Goal: Find contact information: Find contact information

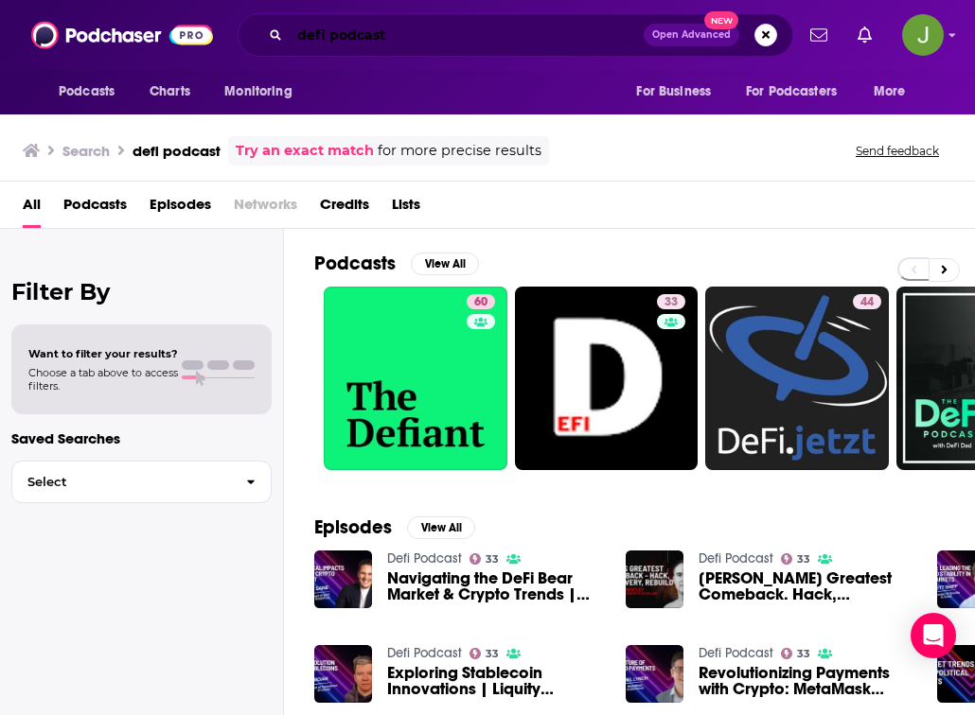
click at [407, 34] on input "defi podcast" at bounding box center [467, 35] width 354 height 30
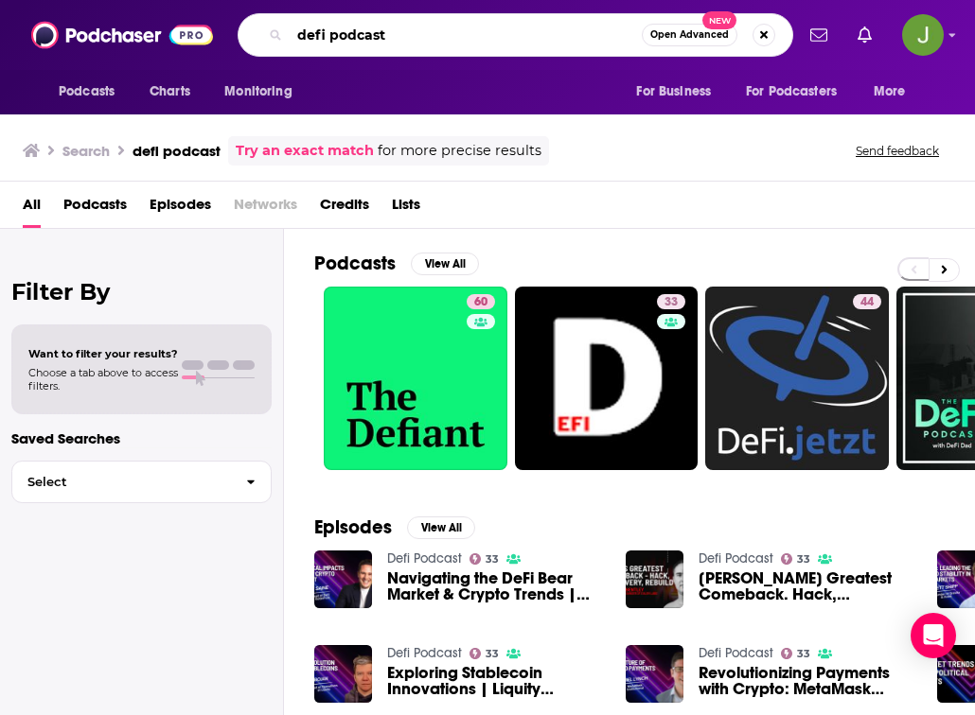
drag, startPoint x: 414, startPoint y: 39, endPoint x: 255, endPoint y: 42, distance: 159.0
click at [255, 42] on div "defi podcast Open Advanced New" at bounding box center [514, 35] width 555 height 44
paste input "crypto hacks"
type input "crypto hacks podcast"
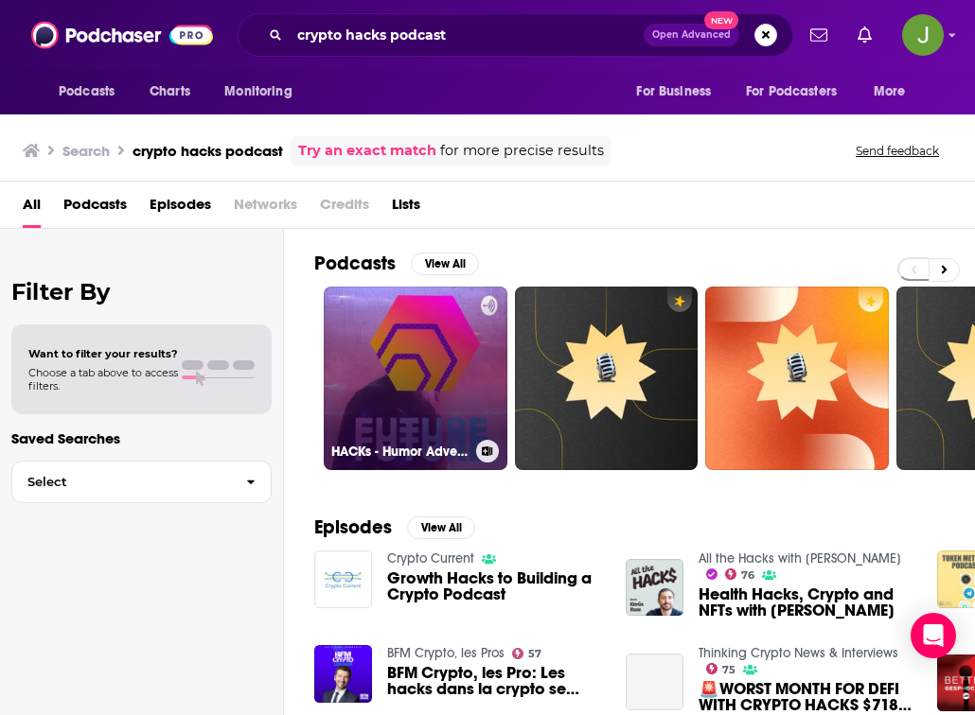
click at [436, 361] on link "HACKs - Humor Adventure Knowledge Crypto" at bounding box center [416, 379] width 184 height 184
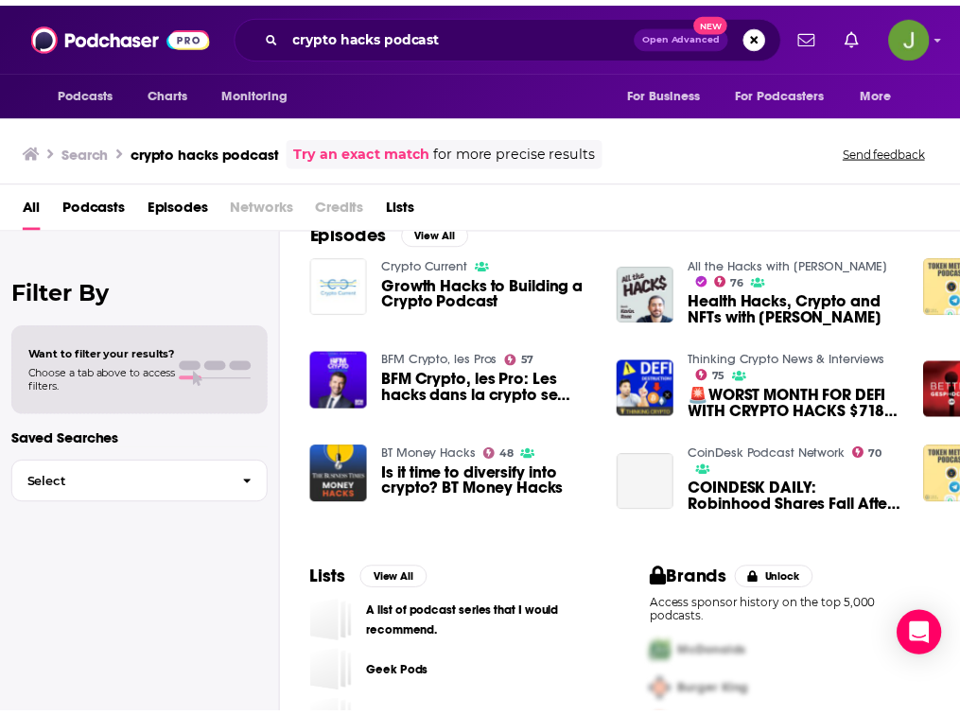
scroll to position [305, 0]
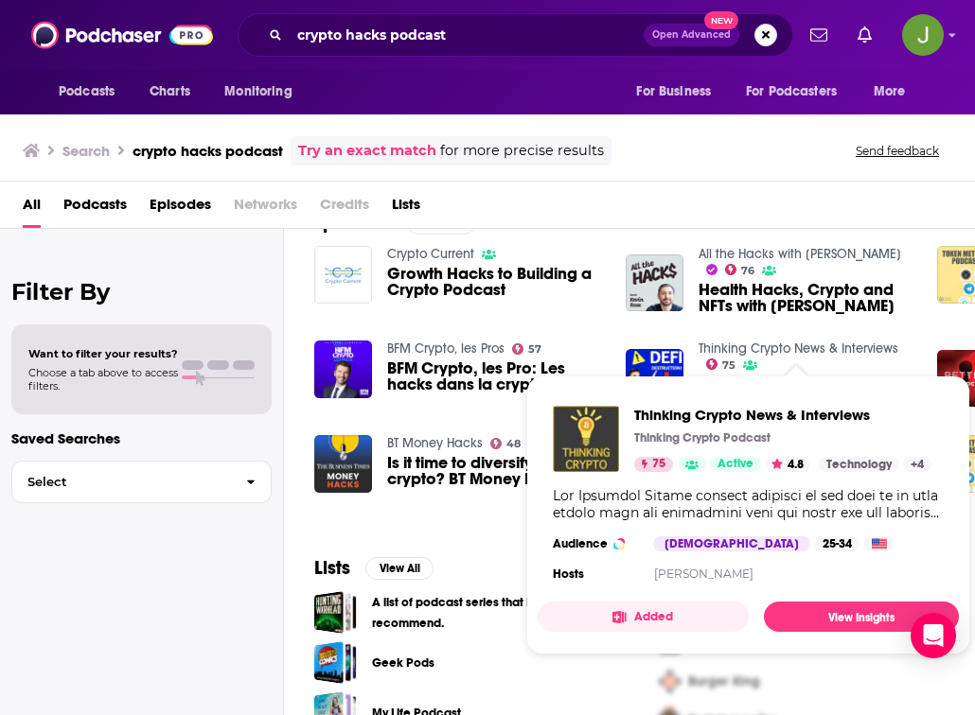
click at [774, 348] on link "Thinking Crypto News & Interviews" at bounding box center [798, 349] width 200 height 16
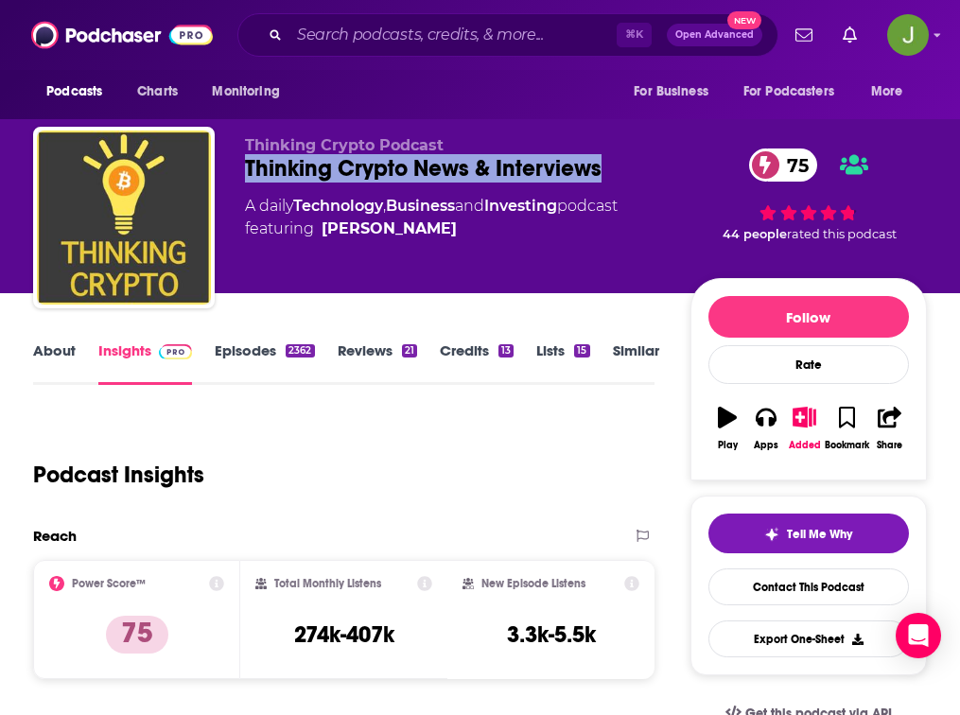
drag, startPoint x: 278, startPoint y: 175, endPoint x: 565, endPoint y: 215, distance: 289.4
click at [565, 183] on div "Thinking Crypto News & Interviews 75" at bounding box center [468, 168] width 446 height 28
copy h2 "Thinking Crypto News & Interviews"
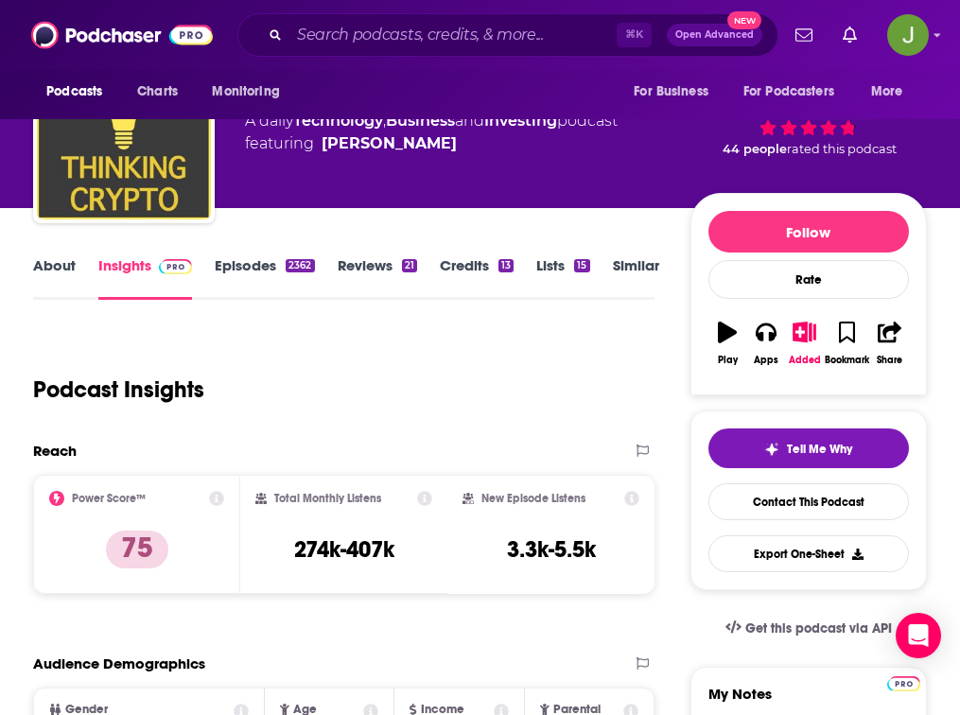
scroll to position [185, 0]
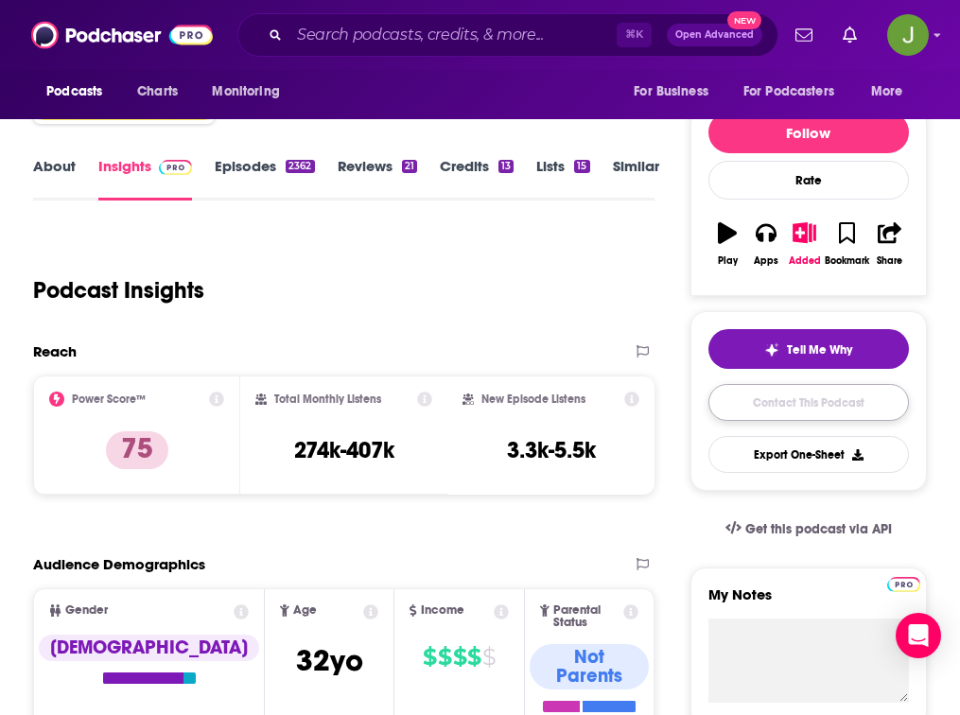
click at [799, 416] on link "Contact This Podcast" at bounding box center [809, 402] width 201 height 37
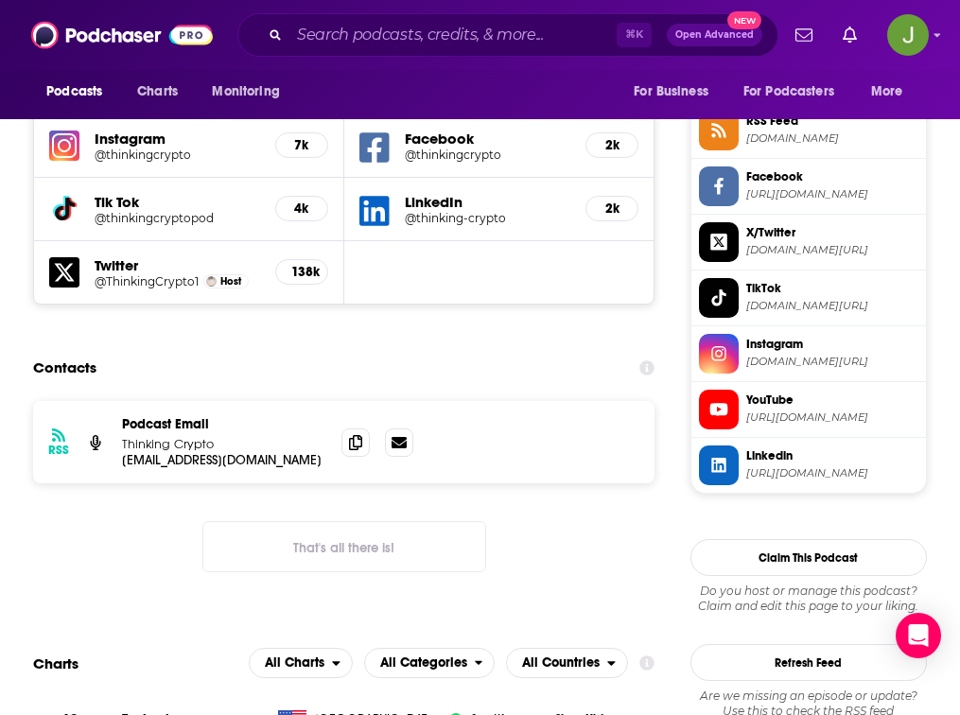
scroll to position [1732, 0]
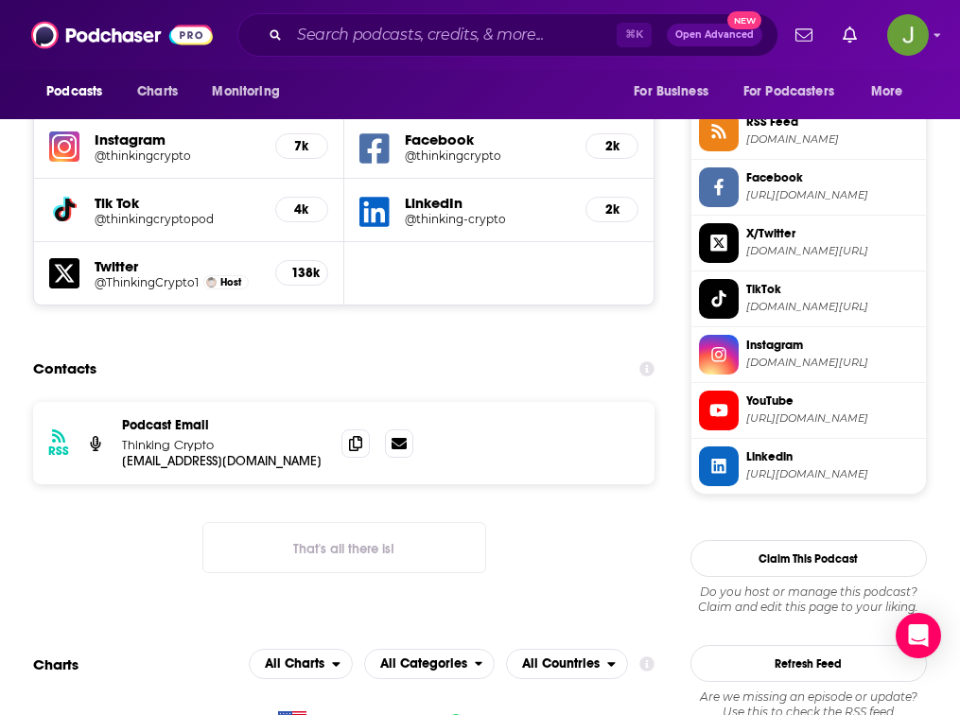
drag, startPoint x: 292, startPoint y: 346, endPoint x: 485, endPoint y: 347, distance: 193.0
click at [485, 402] on div "RSS Podcast Email Thinking Crypto [EMAIL_ADDRESS][DOMAIN_NAME] [EMAIL_ADDRESS][…" at bounding box center [344, 443] width 622 height 82
copy p "[EMAIL_ADDRESS][DOMAIN_NAME]"
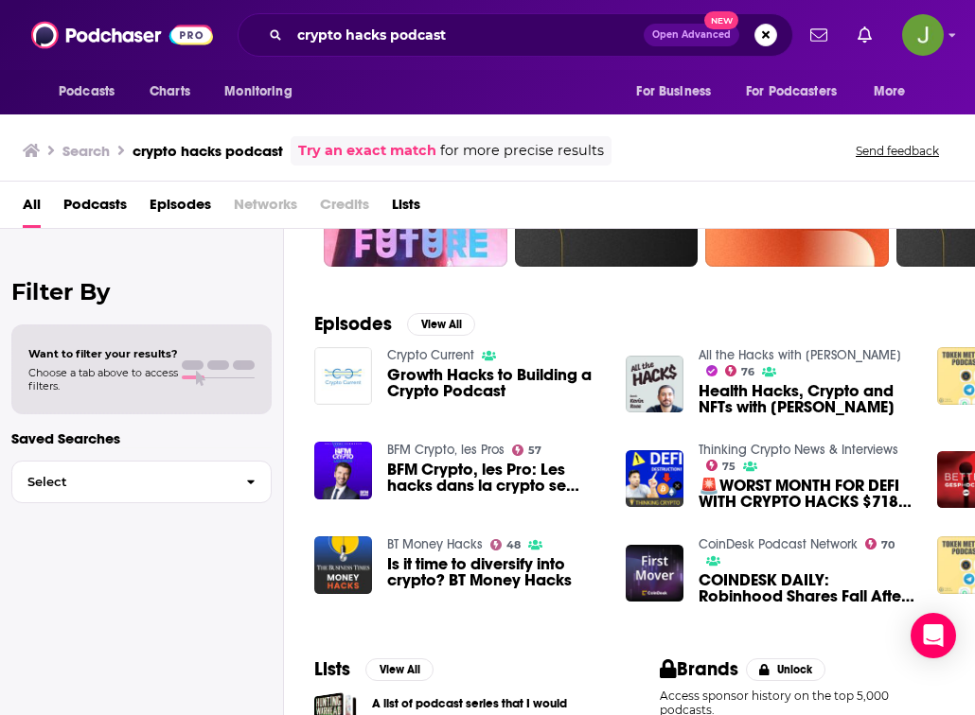
scroll to position [208, 0]
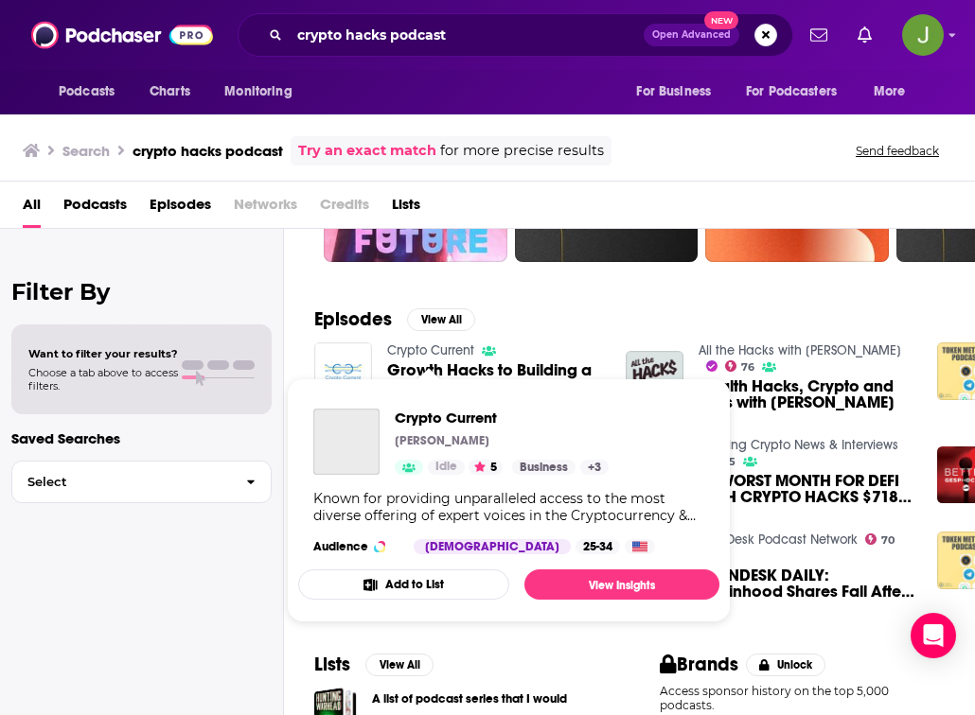
click at [431, 352] on link "Crypto Current" at bounding box center [430, 351] width 87 height 16
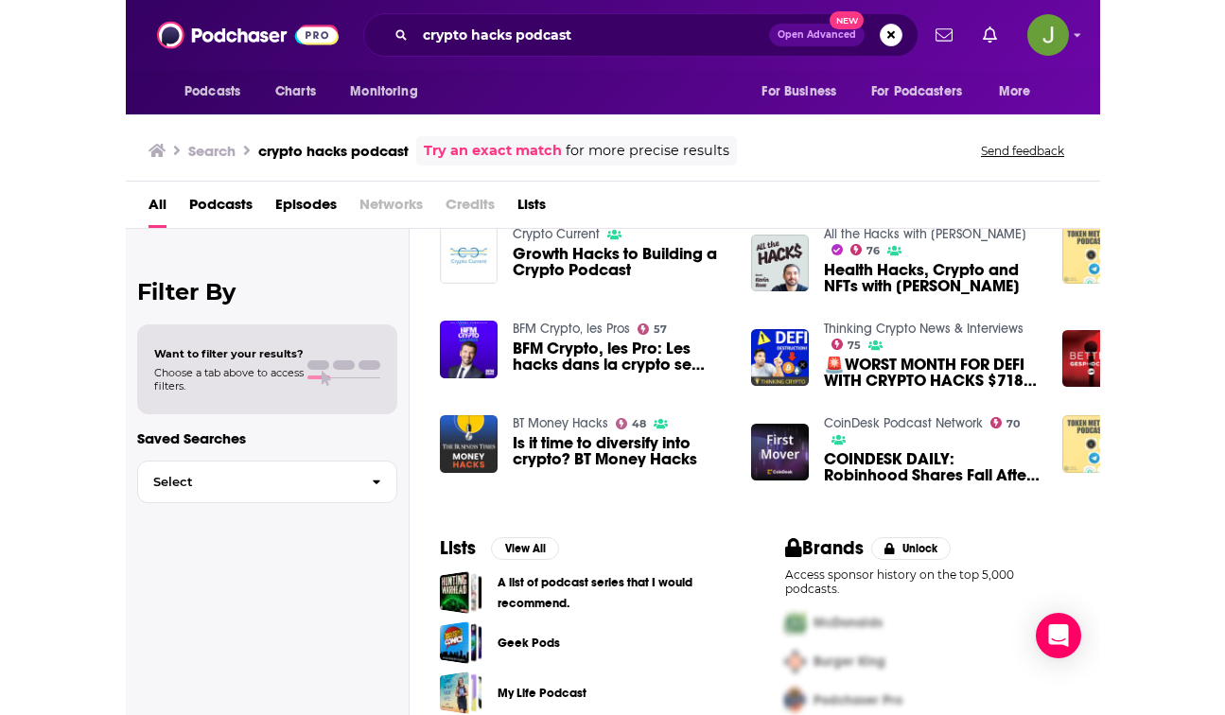
scroll to position [339, 0]
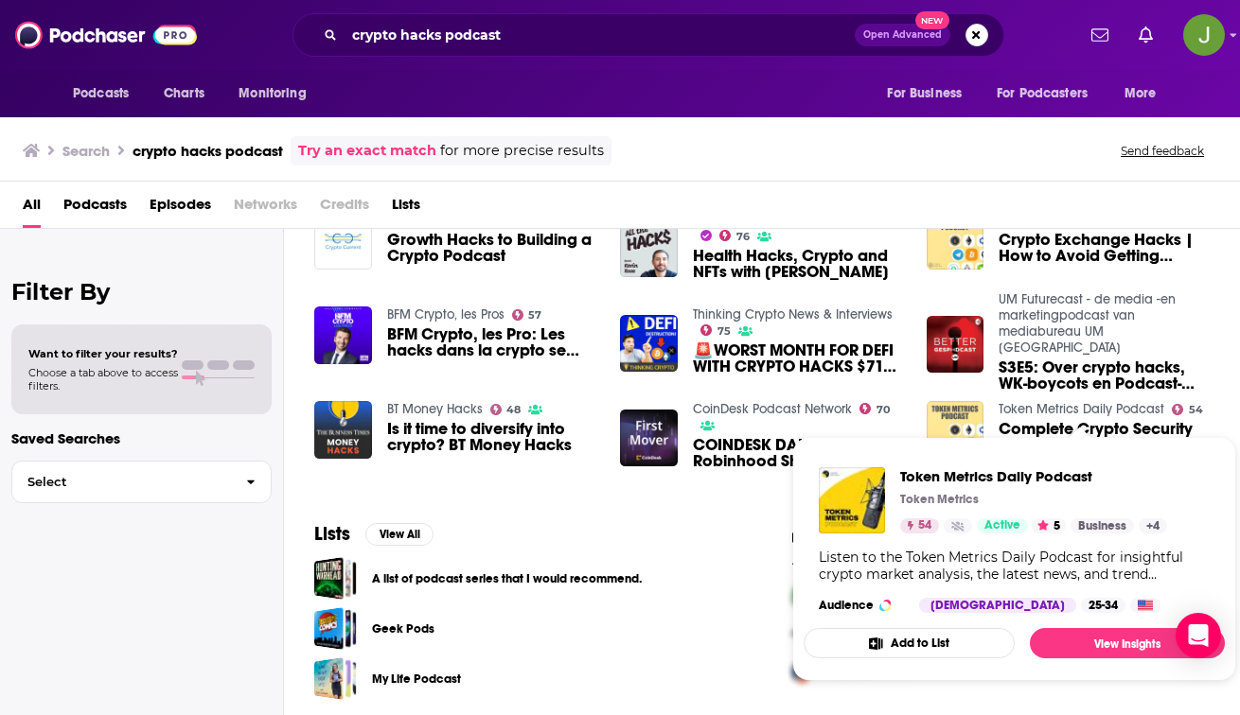
click at [974, 413] on link "Token Metrics Daily Podcast" at bounding box center [1081, 409] width 166 height 16
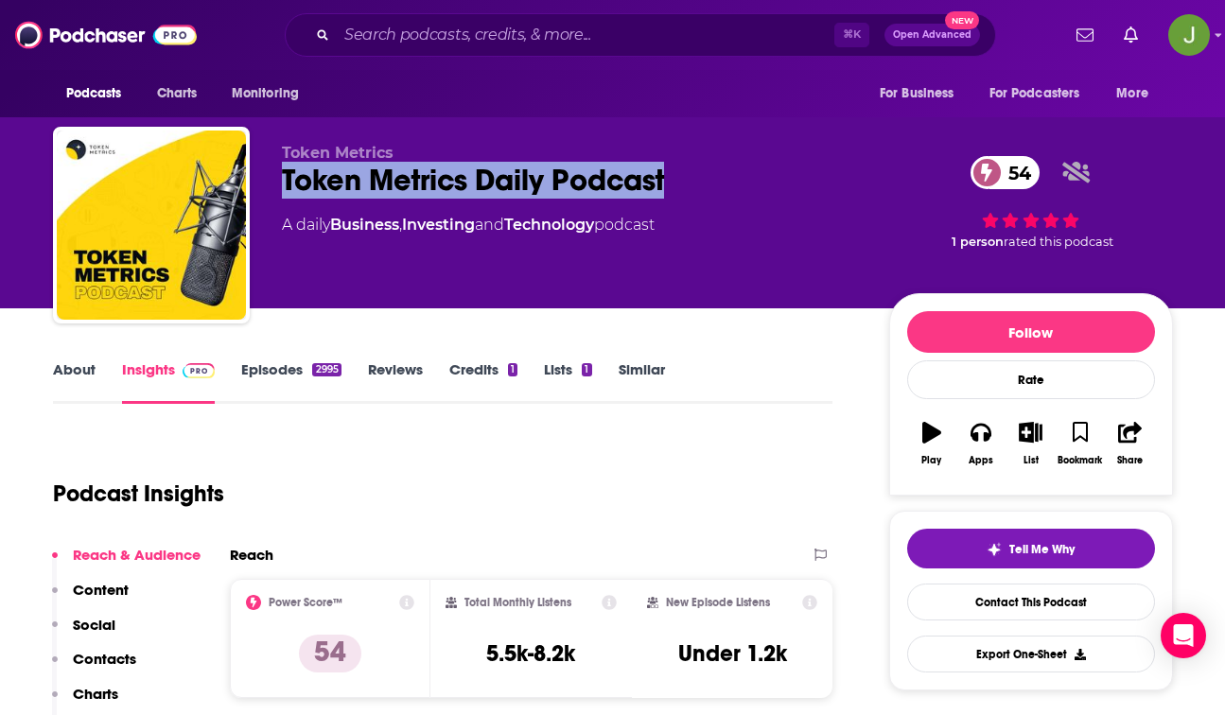
drag, startPoint x: 681, startPoint y: 177, endPoint x: 281, endPoint y: 181, distance: 400.3
click at [282, 181] on div "Token Metrics Daily Podcast 54" at bounding box center [570, 180] width 577 height 37
click at [290, 369] on link "Episodes 2995" at bounding box center [290, 383] width 99 height 44
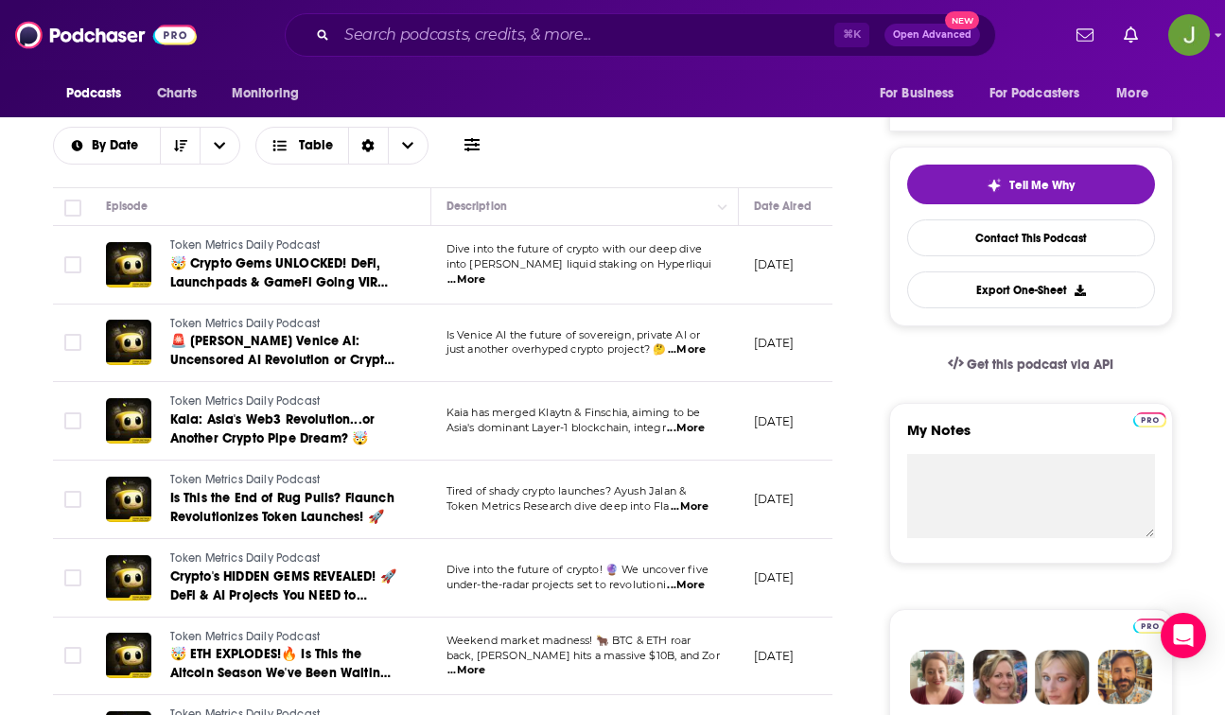
scroll to position [369, 0]
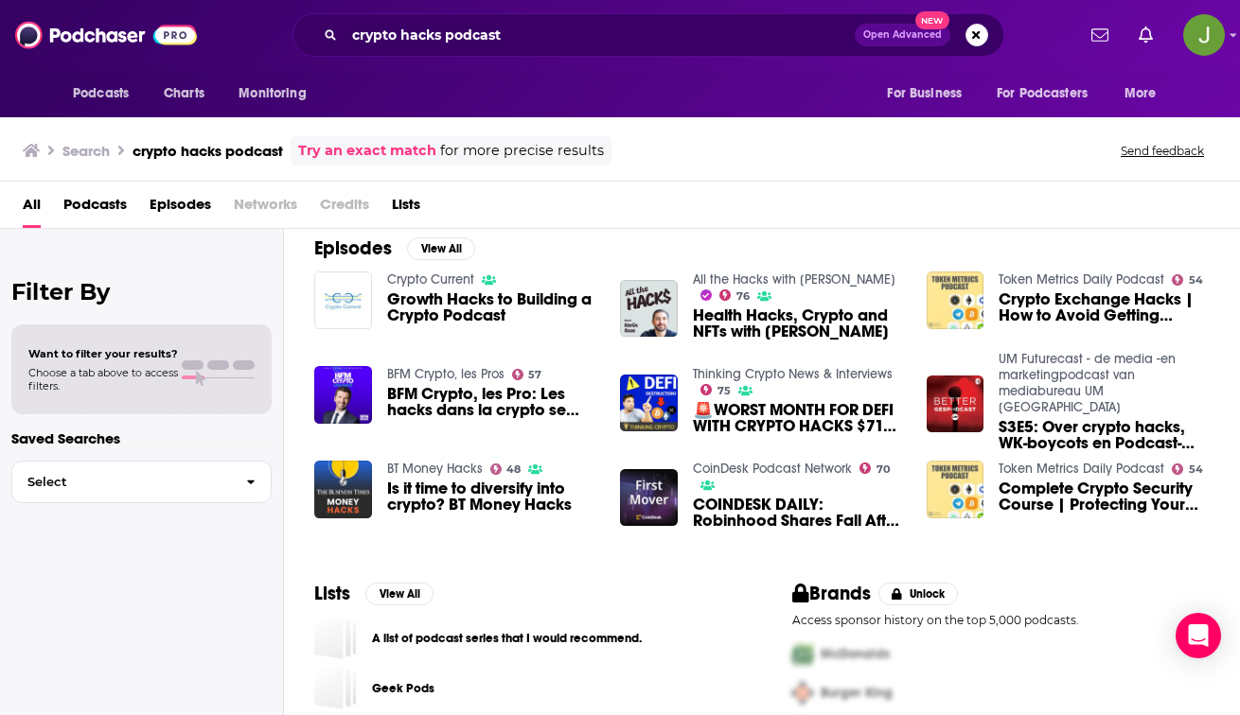
scroll to position [284, 0]
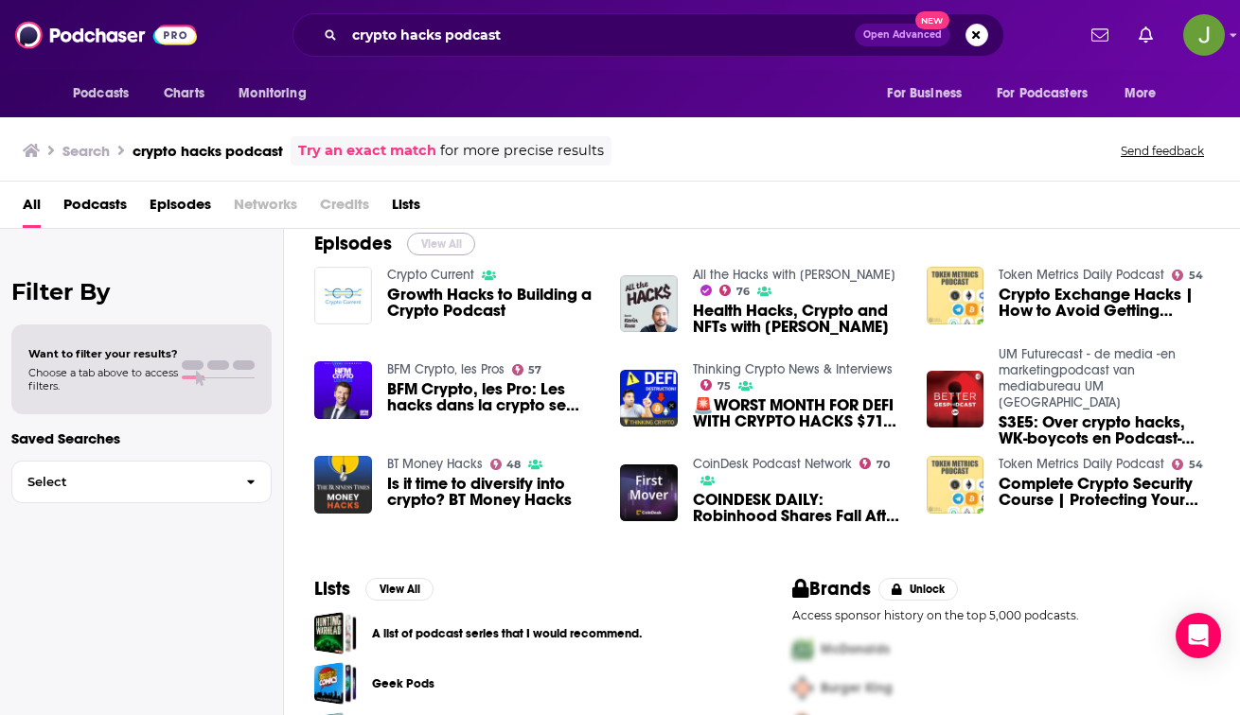
click at [449, 240] on button "View All" at bounding box center [441, 244] width 68 height 23
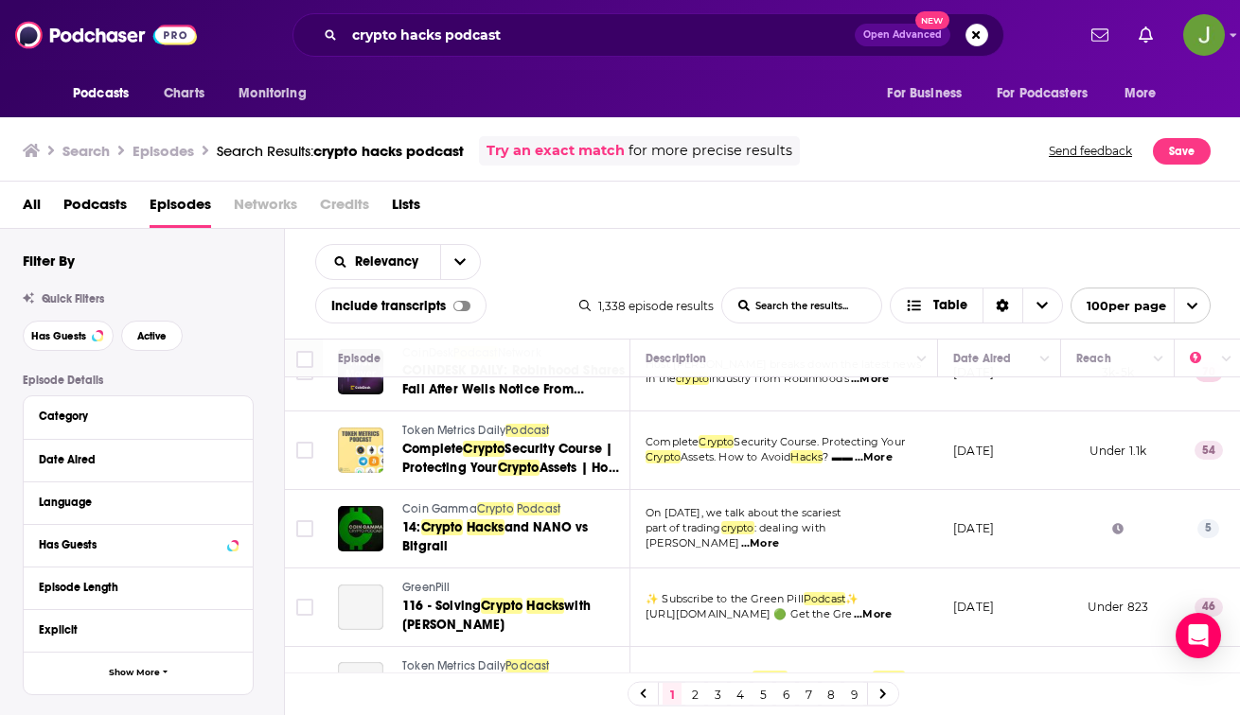
scroll to position [612, 0]
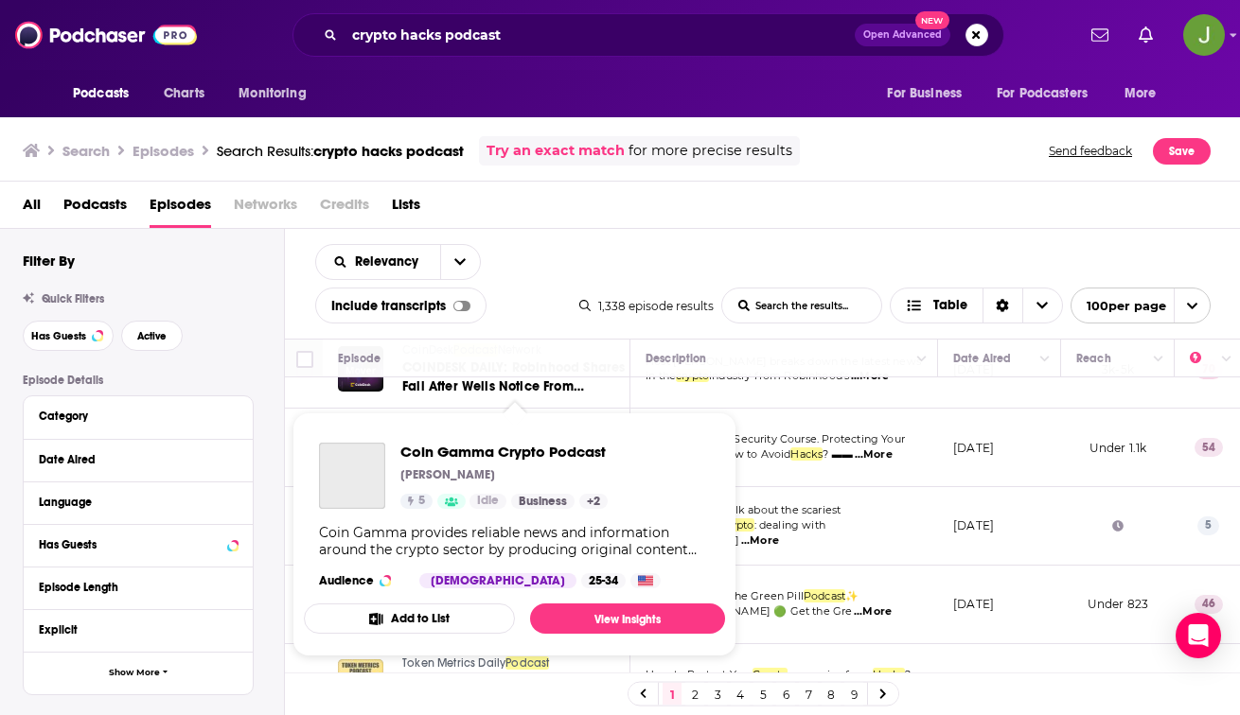
click at [542, 508] on link "Business" at bounding box center [542, 501] width 63 height 15
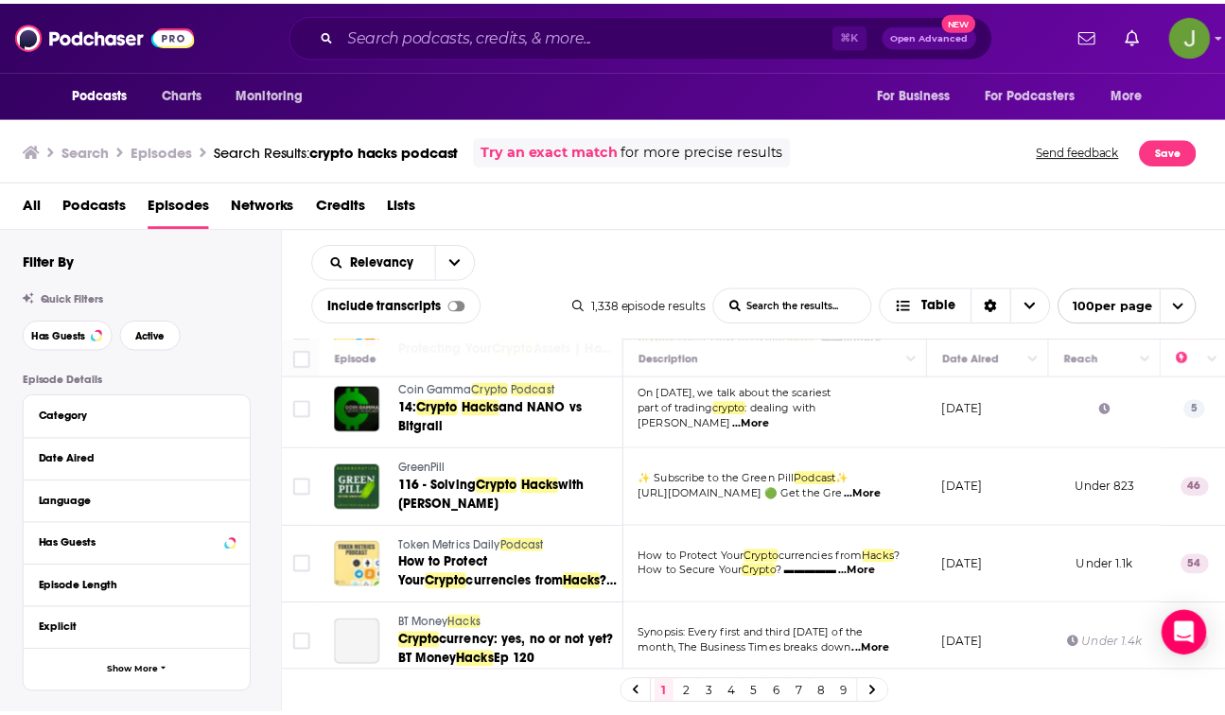
scroll to position [756, 0]
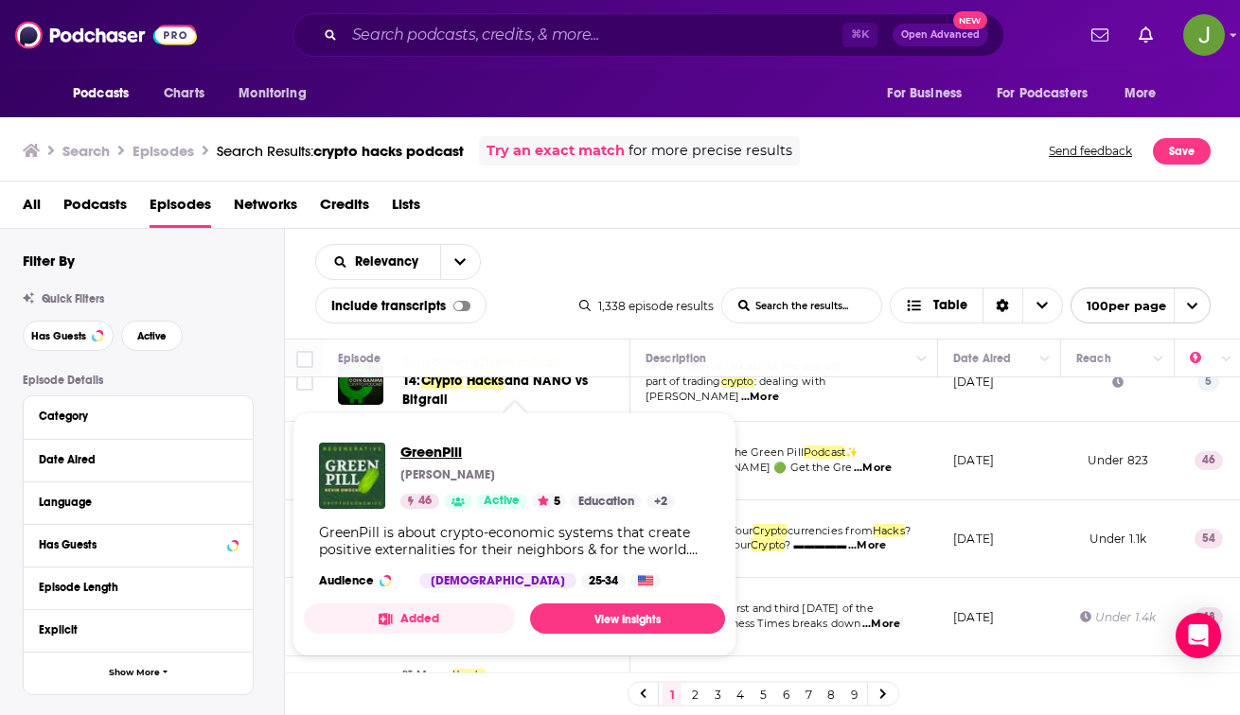
click at [430, 451] on span "GreenPill" at bounding box center [537, 452] width 274 height 18
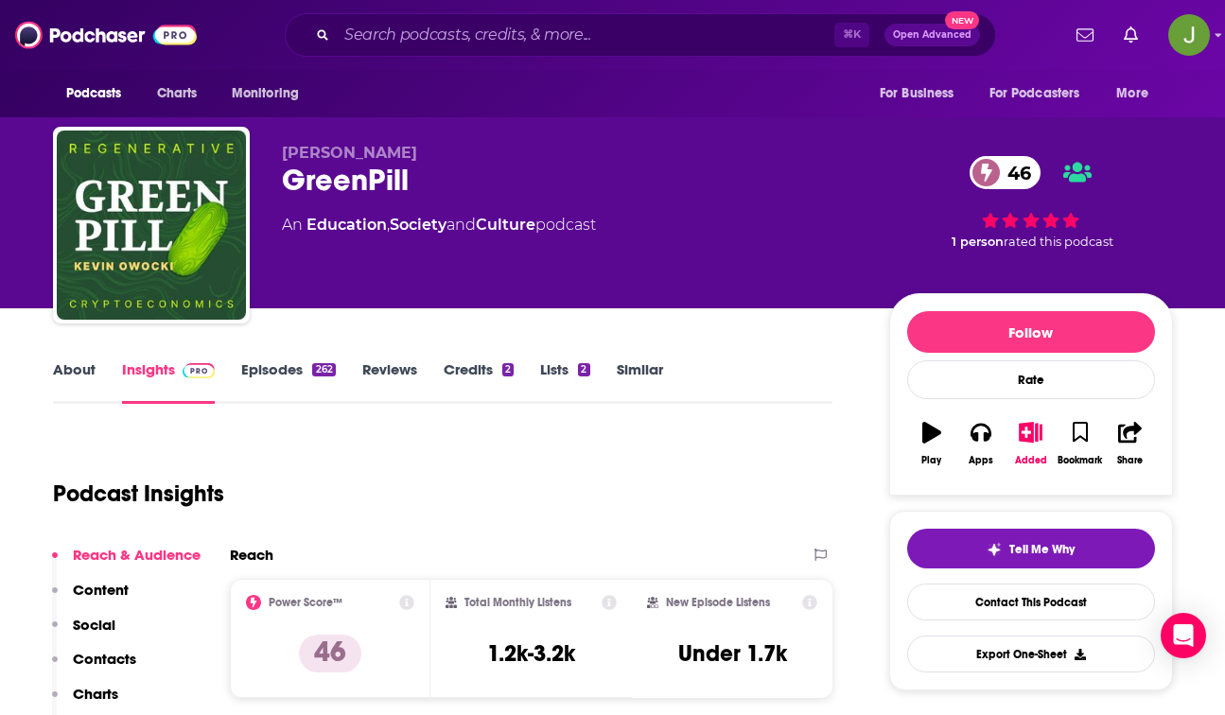
click at [296, 377] on link "Episodes 262" at bounding box center [288, 383] width 94 height 44
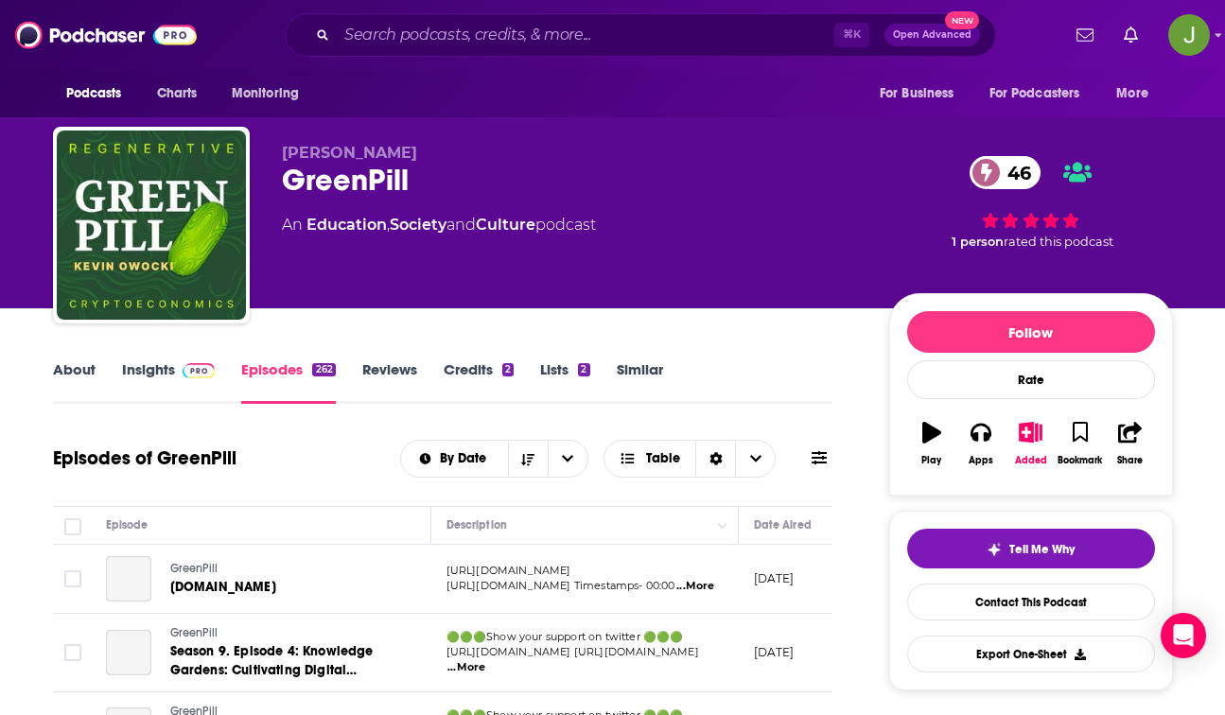
click at [150, 371] on link "Insights" at bounding box center [169, 383] width 94 height 44
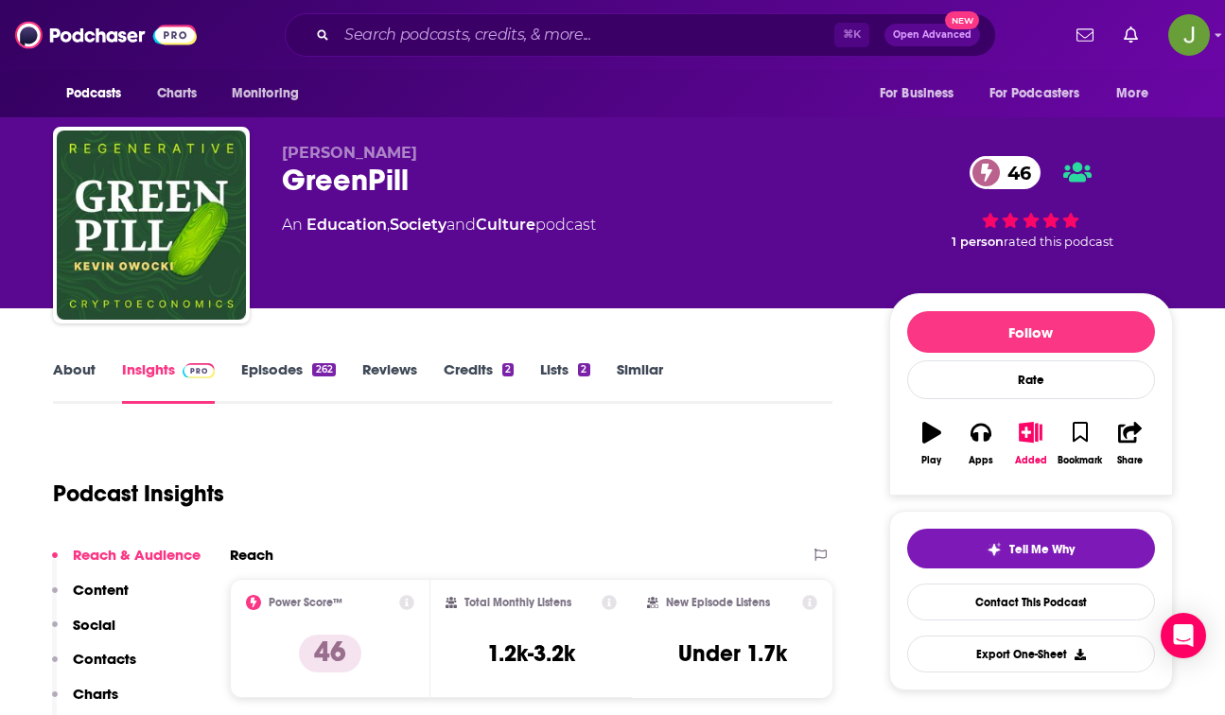
click at [252, 369] on link "Episodes 262" at bounding box center [288, 383] width 94 height 44
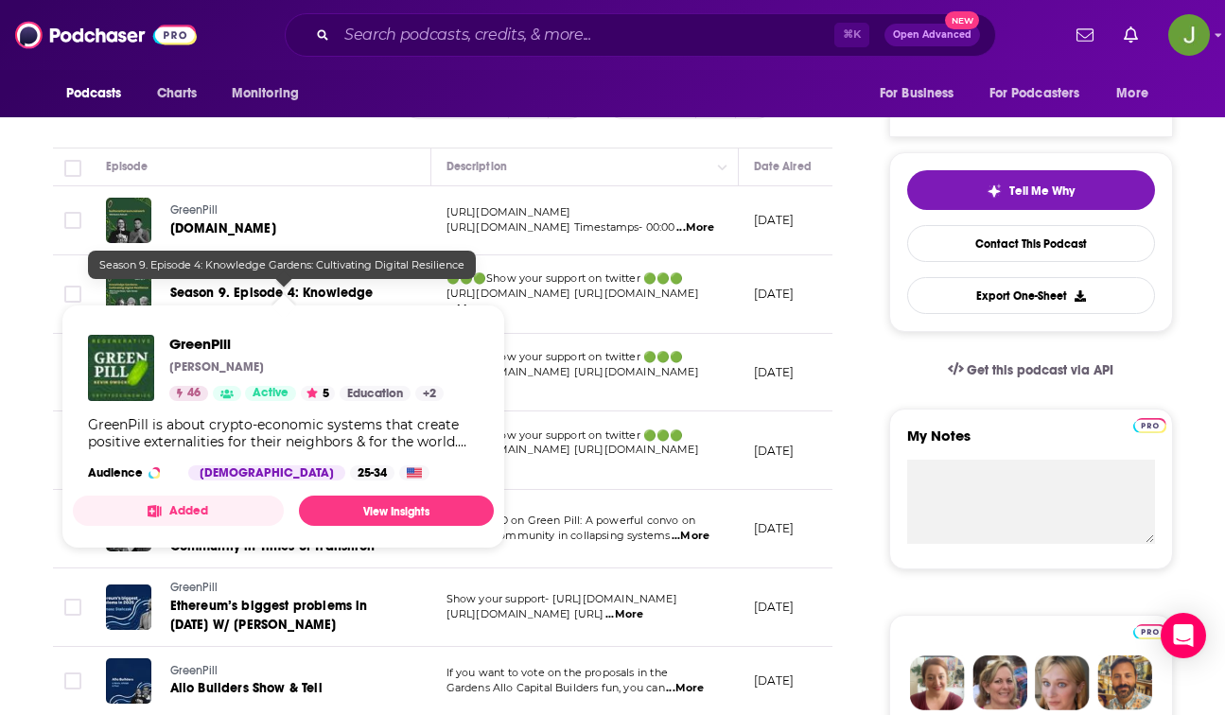
scroll to position [371, 0]
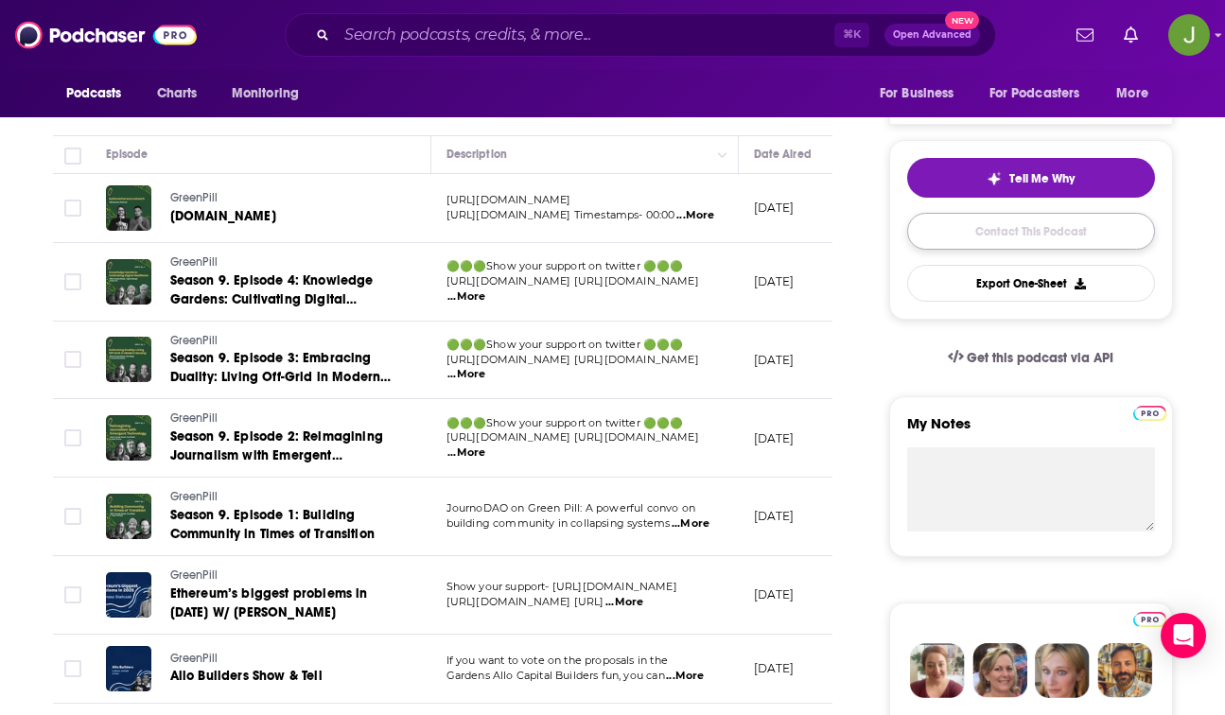
click at [974, 239] on link "Contact This Podcast" at bounding box center [1031, 231] width 248 height 37
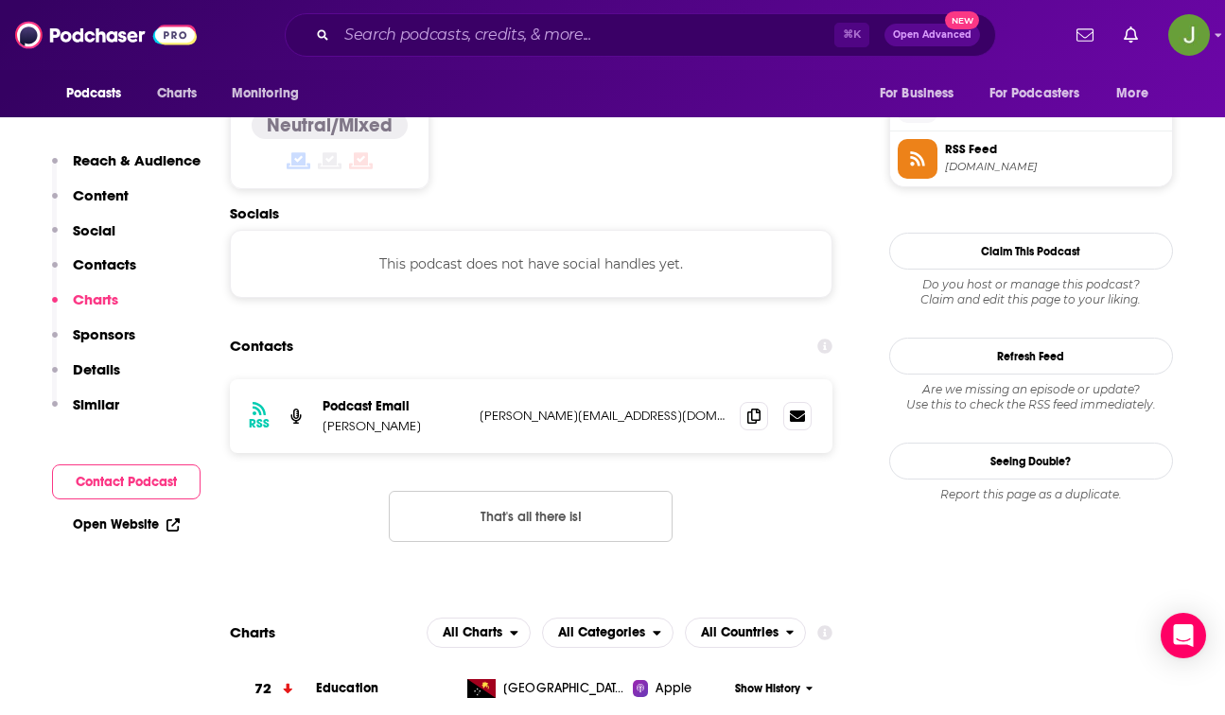
scroll to position [1544, 0]
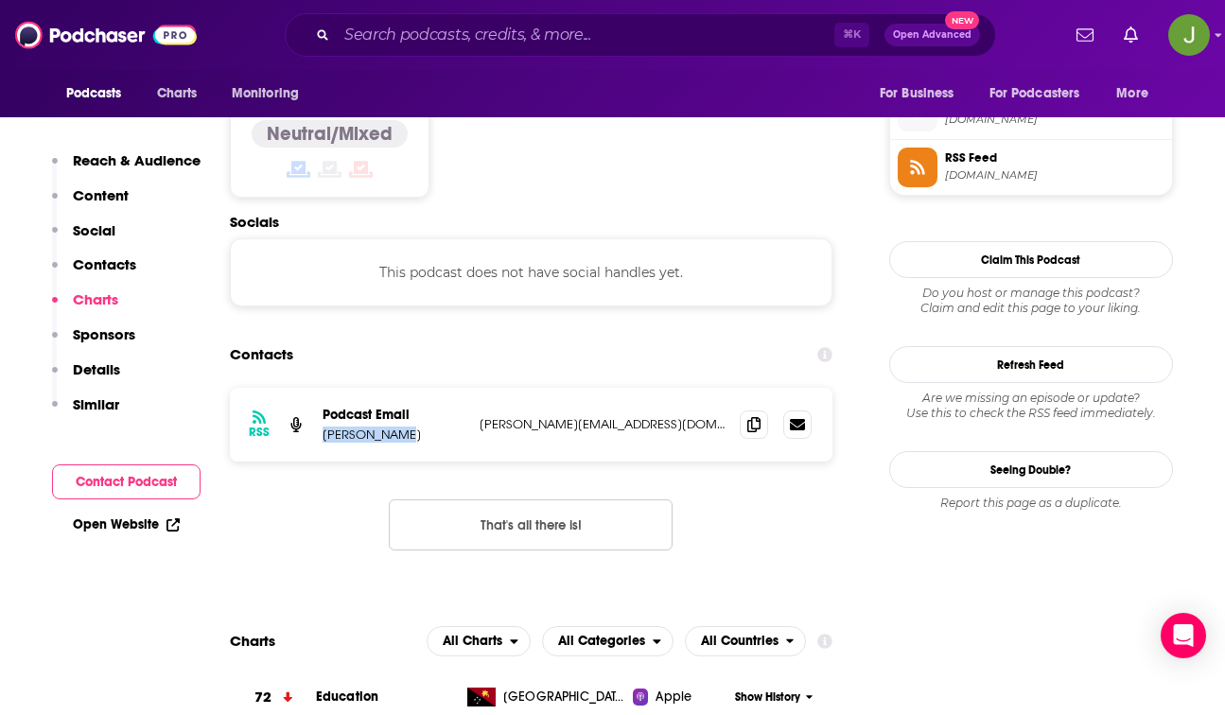
drag, startPoint x: 322, startPoint y: 343, endPoint x: 406, endPoint y: 346, distance: 84.3
click at [406, 427] on p "[PERSON_NAME]" at bounding box center [394, 435] width 142 height 16
copy p "[PERSON_NAME]"
click at [751, 416] on icon at bounding box center [753, 423] width 13 height 15
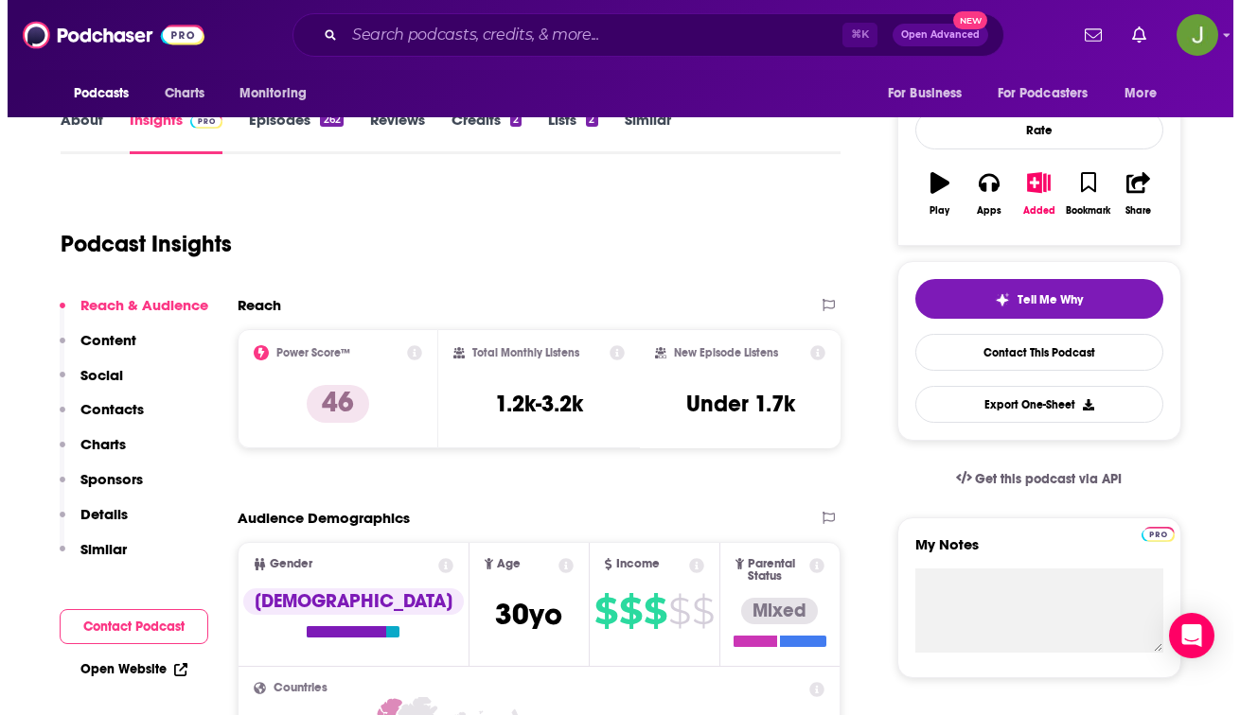
scroll to position [0, 0]
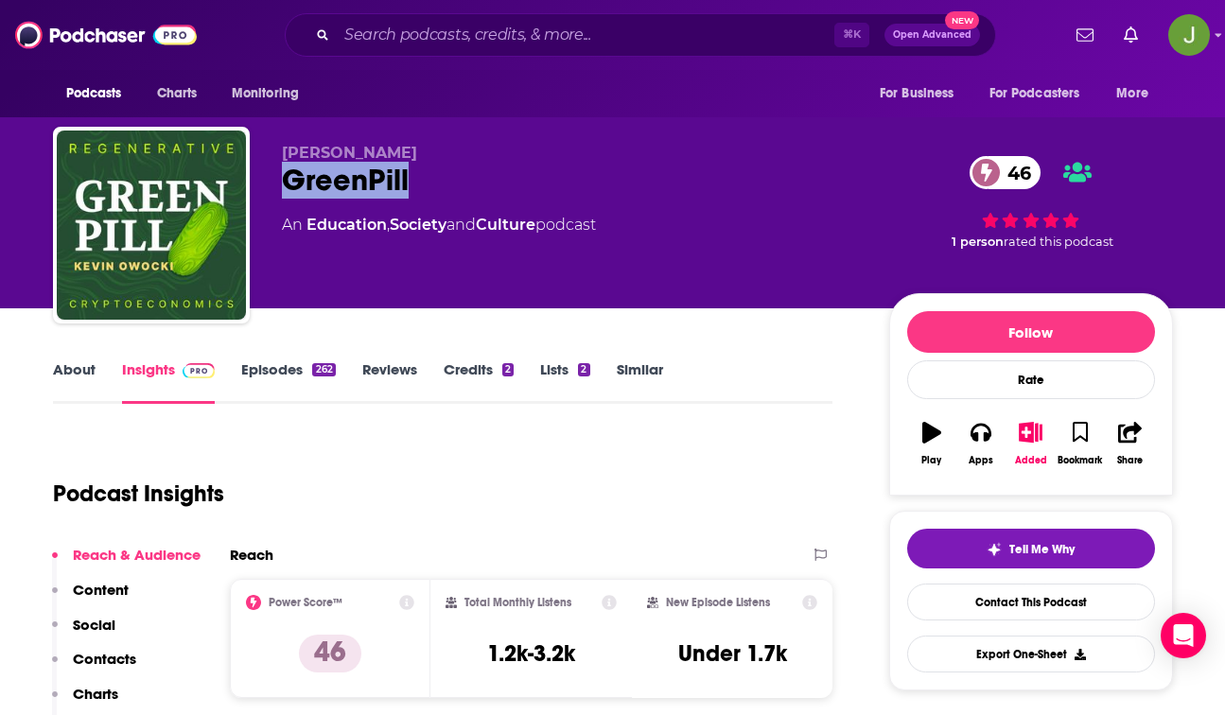
drag, startPoint x: 414, startPoint y: 196, endPoint x: 288, endPoint y: 186, distance: 127.1
click at [288, 186] on div "GreenPill 46" at bounding box center [570, 180] width 577 height 37
copy h2 "GreenPill"
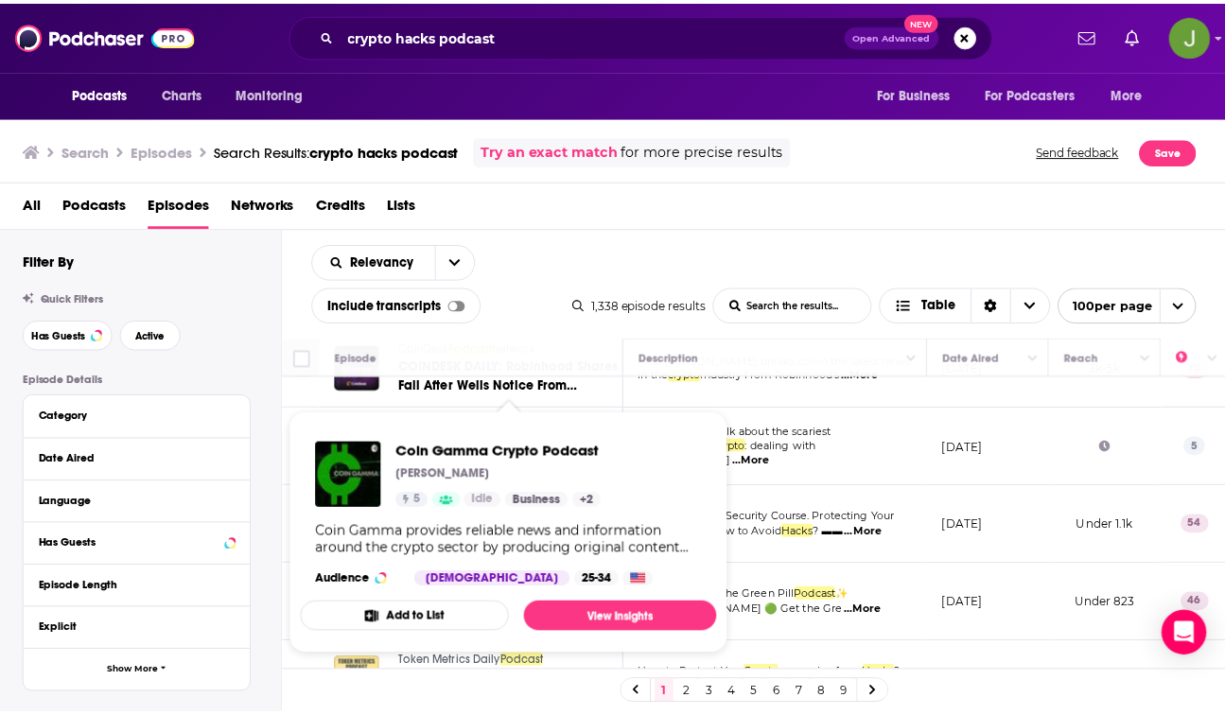
scroll to position [655, 0]
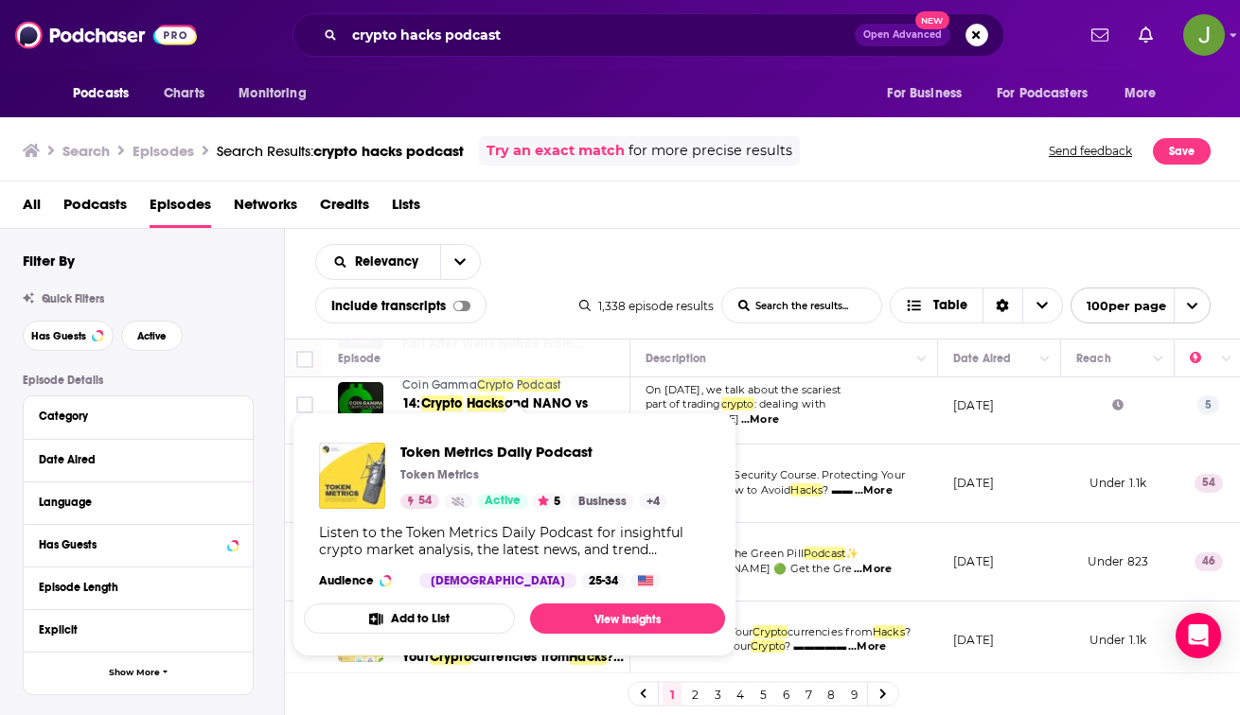
click at [362, 477] on img "Token Metrics Daily Podcast" at bounding box center [352, 476] width 66 height 66
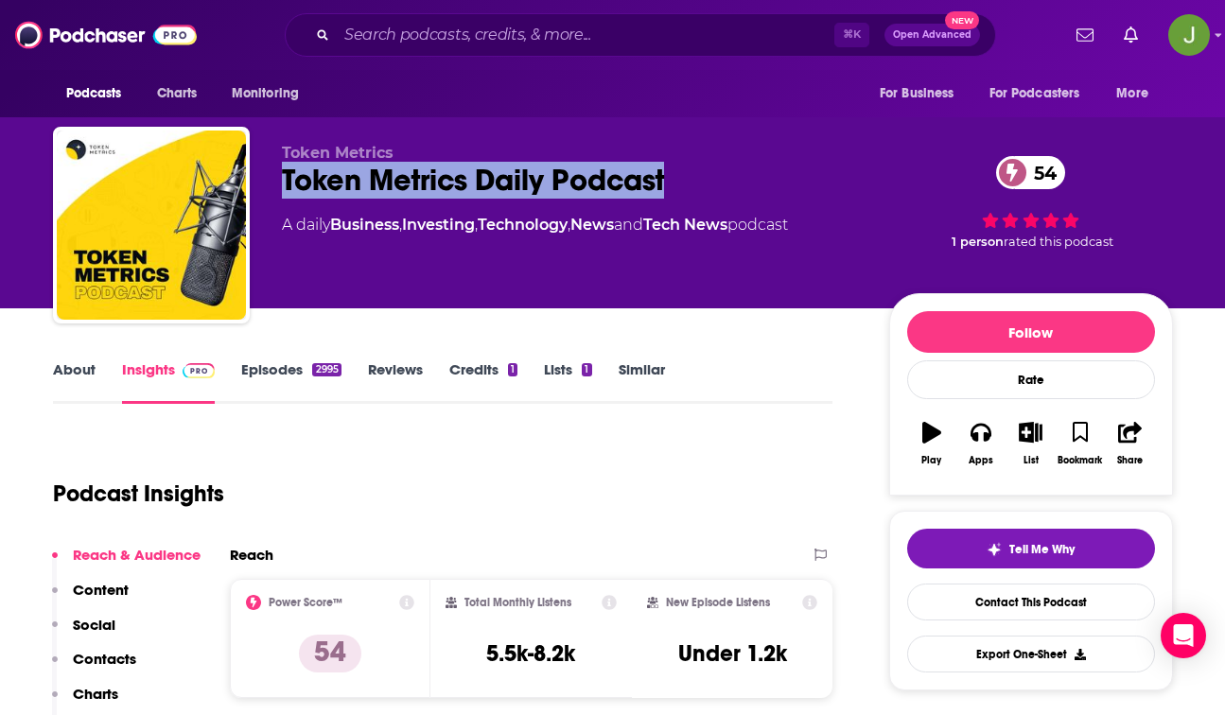
drag, startPoint x: 670, startPoint y: 179, endPoint x: 283, endPoint y: 191, distance: 387.2
click at [282, 191] on div "Token Metrics Daily Podcast 54" at bounding box center [570, 180] width 577 height 37
copy h2 "Token Metrics Daily Podcast"
click at [974, 599] on link "Contact This Podcast" at bounding box center [1031, 602] width 248 height 37
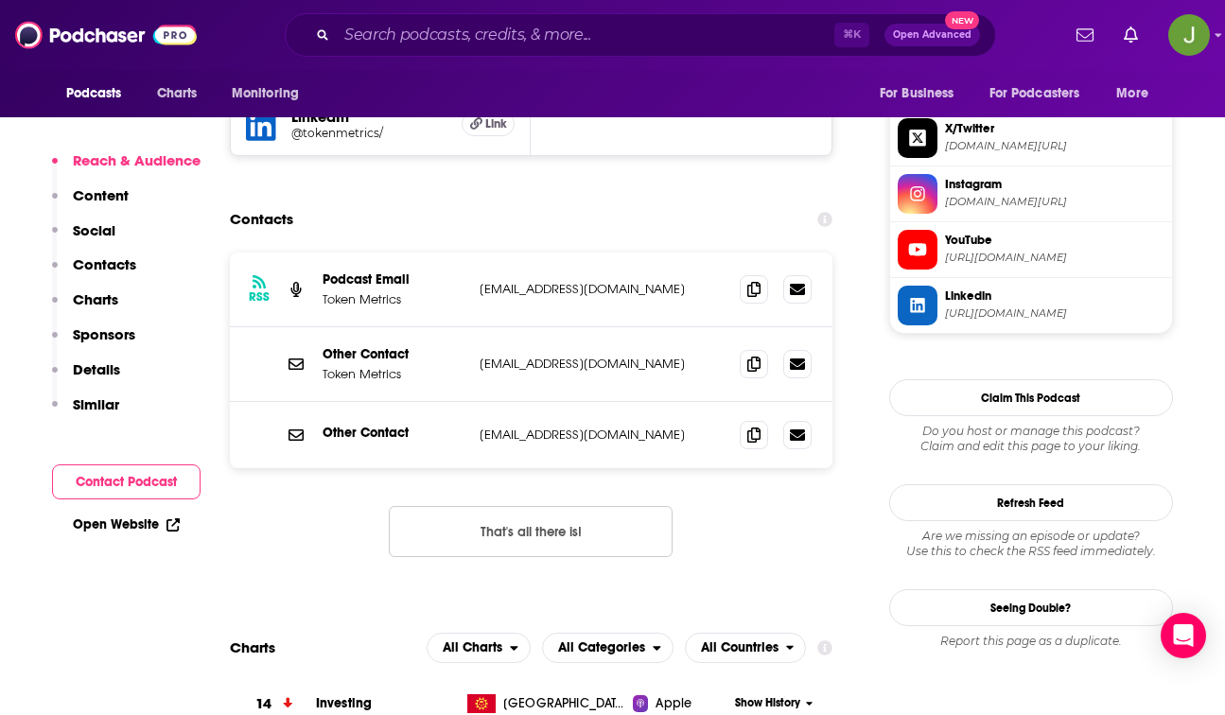
scroll to position [1696, 0]
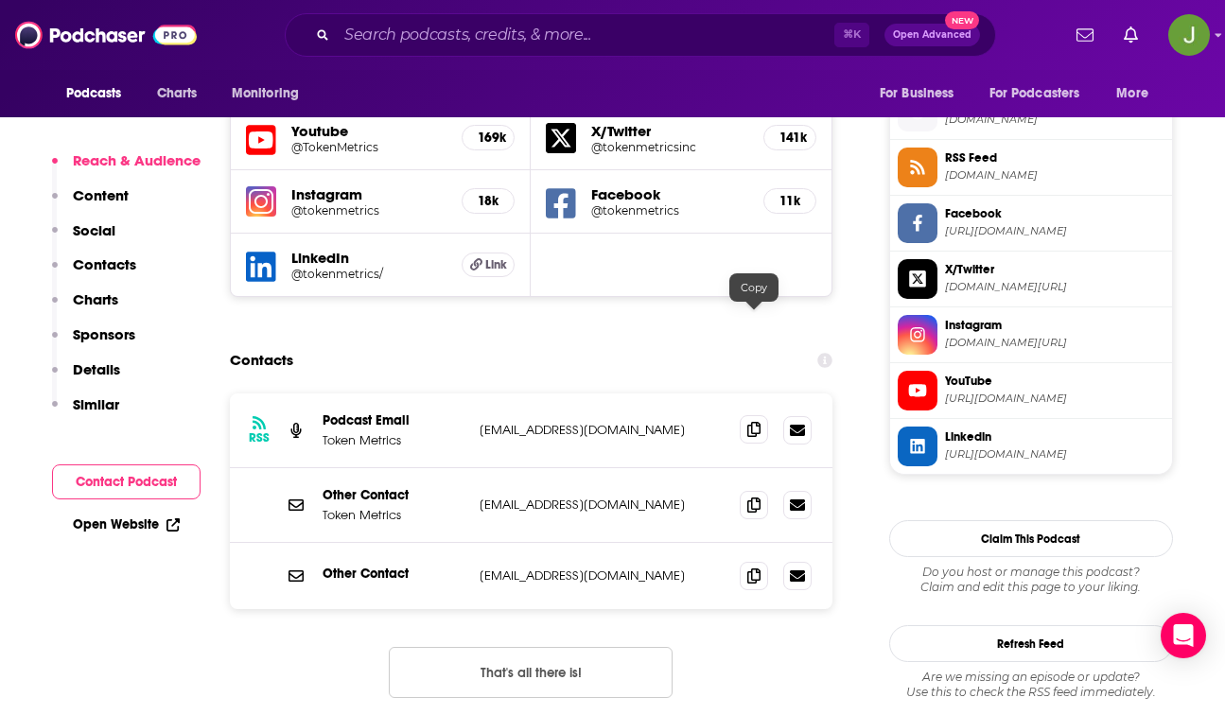
click at [749, 422] on icon at bounding box center [753, 429] width 13 height 15
click at [752, 497] on icon at bounding box center [753, 504] width 13 height 15
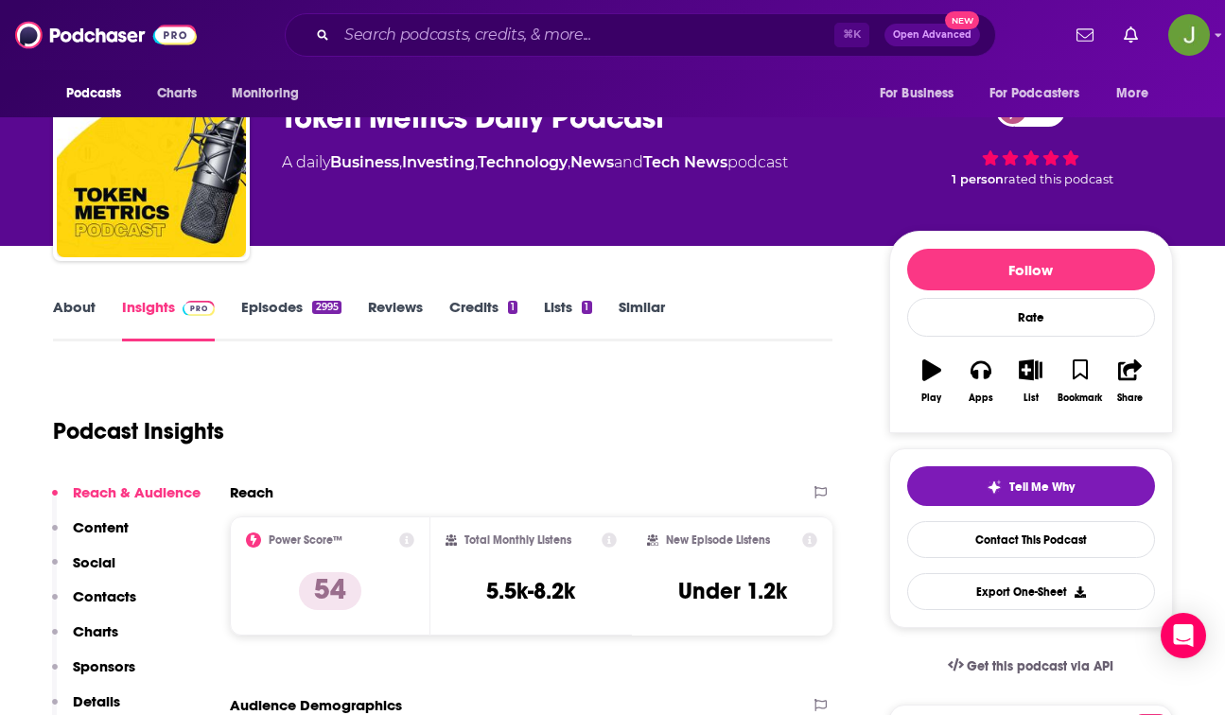
scroll to position [102, 0]
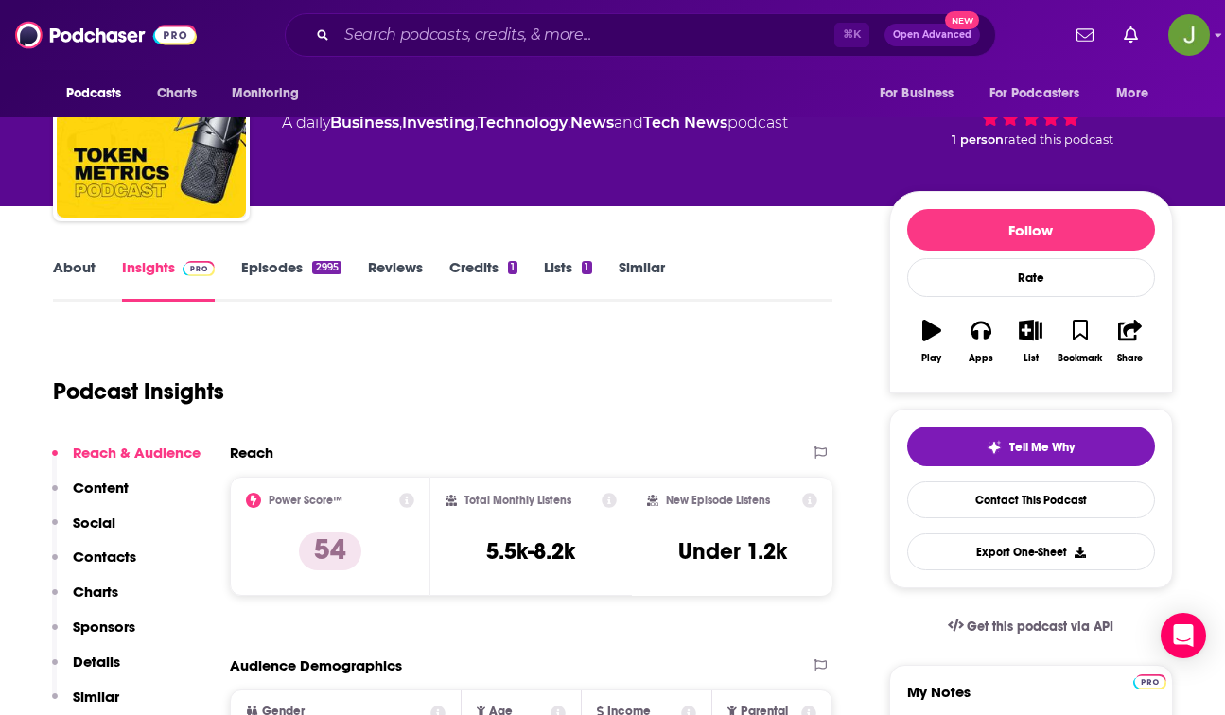
click at [305, 269] on link "Episodes 2995" at bounding box center [290, 280] width 99 height 44
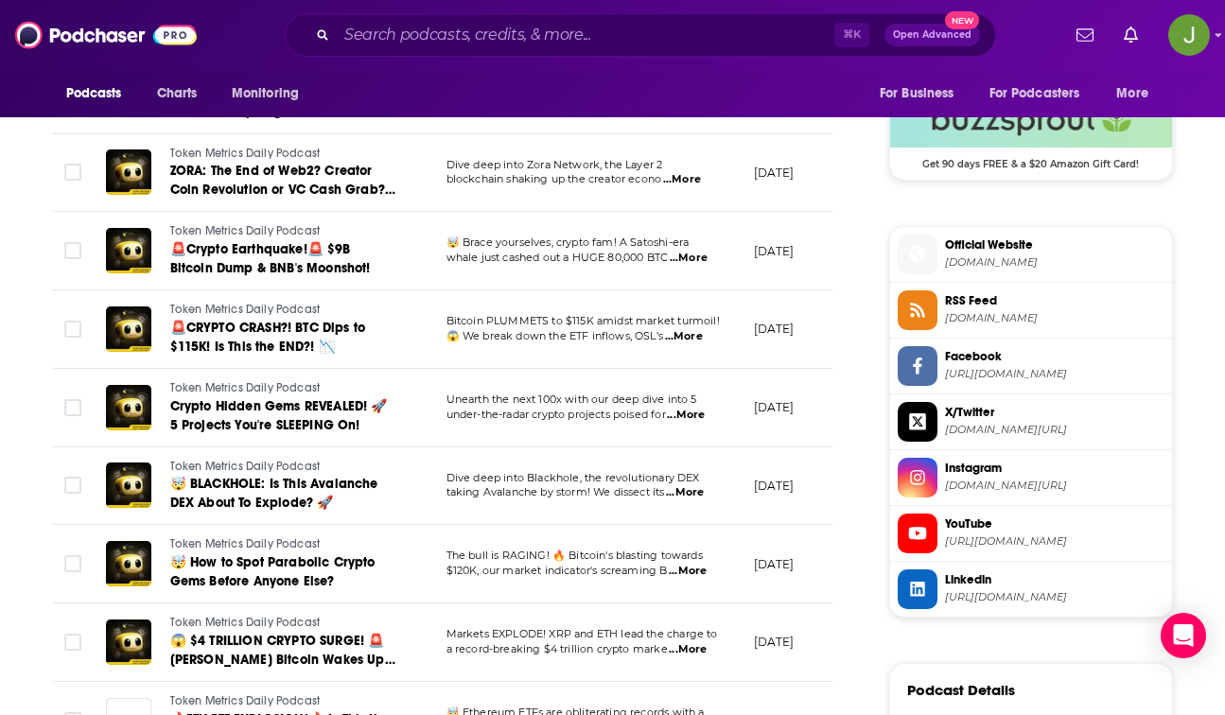
scroll to position [1599, 0]
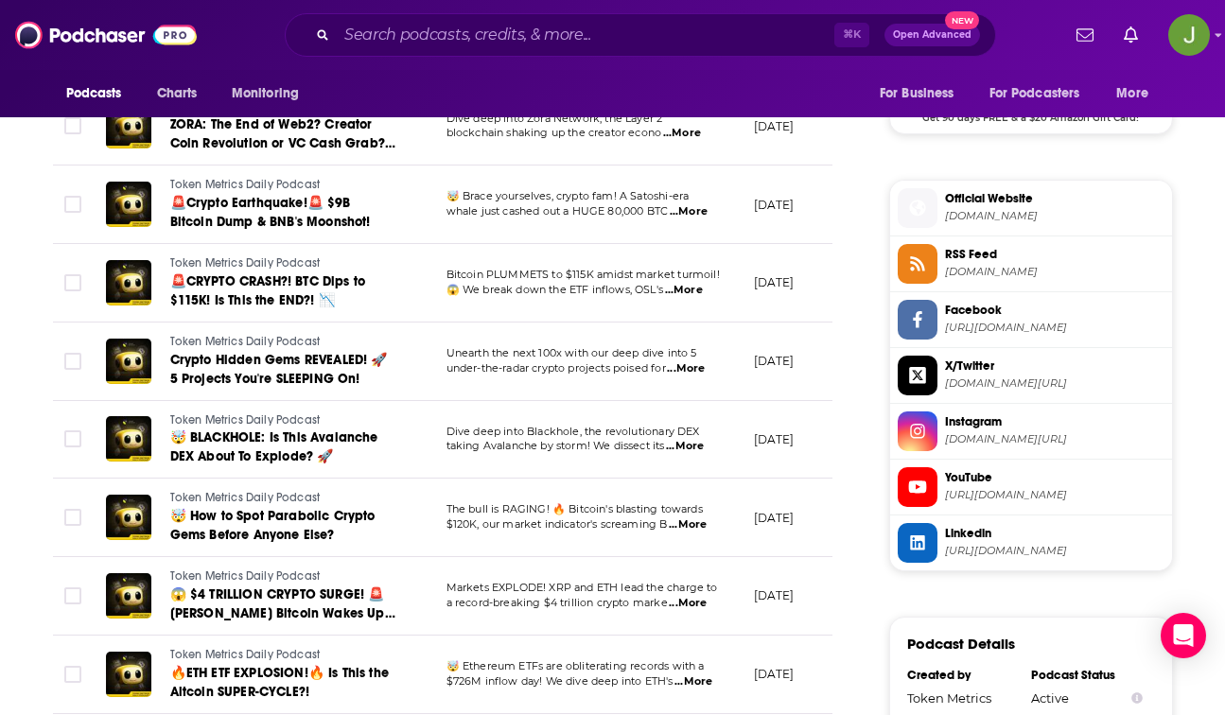
click at [933, 501] on span at bounding box center [918, 487] width 40 height 40
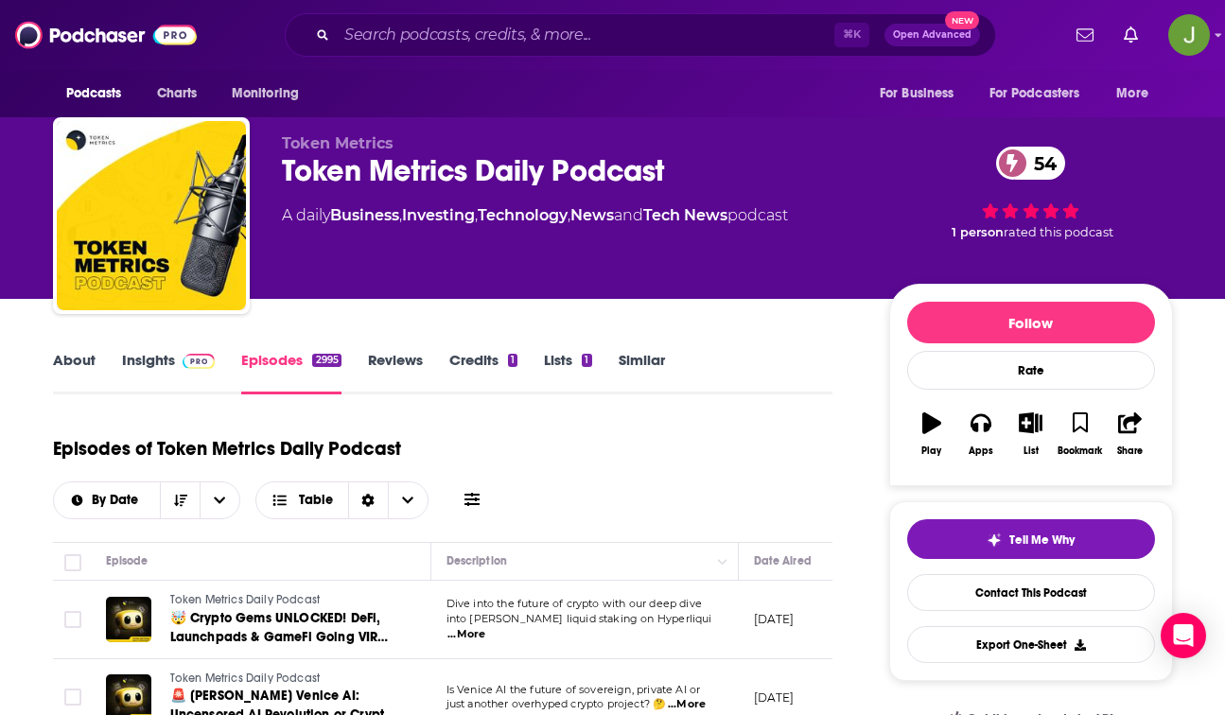
scroll to position [0, 0]
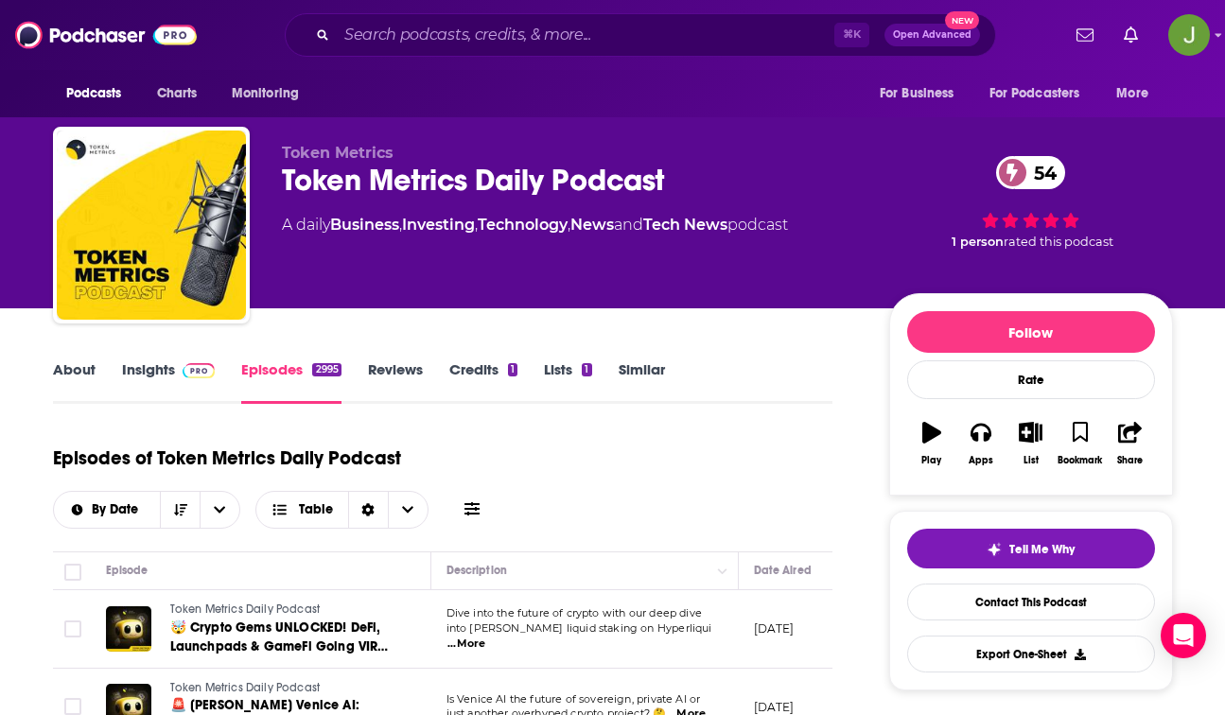
click at [149, 380] on link "Insights" at bounding box center [169, 383] width 94 height 44
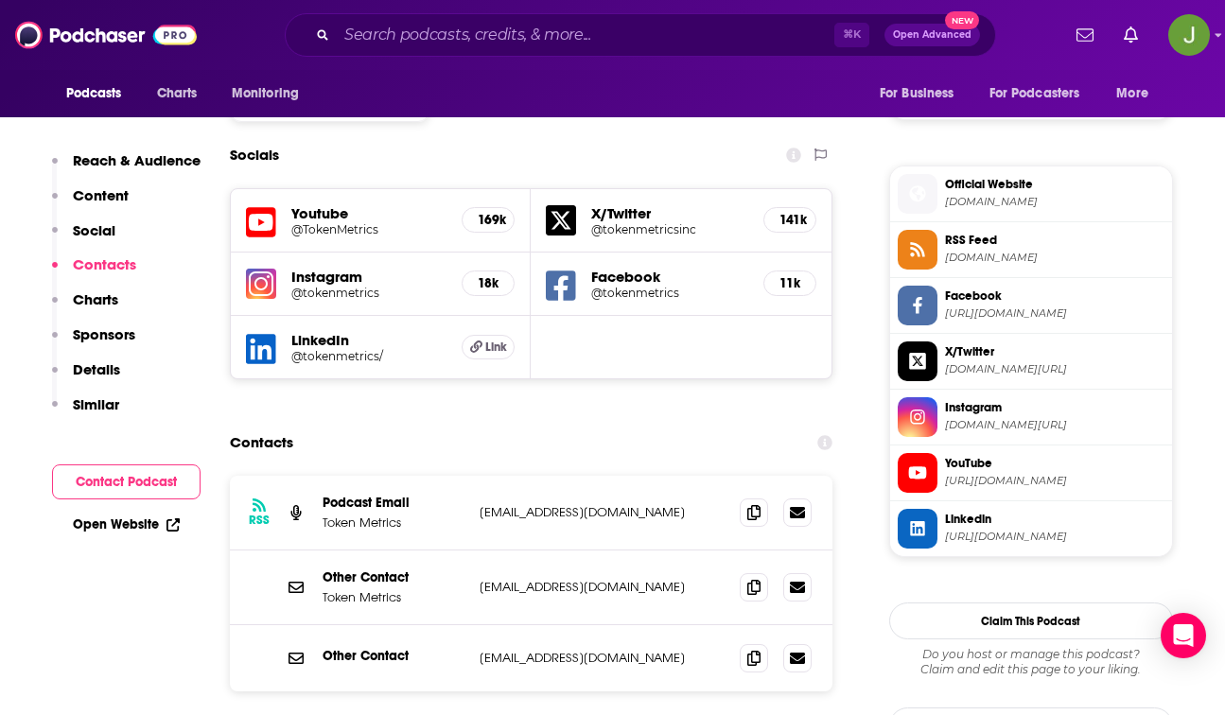
scroll to position [1720, 0]
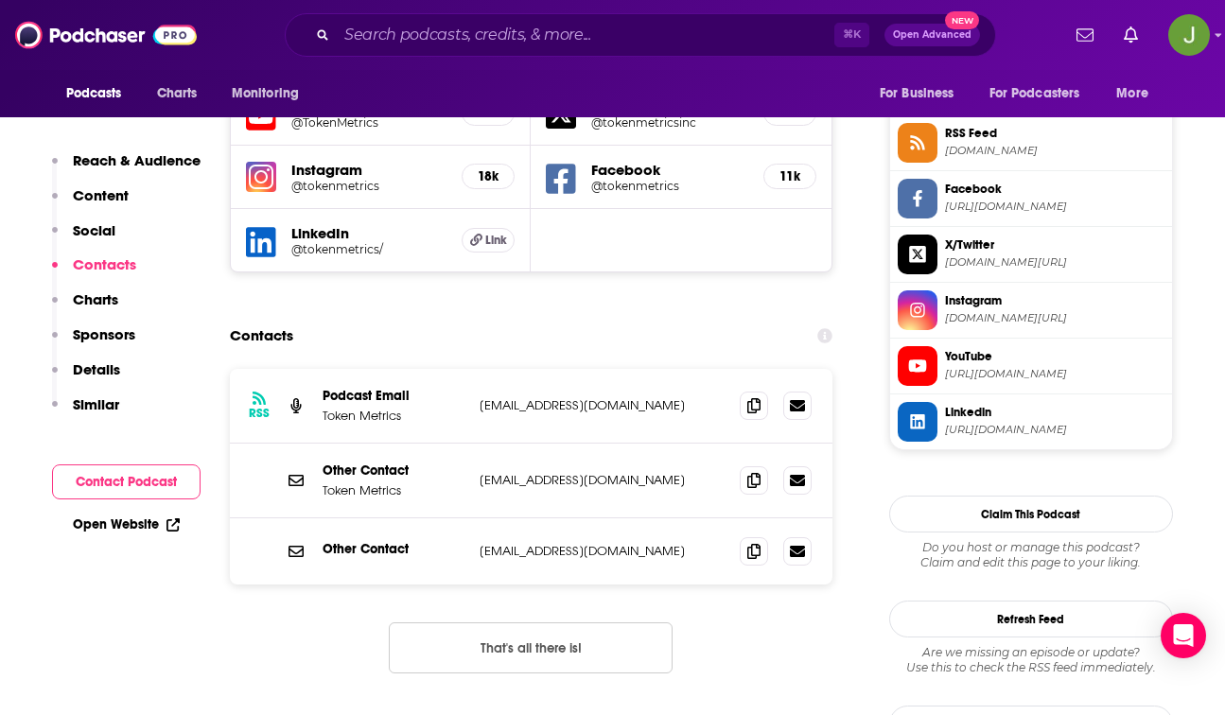
click at [921, 378] on span at bounding box center [918, 366] width 40 height 40
click at [923, 418] on icon at bounding box center [917, 421] width 14 height 14
click at [922, 364] on icon at bounding box center [917, 366] width 18 height 12
drag, startPoint x: 413, startPoint y: 285, endPoint x: 324, endPoint y: 287, distance: 89.9
click at [324, 388] on p "Podcast Email" at bounding box center [394, 396] width 142 height 16
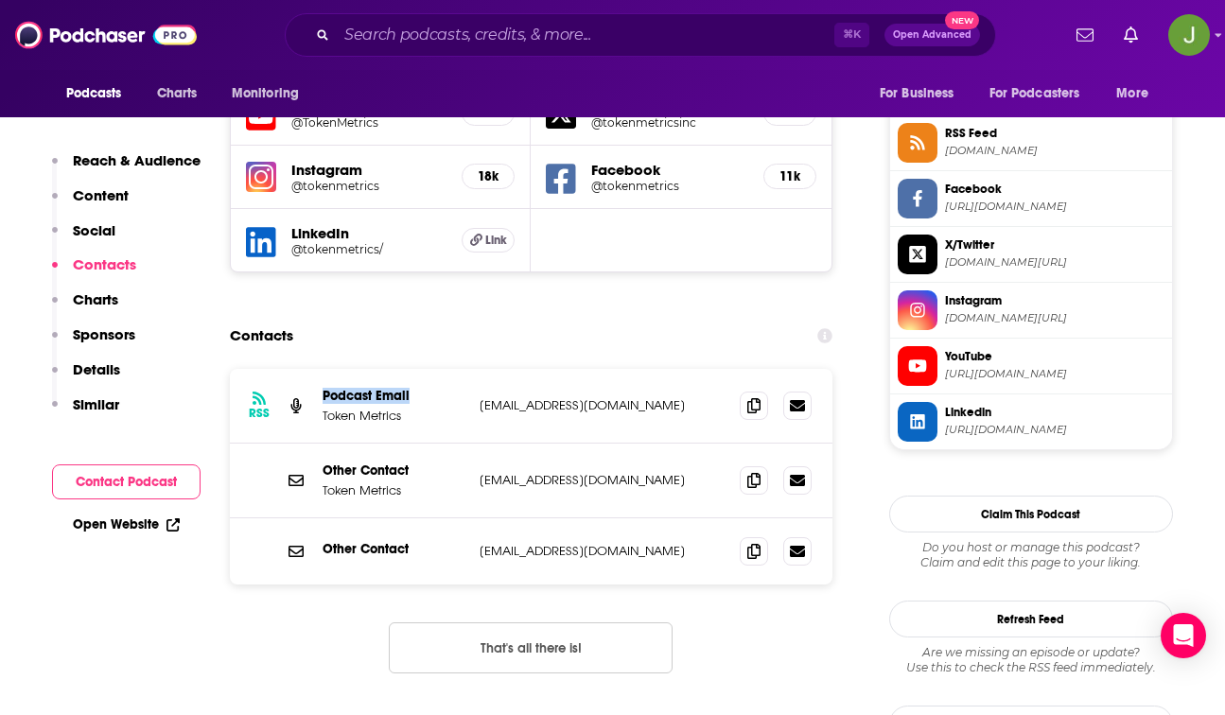
copy p "Podcast Email"
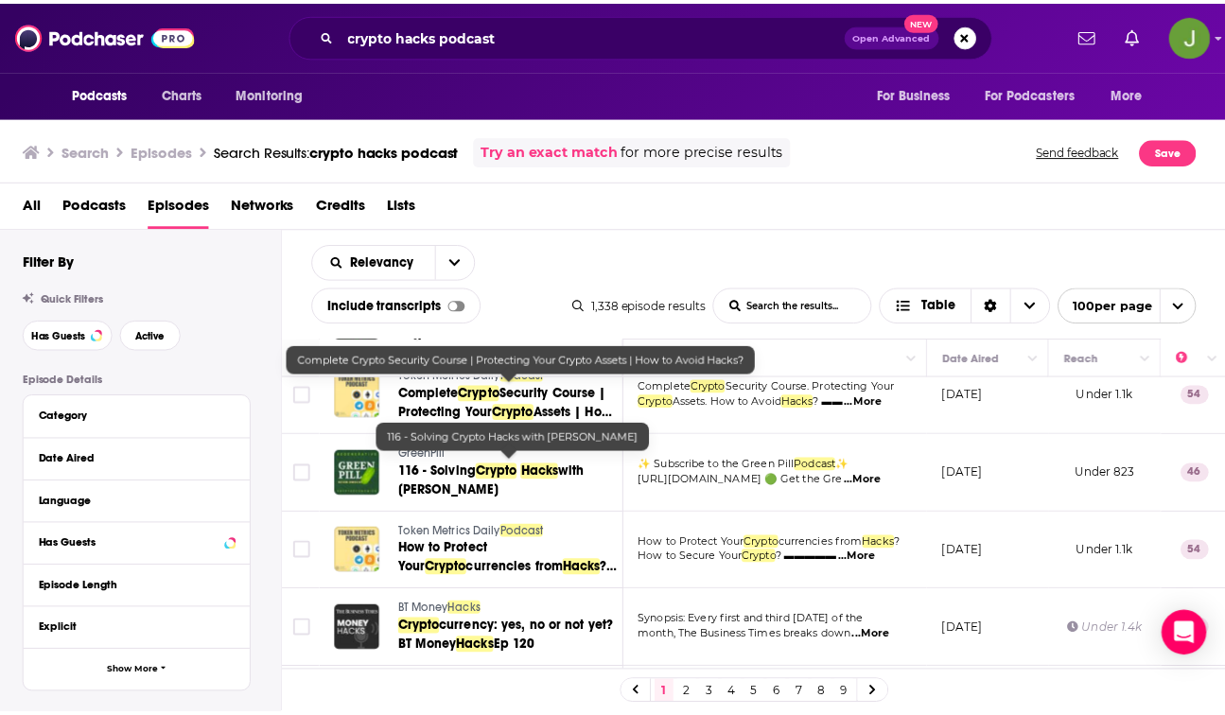
scroll to position [747, 0]
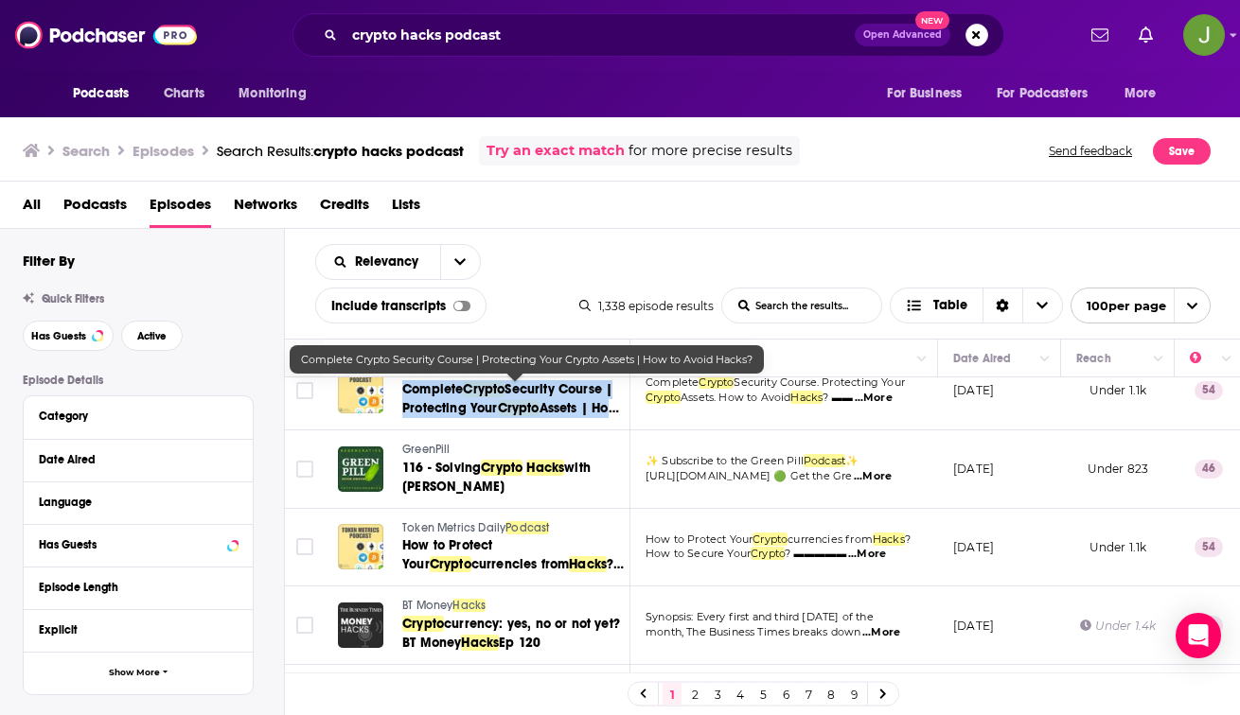
click at [527, 391] on span "Security Course | Protecting Your" at bounding box center [507, 398] width 210 height 35
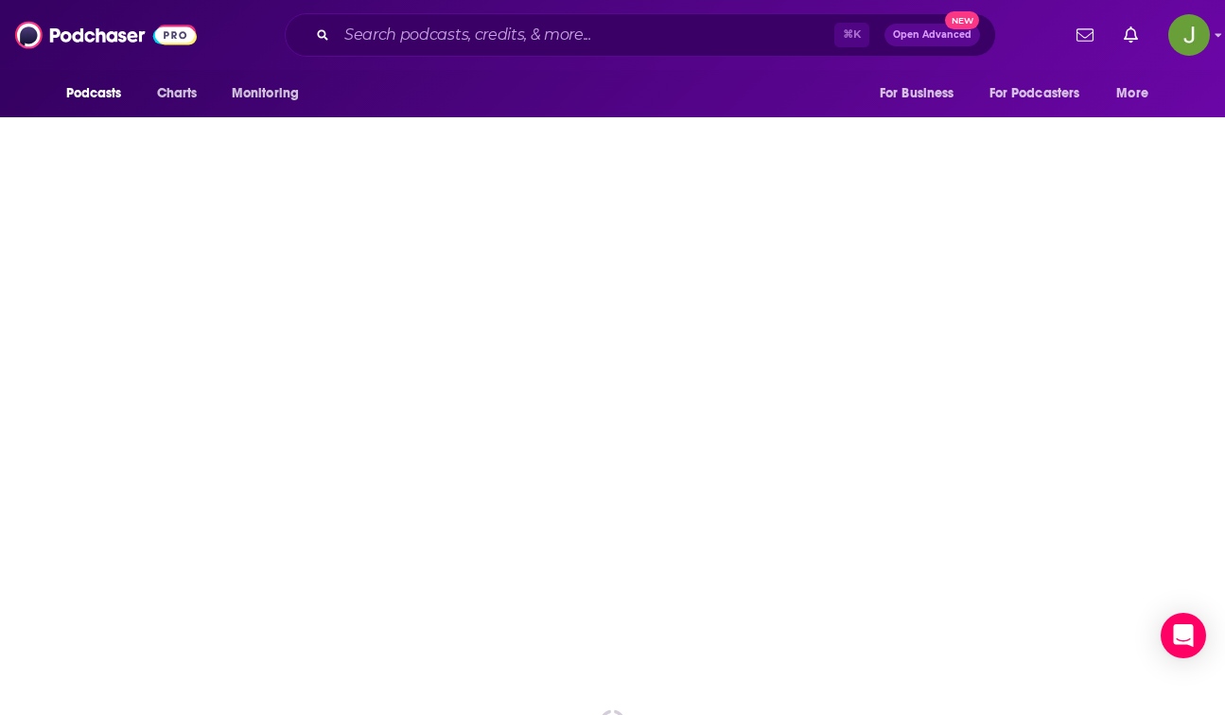
scroll to position [506, 0]
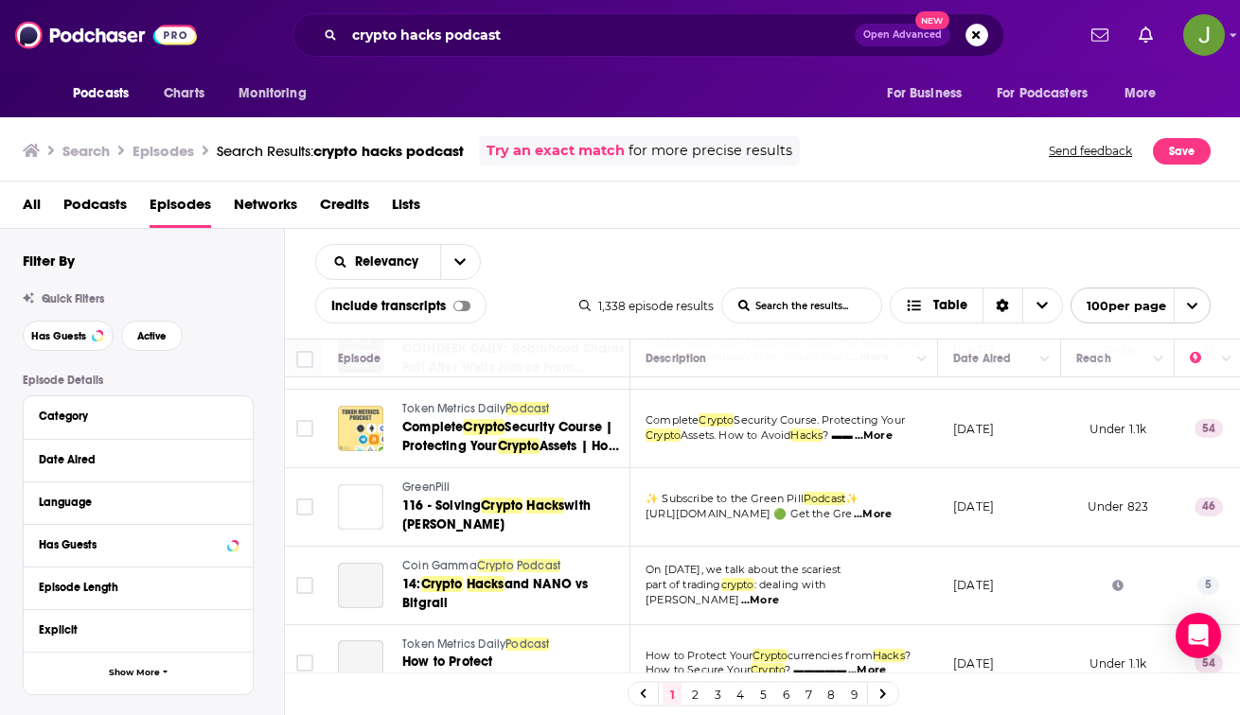
scroll to position [762, 0]
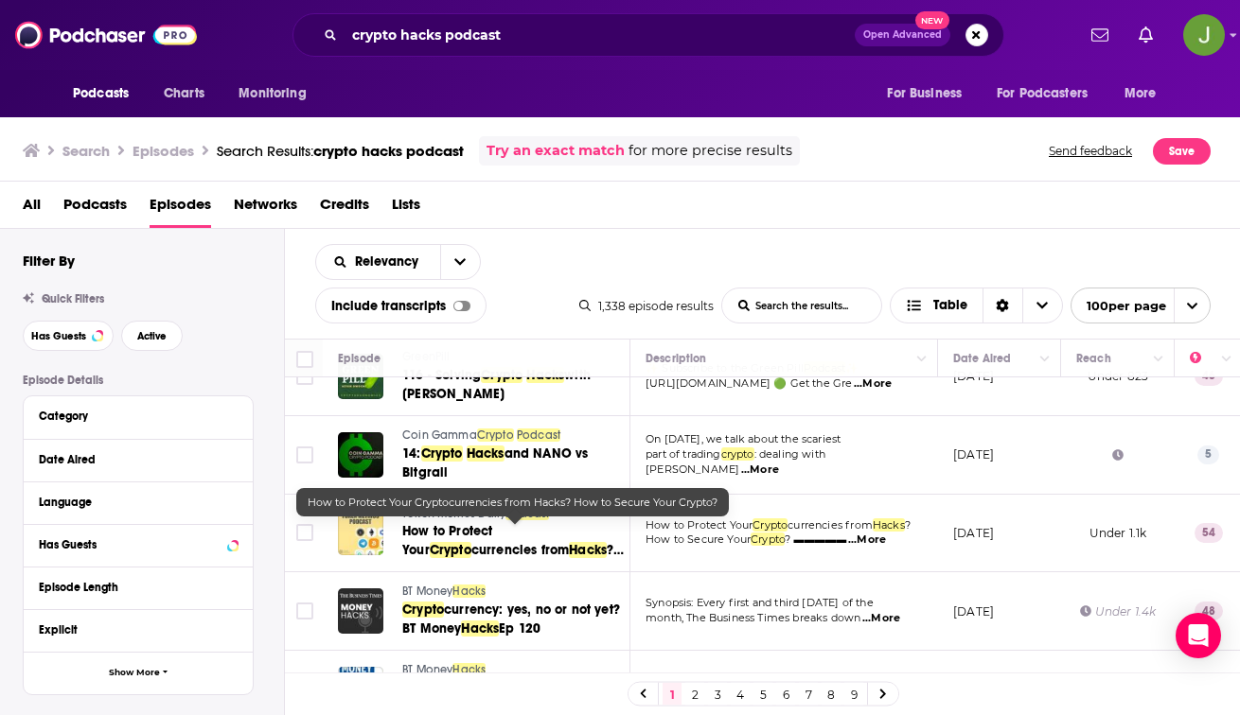
click at [473, 532] on span "How to Protect Your" at bounding box center [447, 540] width 90 height 35
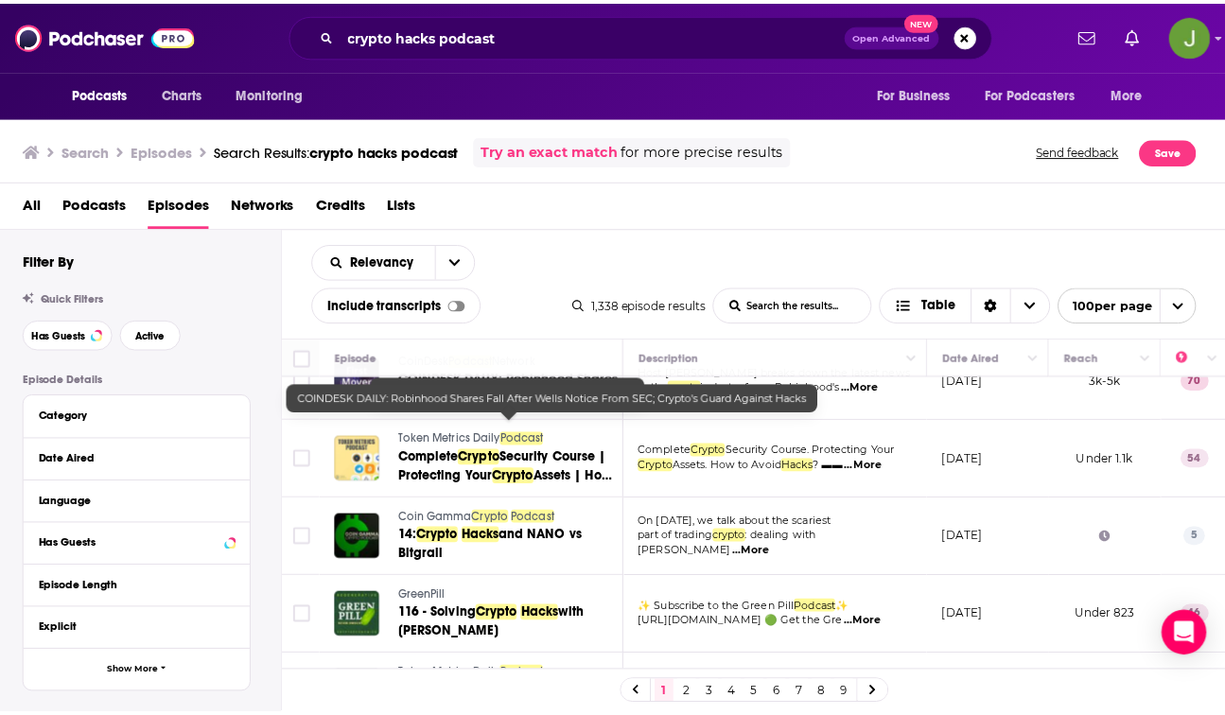
scroll to position [602, 0]
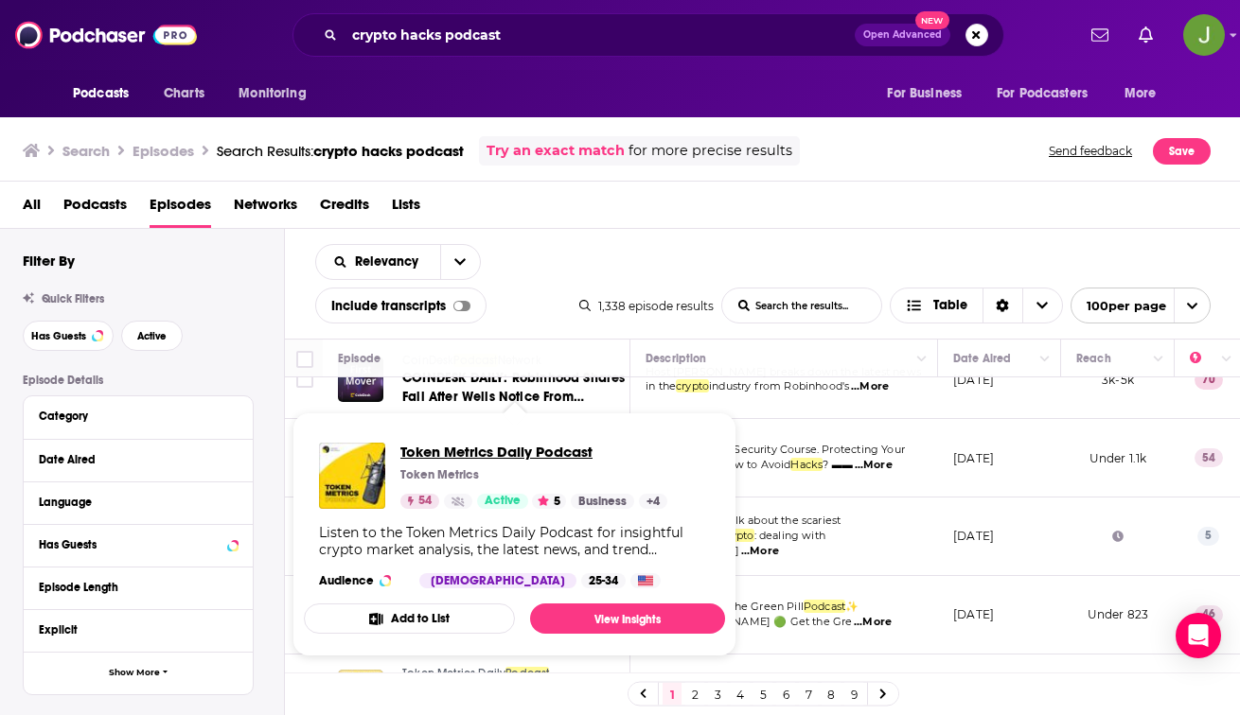
click at [436, 455] on span "Token Metrics Daily Podcast" at bounding box center [533, 452] width 267 height 18
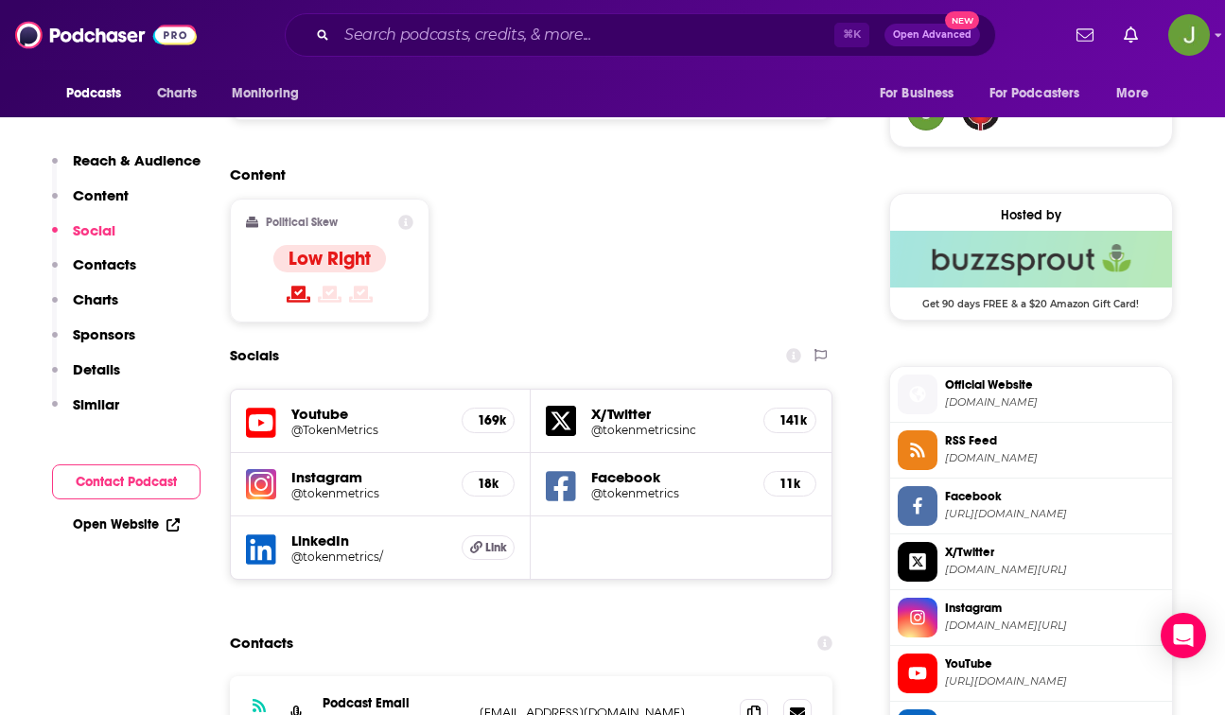
scroll to position [1583, 0]
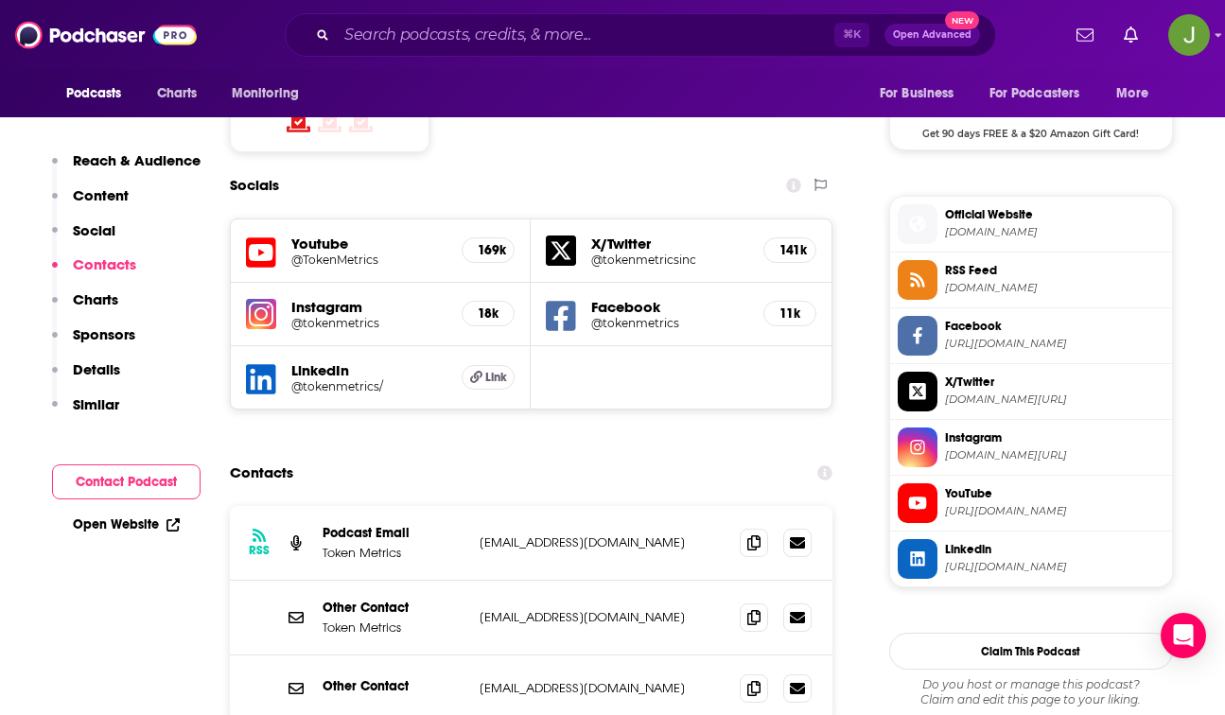
click at [925, 512] on icon at bounding box center [917, 503] width 21 height 17
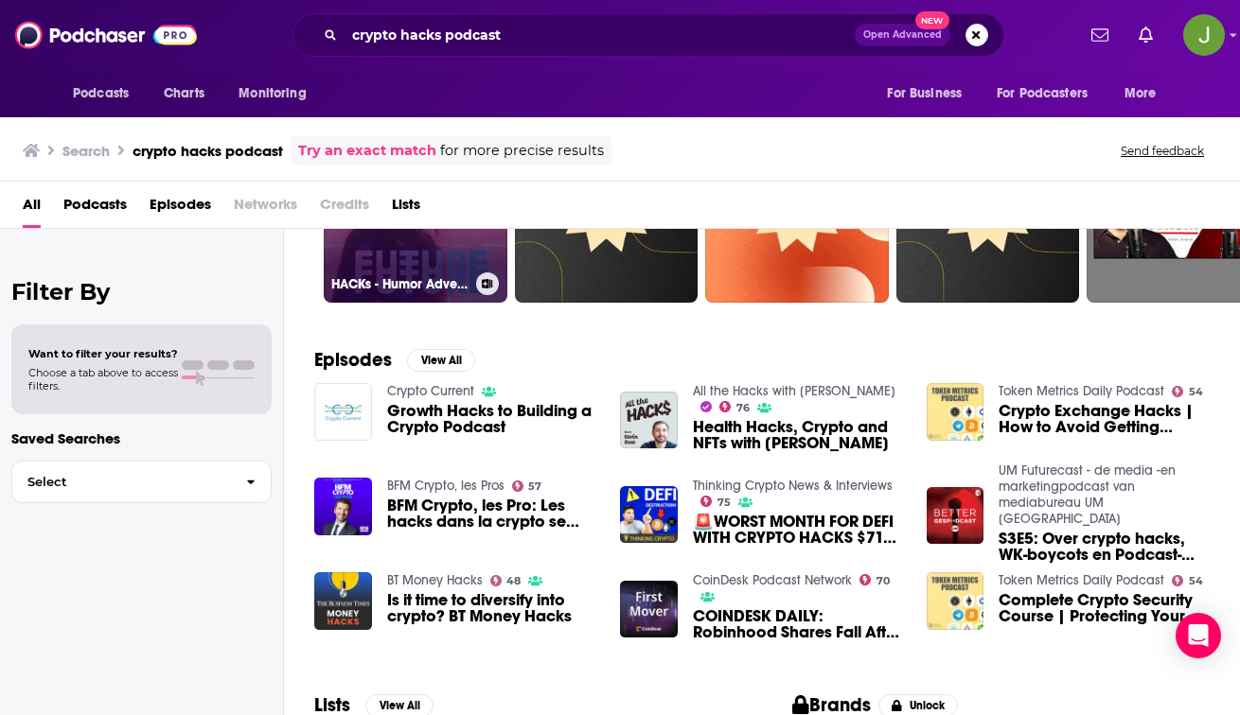
scroll to position [166, 0]
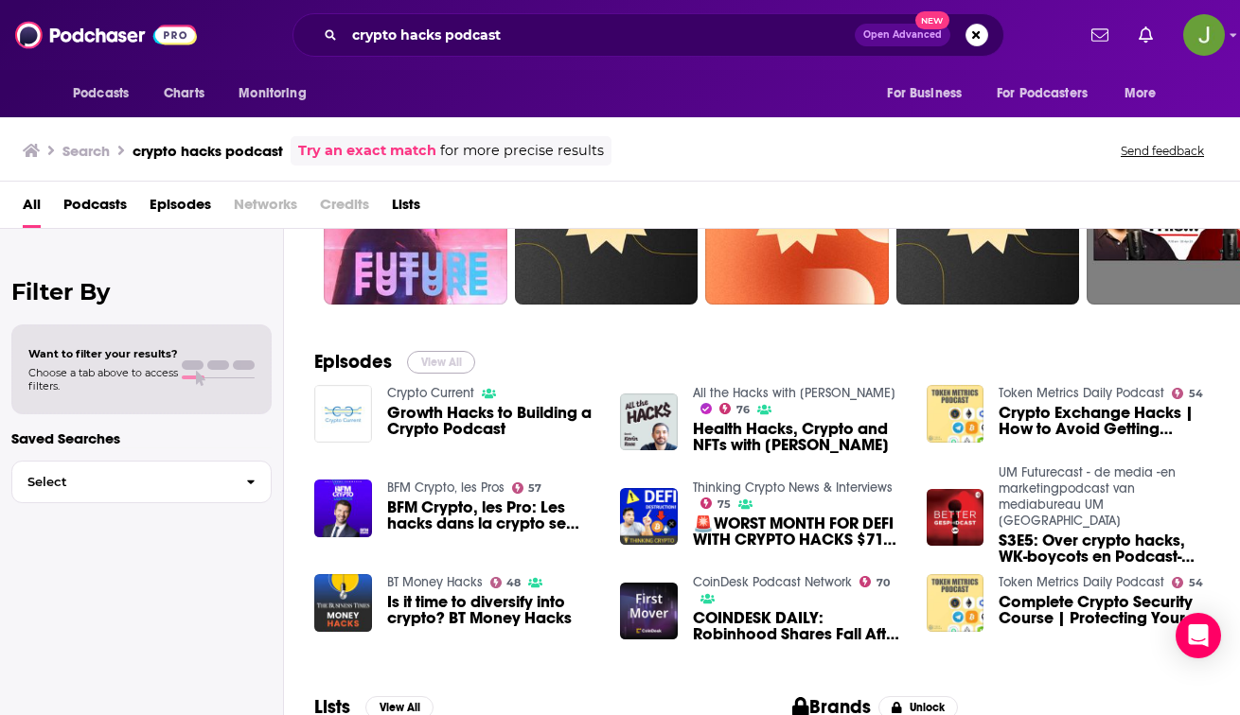
click at [455, 361] on button "View All" at bounding box center [441, 362] width 68 height 23
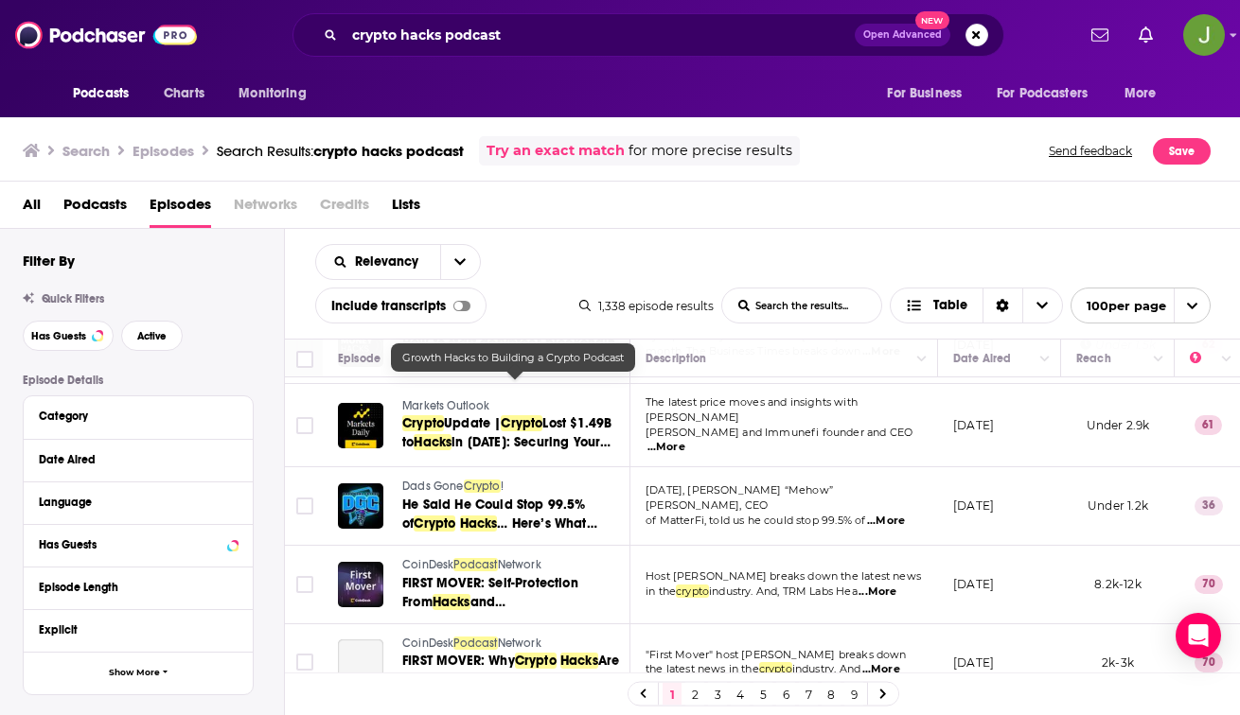
scroll to position [1989, 0]
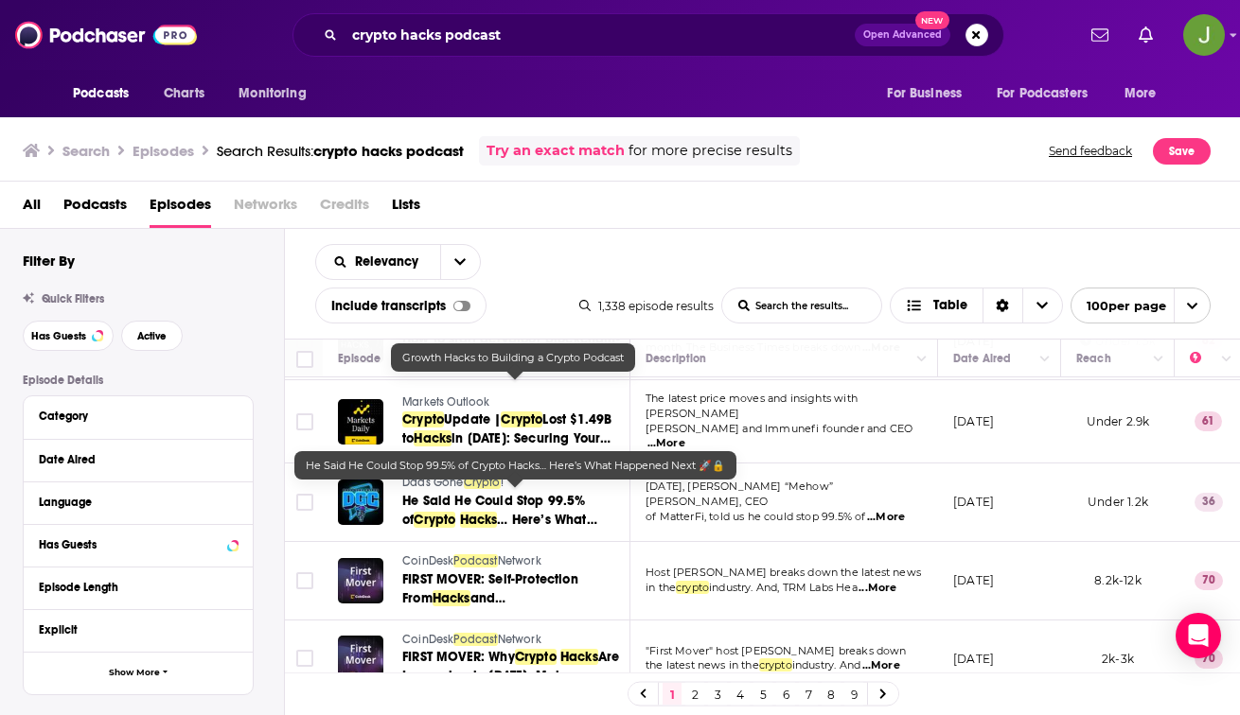
click at [462, 505] on span "He Said He Could Stop 99.5% of Crypto Hacks … Here’s What Happened Next 🚀🔒" at bounding box center [499, 520] width 195 height 54
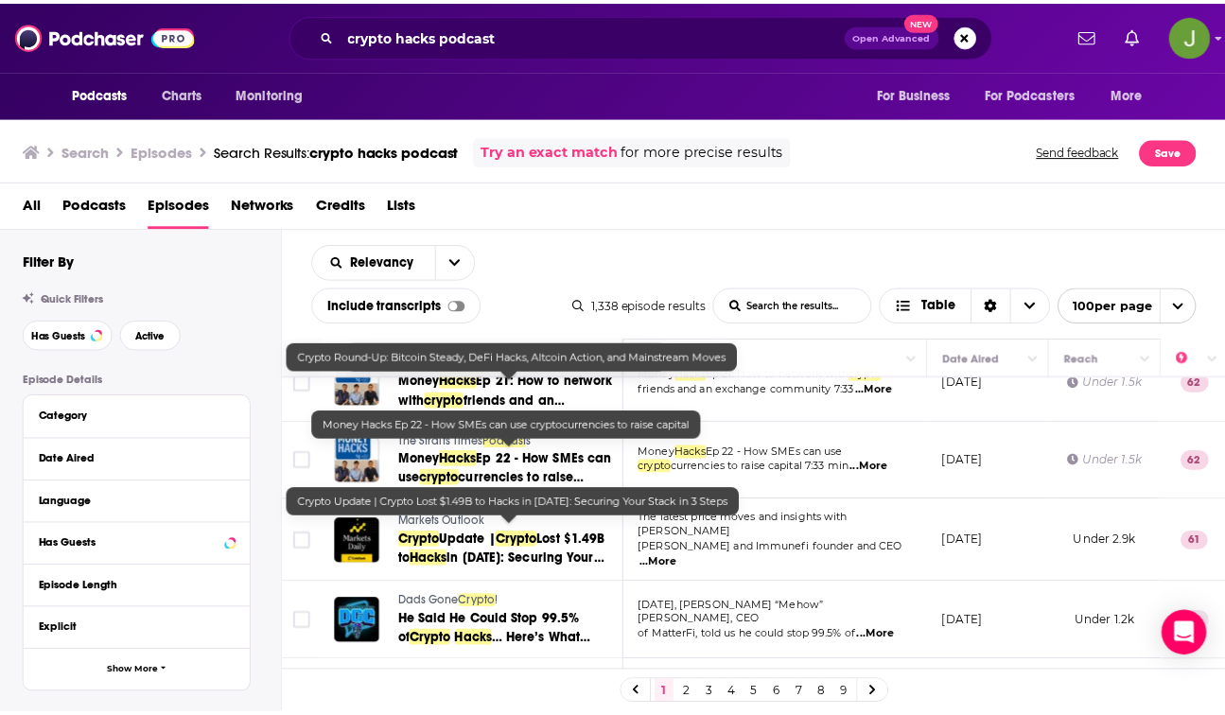
scroll to position [1796, 0]
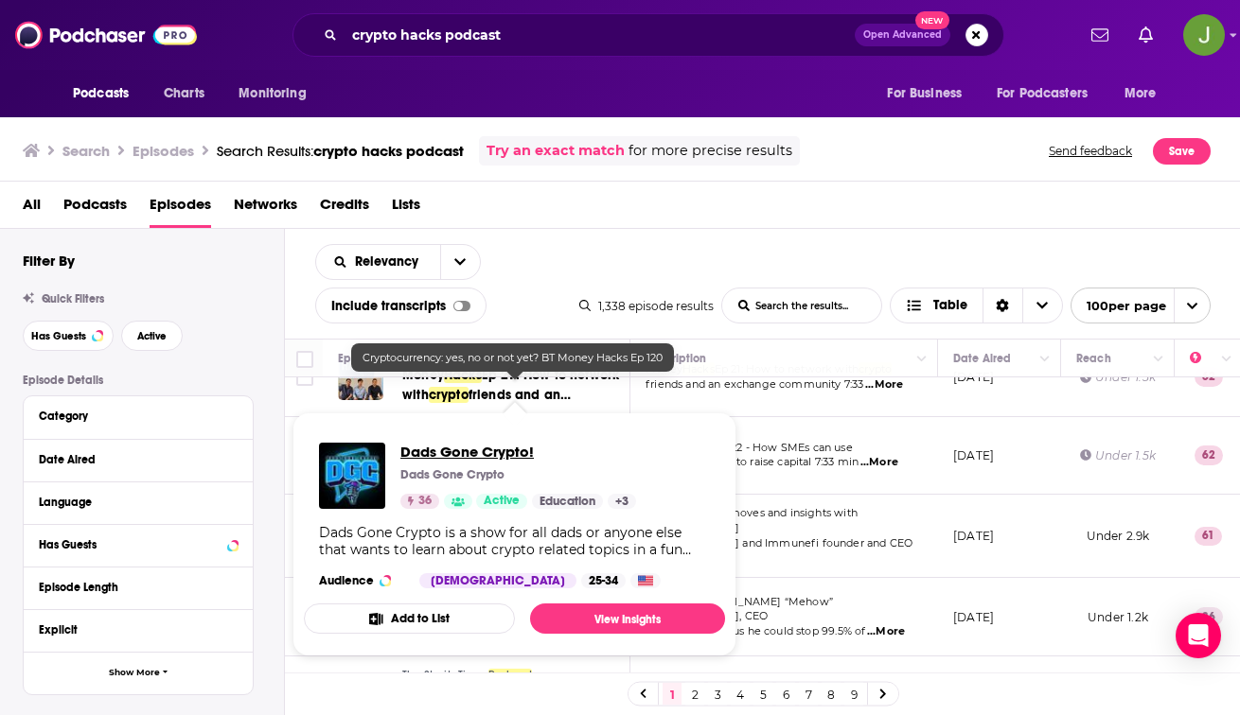
click at [438, 451] on span "Dads Gone Crypto!" at bounding box center [518, 452] width 236 height 18
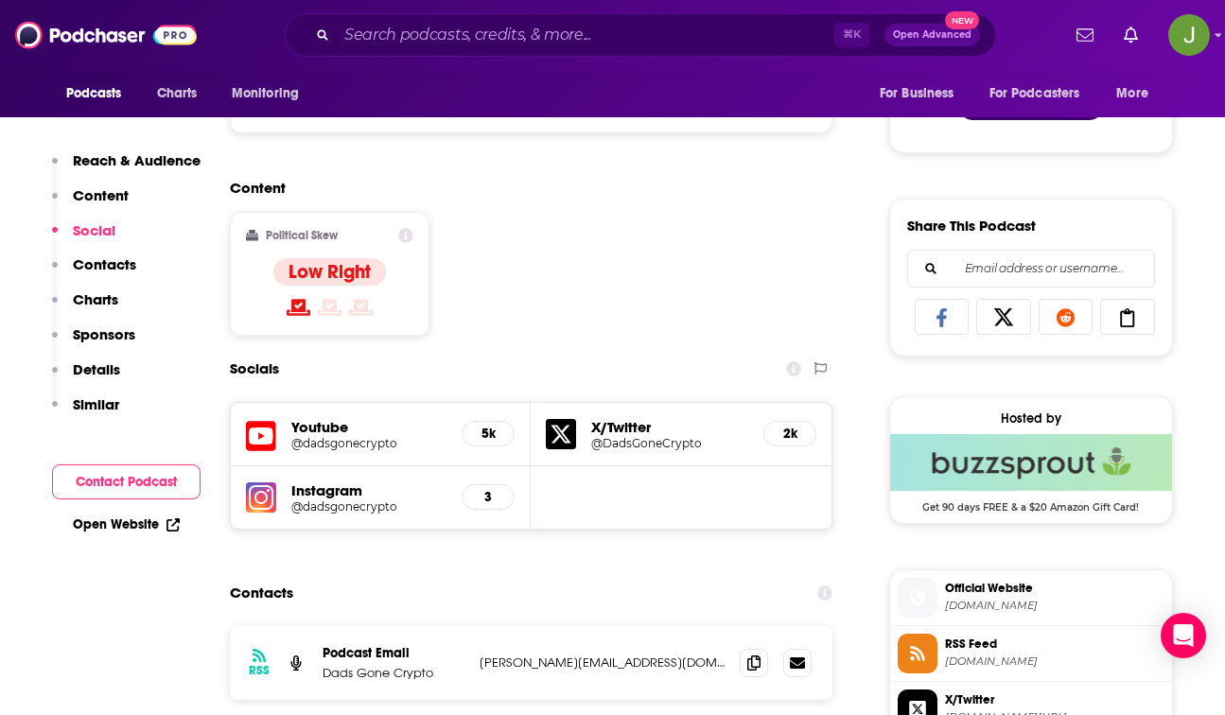
scroll to position [1064, 0]
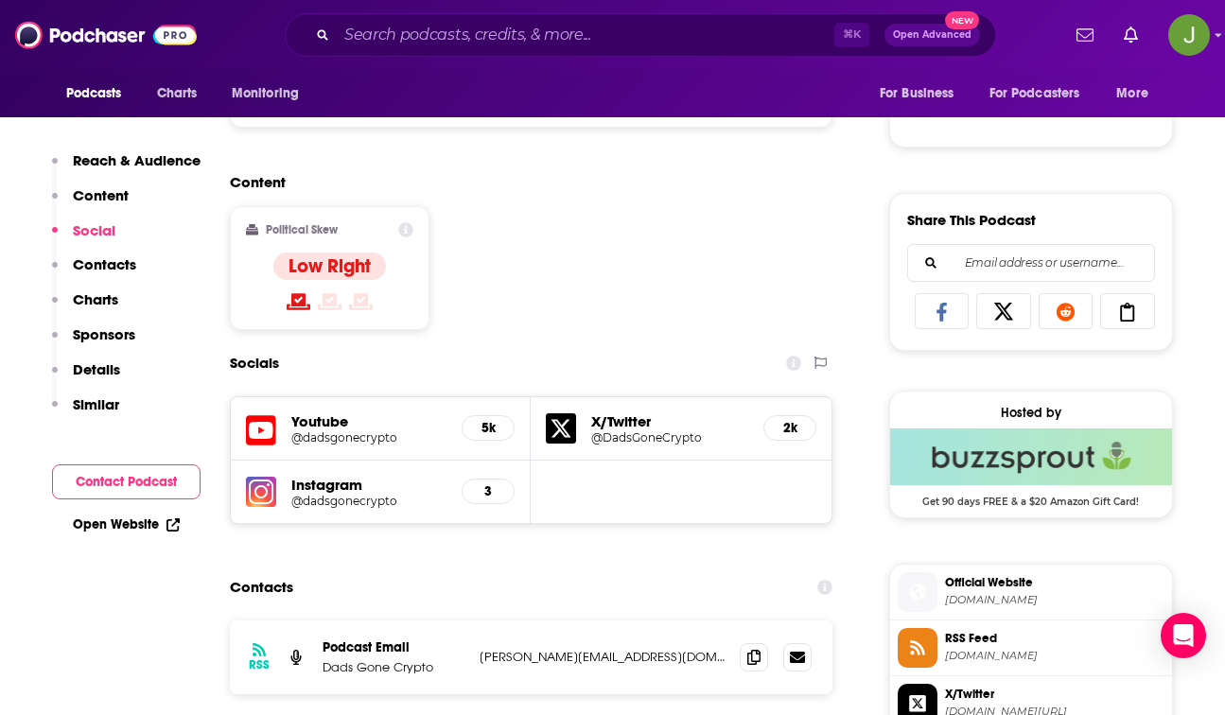
click at [267, 431] on icon at bounding box center [261, 430] width 30 height 35
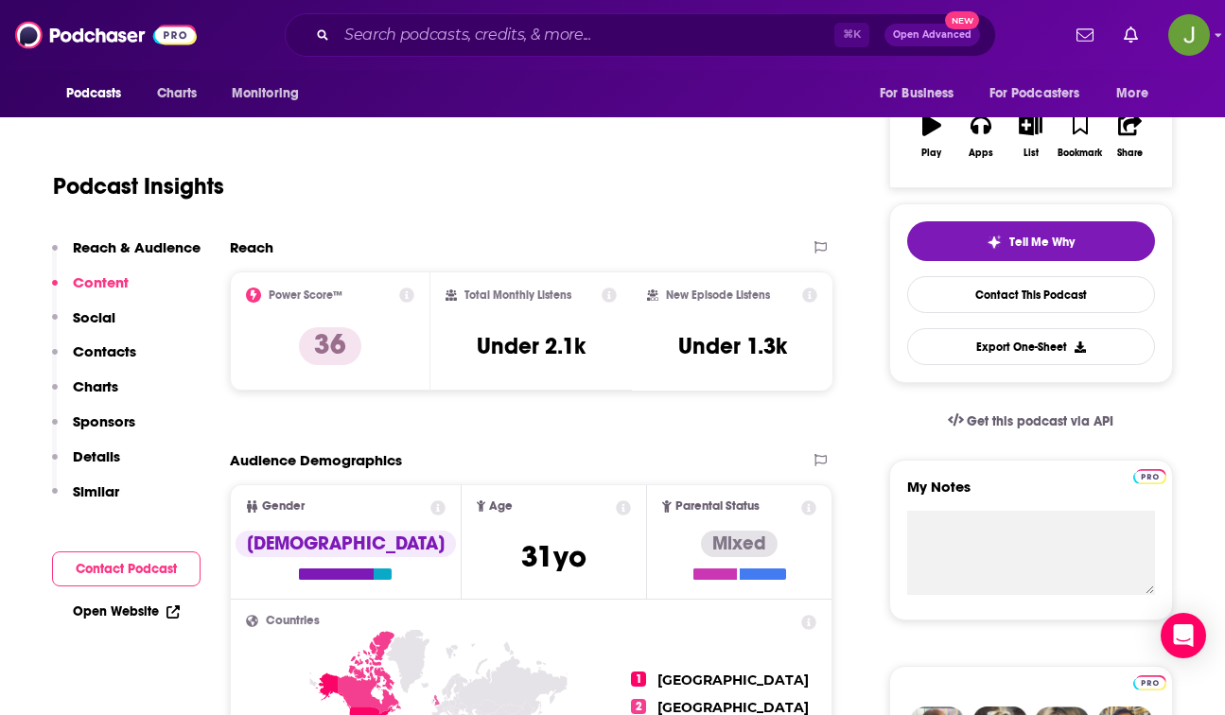
scroll to position [0, 0]
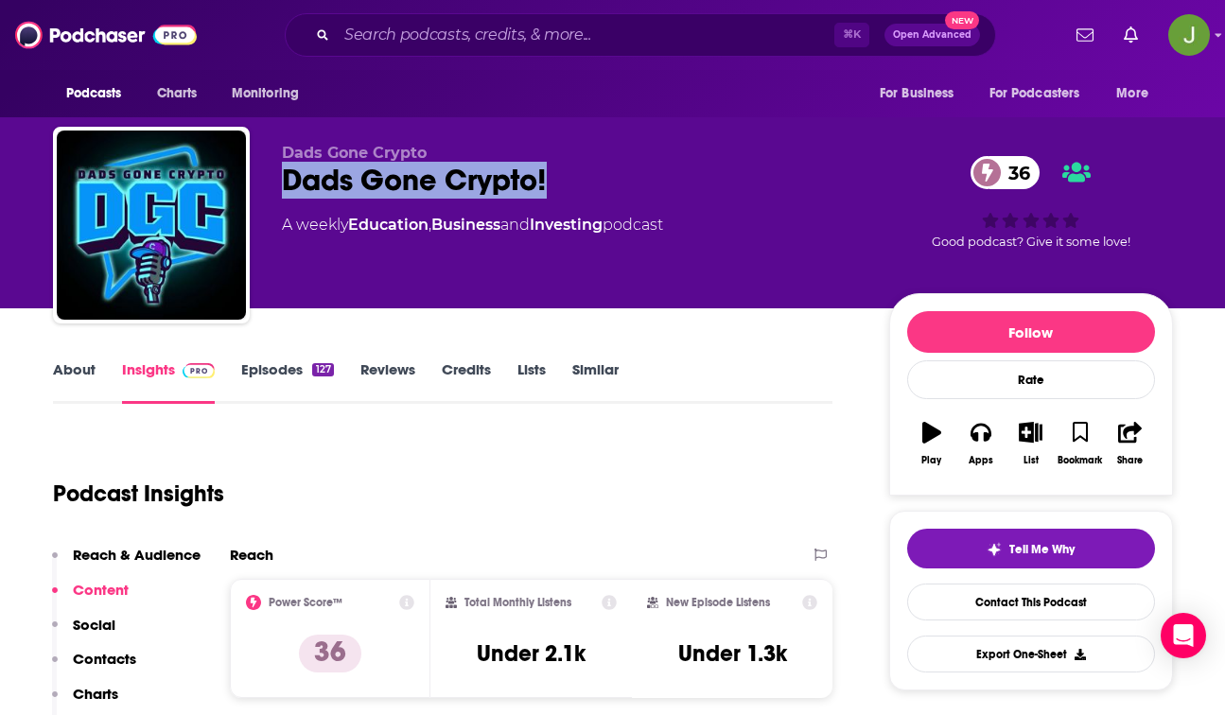
drag, startPoint x: 591, startPoint y: 181, endPoint x: 276, endPoint y: 186, distance: 315.1
click at [276, 186] on div "Dads Gone Crypto Dads Gone Crypto! 36 A weekly Education , Business and Investi…" at bounding box center [613, 229] width 1120 height 204
copy h2 "Dads Gone Crypto!"
click at [974, 613] on link "Contact This Podcast" at bounding box center [1031, 602] width 248 height 37
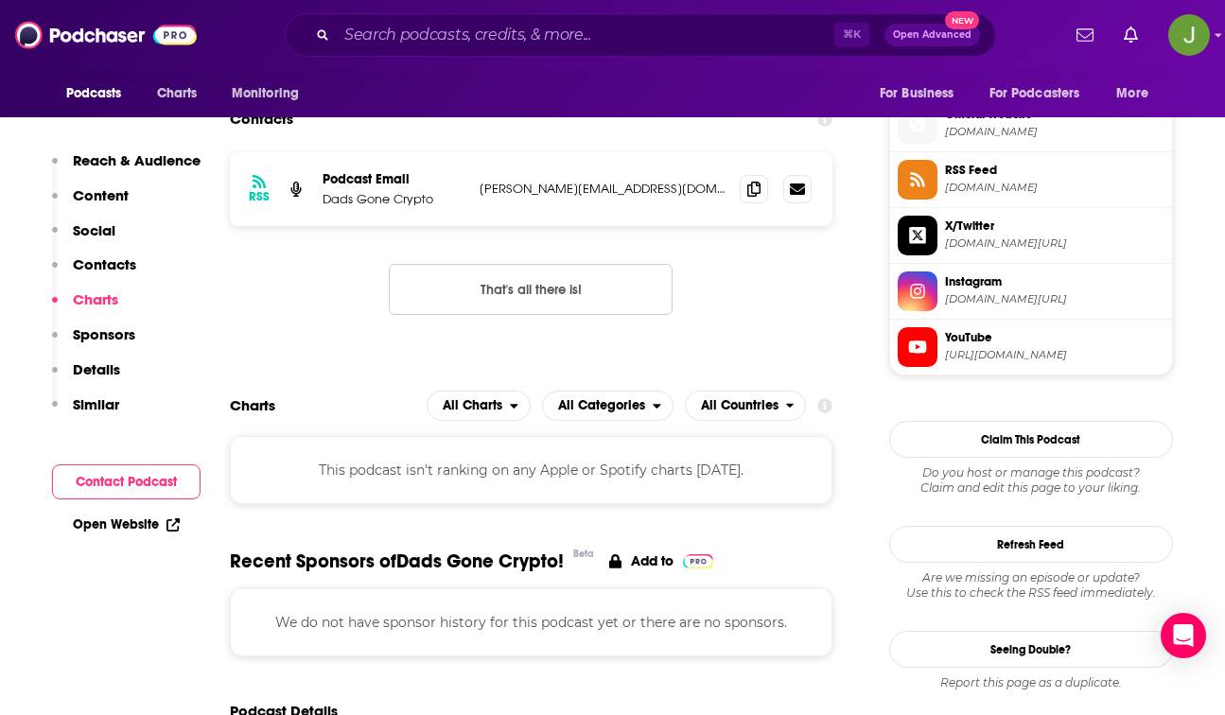
scroll to position [1436, 0]
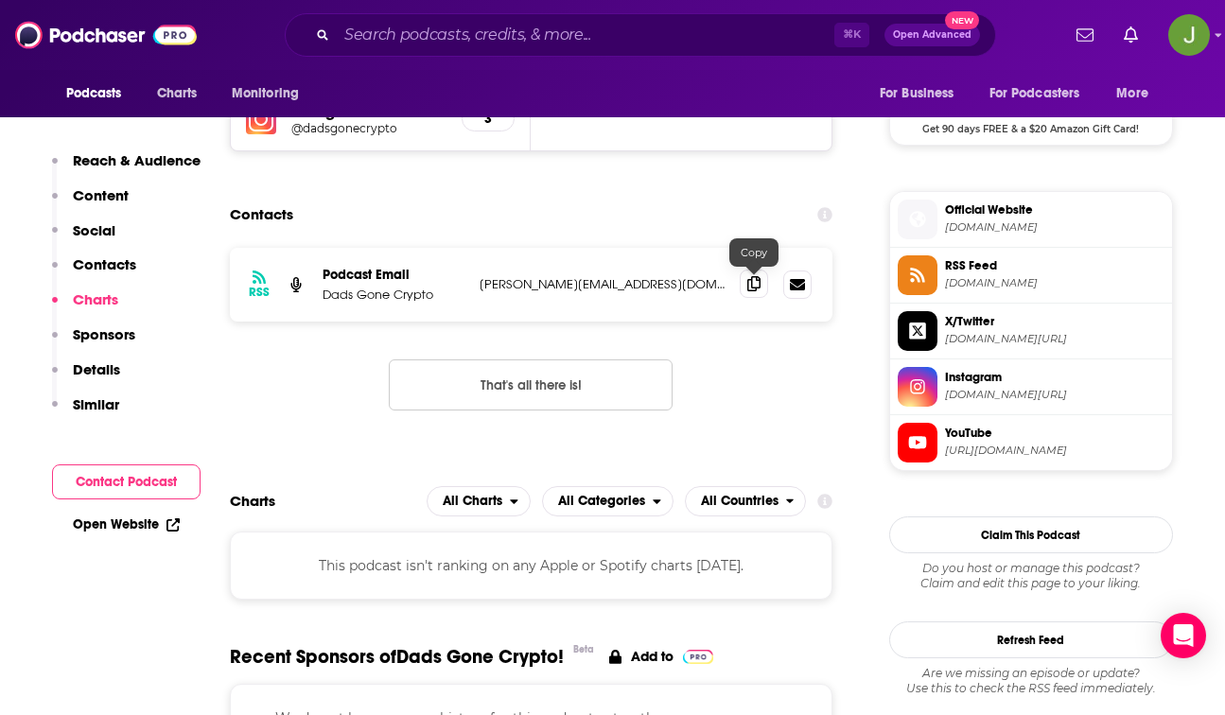
click at [756, 286] on icon at bounding box center [753, 283] width 13 height 15
click at [912, 447] on icon at bounding box center [917, 442] width 18 height 12
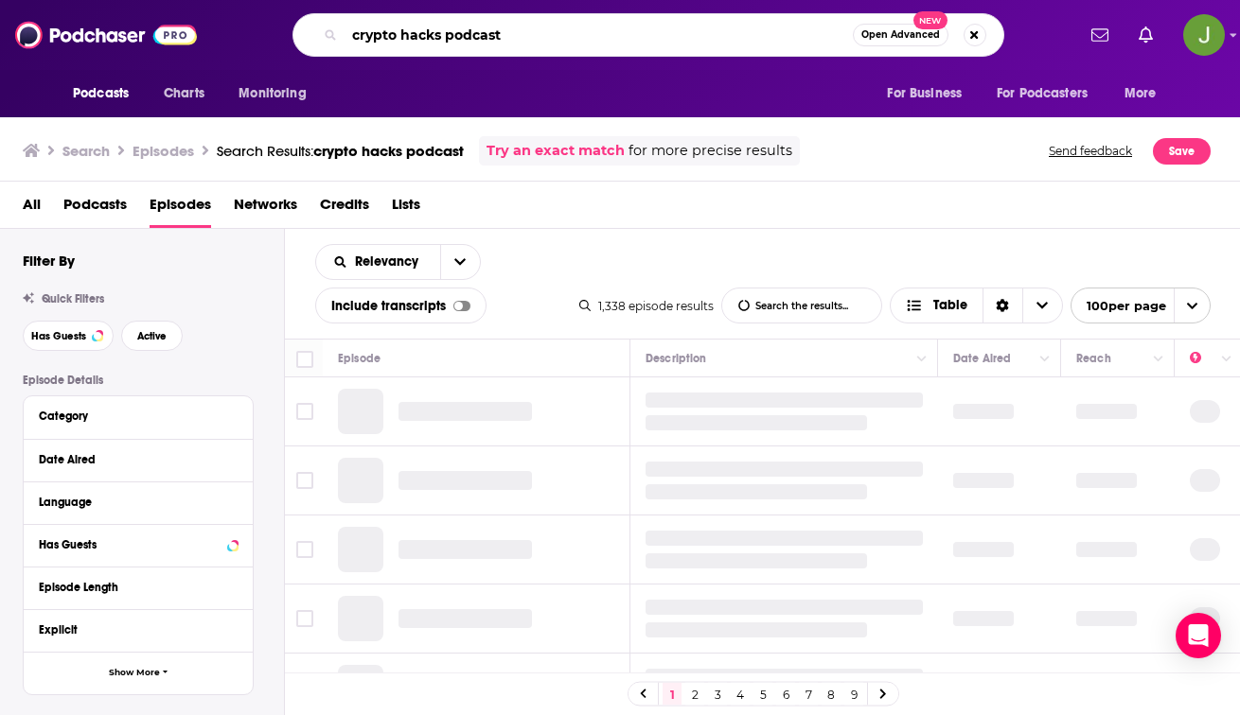
drag, startPoint x: 511, startPoint y: 35, endPoint x: 340, endPoint y: 37, distance: 171.3
click at [340, 37] on div "crypto hacks podcast Open Advanced New" at bounding box center [648, 35] width 712 height 44
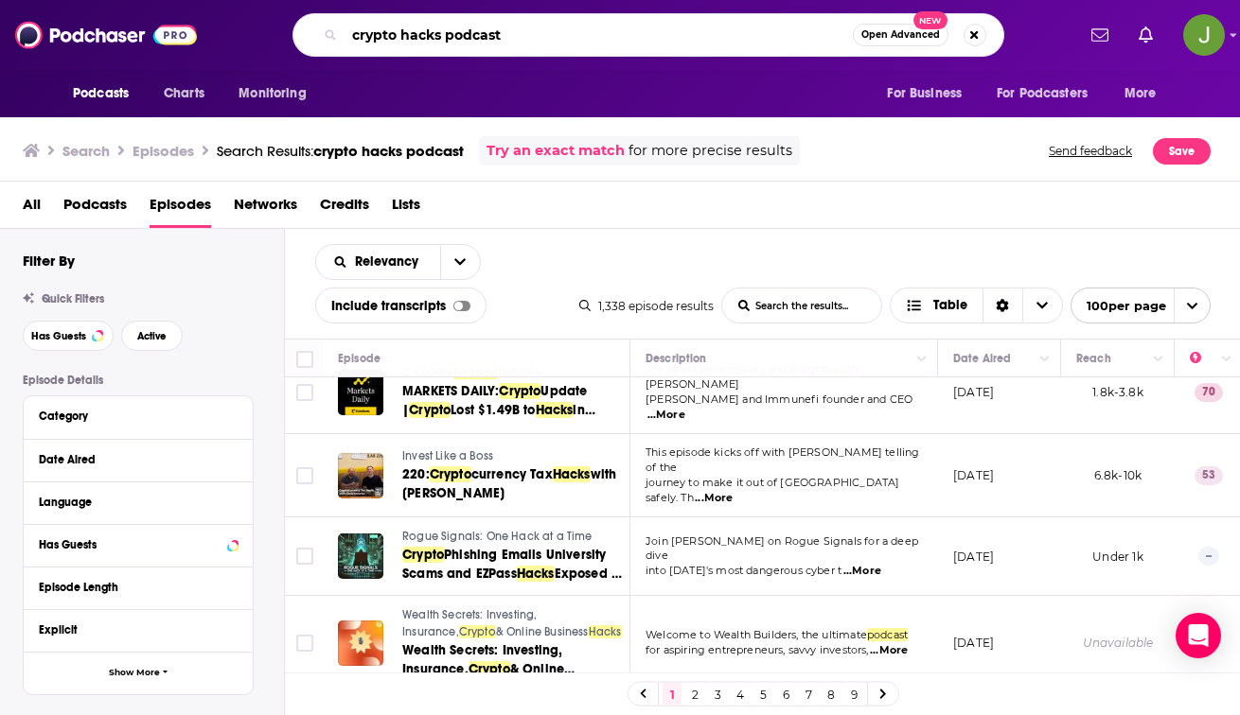
scroll to position [2340, 0]
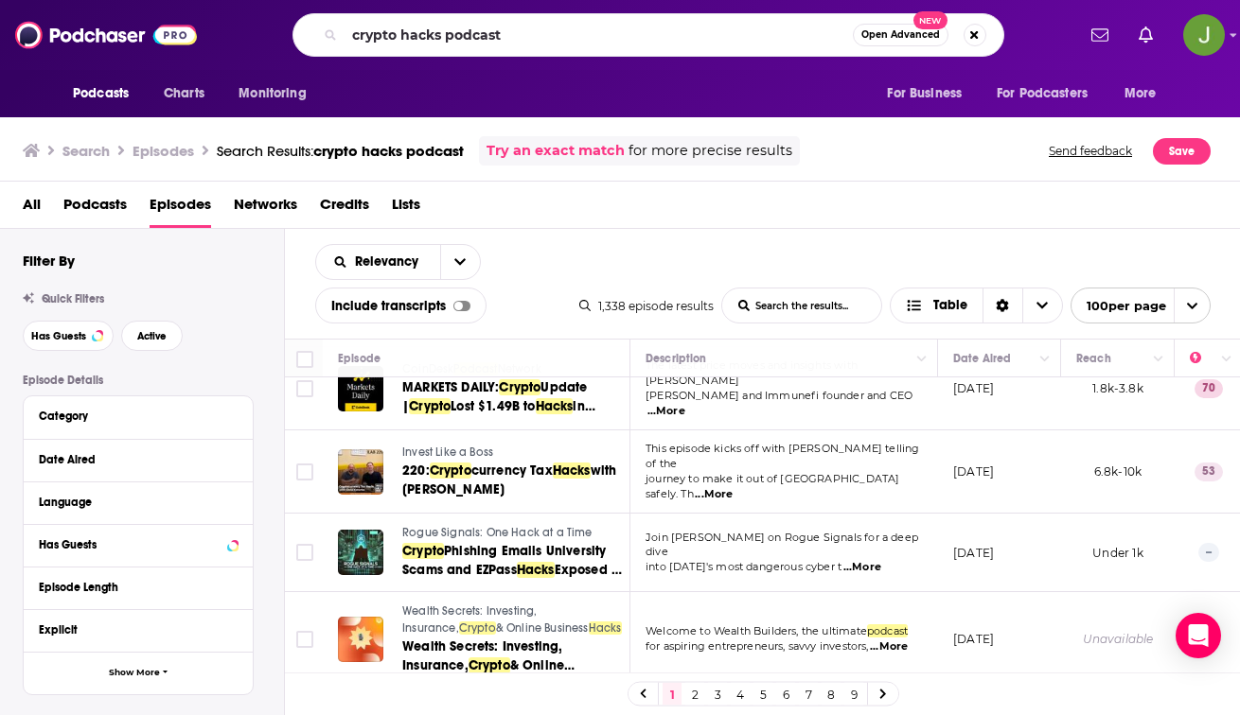
click at [424, 526] on span "Rogue Signals: One Hack at a Time" at bounding box center [497, 532] width 190 height 13
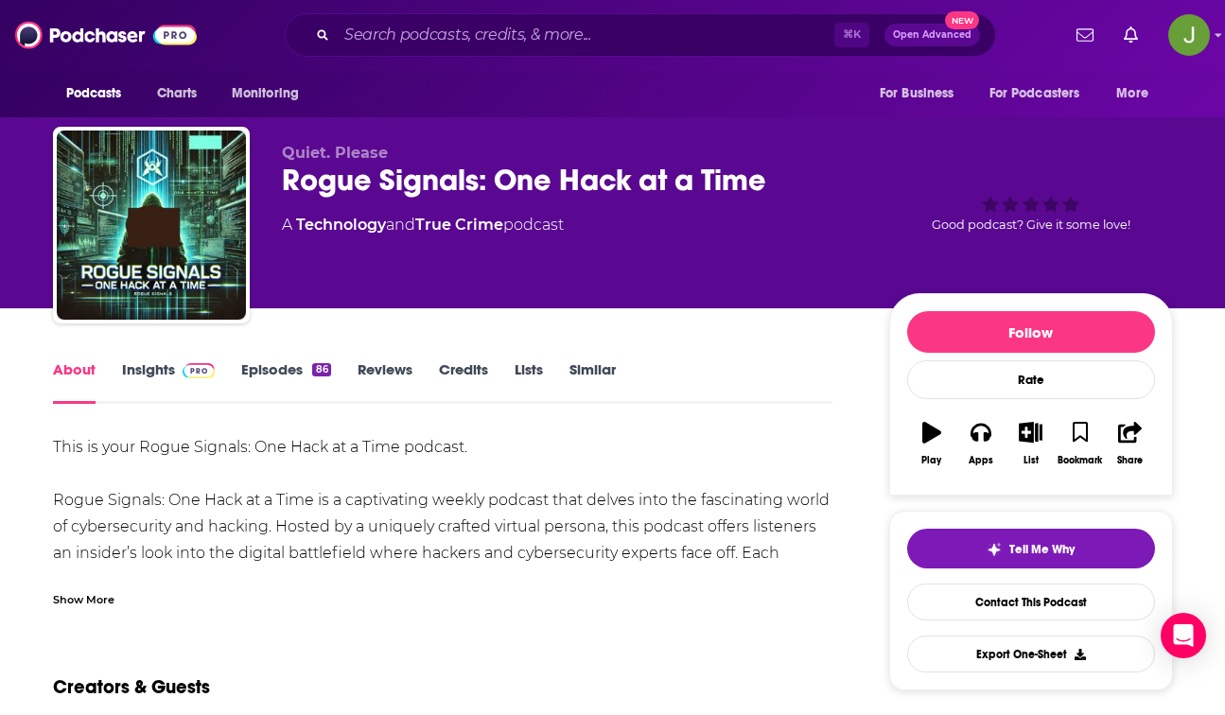
click at [169, 366] on link "Insights" at bounding box center [169, 383] width 94 height 44
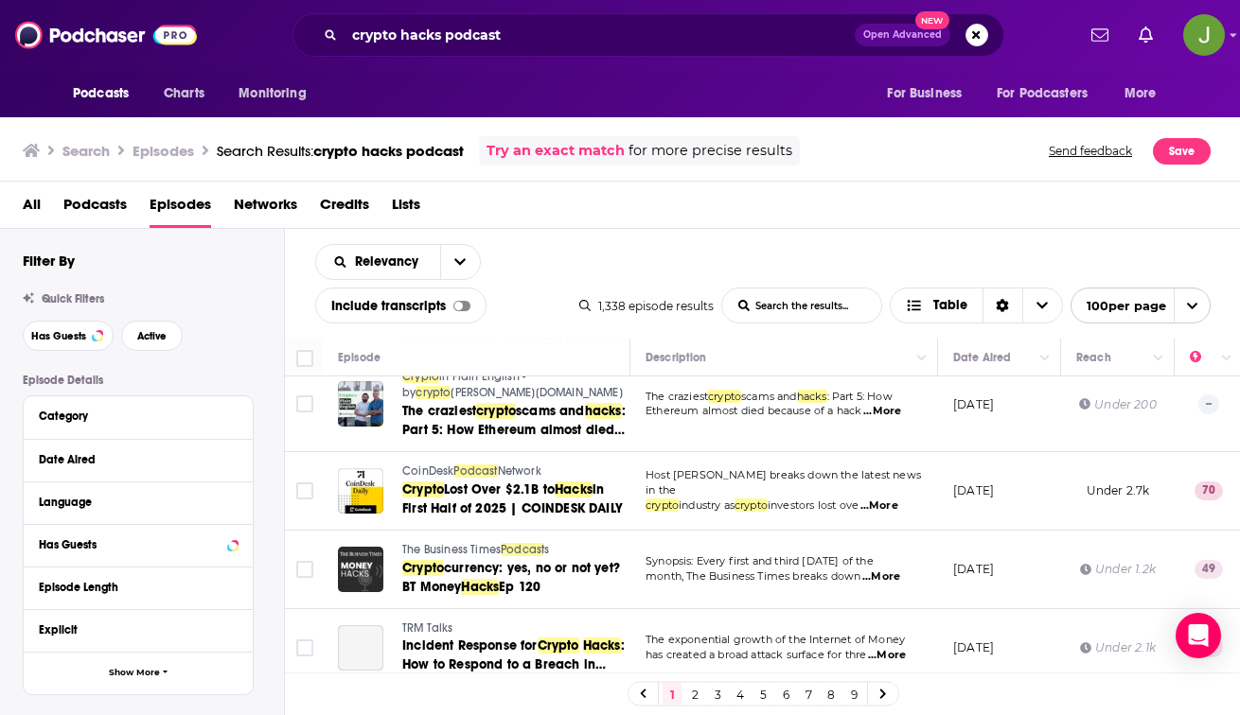
scroll to position [2930, 0]
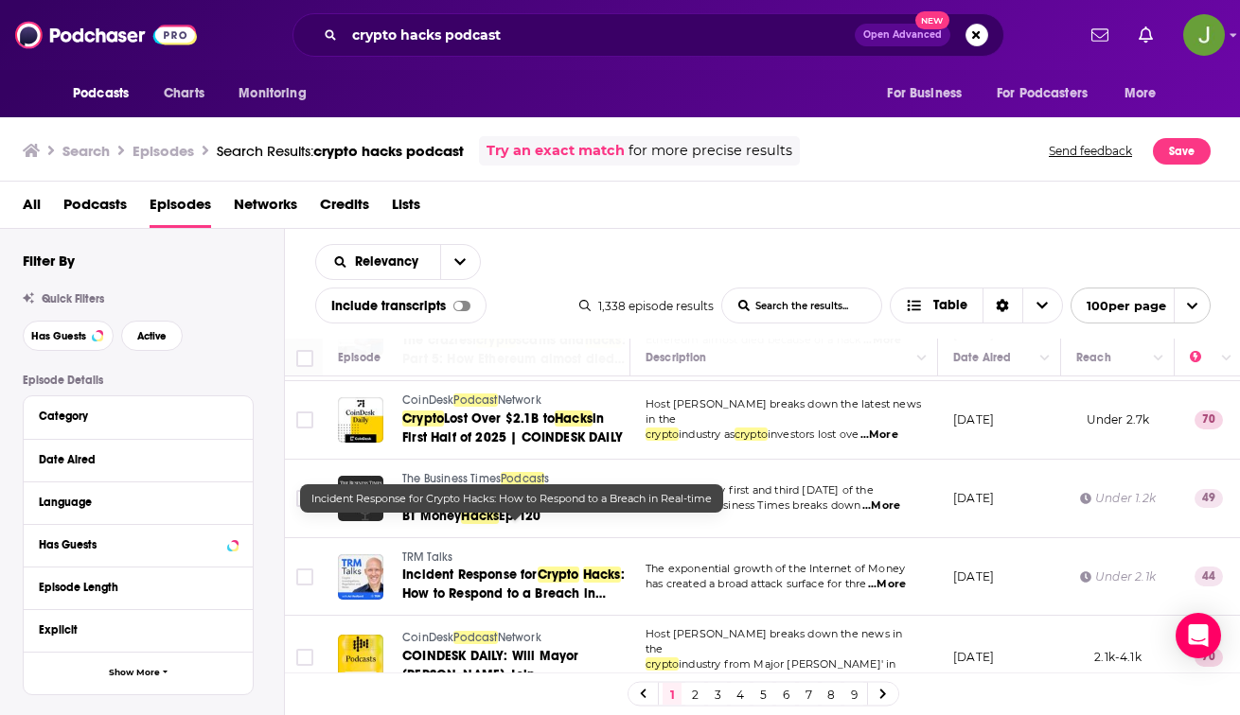
click at [454, 567] on span ": How to Respond to a Breach in Real-time" at bounding box center [513, 594] width 222 height 54
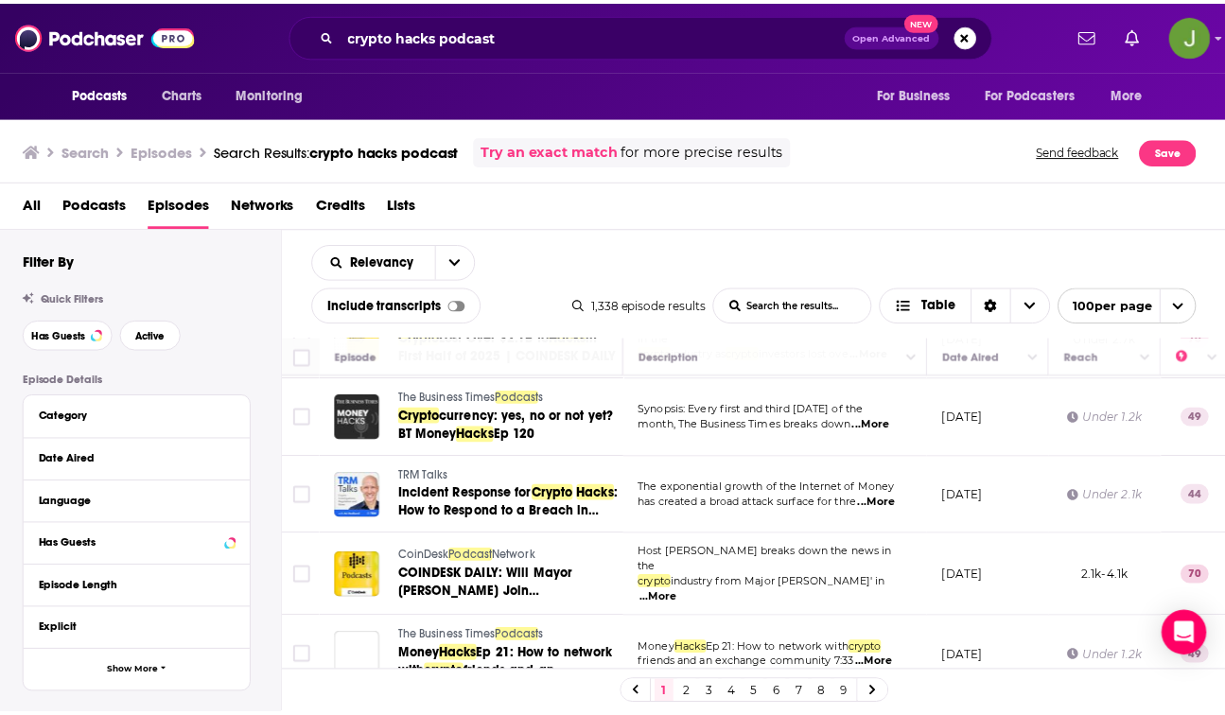
scroll to position [3013, 0]
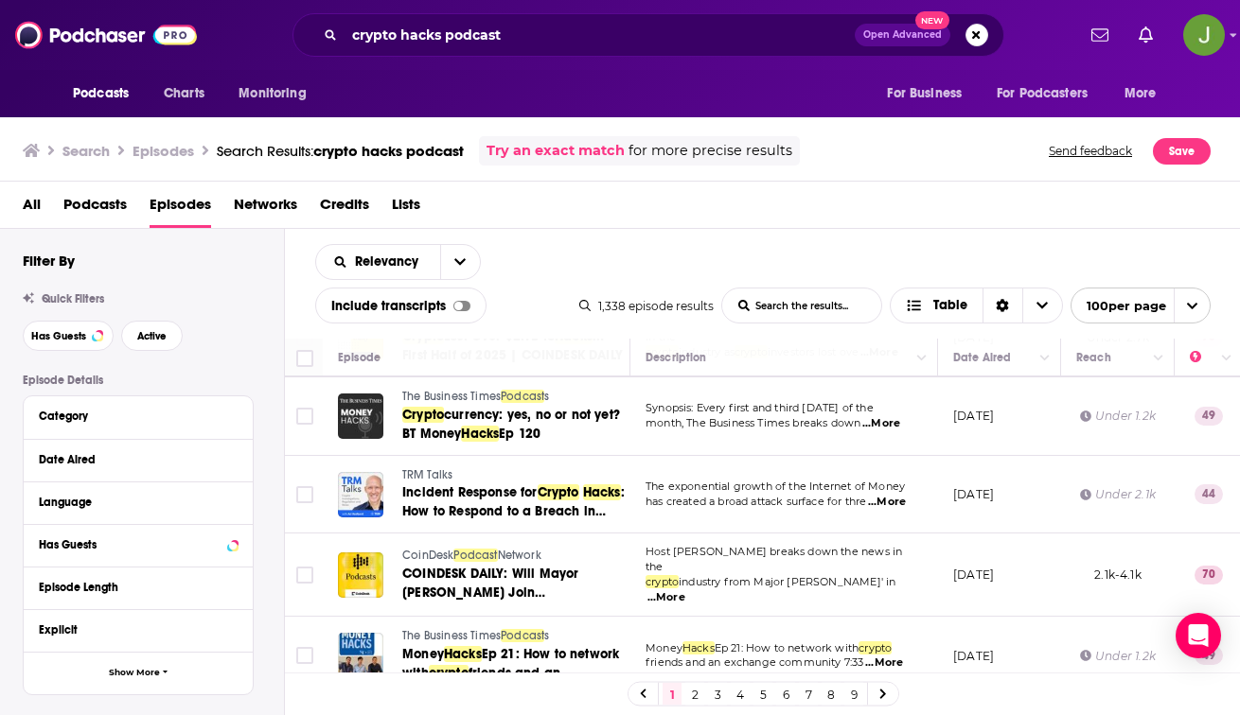
click at [430, 468] on span "TRM Talks" at bounding box center [427, 474] width 51 height 13
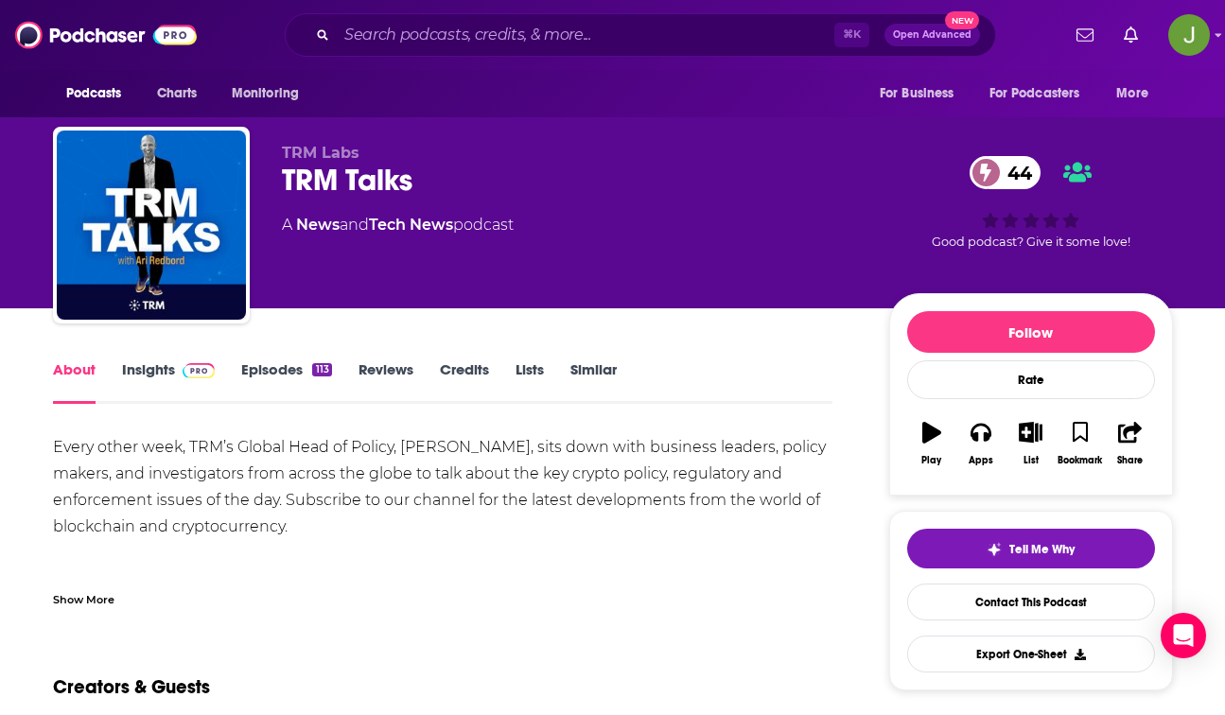
click at [160, 367] on link "Insights" at bounding box center [169, 383] width 94 height 44
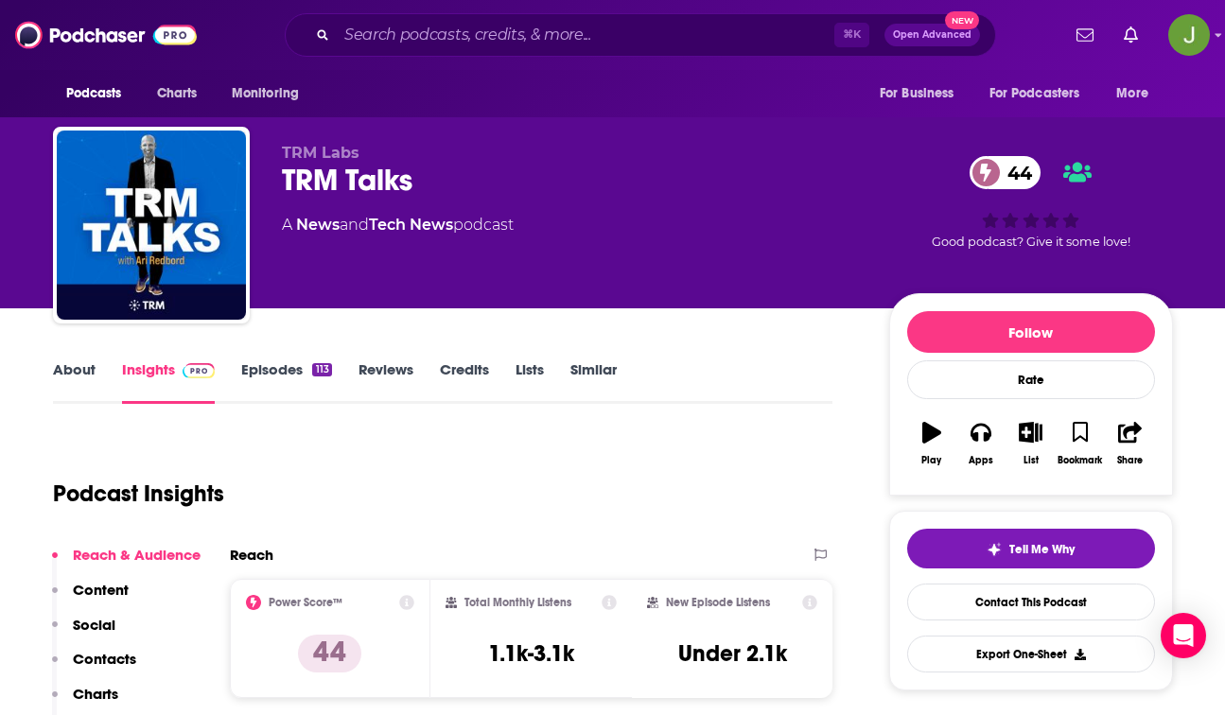
click at [254, 372] on link "Episodes 113" at bounding box center [286, 383] width 90 height 44
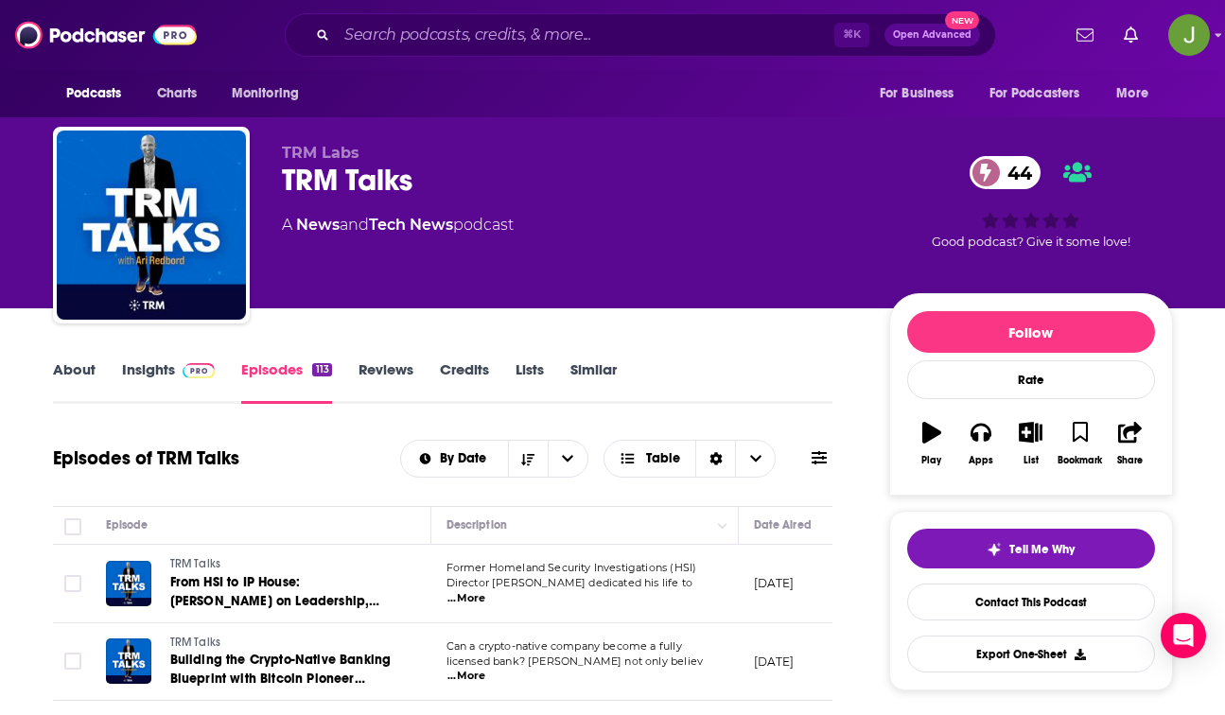
click at [148, 378] on link "Insights" at bounding box center [169, 383] width 94 height 44
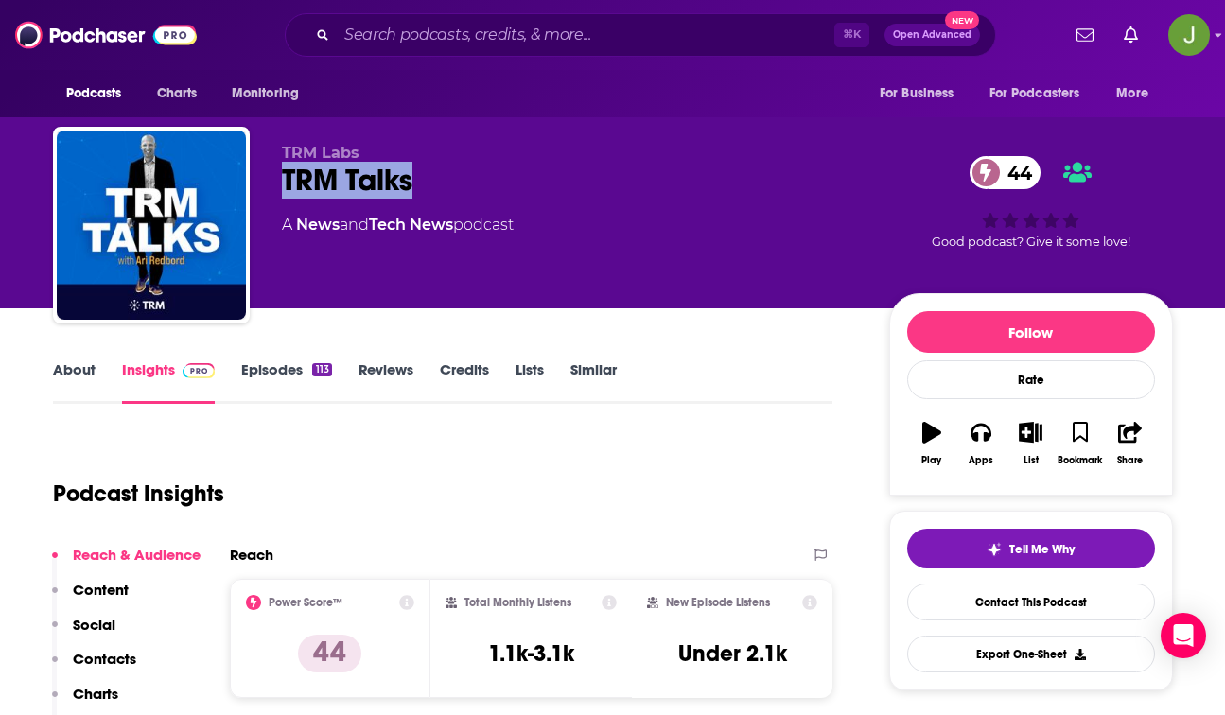
drag, startPoint x: 277, startPoint y: 184, endPoint x: 436, endPoint y: 192, distance: 159.2
click at [436, 192] on div "TRM Labs TRM Talks 44 A News and Tech News podcast 44 Good podcast? Give it som…" at bounding box center [613, 229] width 1120 height 204
copy h2 "TRM Talks"
click at [1004, 609] on link "Contact This Podcast" at bounding box center [1031, 602] width 248 height 37
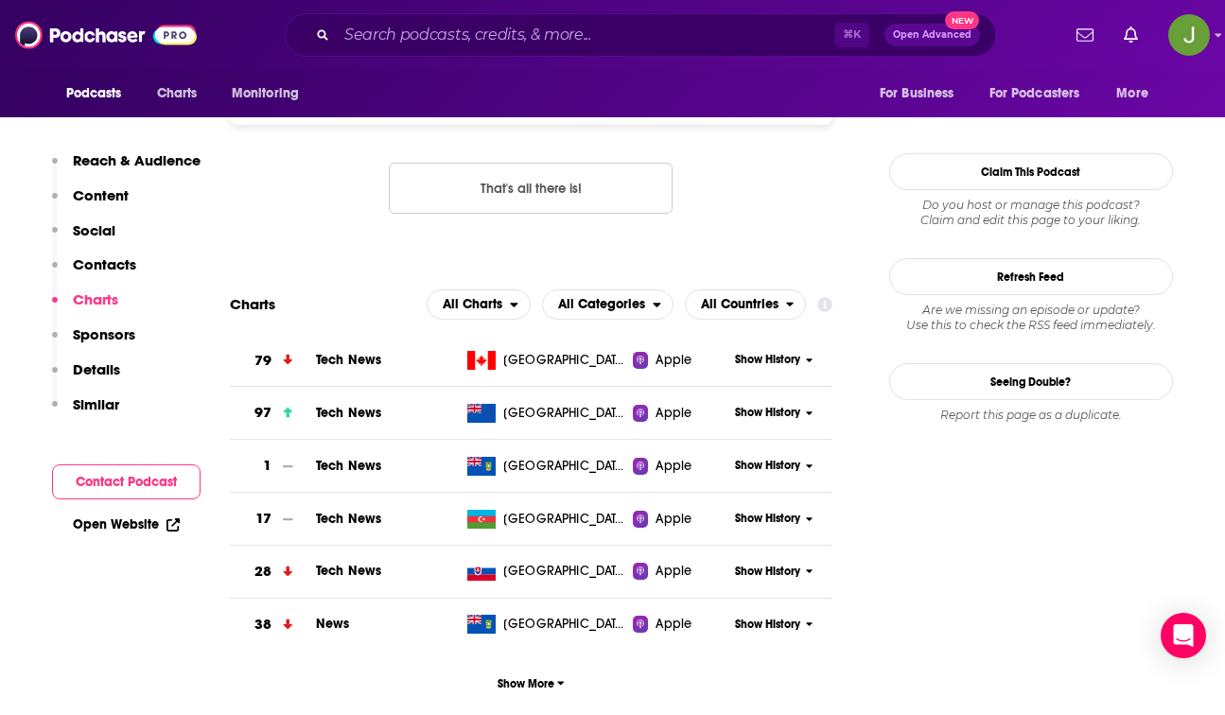
scroll to position [1200, 0]
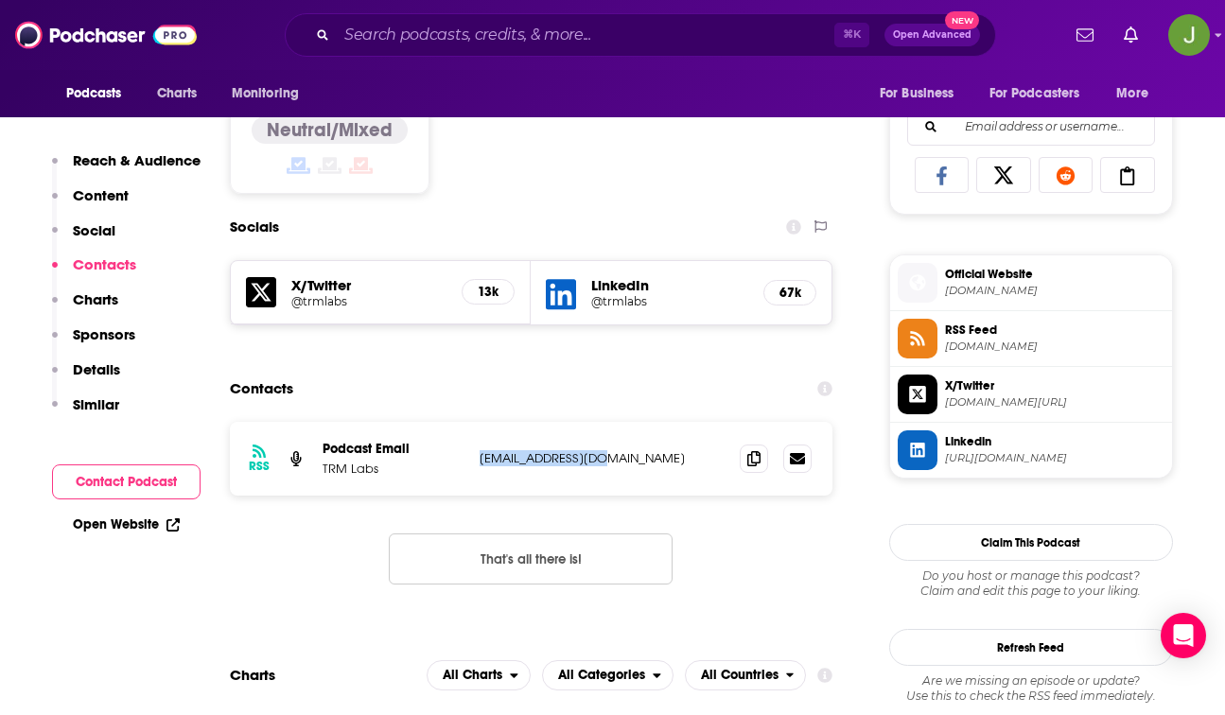
drag, startPoint x: 616, startPoint y: 461, endPoint x: 476, endPoint y: 458, distance: 140.1
click at [476, 458] on div "RSS Podcast Email TRM Labs events@trmlabs.com events@trmlabs.com" at bounding box center [532, 459] width 604 height 74
click at [939, 467] on span "Linkedin https://www.linkedin.com/company/trmlabs" at bounding box center [1051, 450] width 227 height 38
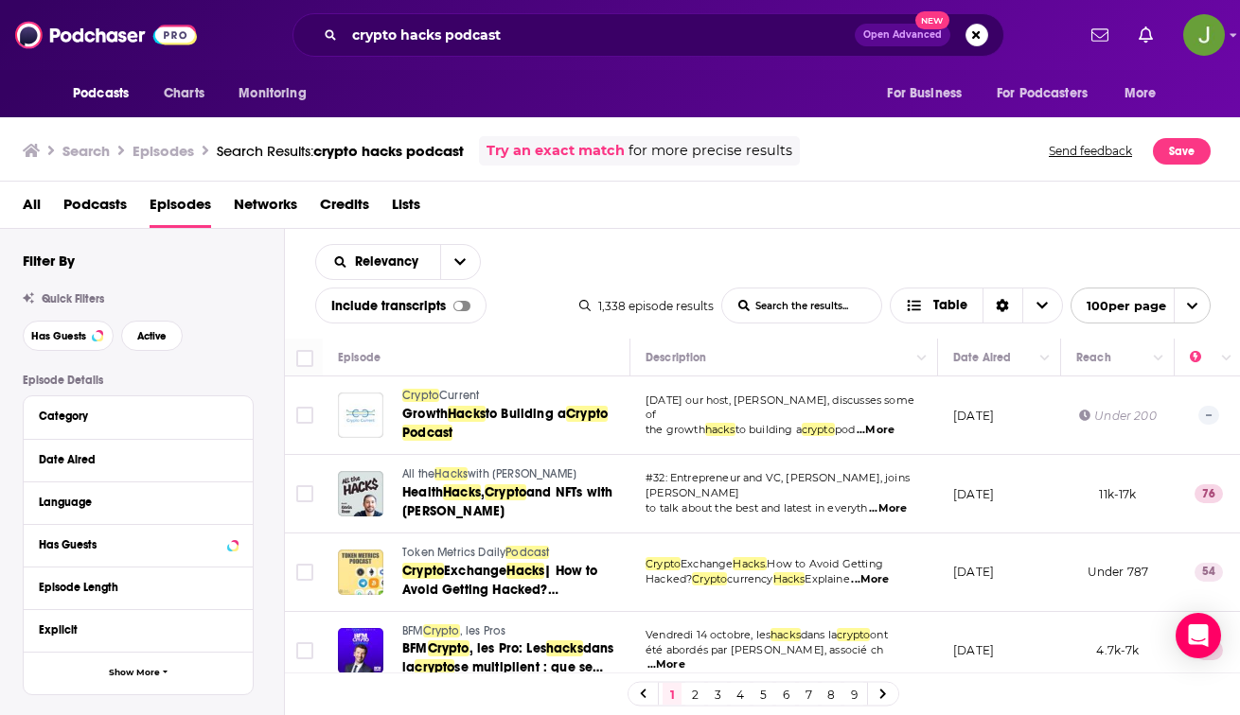
click at [111, 202] on span "Podcasts" at bounding box center [94, 208] width 63 height 39
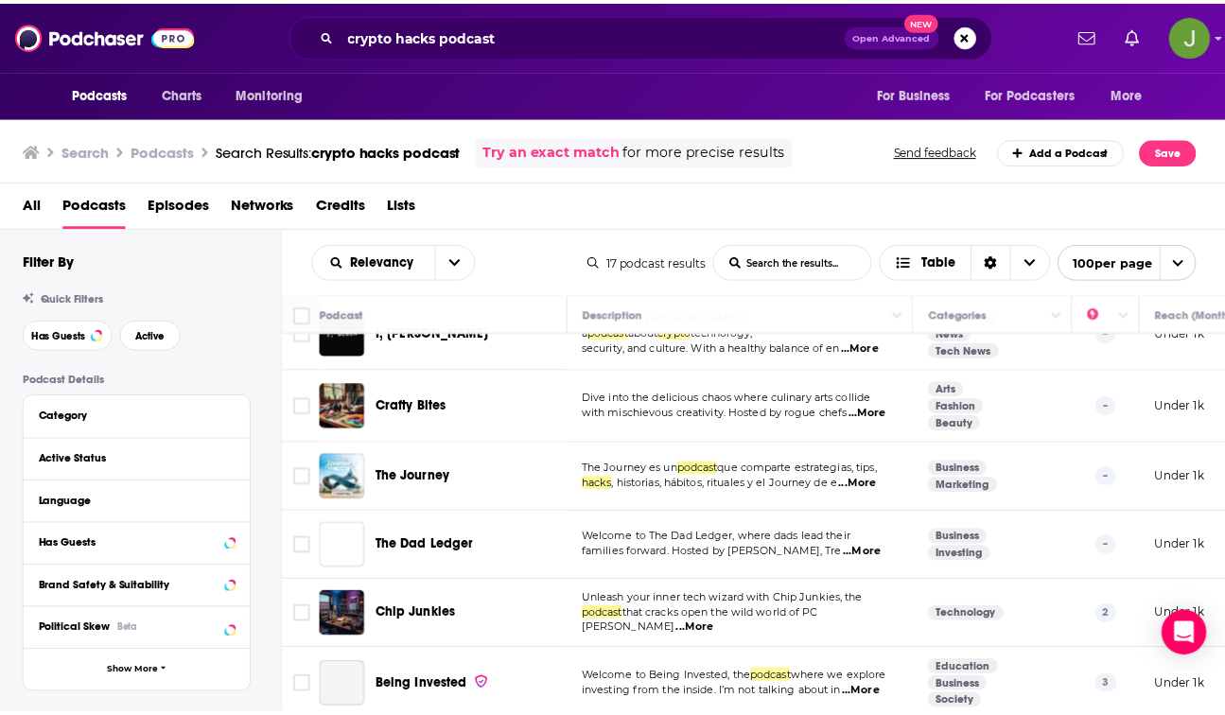
scroll to position [894, 0]
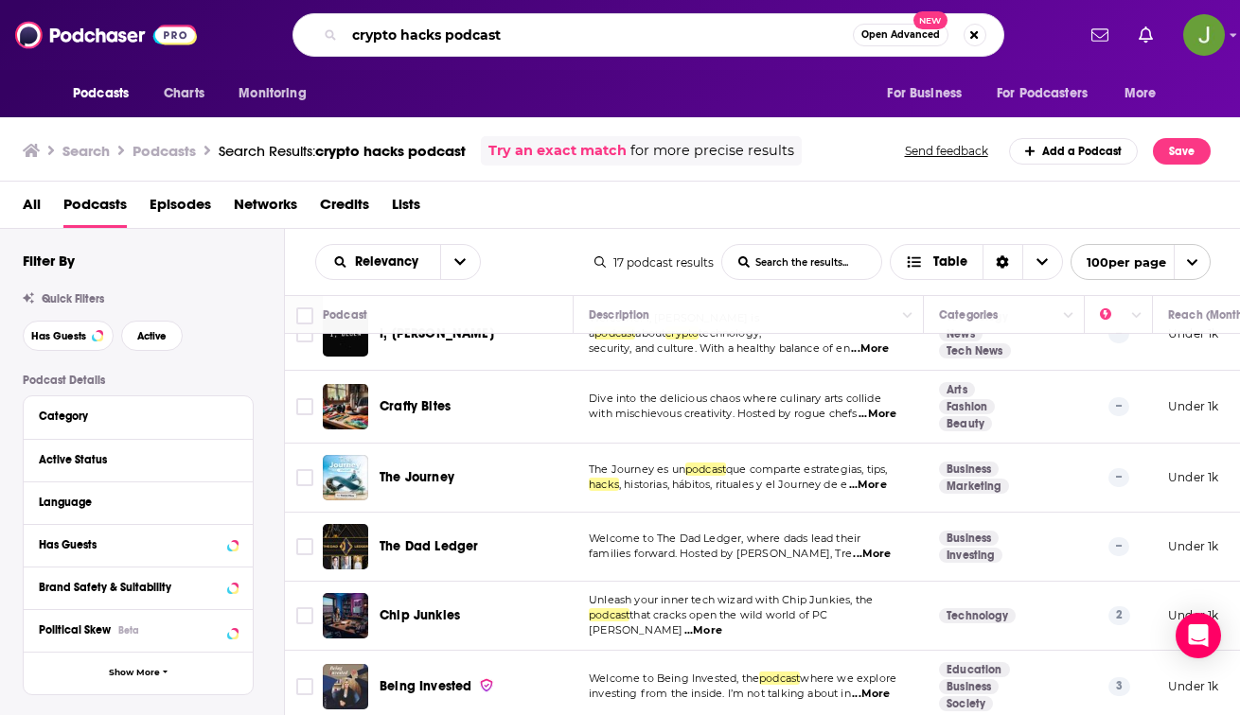
click at [539, 39] on input "crypto hacks podcast" at bounding box center [598, 35] width 508 height 30
paste input "security"
type input "crypto security"
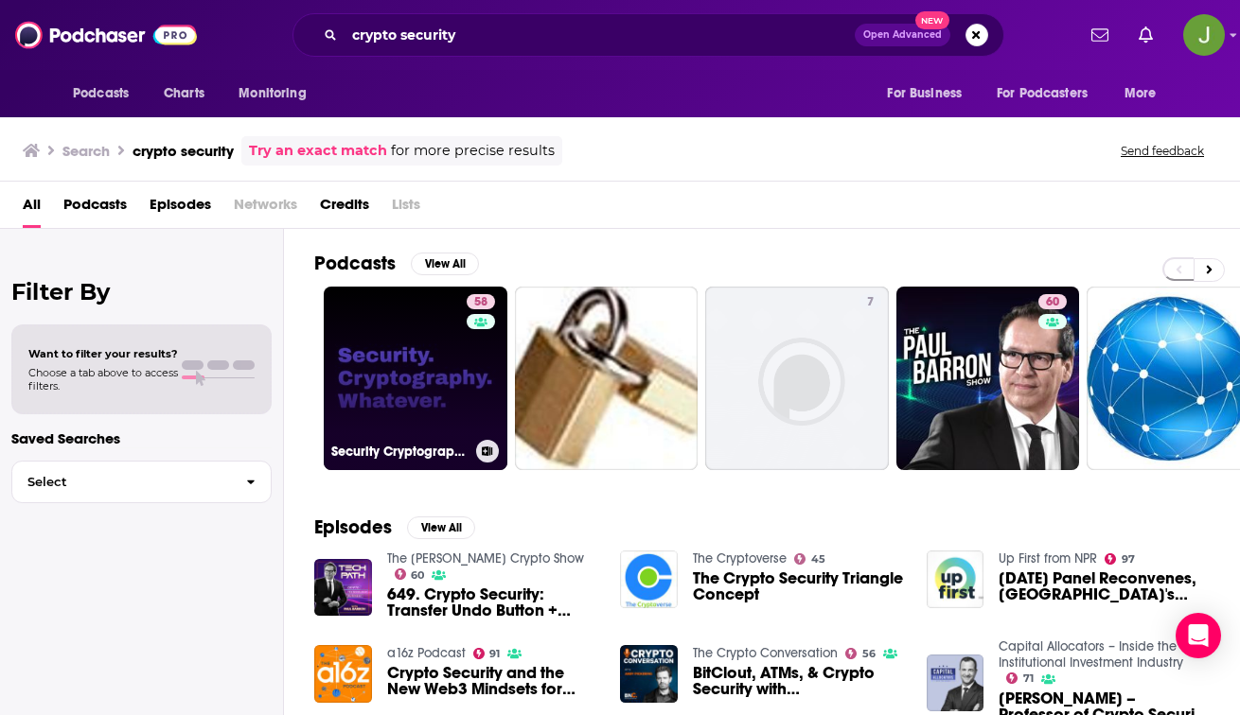
click at [421, 361] on link "58 Security Cryptography Whatever" at bounding box center [416, 379] width 184 height 184
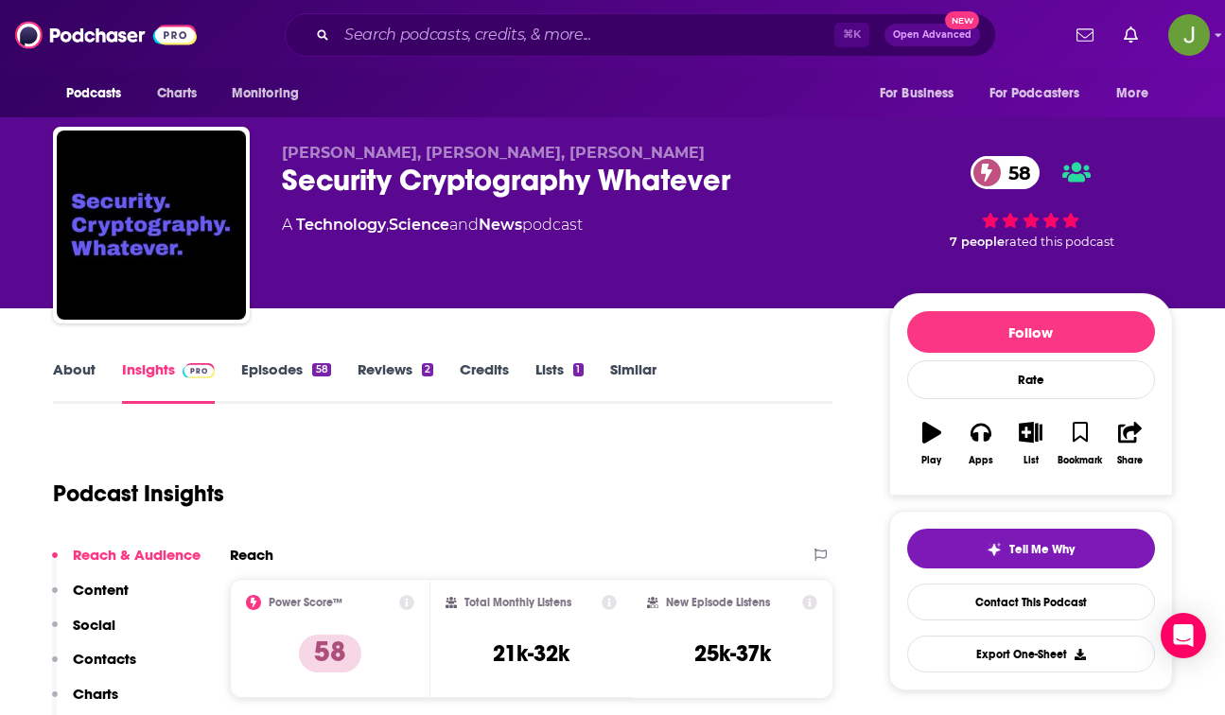
click at [298, 366] on link "Episodes 58" at bounding box center [285, 383] width 89 height 44
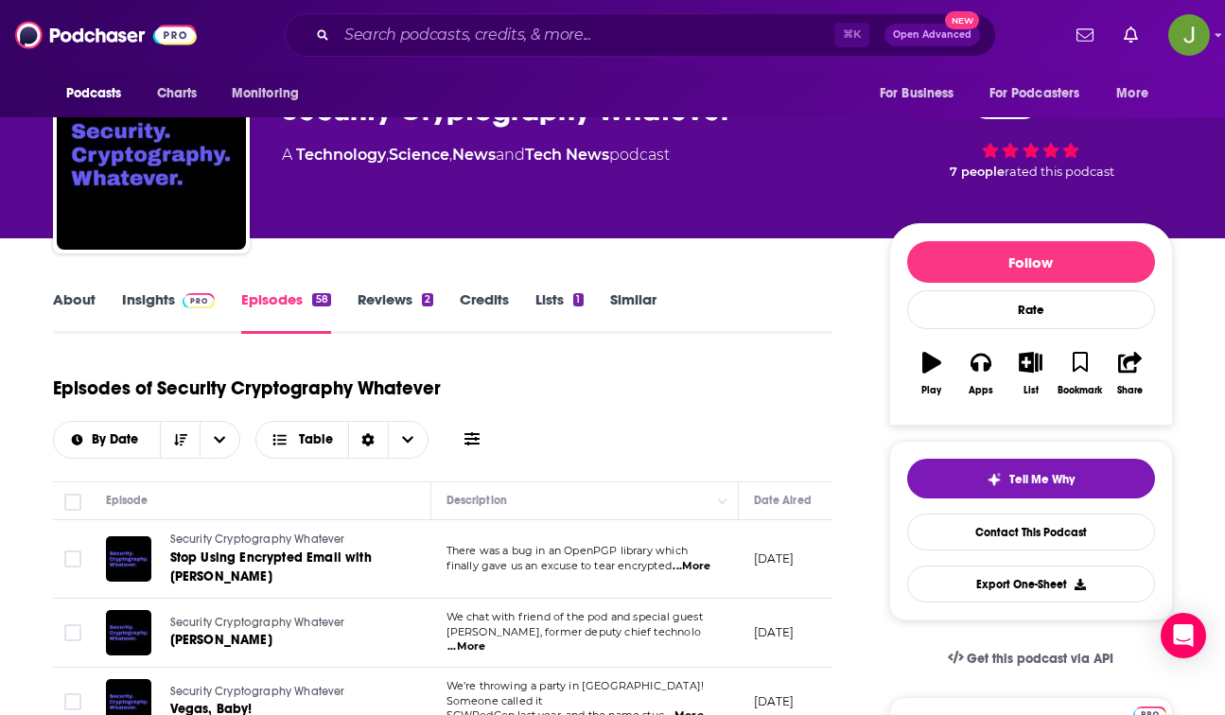
scroll to position [72, 0]
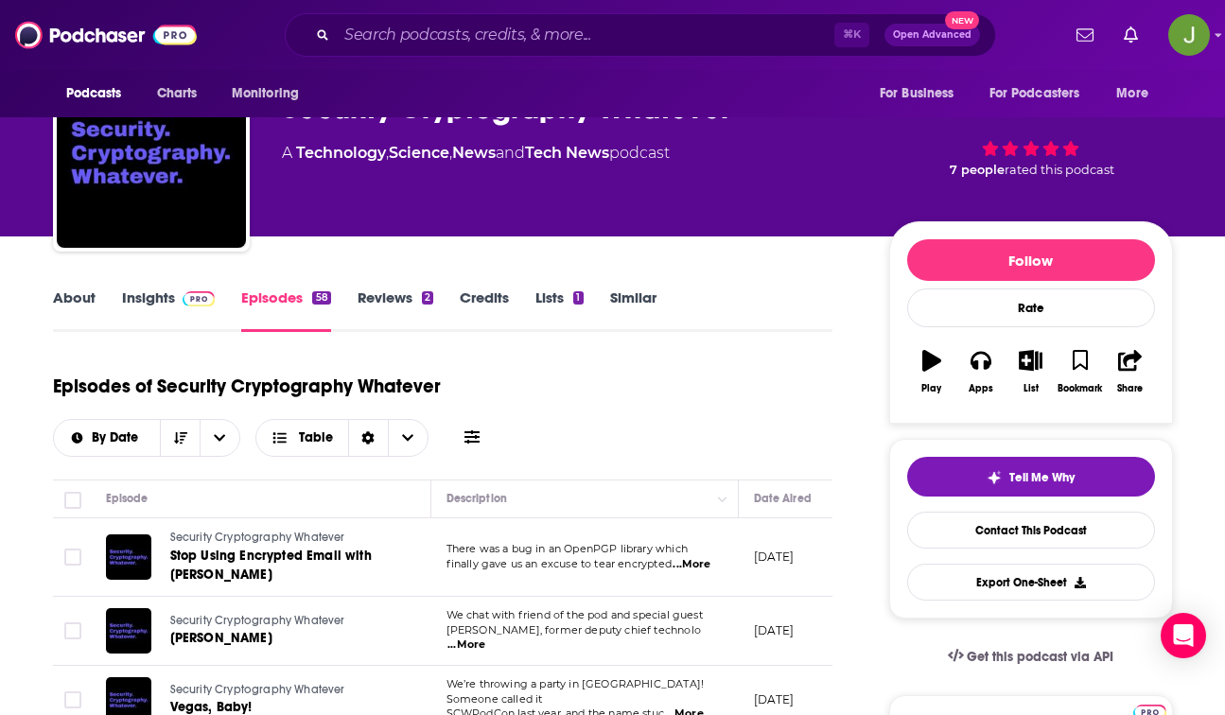
click at [171, 304] on link "Insights" at bounding box center [169, 311] width 94 height 44
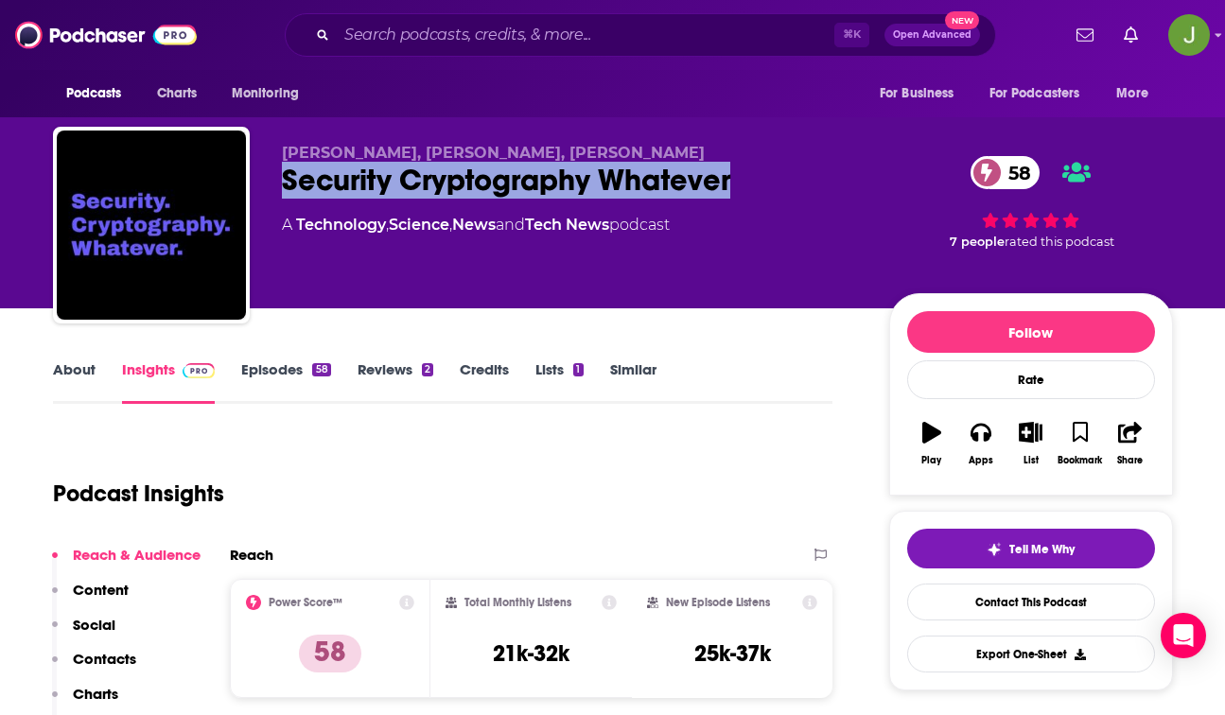
drag, startPoint x: 743, startPoint y: 190, endPoint x: 282, endPoint y: 190, distance: 460.8
click at [282, 190] on div "Security Cryptography Whatever 58" at bounding box center [570, 180] width 577 height 37
copy h2 "Security Cryptography Whatever"
click at [959, 609] on link "Contact This Podcast" at bounding box center [1031, 602] width 248 height 37
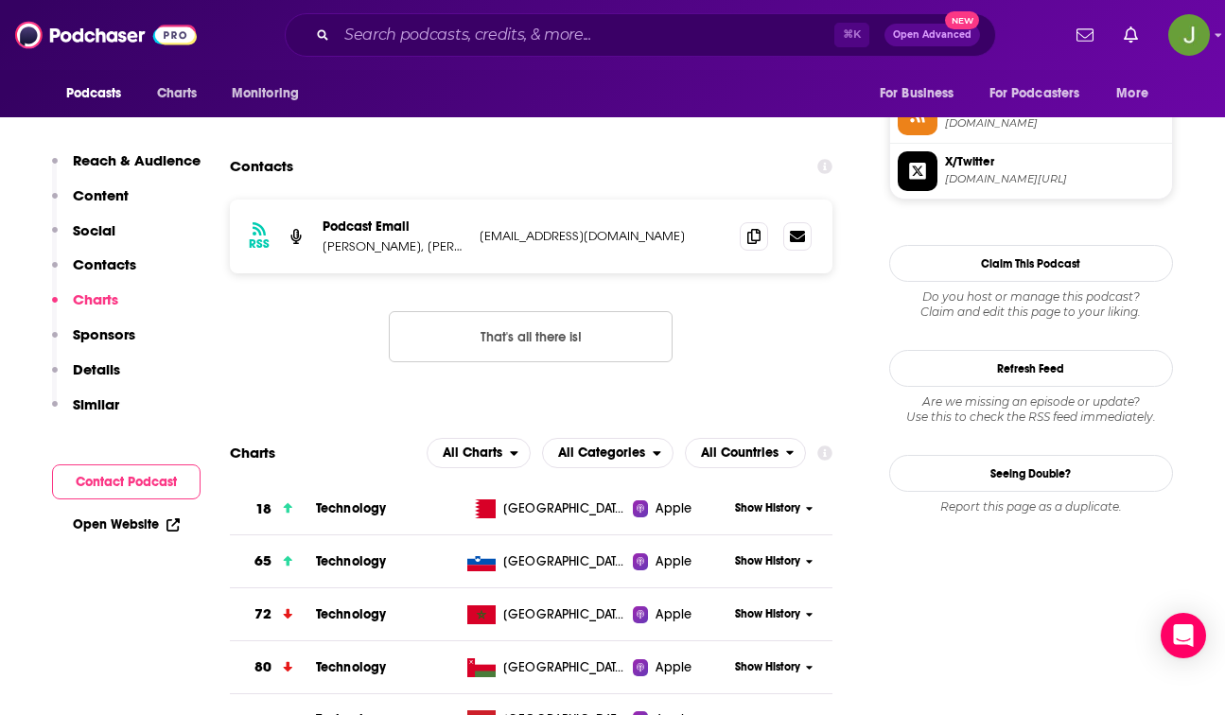
scroll to position [1677, 0]
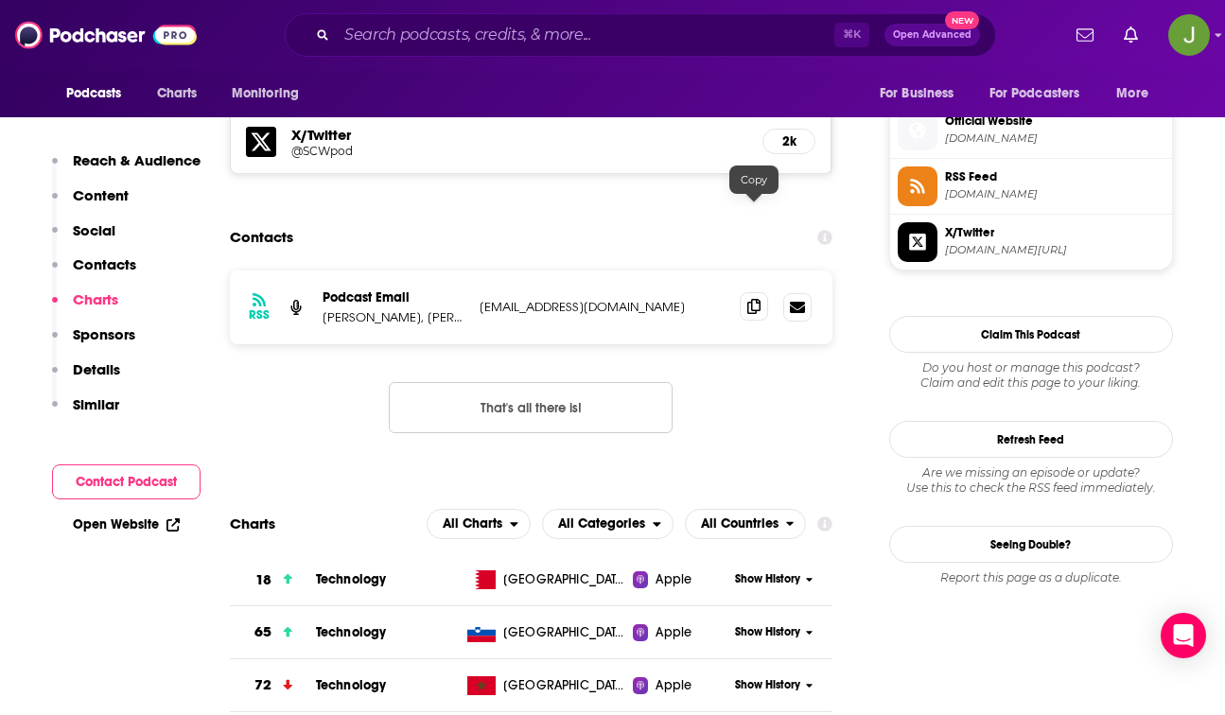
click at [755, 292] on span at bounding box center [754, 306] width 28 height 28
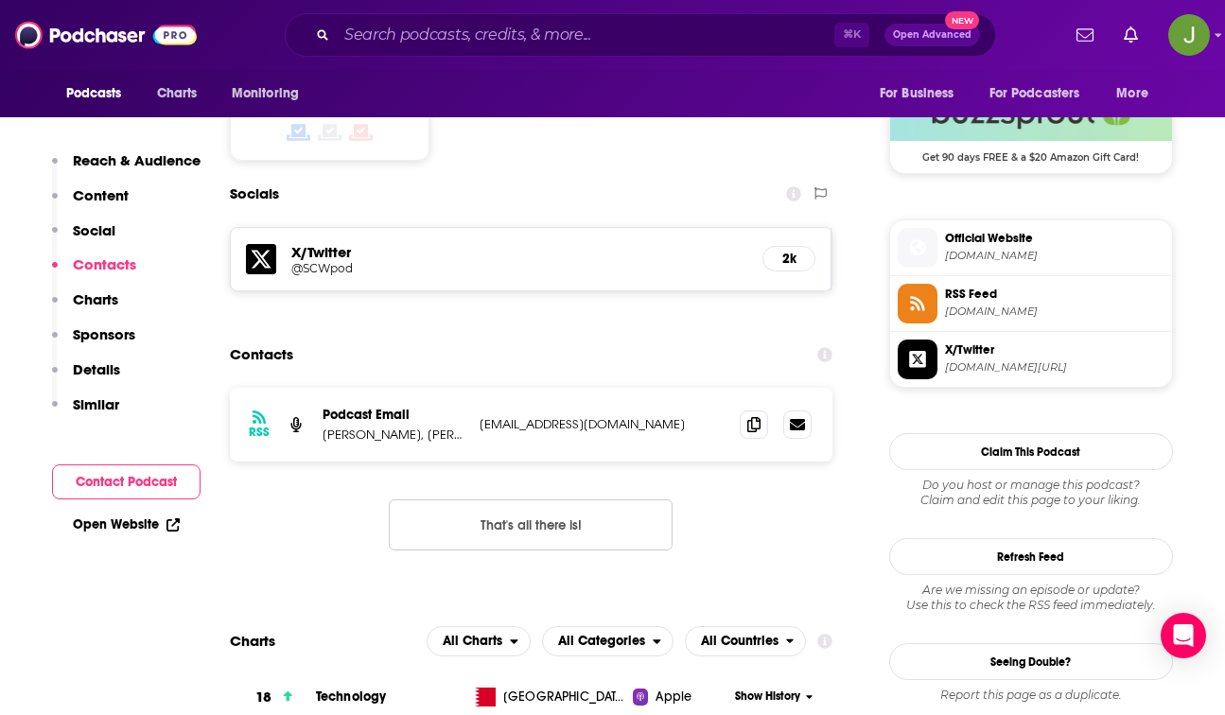
scroll to position [1494, 0]
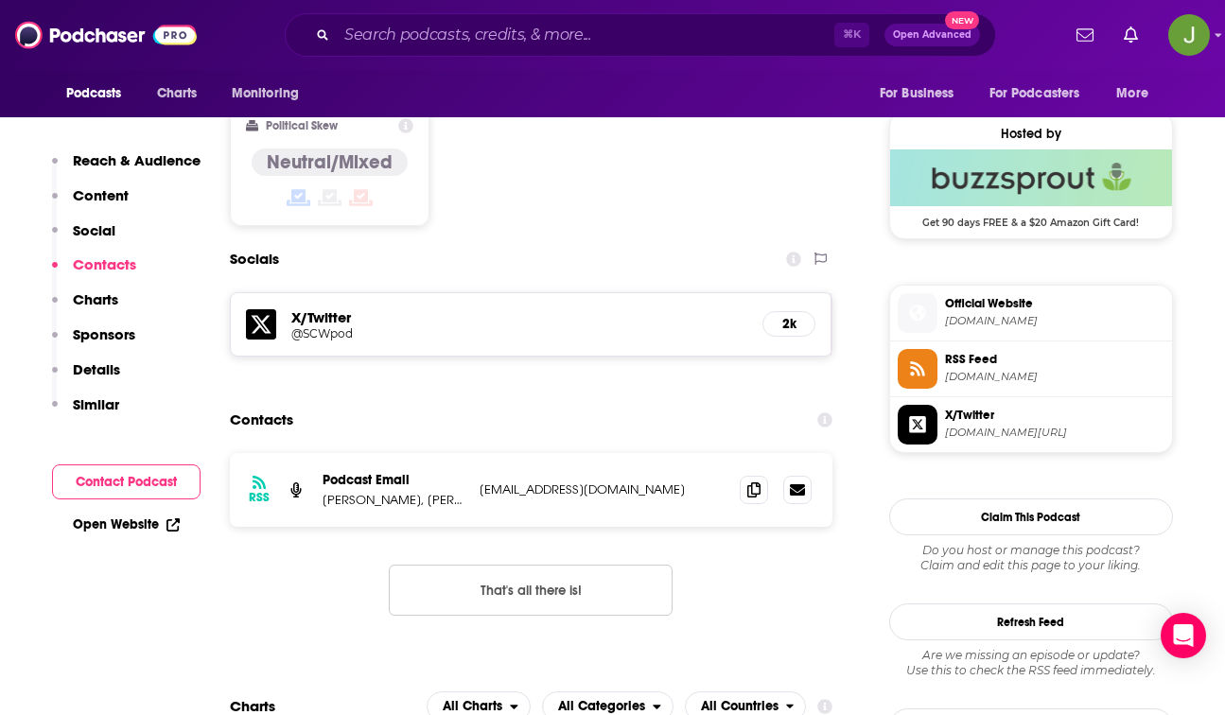
click at [1017, 328] on span "securitycryptographywhatever.com" at bounding box center [1055, 321] width 220 height 14
click at [427, 492] on p "Deirdre Connolly, Thomas Ptacek, David Adrian" at bounding box center [394, 500] width 142 height 16
click at [421, 492] on p "Deirdre Connolly, Thomas Ptacek, David Adrian" at bounding box center [394, 500] width 142 height 16
drag, startPoint x: 324, startPoint y: 402, endPoint x: 455, endPoint y: 407, distance: 131.6
click at [455, 492] on p "Deirdre Connolly, Thomas Ptacek, David Adrian" at bounding box center [394, 500] width 142 height 16
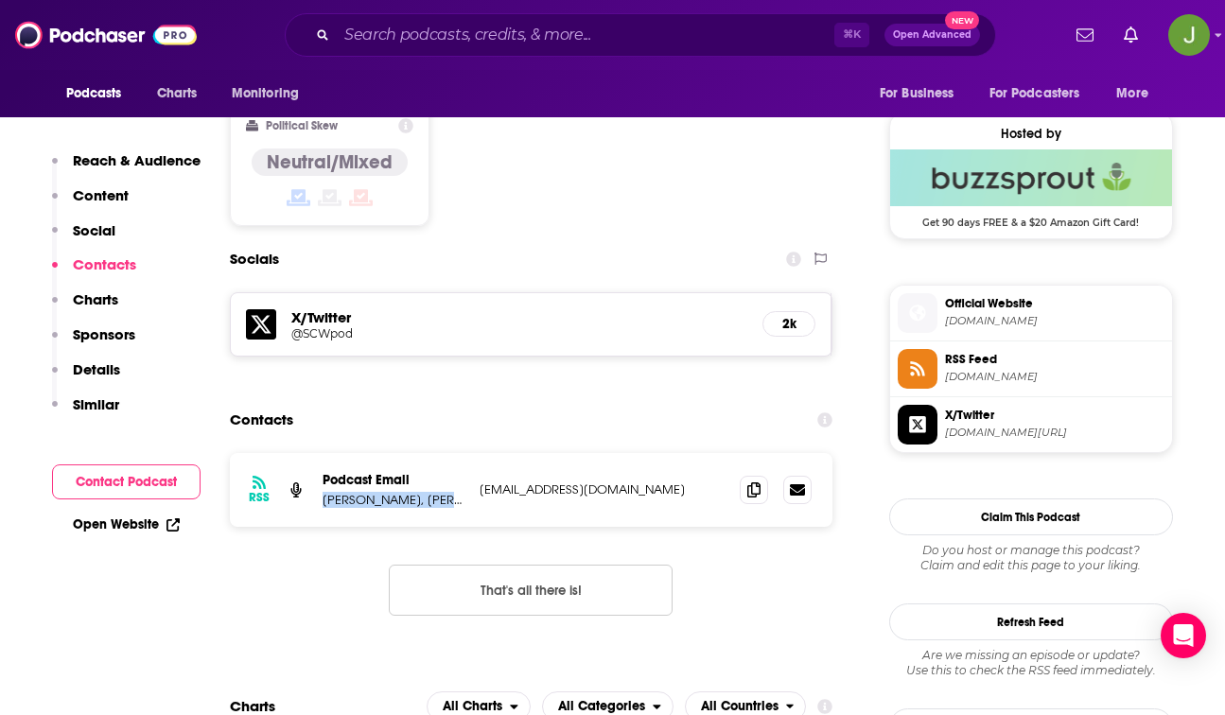
copy p "Deirdre Connolly, Thom"
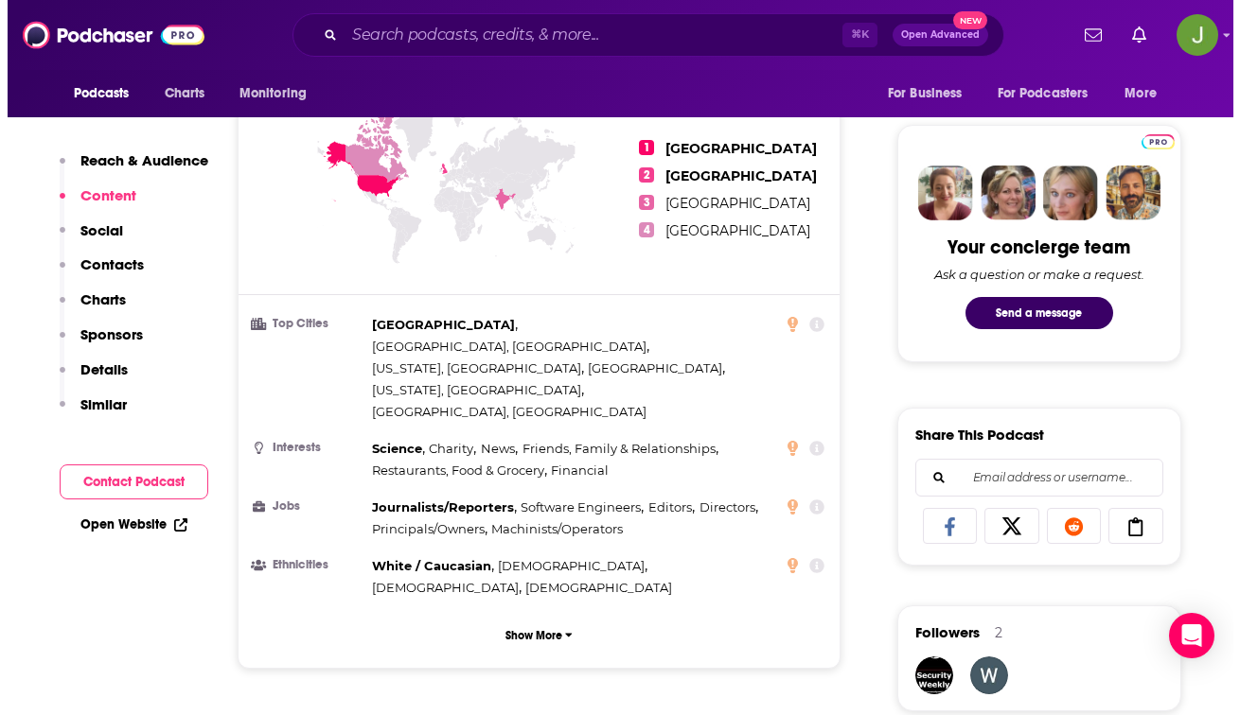
scroll to position [0, 0]
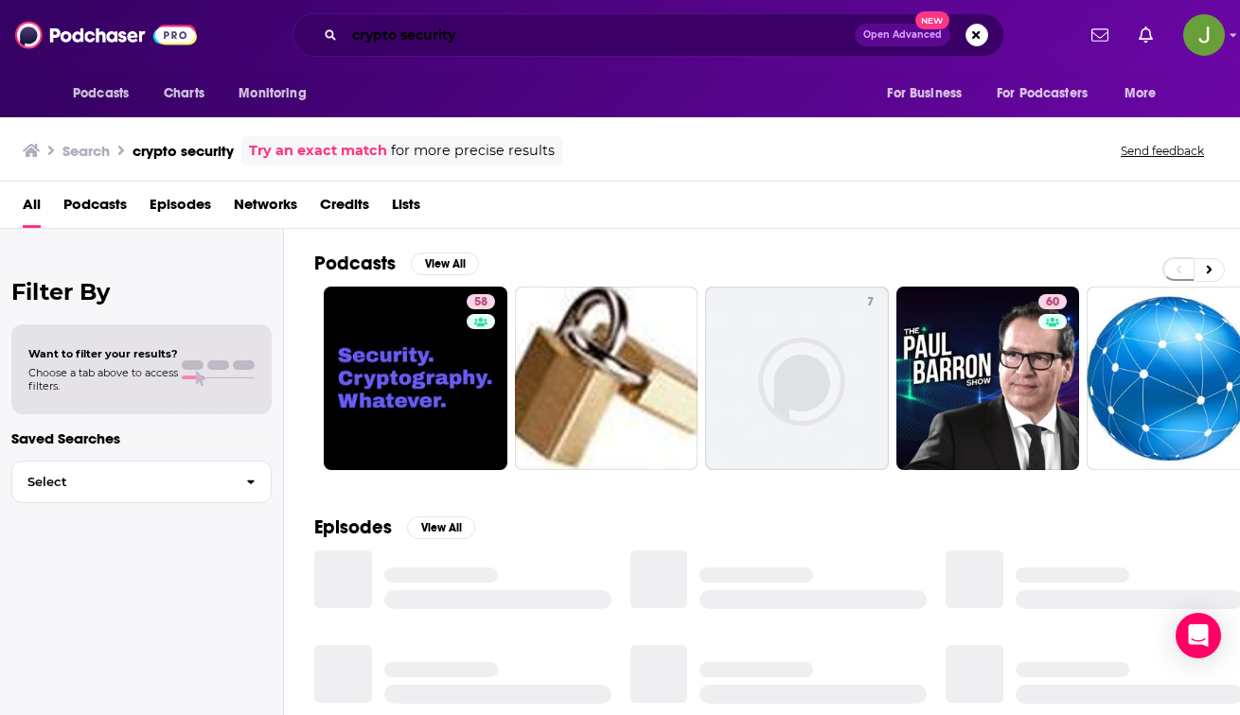
click at [513, 41] on input "crypto security" at bounding box center [599, 35] width 510 height 30
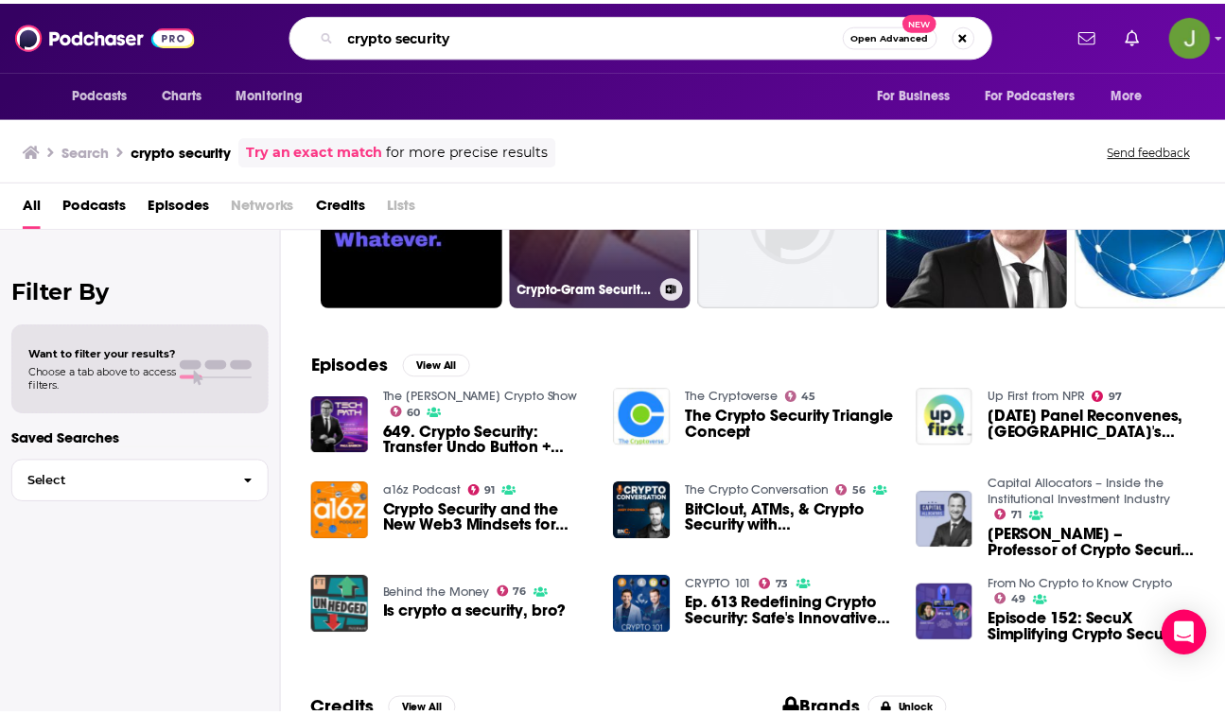
scroll to position [165, 0]
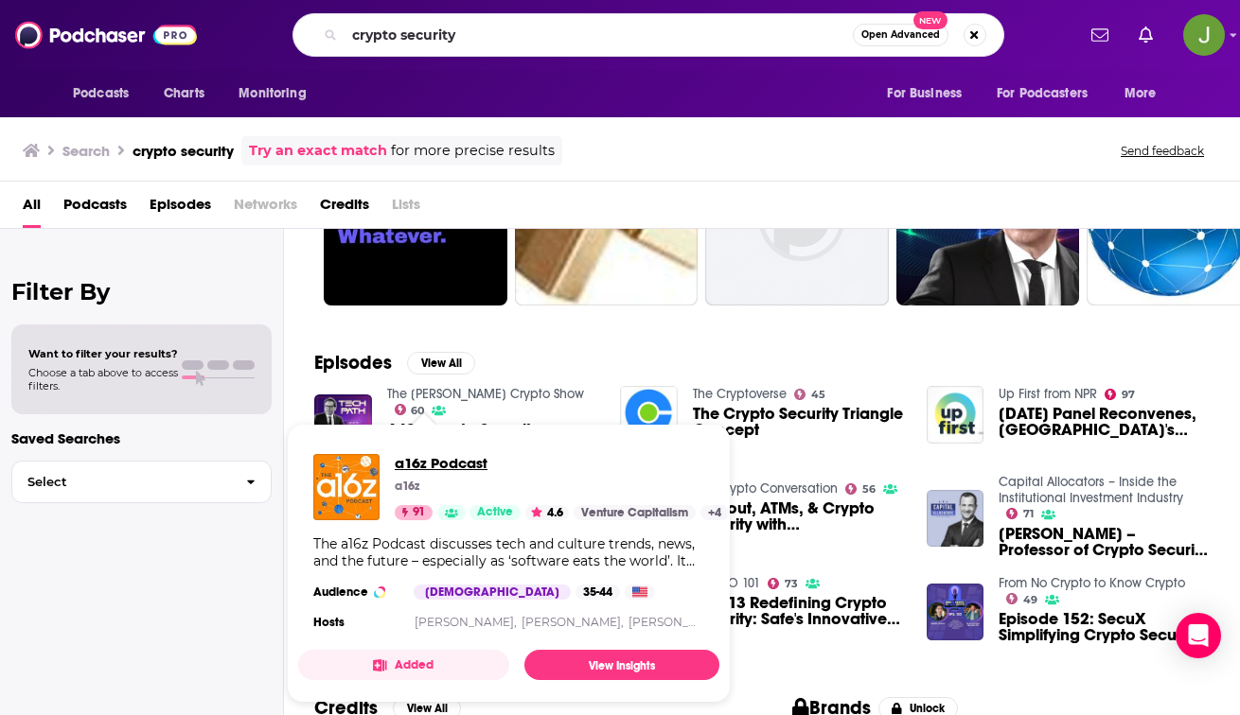
click at [428, 461] on span "a16z Podcast" at bounding box center [562, 463] width 334 height 18
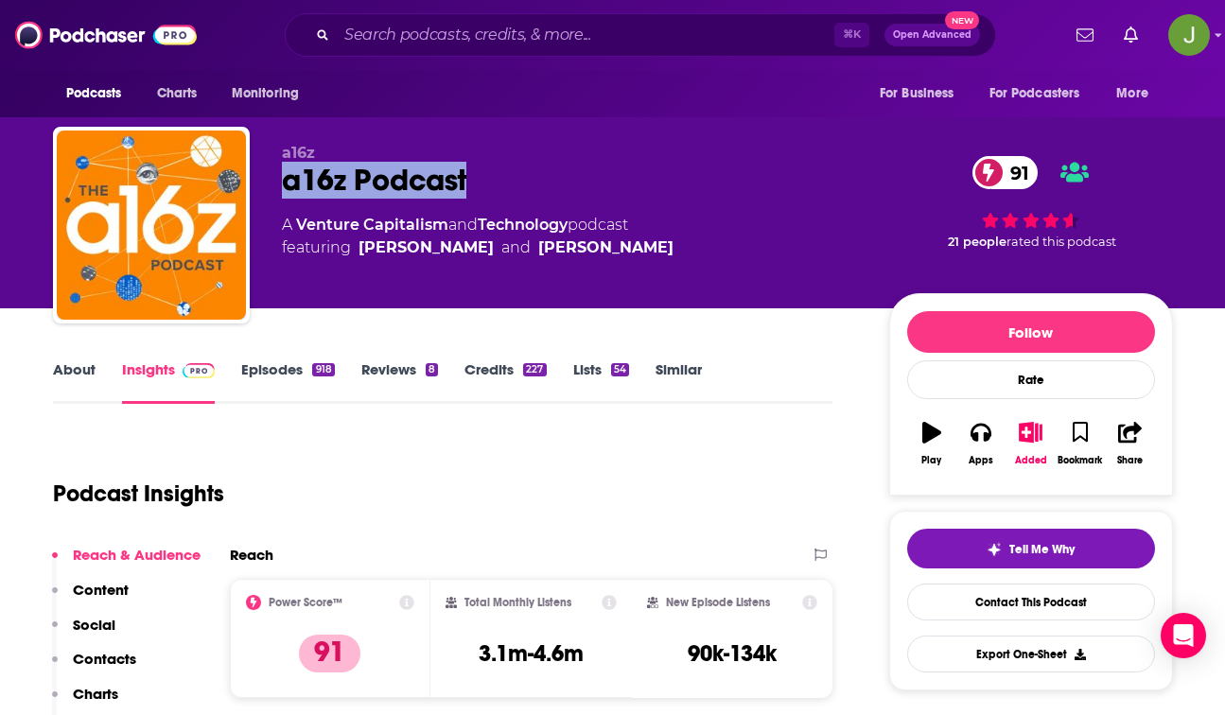
drag, startPoint x: 493, startPoint y: 195, endPoint x: 273, endPoint y: 187, distance: 220.6
click at [274, 187] on div "a16z a16z Podcast 91 A Venture Capitalism and Technology podcast featuring Hann…" at bounding box center [613, 229] width 1120 height 204
copy h2 "a16z Podcast"
click at [983, 614] on link "Contact This Podcast" at bounding box center [1031, 602] width 248 height 37
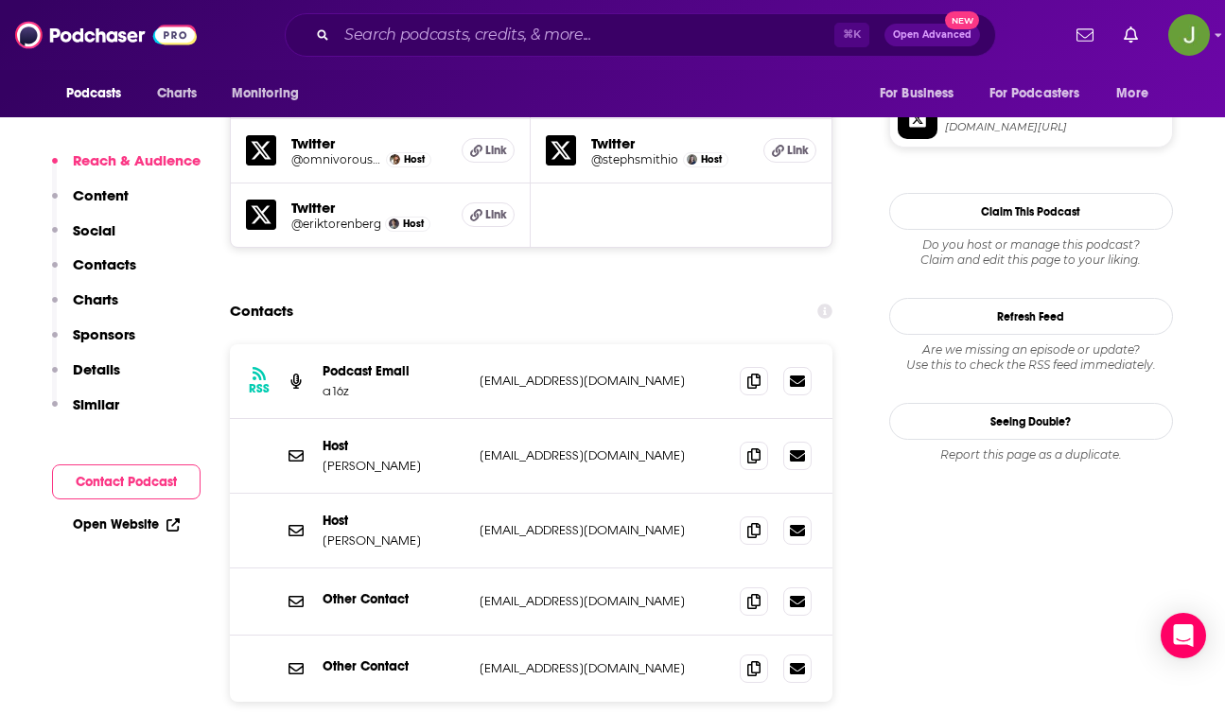
scroll to position [1754, 0]
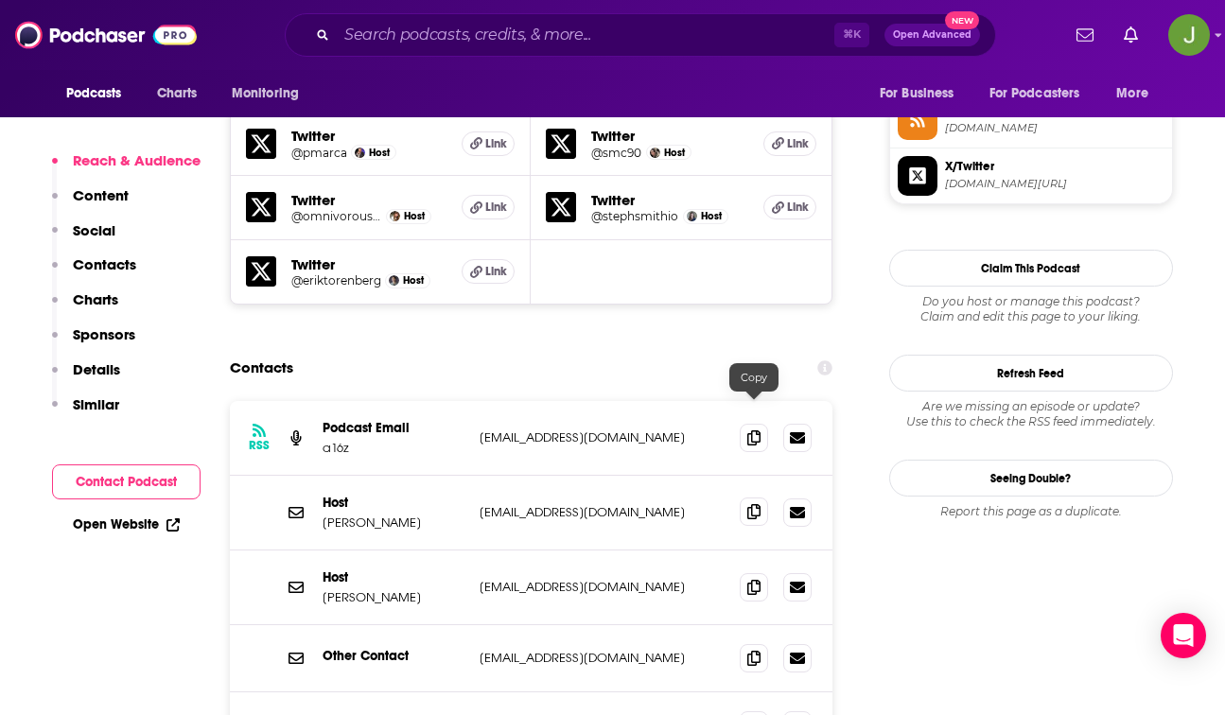
click at [747, 498] on span at bounding box center [754, 512] width 28 height 28
click at [748, 579] on icon at bounding box center [753, 586] width 13 height 15
drag, startPoint x: 423, startPoint y: 416, endPoint x: 318, endPoint y: 423, distance: 105.2
click at [318, 476] on div "Host Sonal Chokshi schokshi@a16z.com schokshi@a16z.com" at bounding box center [532, 513] width 604 height 75
copy p "Sonal Chokshi"
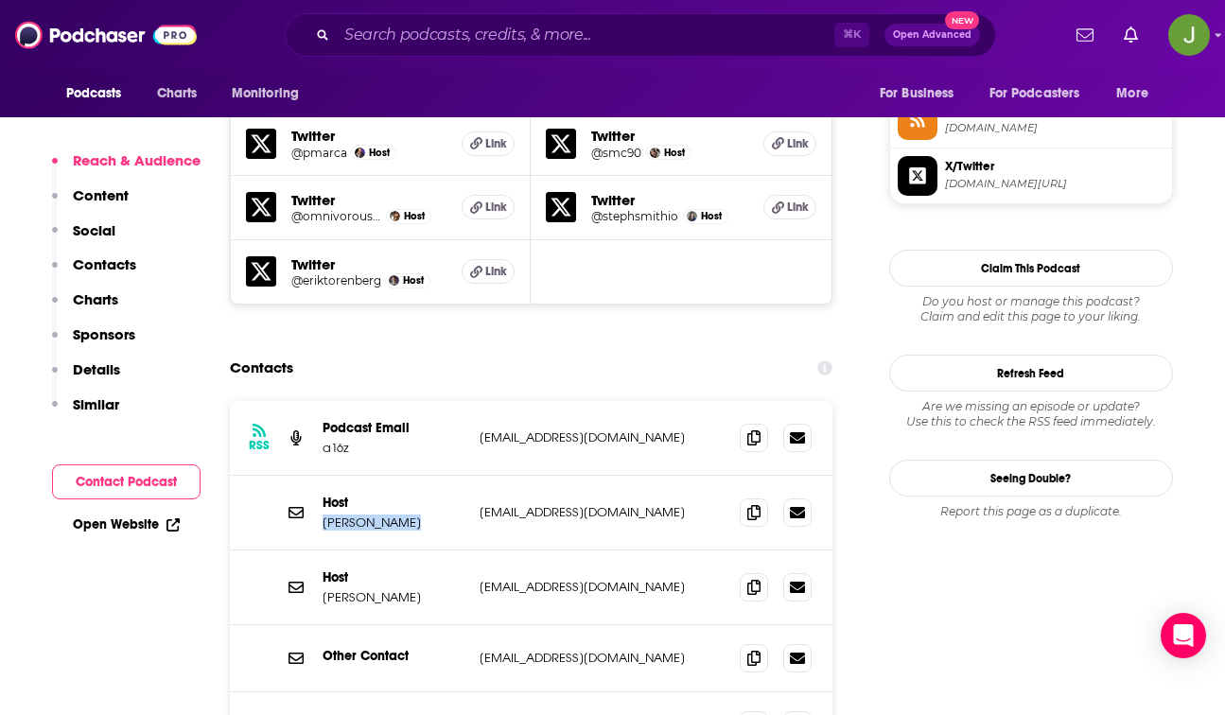
drag, startPoint x: 321, startPoint y: 490, endPoint x: 428, endPoint y: 494, distance: 107.0
click at [428, 551] on div "Host Hanne Winarsky hanne.winarsky@gmail.com hanne.winarsky@gmail.com" at bounding box center [532, 588] width 604 height 75
copy p "Hanne Winarsky"
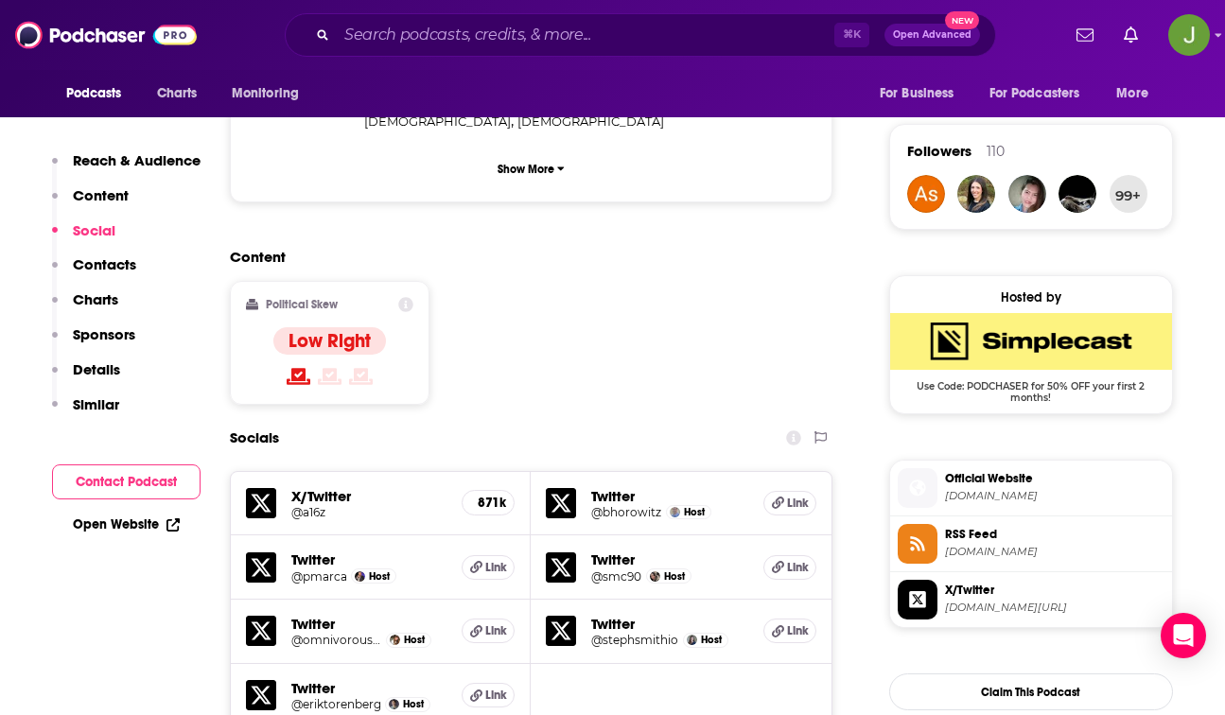
scroll to position [1329, 0]
click at [993, 497] on span "a16z.simplecast.com" at bounding box center [1055, 497] width 220 height 14
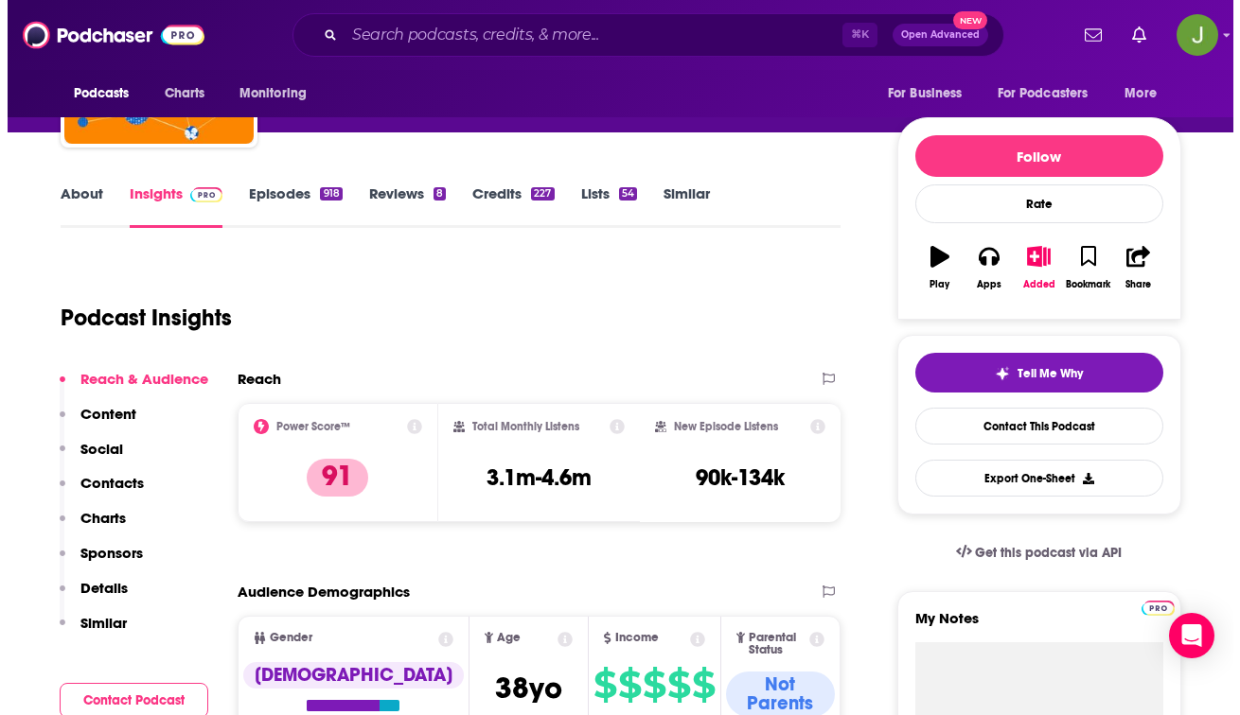
scroll to position [0, 0]
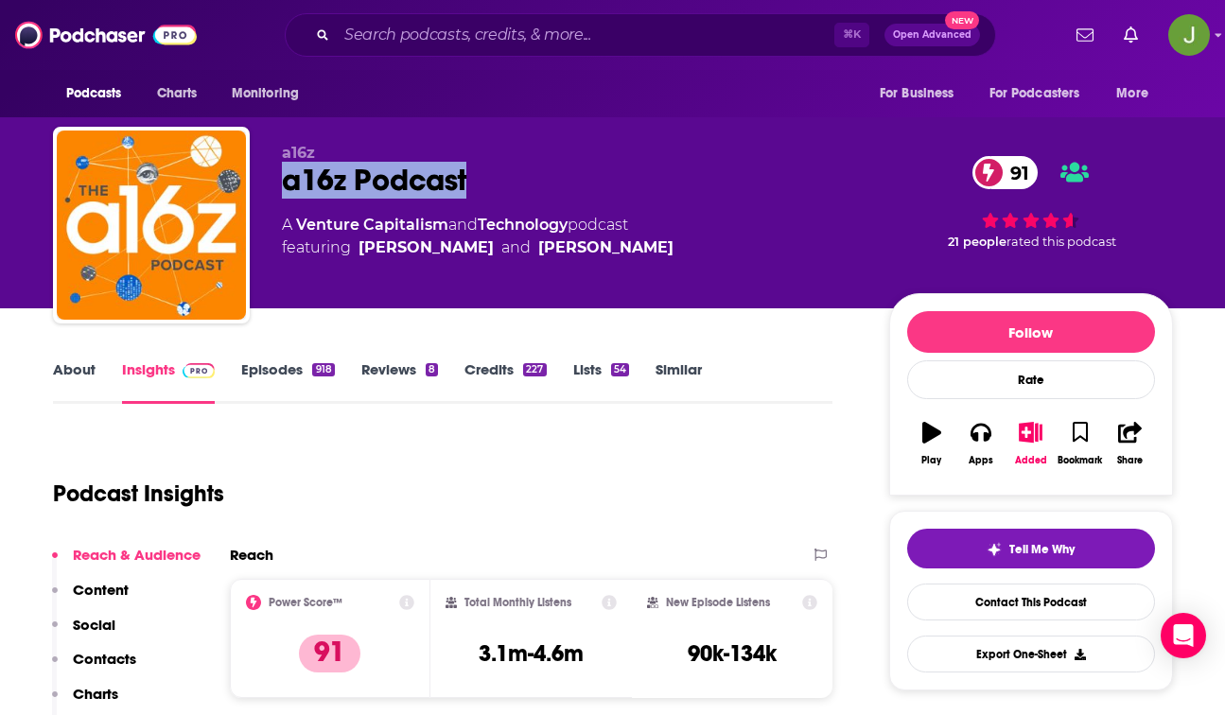
drag, startPoint x: 485, startPoint y: 182, endPoint x: 283, endPoint y: 180, distance: 202.5
click at [283, 180] on div "a16z Podcast 91" at bounding box center [570, 180] width 577 height 37
copy h2 "a16z Podcast"
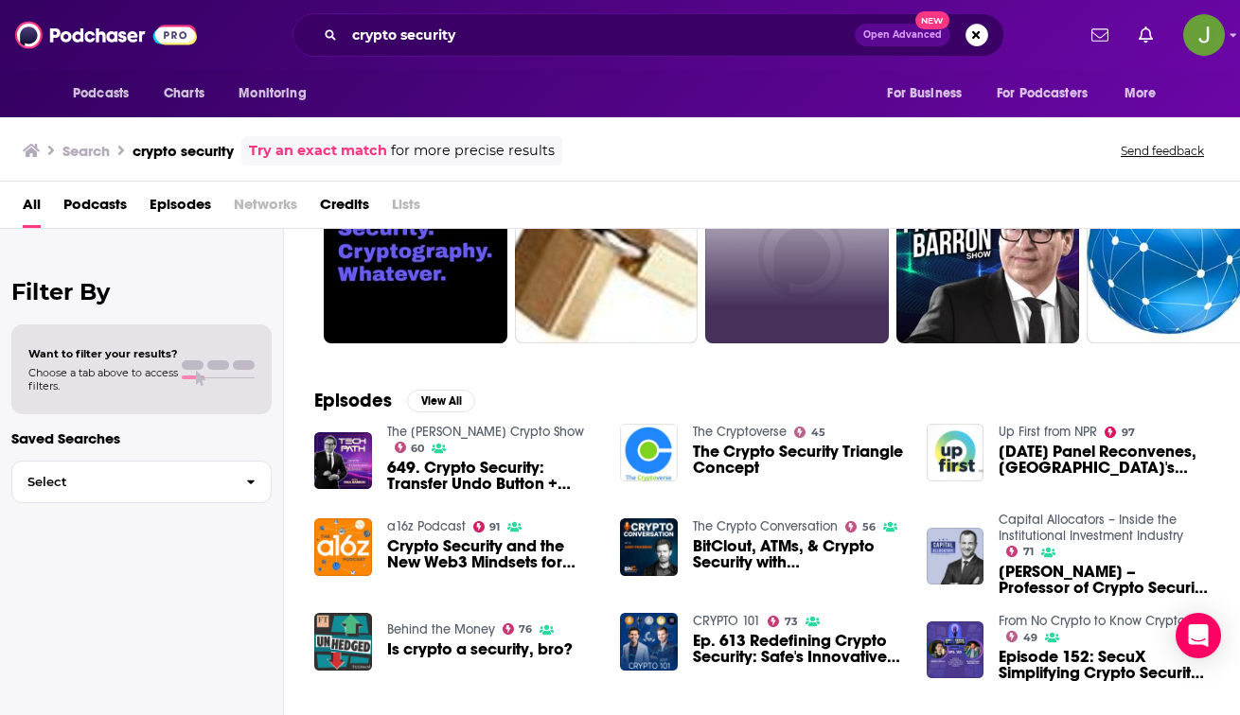
scroll to position [127, 0]
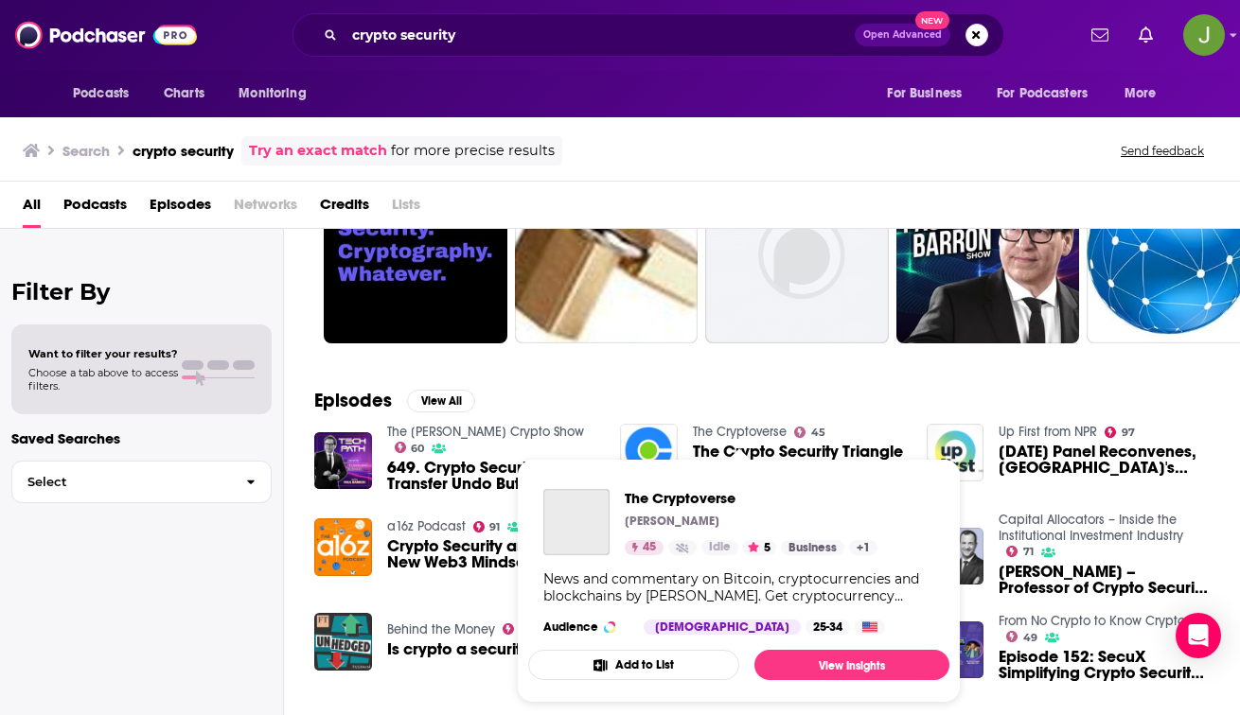
click at [745, 431] on link "The Cryptoverse" at bounding box center [740, 432] width 94 height 16
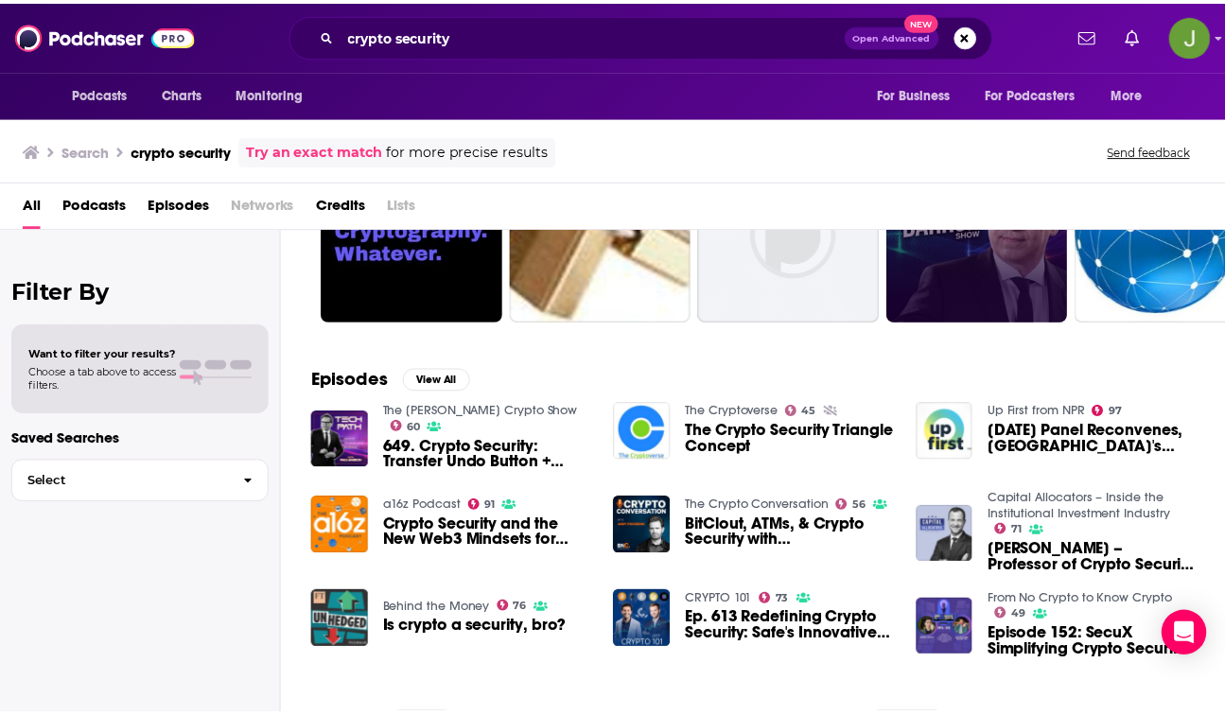
scroll to position [207, 0]
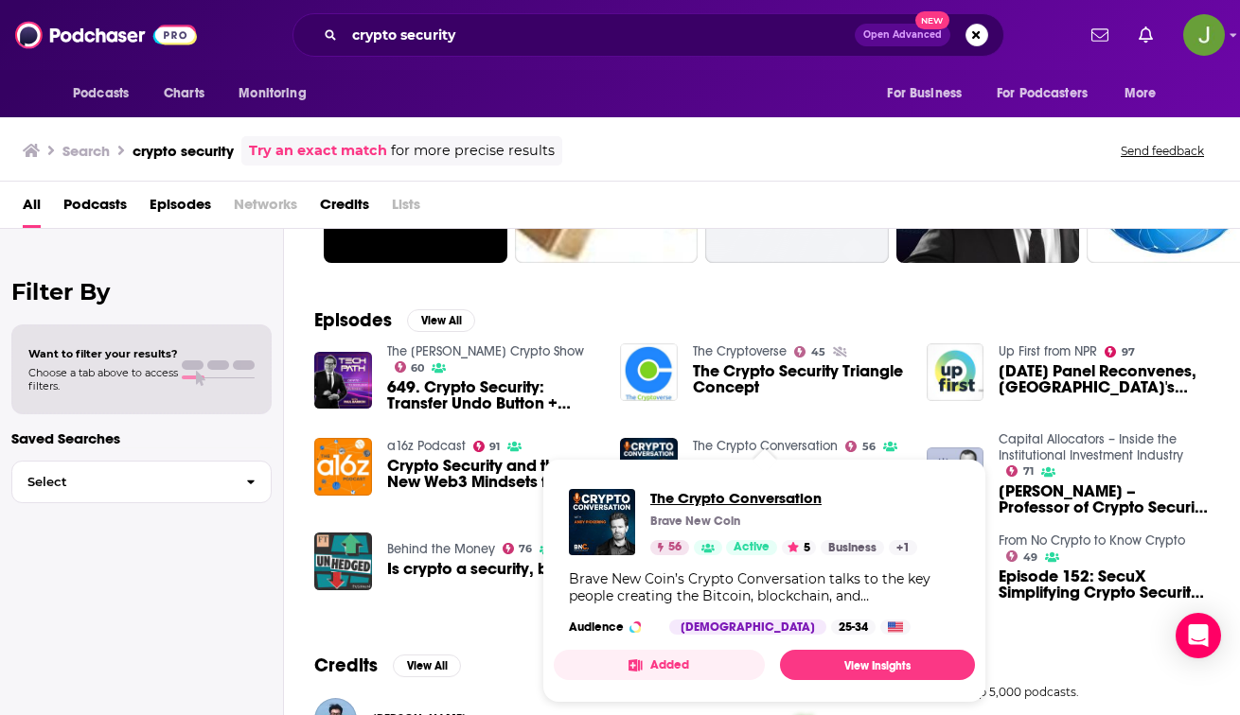
click at [699, 500] on span "The Crypto Conversation" at bounding box center [783, 498] width 267 height 18
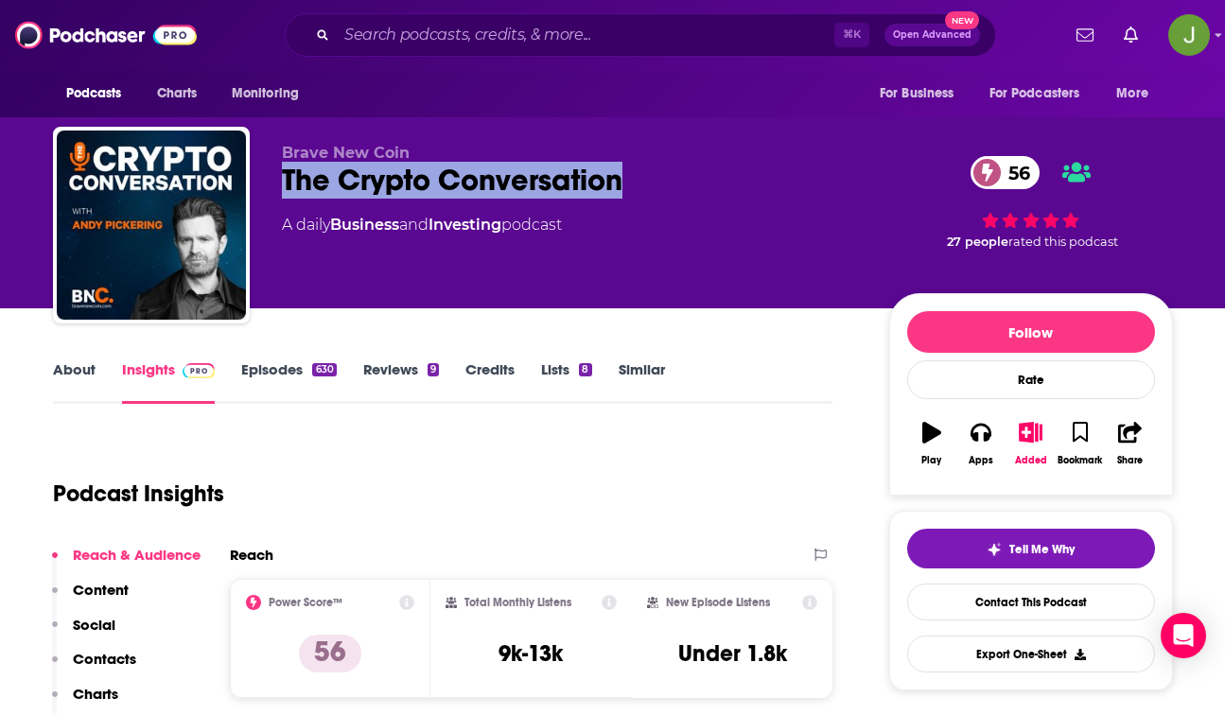
drag, startPoint x: 627, startPoint y: 191, endPoint x: 277, endPoint y: 185, distance: 350.1
click at [277, 185] on div "Brave New Coin The Crypto Conversation 56 A daily Business and Investing podcas…" at bounding box center [613, 229] width 1120 height 204
copy h2 "The Crypto Conversation"
click at [1003, 609] on link "Contact This Podcast" at bounding box center [1031, 602] width 248 height 37
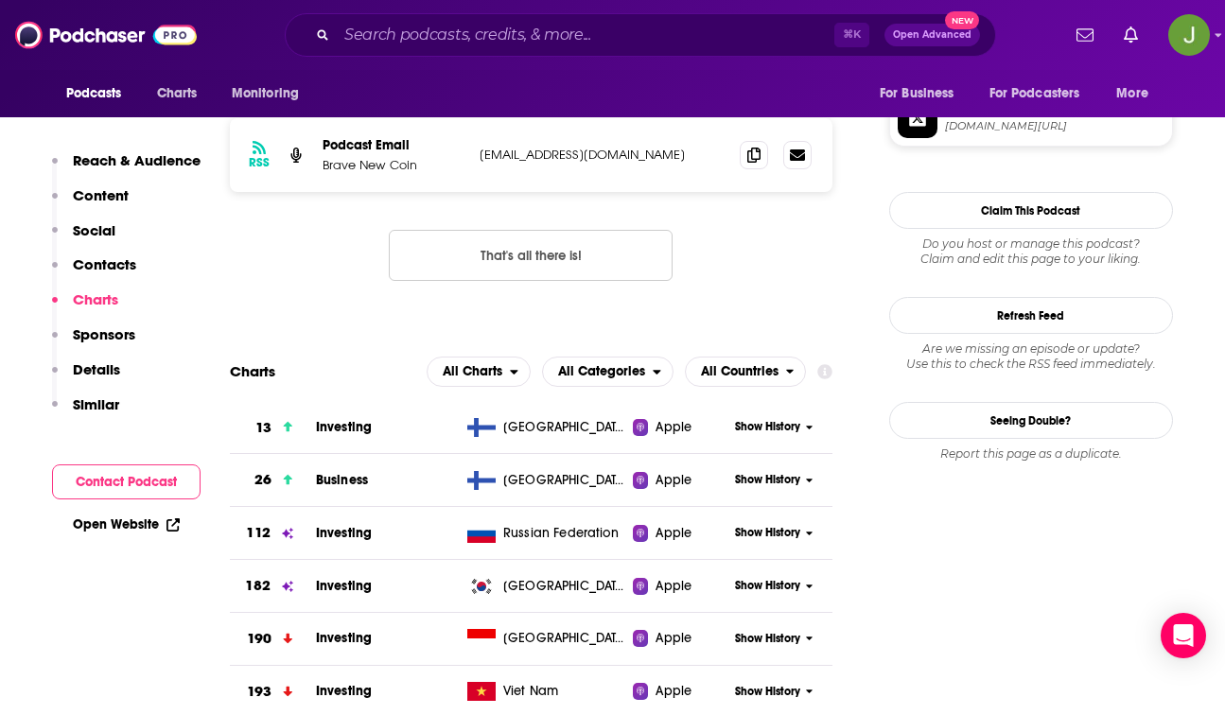
scroll to position [1412, 0]
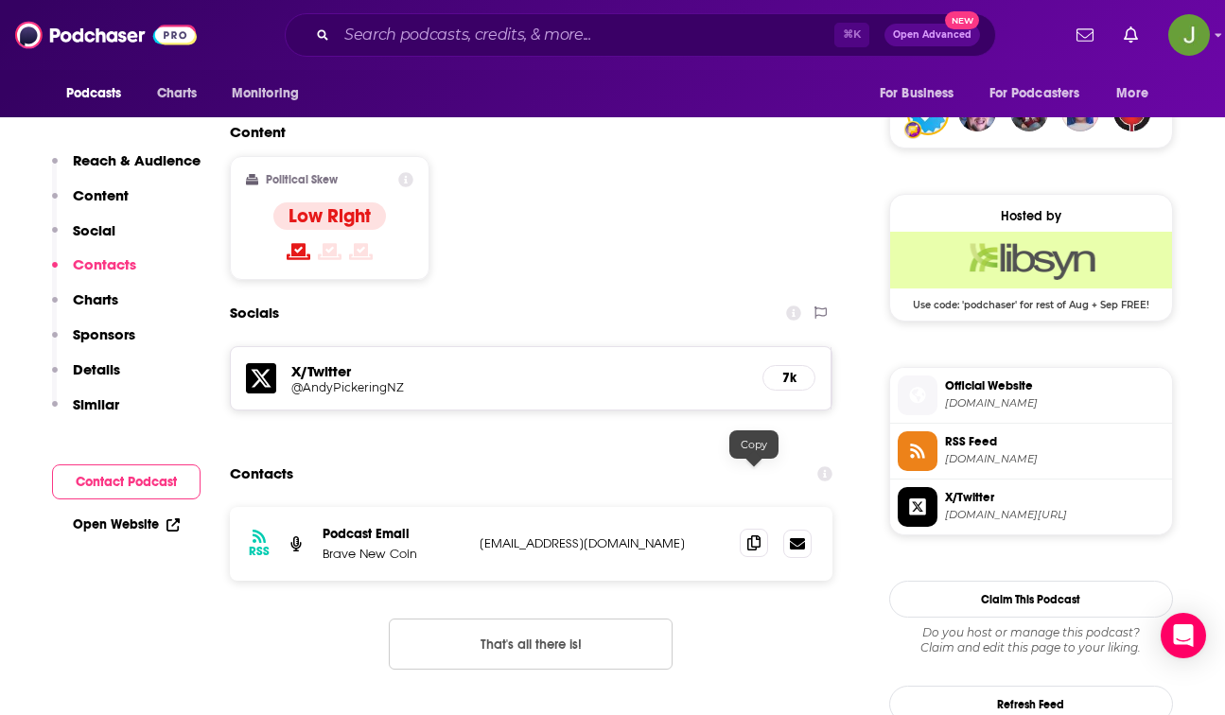
click at [756, 536] on icon at bounding box center [753, 543] width 13 height 15
click at [1009, 397] on span "Official Website bravenewcoin.com" at bounding box center [1051, 395] width 227 height 38
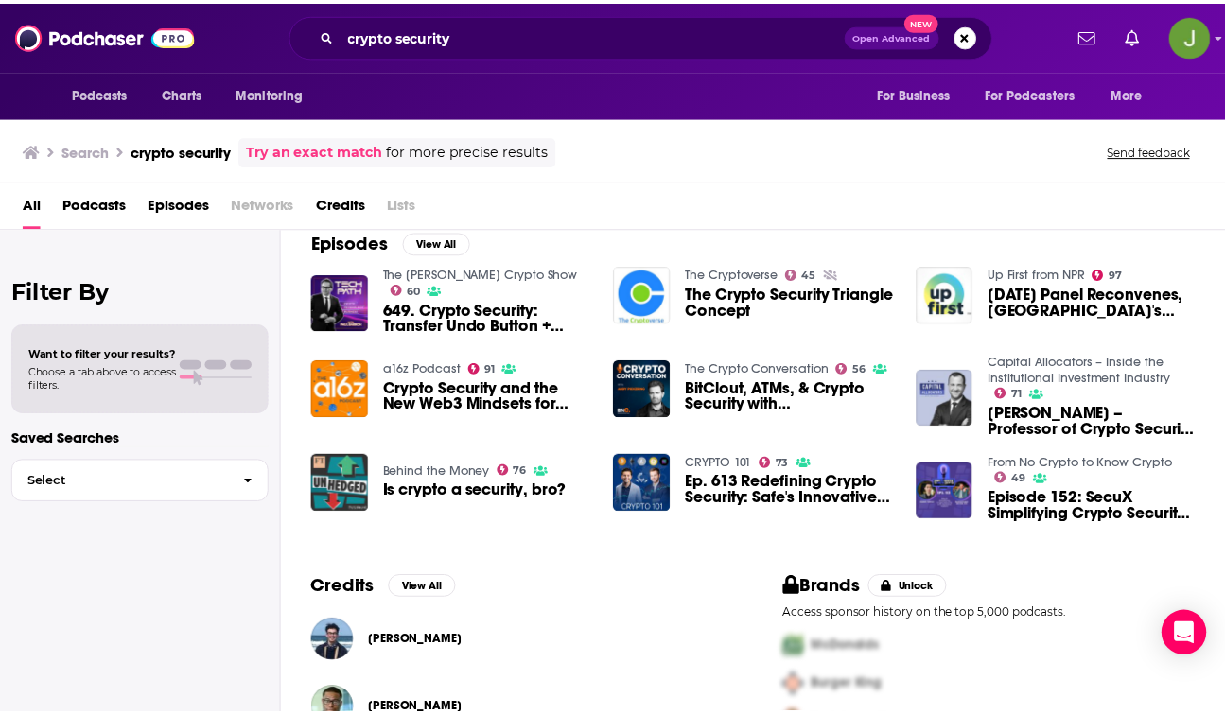
scroll to position [287, 0]
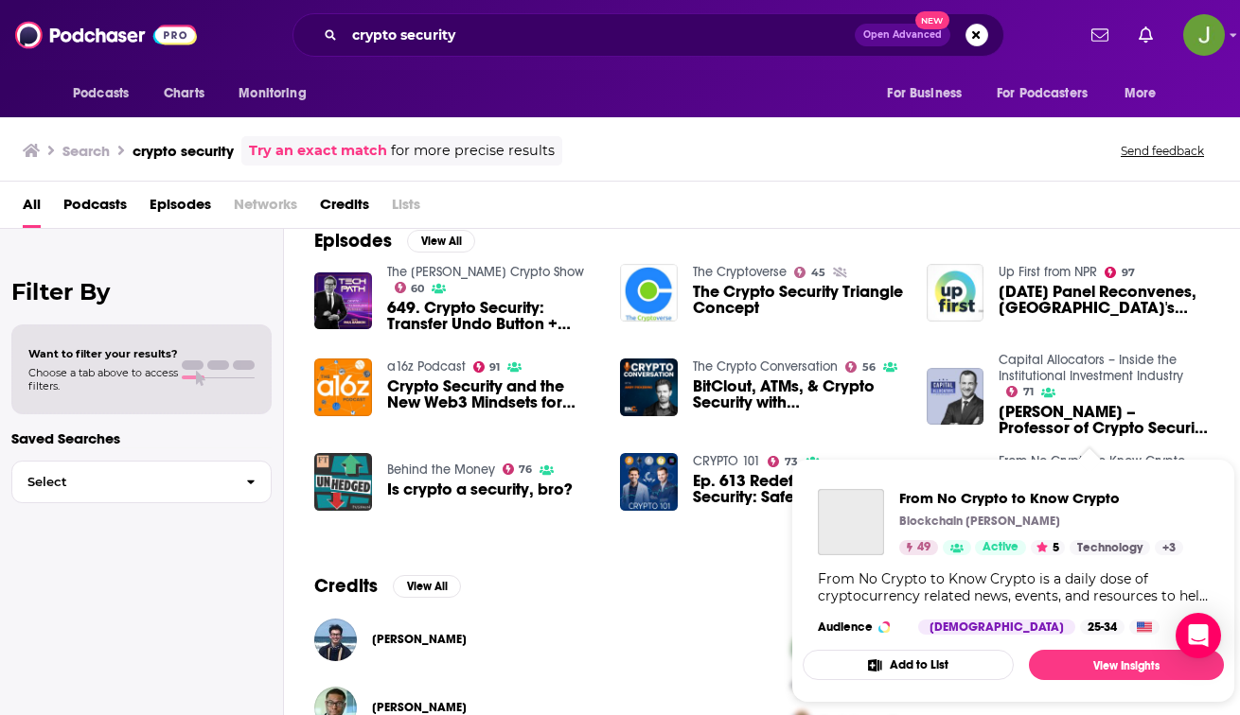
click at [1033, 462] on span "From No Crypto to Know Crypto Blockchain Wayne 49 Active 5 Technology + 3 From …" at bounding box center [1012, 581] width 421 height 244
click at [1026, 501] on span "From No Crypto to Know Crypto" at bounding box center [1041, 498] width 284 height 18
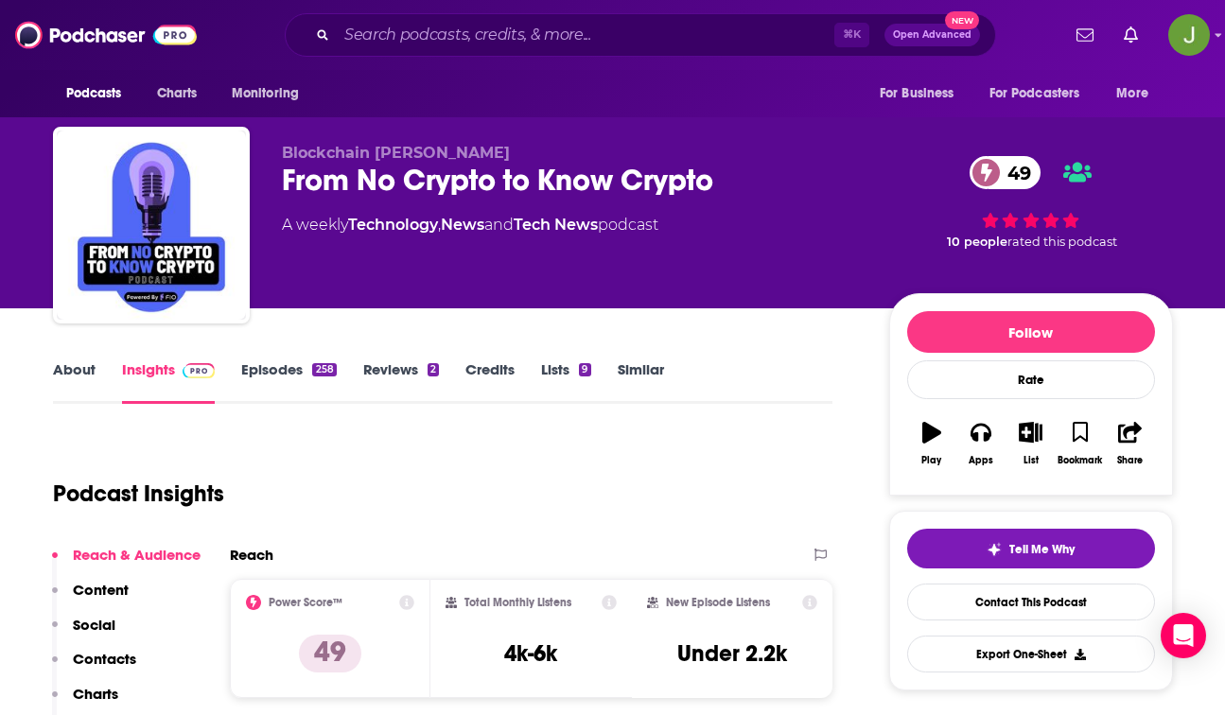
click at [308, 368] on link "Episodes 258" at bounding box center [288, 383] width 95 height 44
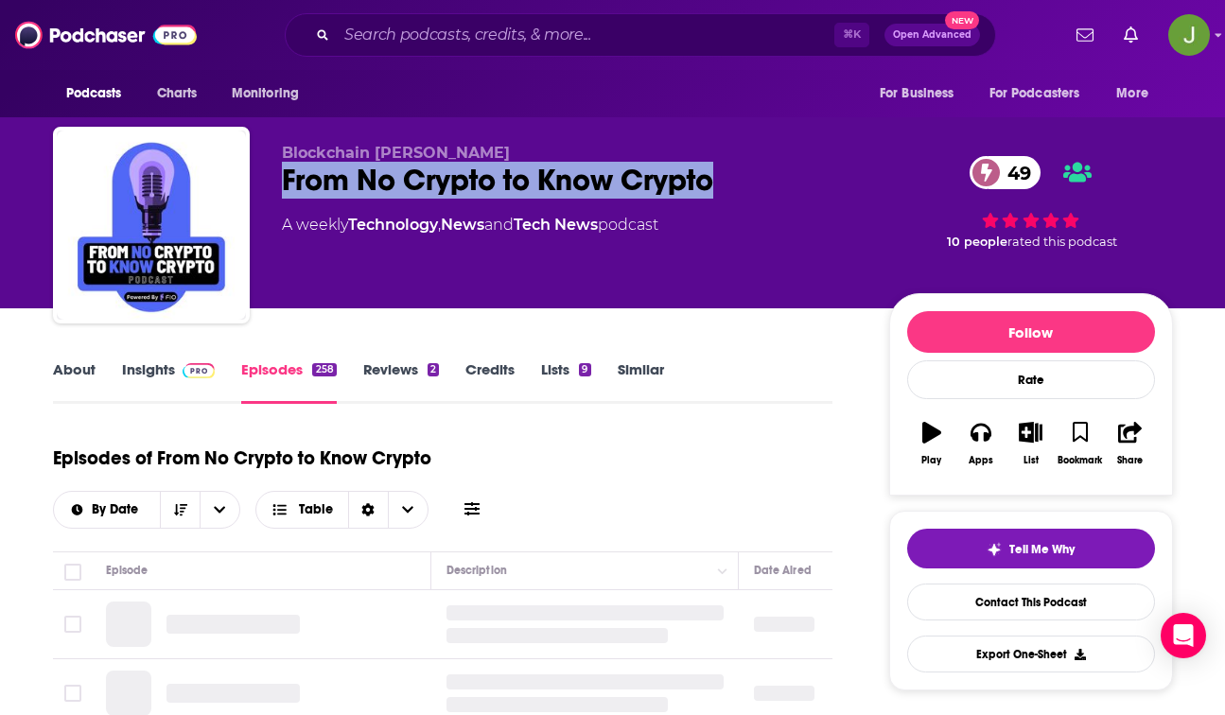
drag, startPoint x: 282, startPoint y: 182, endPoint x: 750, endPoint y: 185, distance: 468.4
click at [750, 185] on div "From No Crypto to Know Crypto 49" at bounding box center [570, 180] width 577 height 37
copy h2 "From No Crypto to Know Crypto"
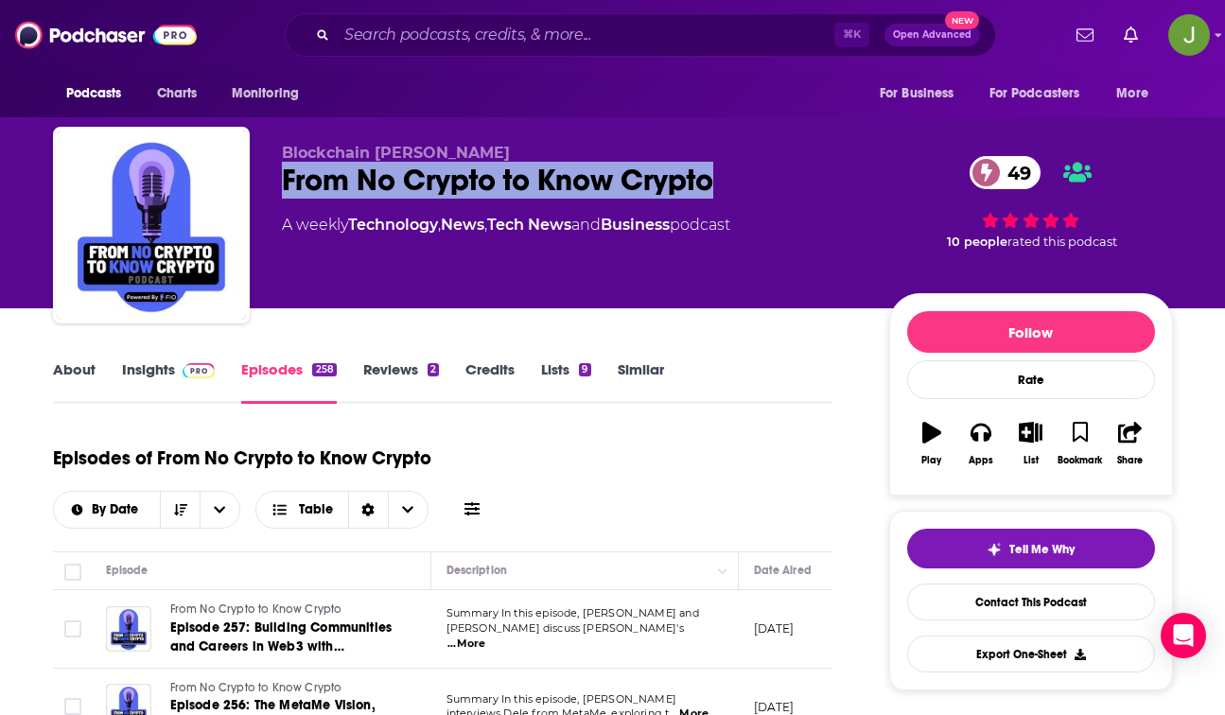
click at [157, 371] on link "Insights" at bounding box center [169, 383] width 94 height 44
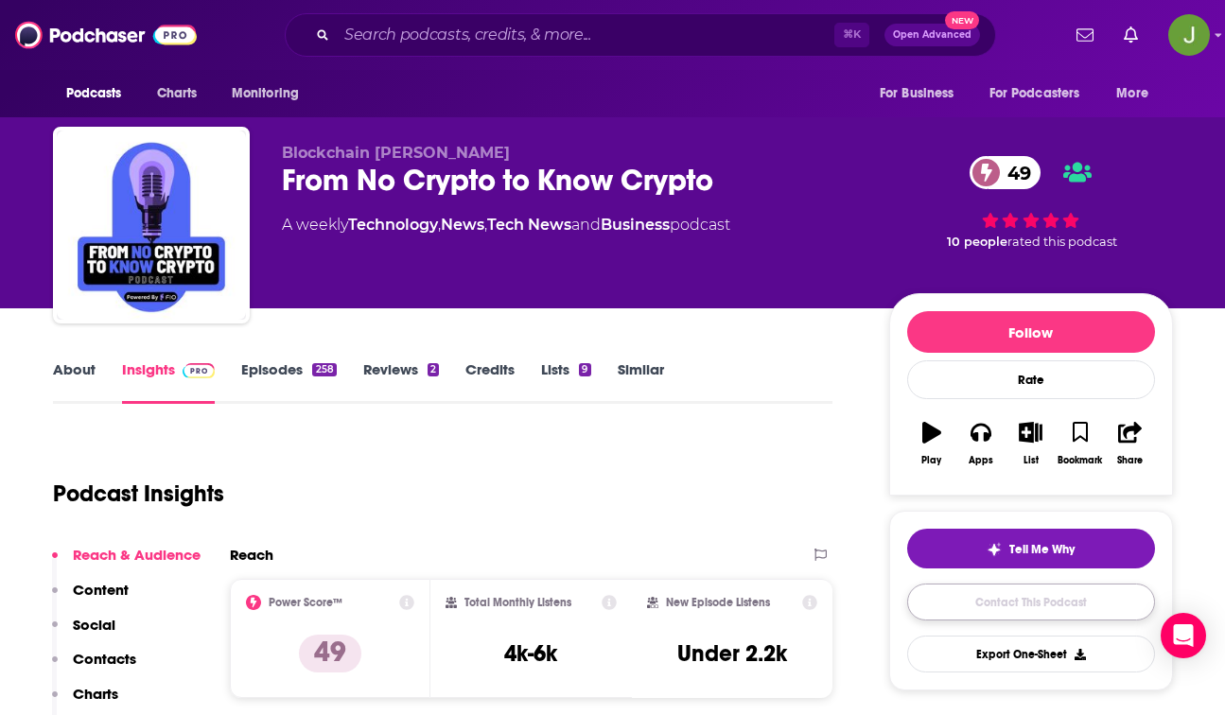
click at [975, 594] on link "Contact This Podcast" at bounding box center [1031, 602] width 248 height 37
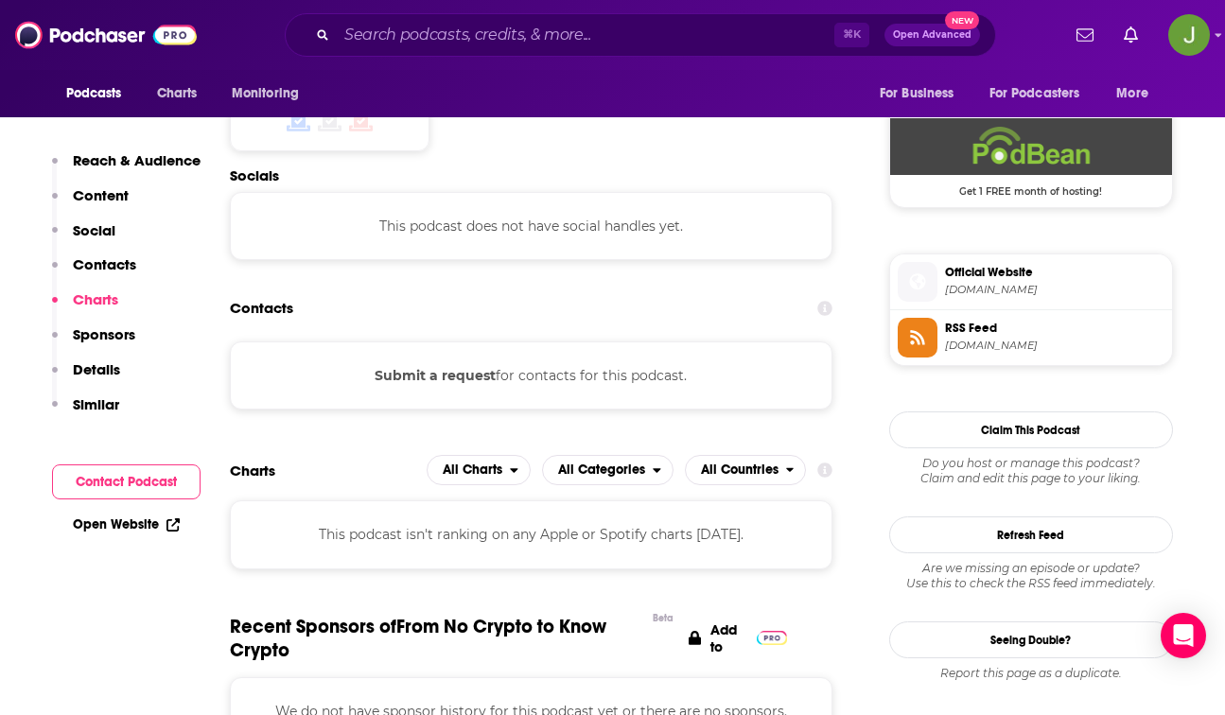
scroll to position [1349, 0]
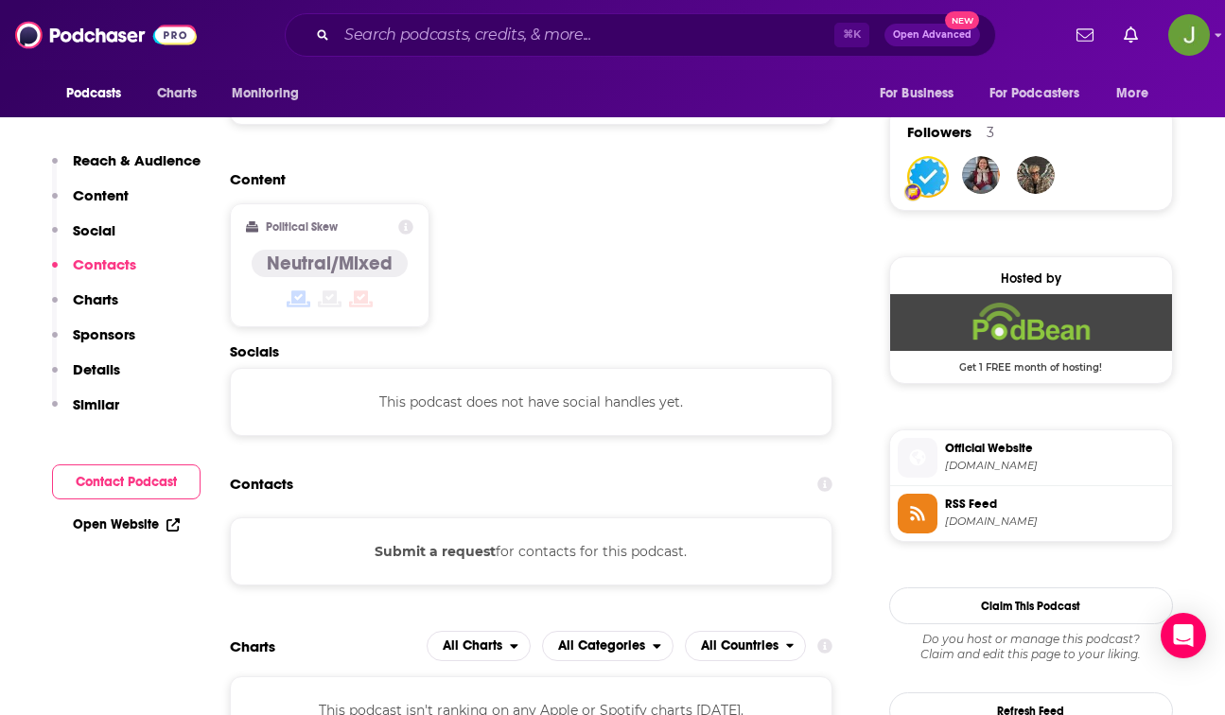
click at [1038, 463] on span "knowcrypto.podbean.com" at bounding box center [1055, 466] width 220 height 14
click at [974, 465] on span "knowcrypto.podbean.com" at bounding box center [1055, 466] width 220 height 14
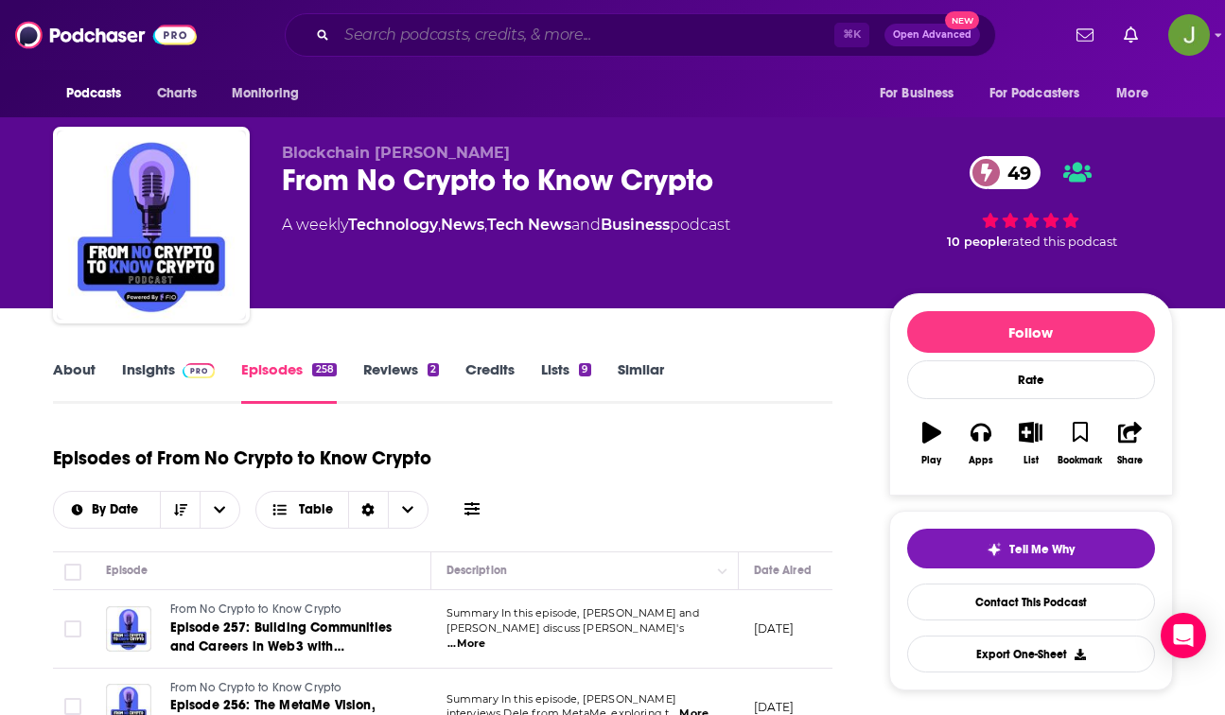
click at [505, 30] on input "Search podcasts, credits, & more..." at bounding box center [586, 35] width 498 height 30
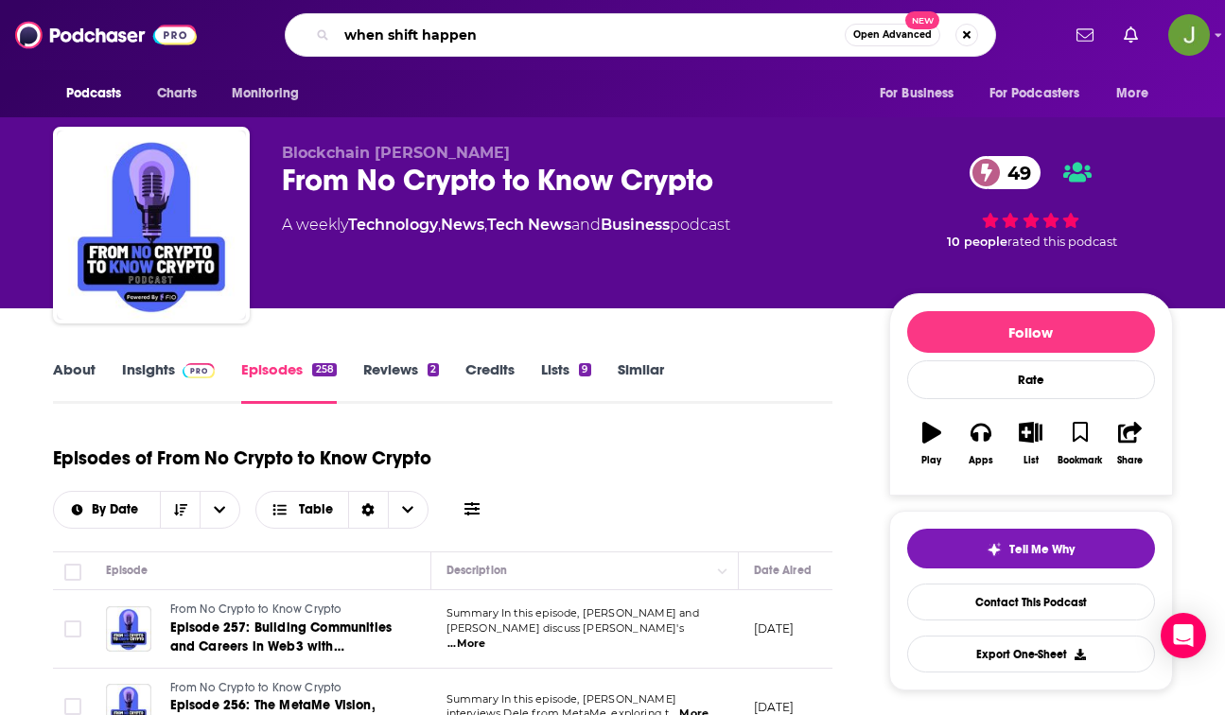
type input "when shift happens"
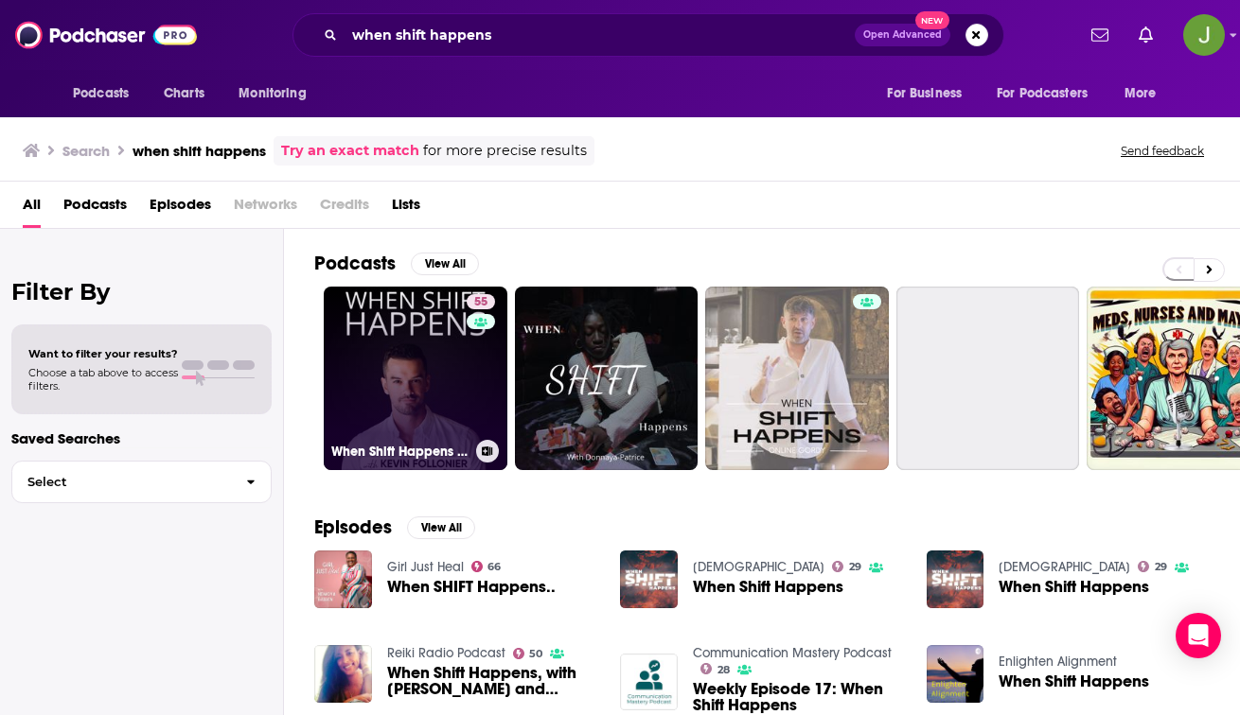
click at [393, 365] on link "55 When Shift Happens Podcast" at bounding box center [416, 379] width 184 height 184
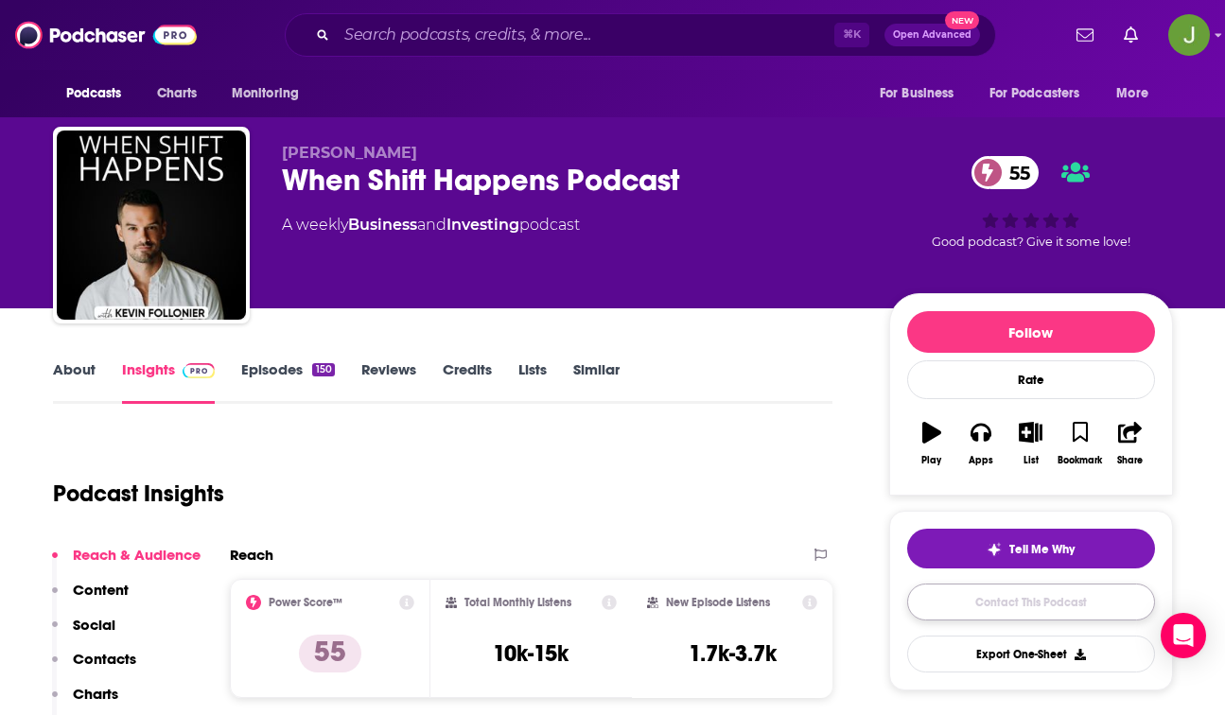
click at [1052, 611] on link "Contact This Podcast" at bounding box center [1031, 602] width 248 height 37
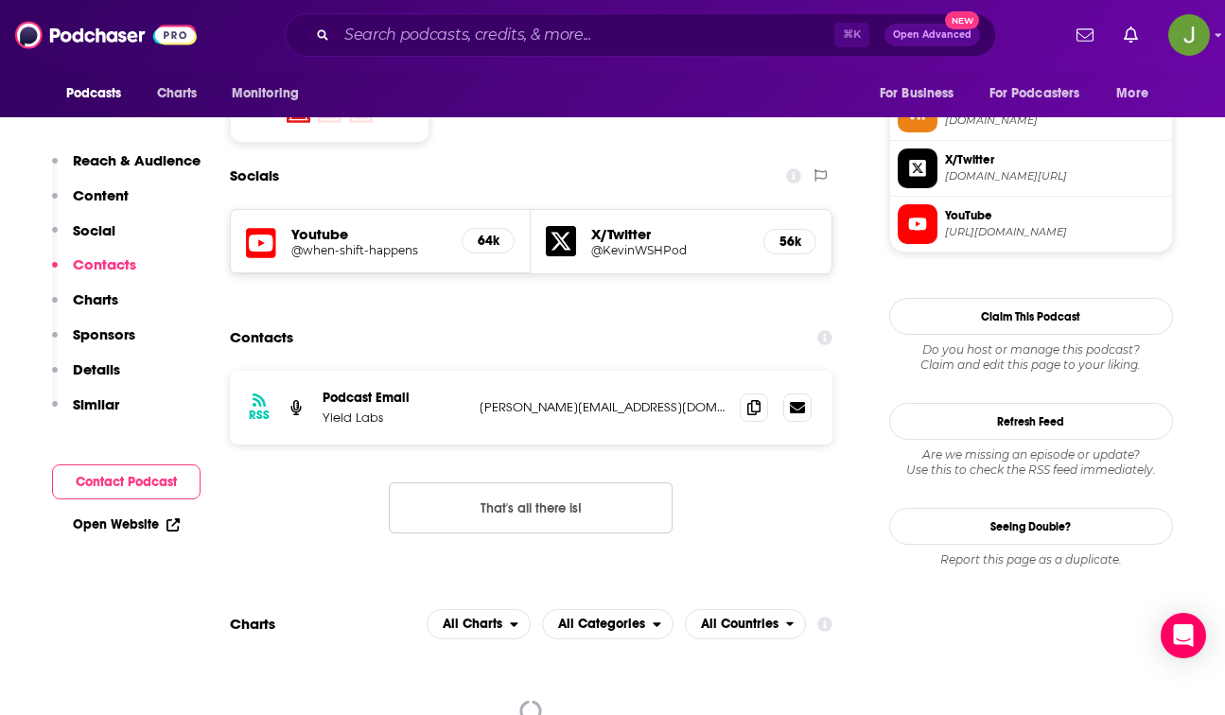
scroll to position [1547, 0]
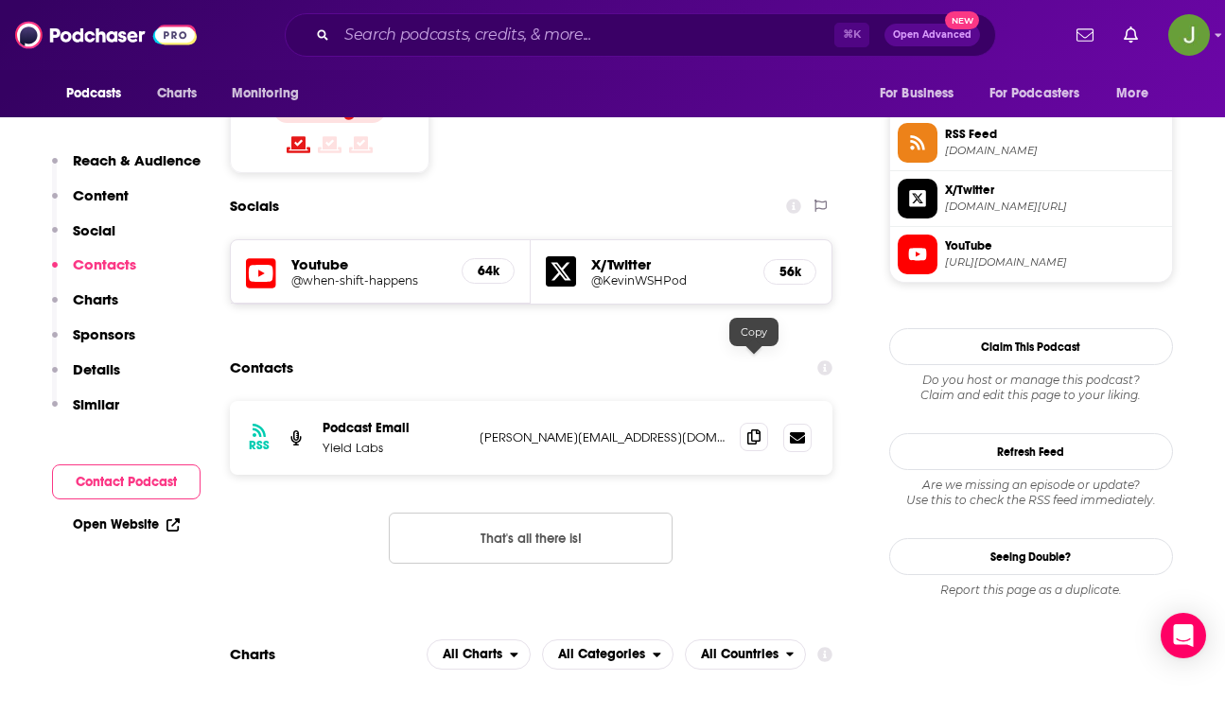
click at [757, 430] on icon at bounding box center [753, 437] width 13 height 15
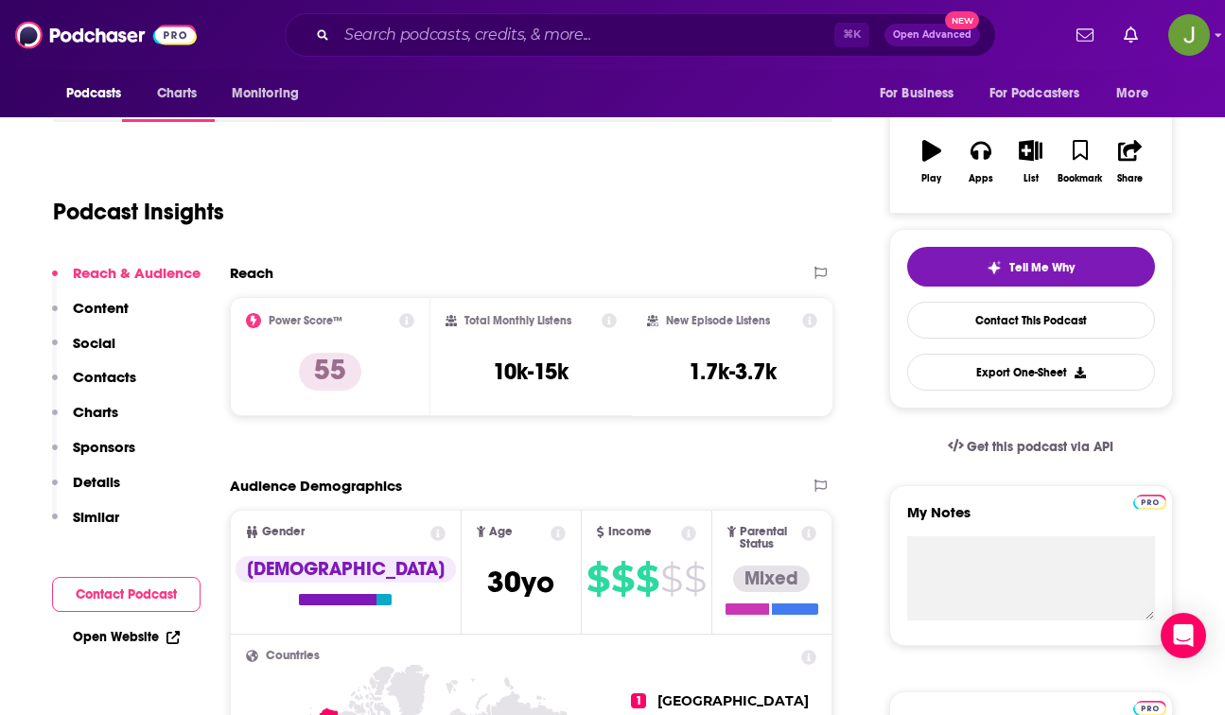
scroll to position [9, 0]
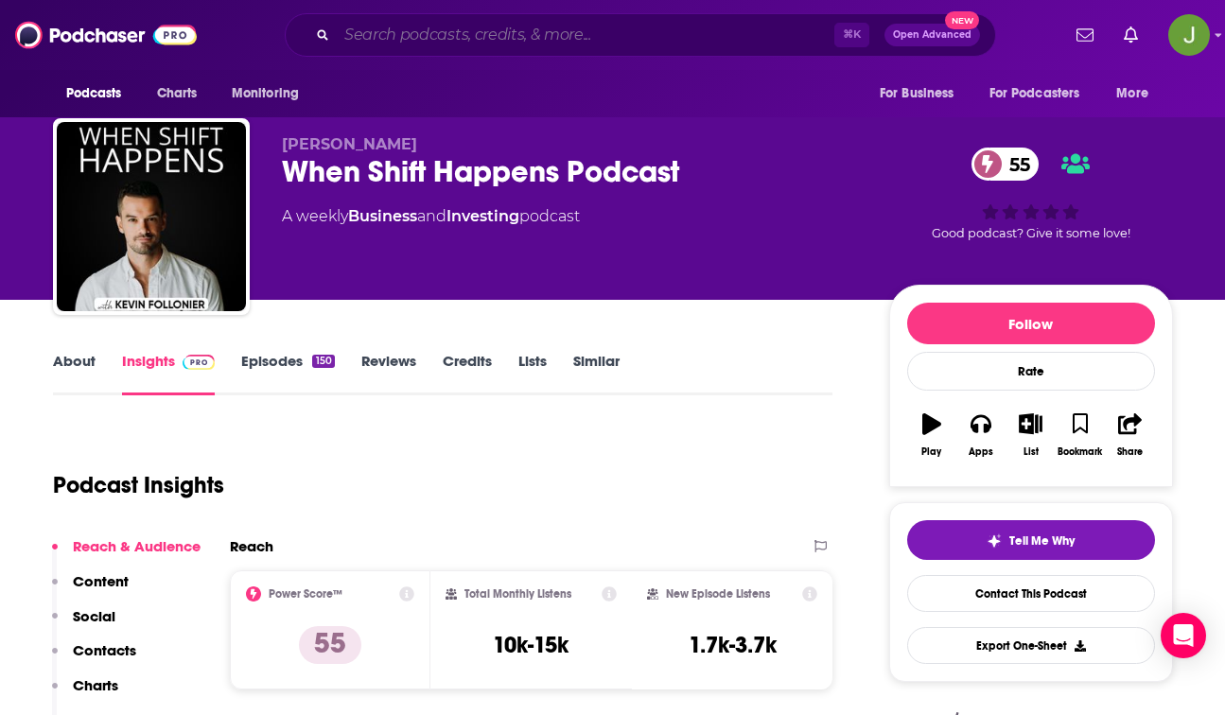
click at [519, 41] on input "Search podcasts, credits, & more..." at bounding box center [586, 35] width 498 height 30
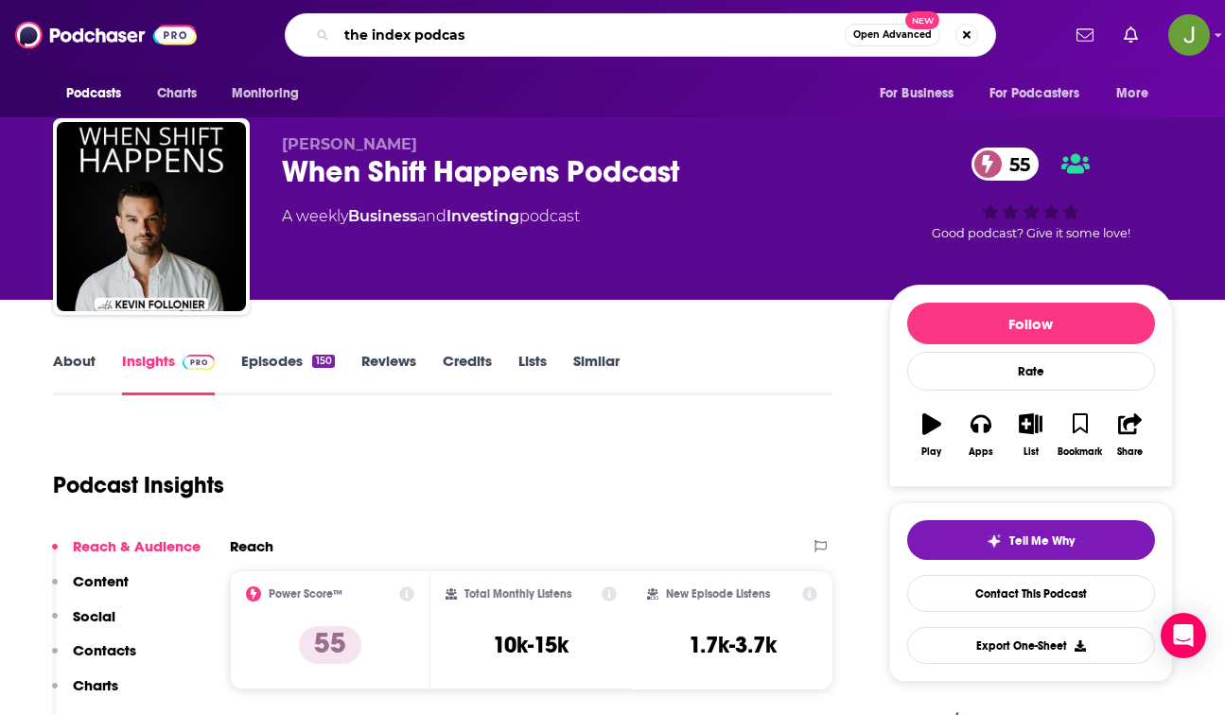
type input "the index podcast"
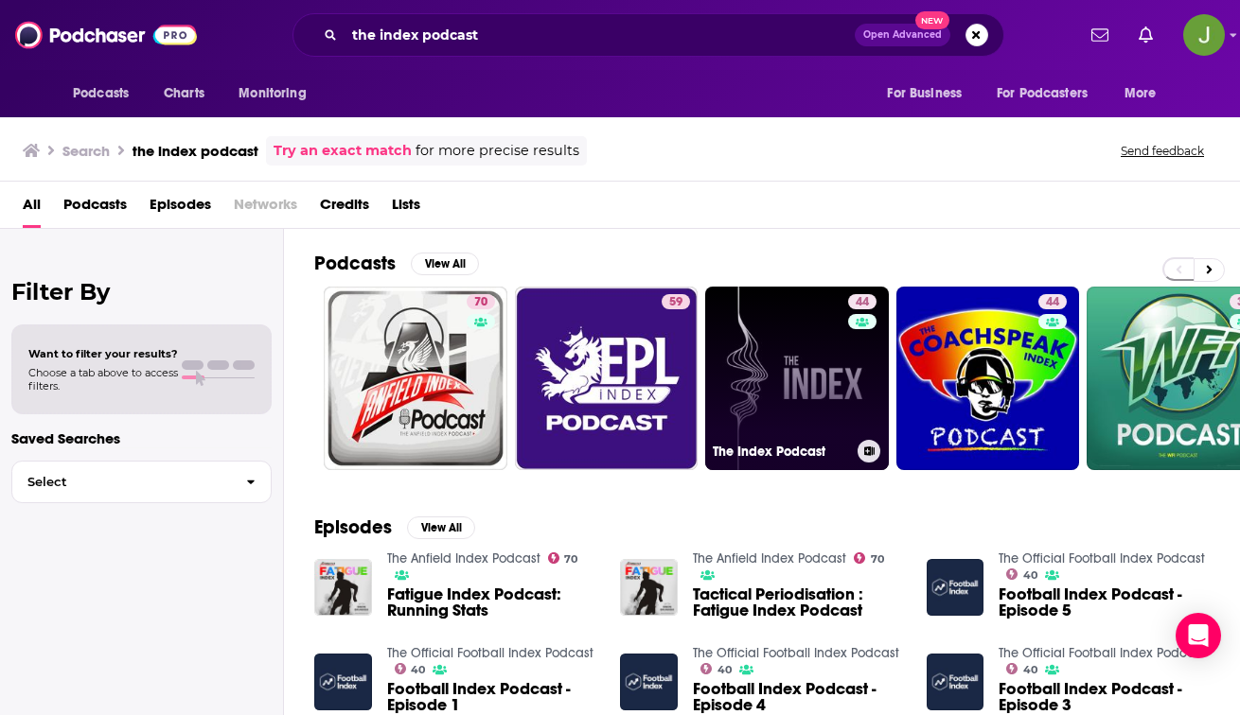
click at [799, 383] on link "44 The Index Podcast" at bounding box center [797, 379] width 184 height 184
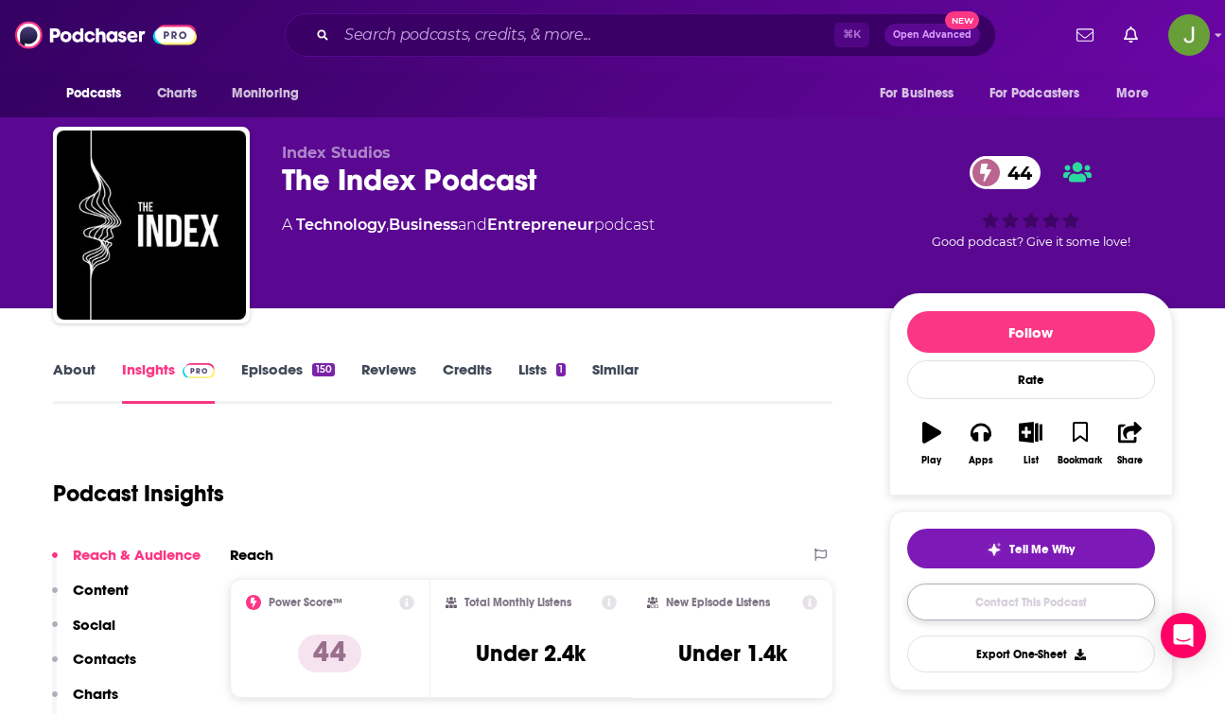
click at [982, 613] on link "Contact This Podcast" at bounding box center [1031, 602] width 248 height 37
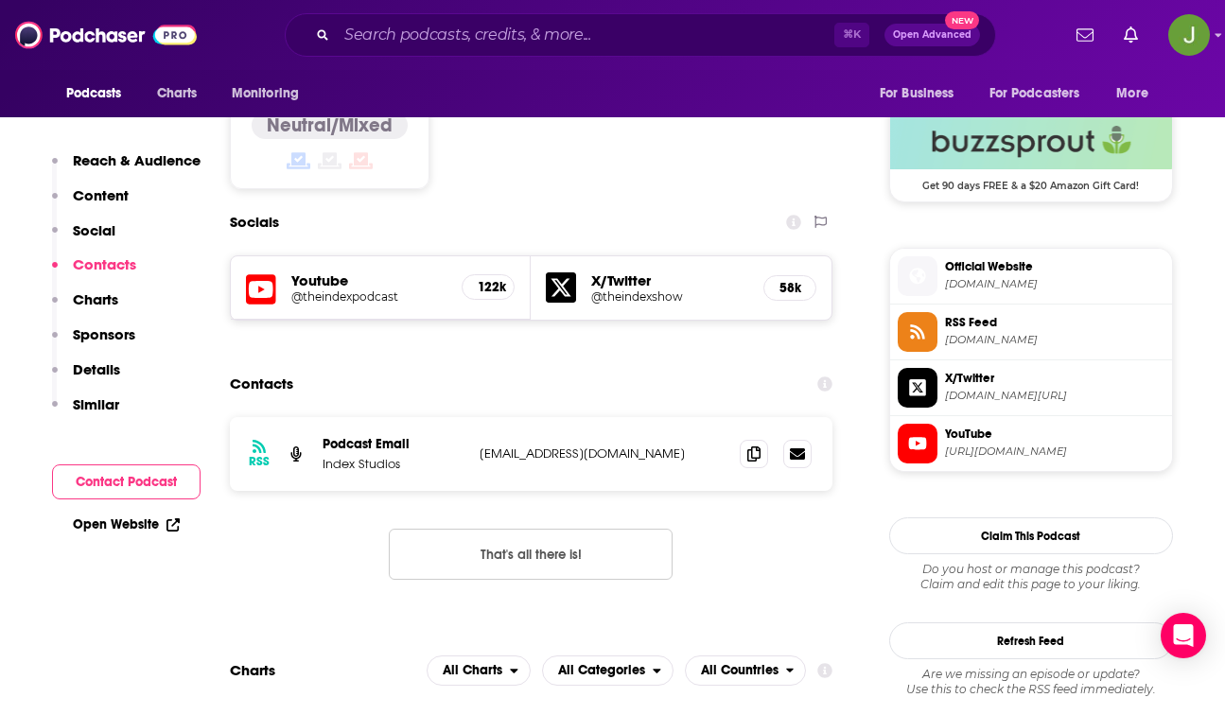
scroll to position [1448, 0]
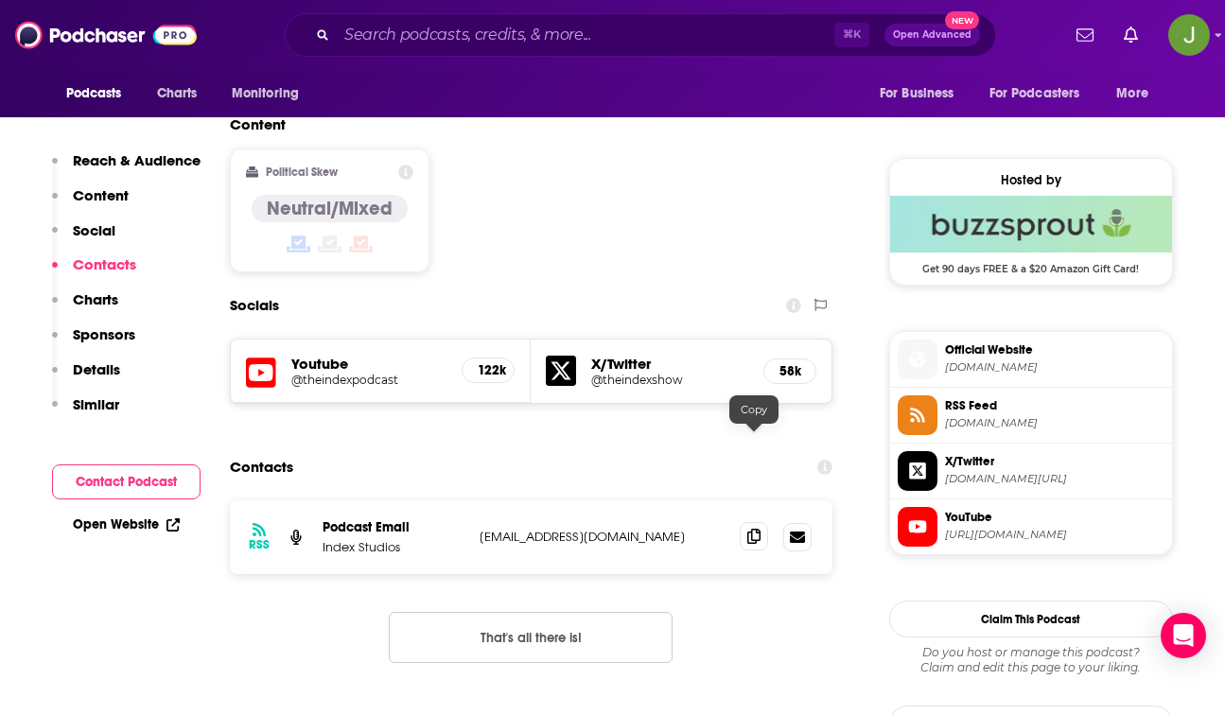
click at [754, 529] on icon at bounding box center [753, 536] width 13 height 15
drag, startPoint x: 322, startPoint y: 450, endPoint x: 405, endPoint y: 453, distance: 83.3
click at [405, 539] on p "Index Studios" at bounding box center [394, 547] width 142 height 16
copy p "Index Studios"
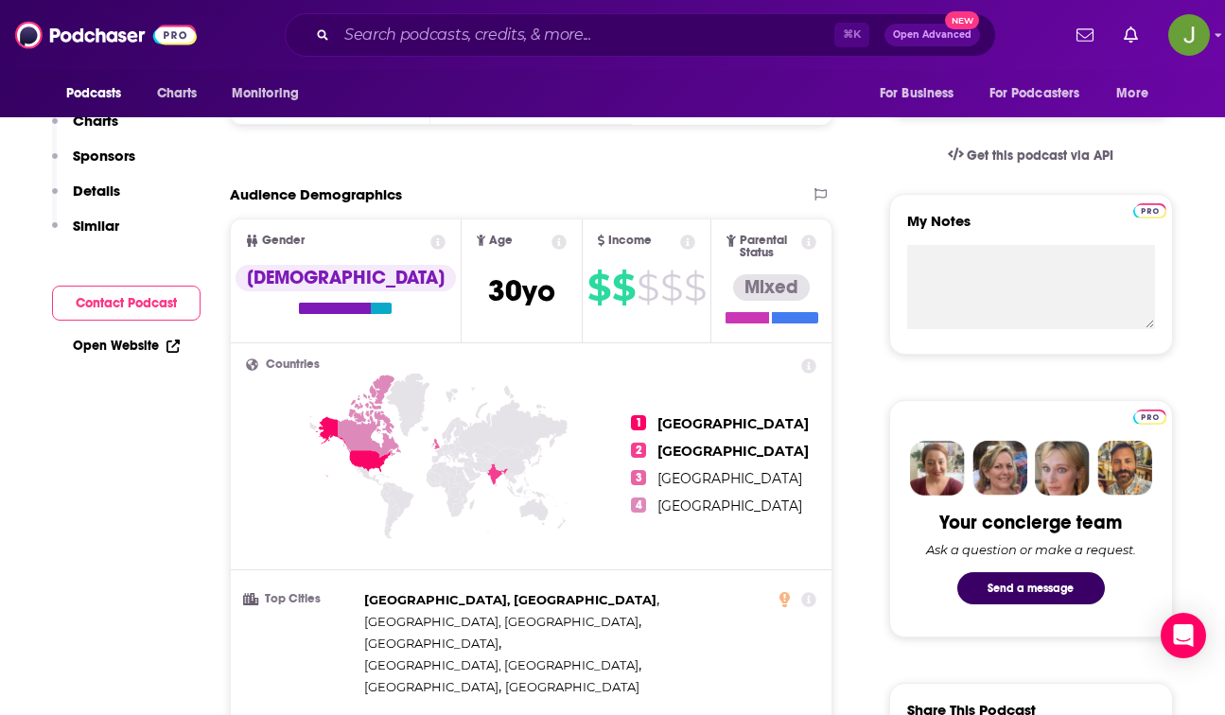
scroll to position [0, 0]
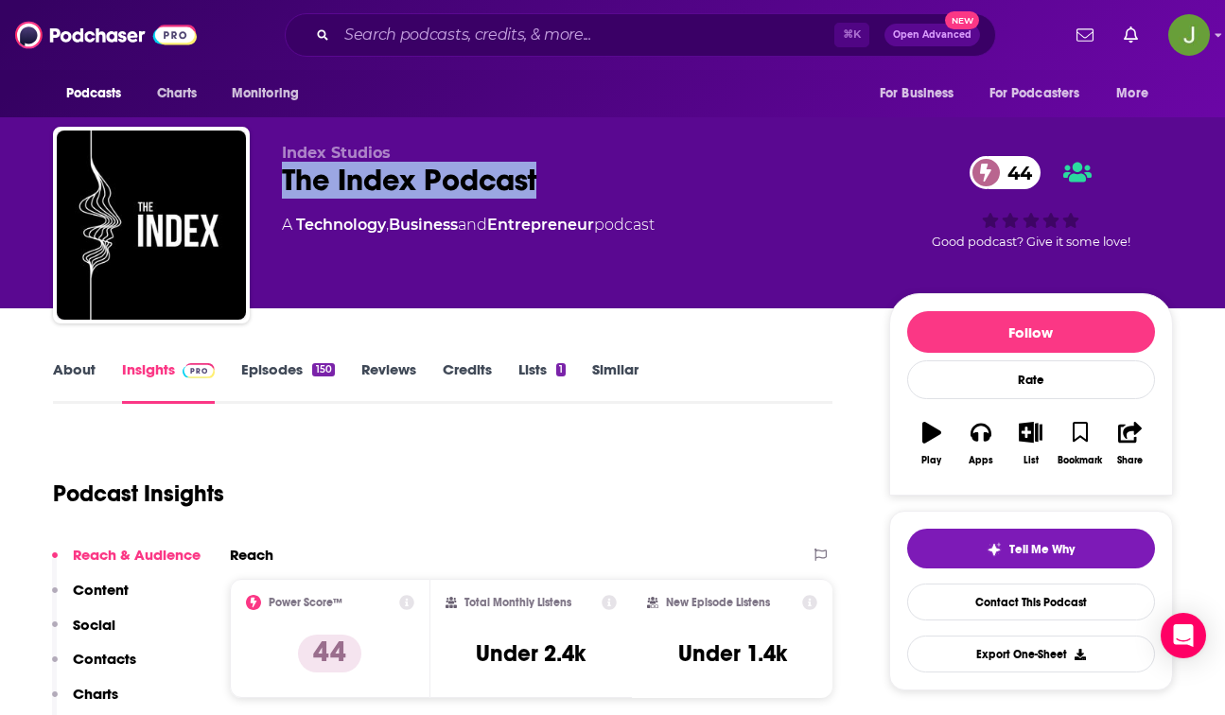
drag, startPoint x: 558, startPoint y: 178, endPoint x: 280, endPoint y: 166, distance: 278.5
click at [280, 166] on div "Index Studios The Index Podcast 44 A Technology , Business and Entrepreneur pod…" at bounding box center [613, 229] width 1120 height 204
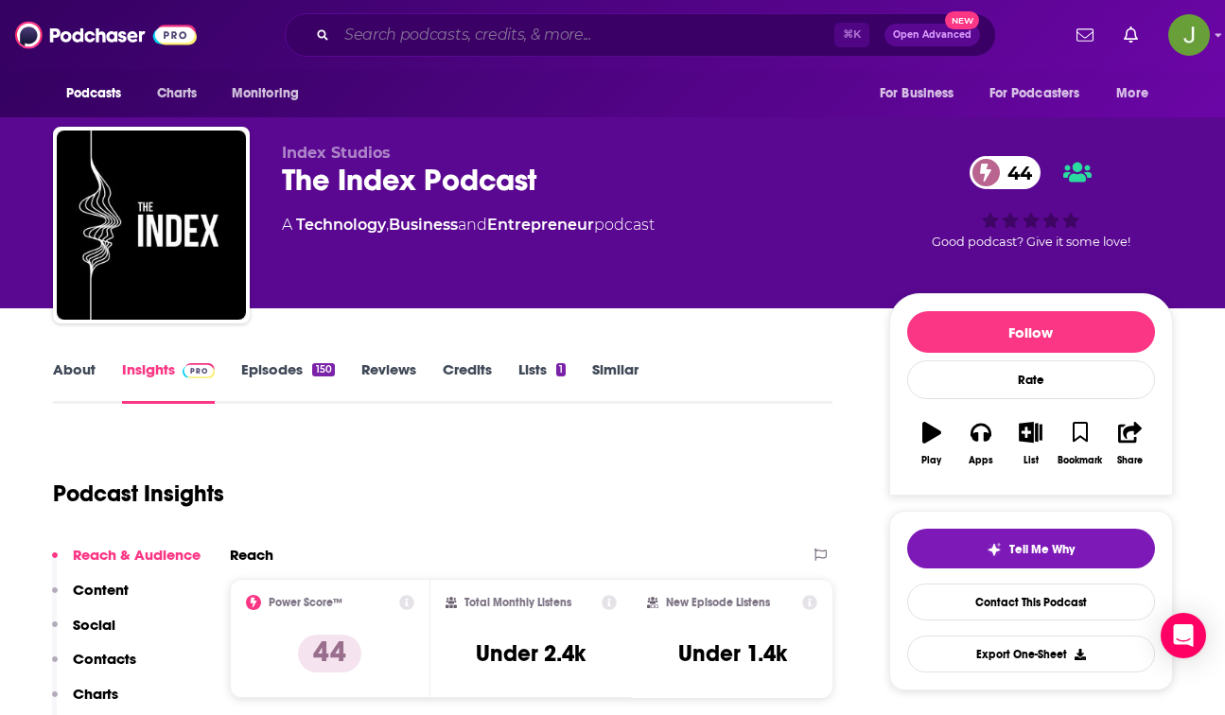
click at [548, 35] on input "Search podcasts, credits, & more..." at bounding box center [586, 35] width 498 height 30
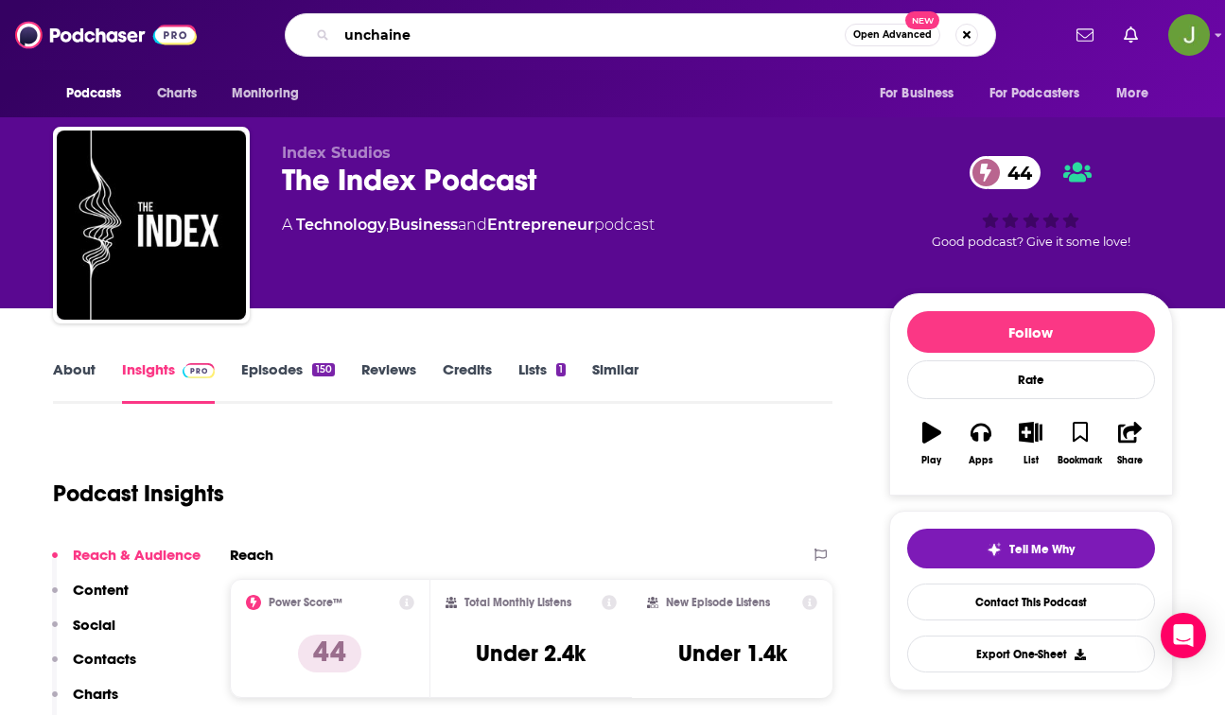
type input "unchained"
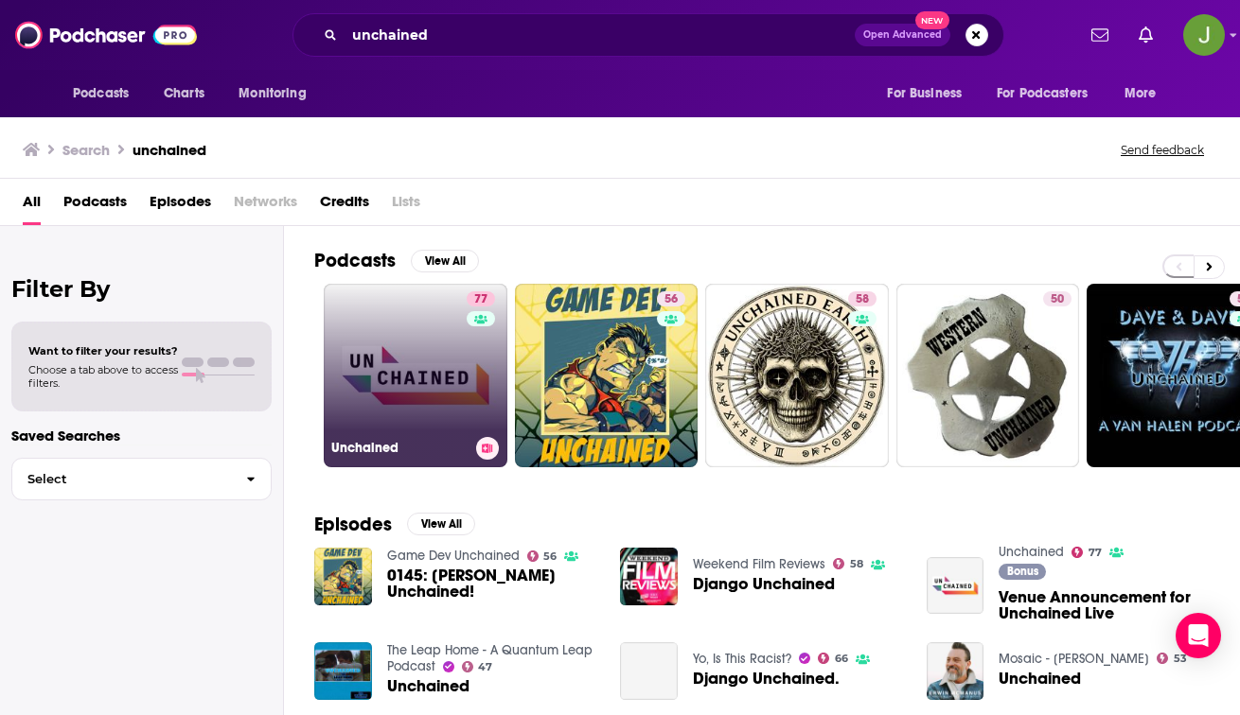
click at [450, 402] on link "77 Unchained" at bounding box center [416, 376] width 184 height 184
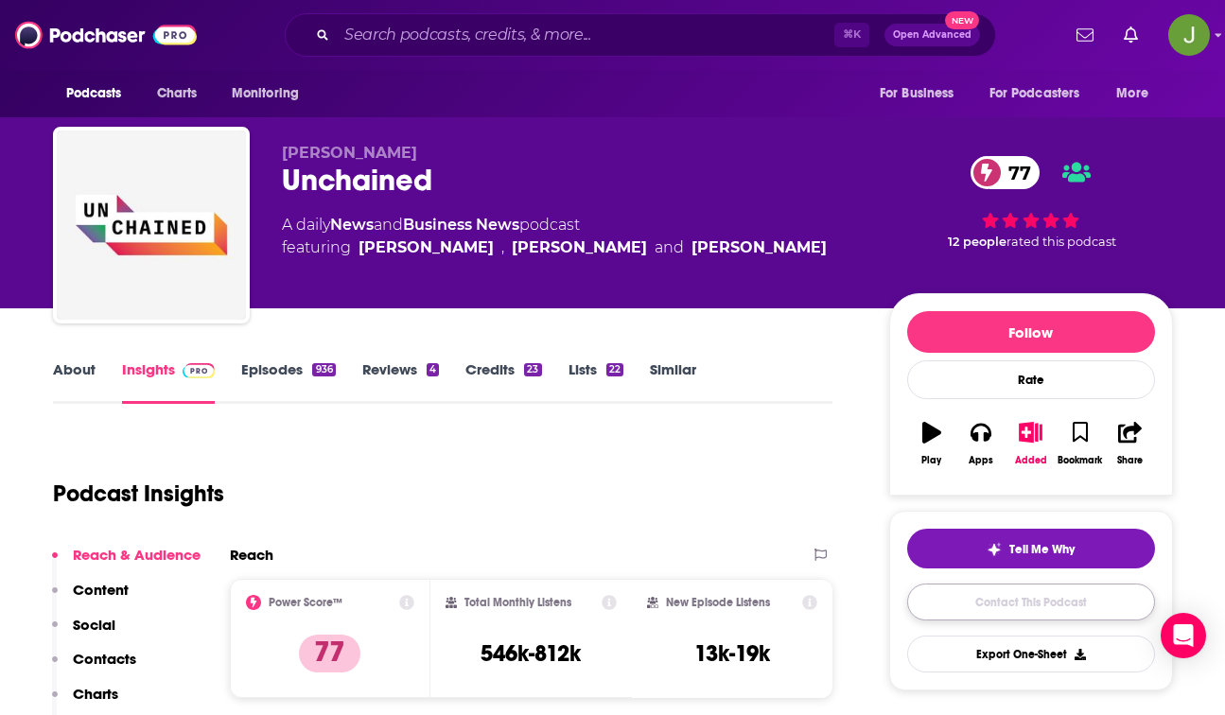
click at [947, 607] on link "Contact This Podcast" at bounding box center [1031, 602] width 248 height 37
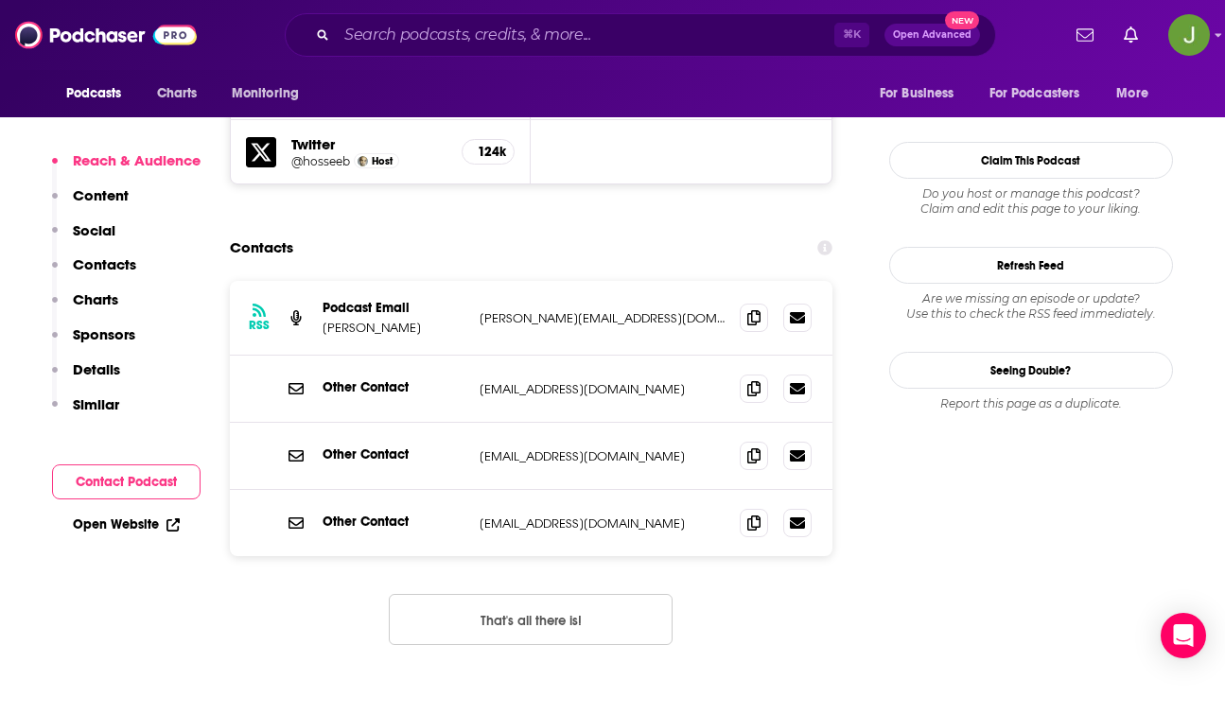
scroll to position [1896, 0]
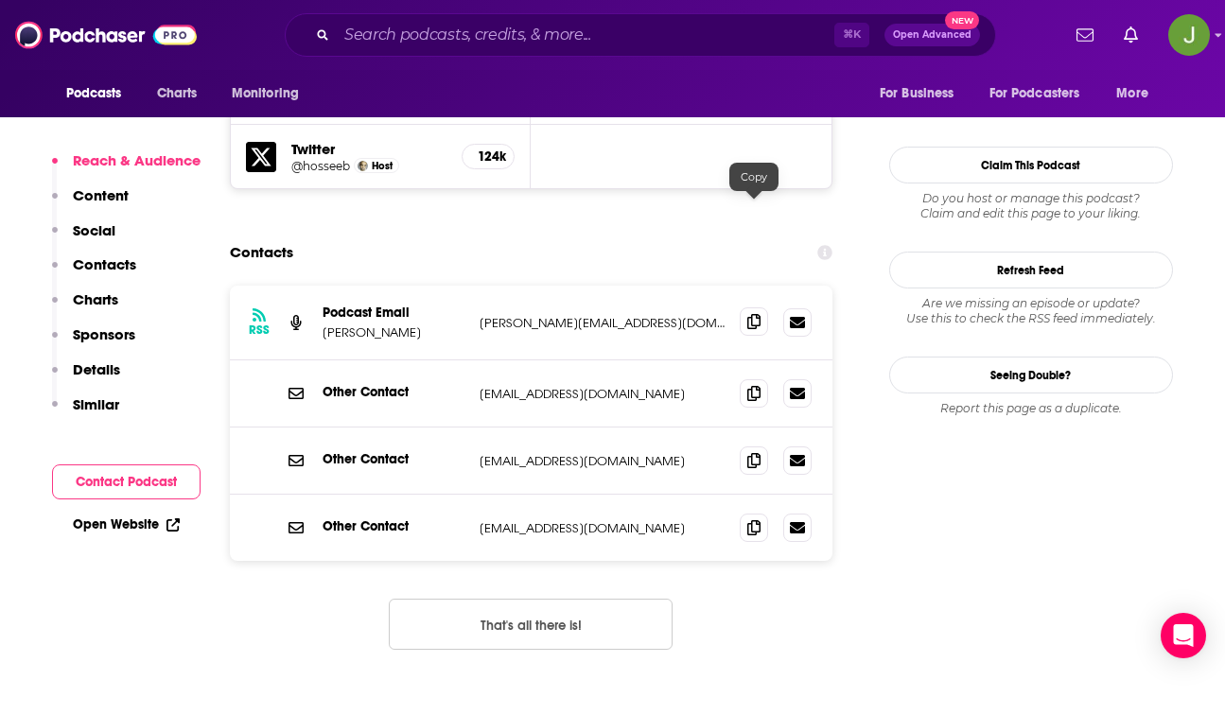
click at [751, 314] on icon at bounding box center [753, 321] width 13 height 15
click at [762, 378] on span at bounding box center [754, 392] width 28 height 28
click at [753, 513] on span at bounding box center [754, 527] width 28 height 28
click at [572, 26] on input "Search podcasts, credits, & more..." at bounding box center [586, 35] width 498 height 30
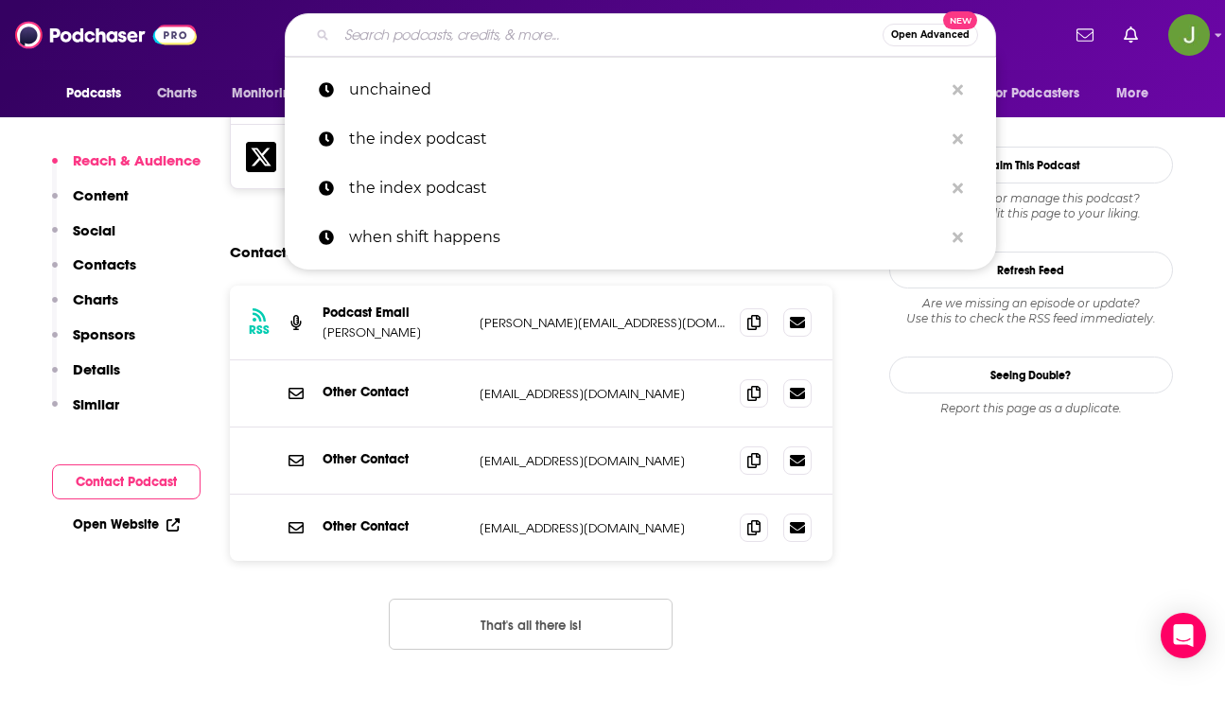
paste input "Crypto Nutshell"
type input "Crypto Nutshell"
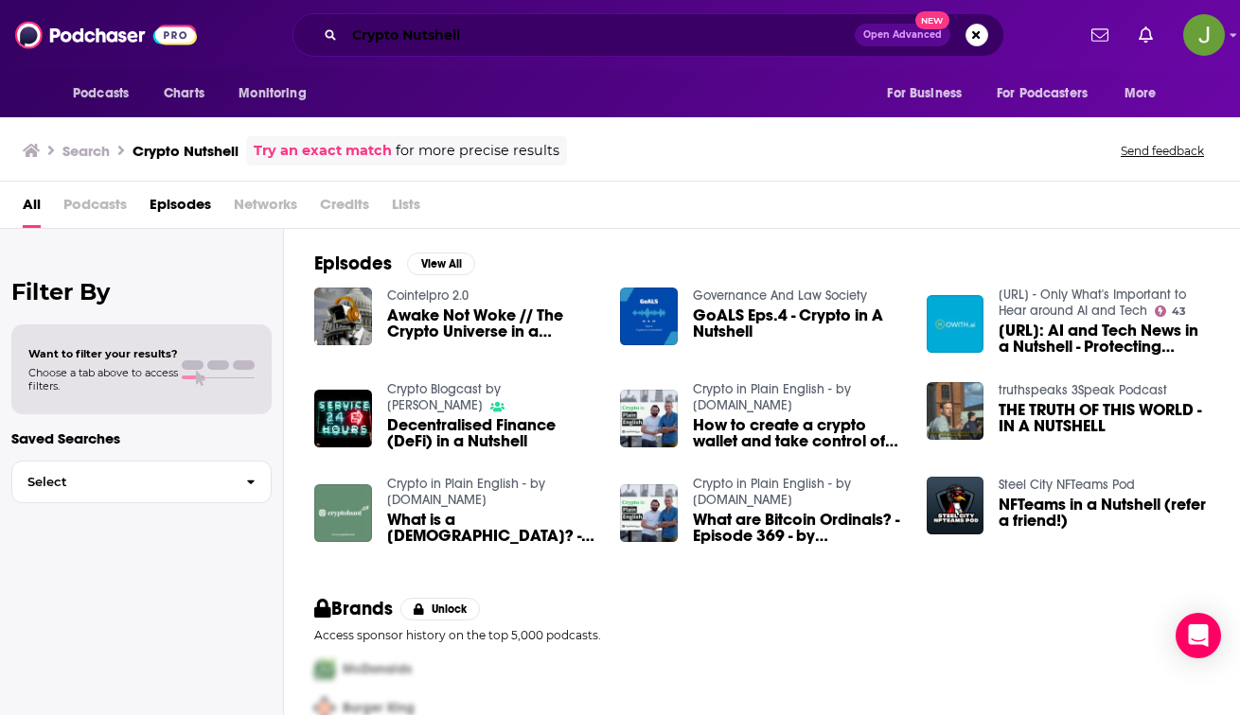
click at [461, 42] on input "Crypto Nutshell" at bounding box center [599, 35] width 510 height 30
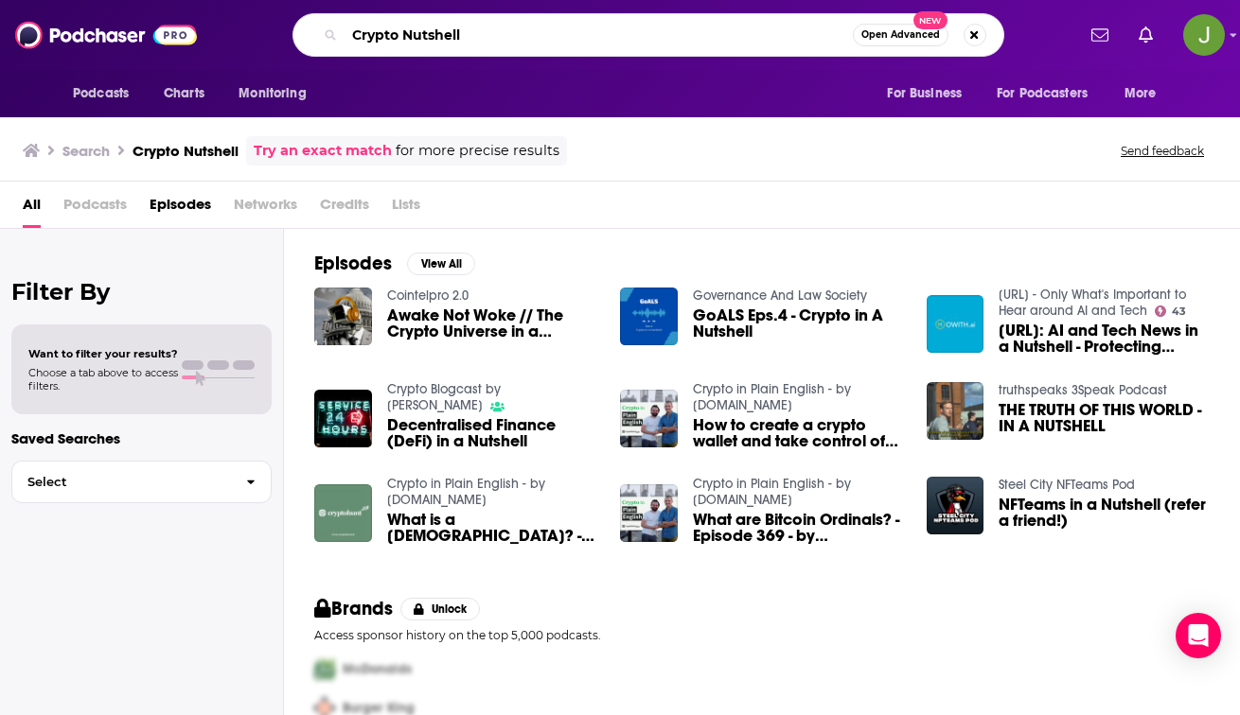
paste input "The Crypto Megan Podcast"
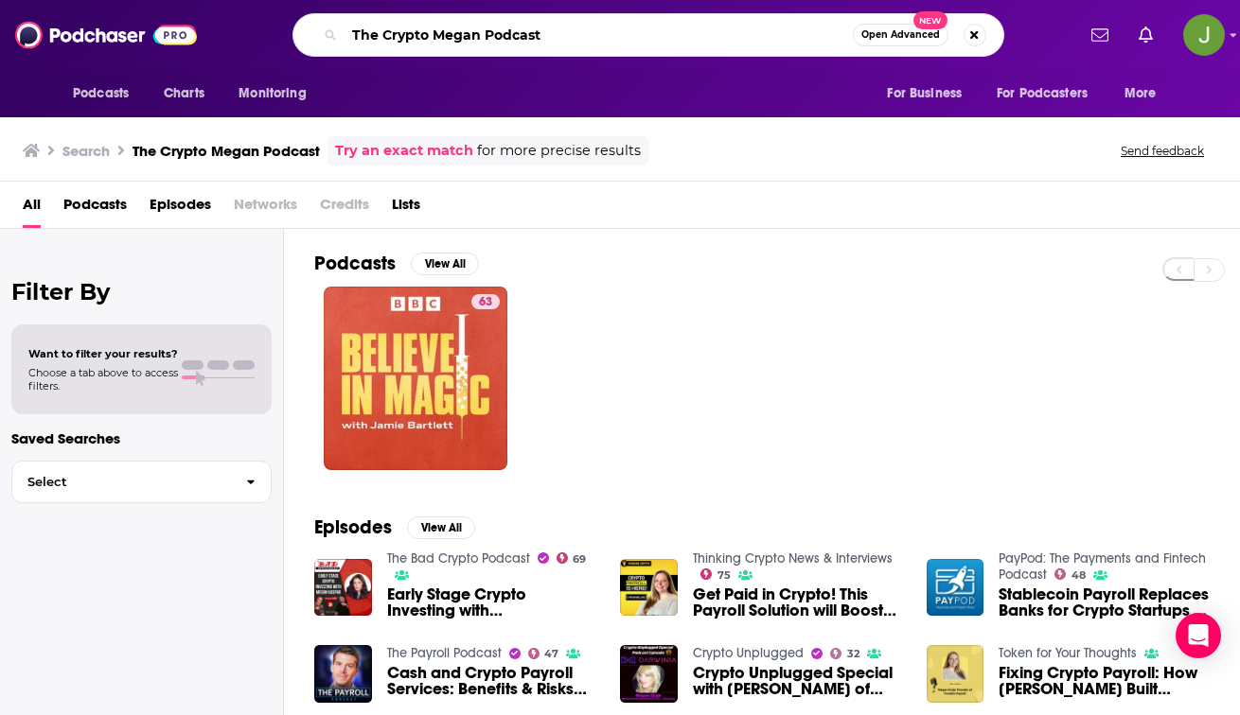
click at [565, 41] on input "The Crypto Megan Podcast" at bounding box center [598, 35] width 508 height 30
drag, startPoint x: 565, startPoint y: 41, endPoint x: 543, endPoint y: 42, distance: 21.8
click at [543, 42] on input "The Crypto Megan Podcast" at bounding box center [598, 35] width 508 height 30
paste input "Pushkar Raj Thakur"
type input "Pushkar Raj Thakur"
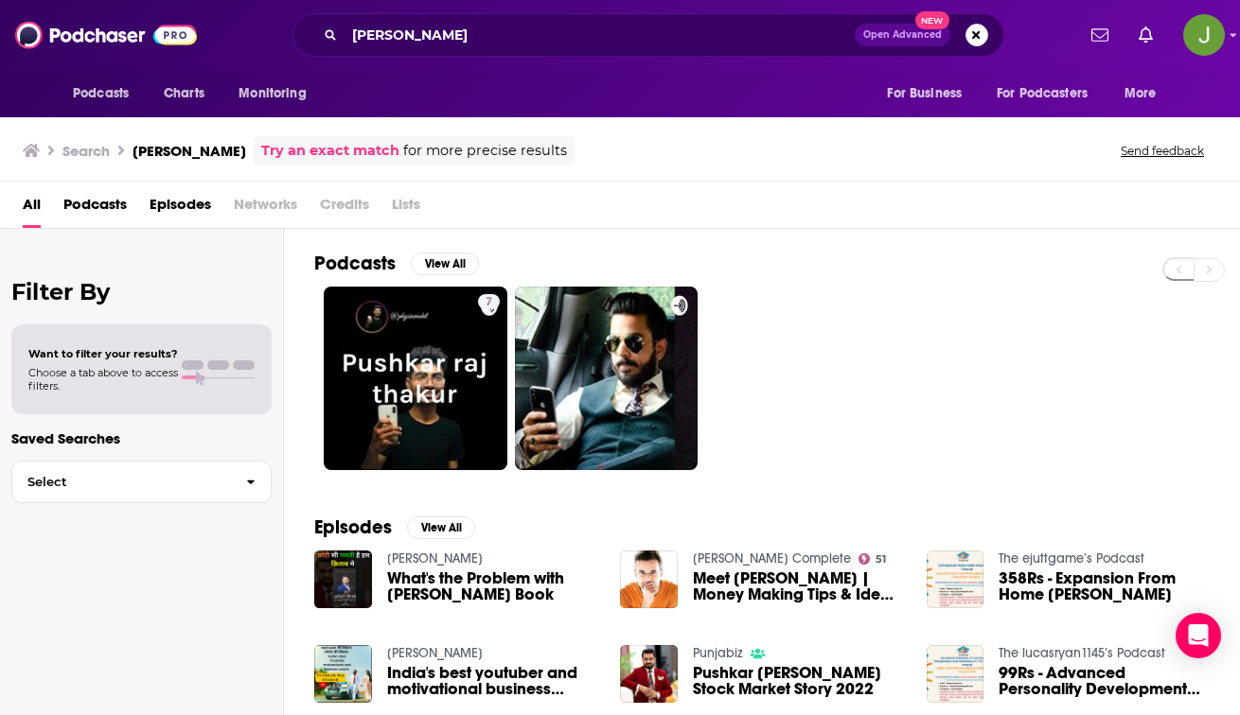
click at [542, 50] on div "Pushkar Raj Thakur Open Advanced New" at bounding box center [648, 35] width 712 height 44
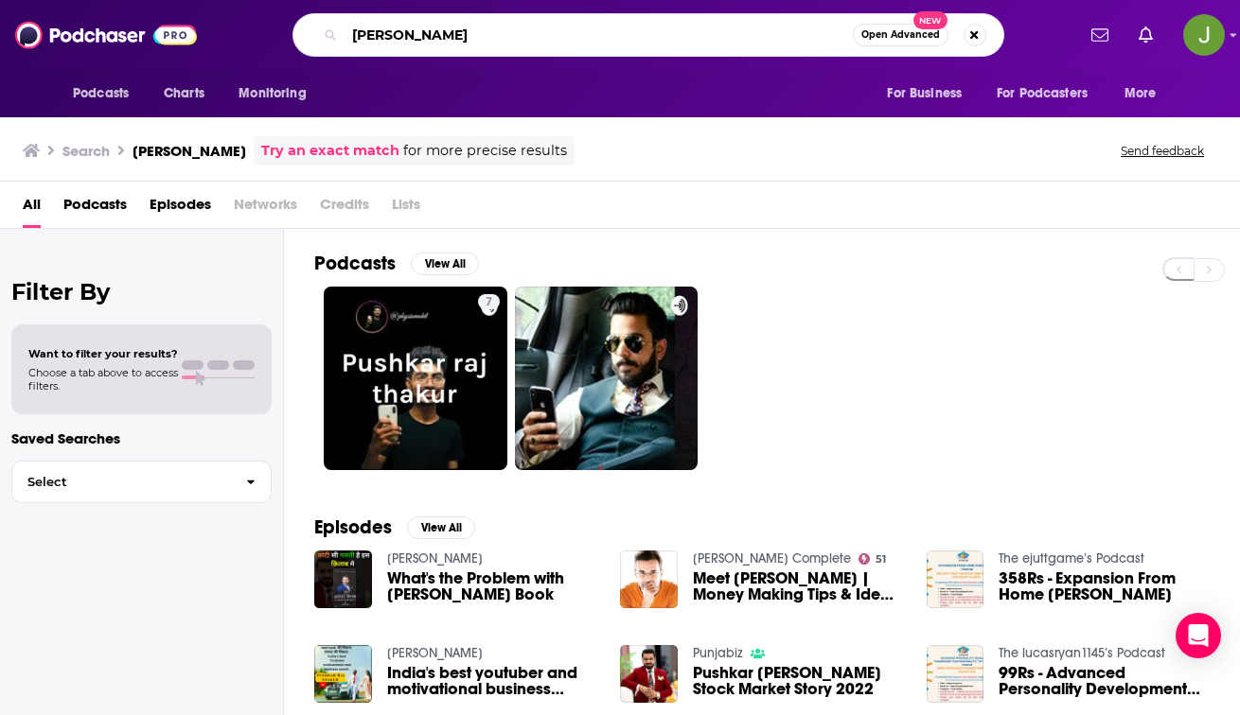
click at [537, 44] on input "Pushkar Raj Thakur" at bounding box center [598, 35] width 508 height 30
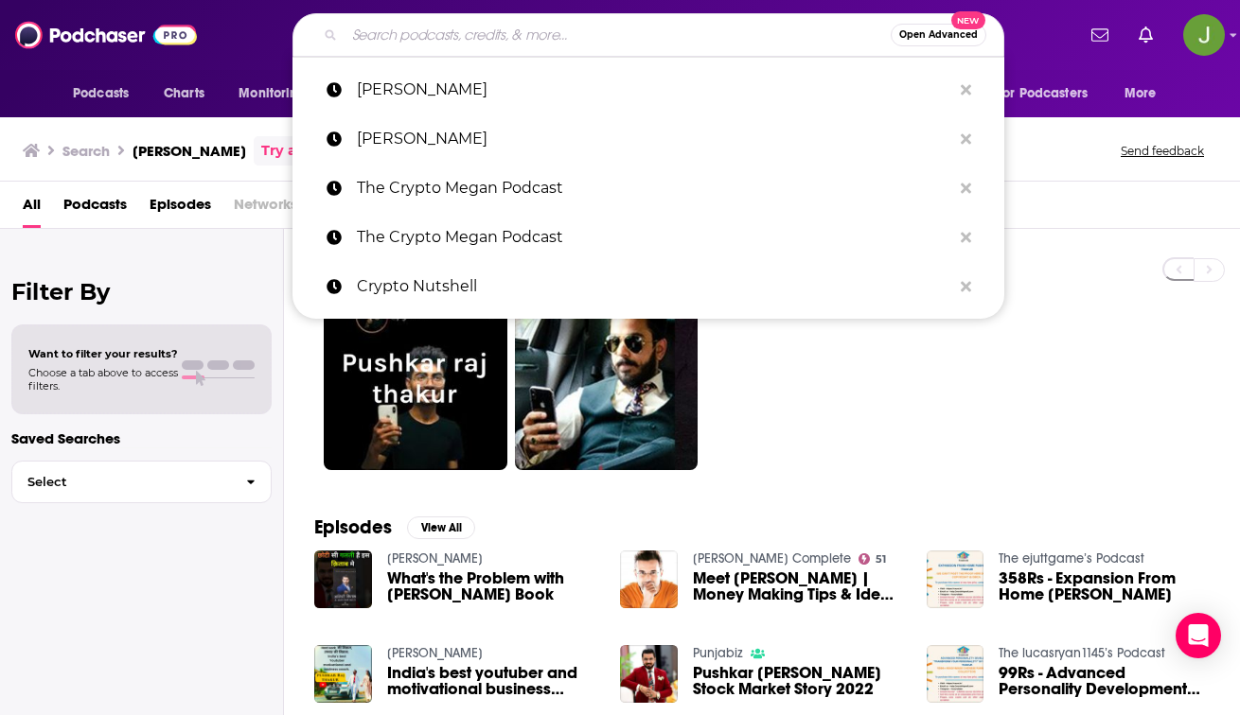
paste input "THE Bitcoin Podcast with Walker"
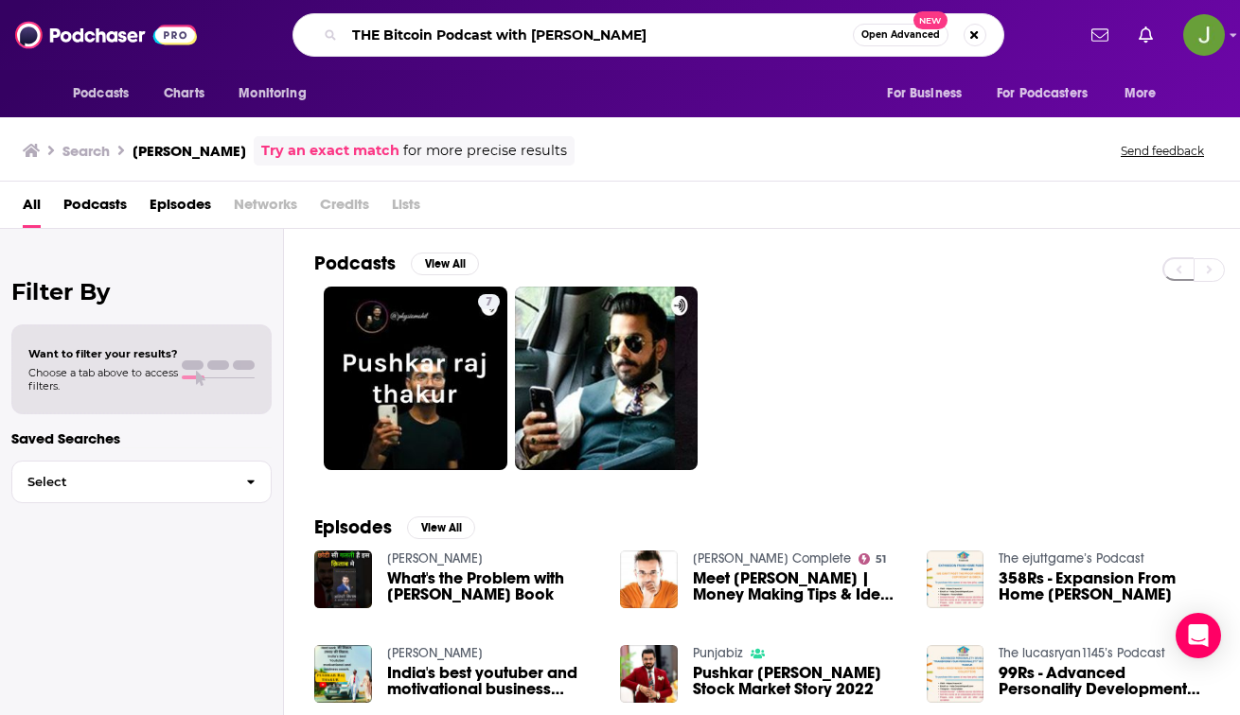
type input "THE Bitcoin Podcast with Walker"
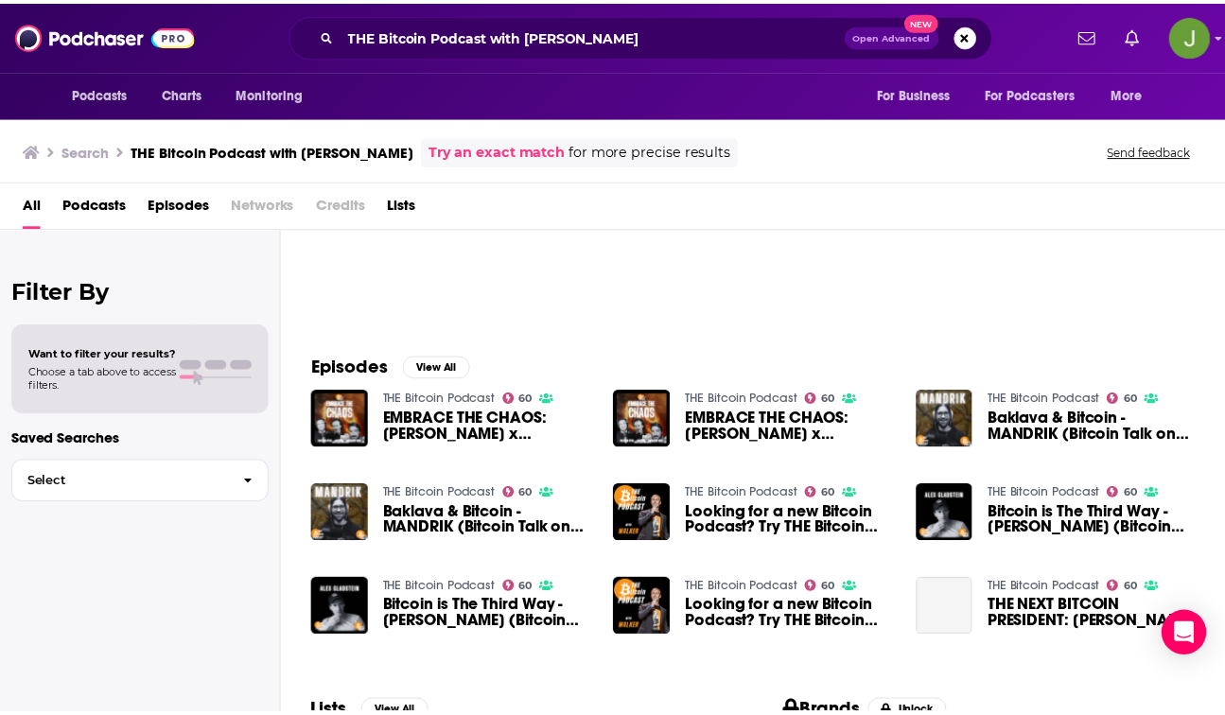
scroll to position [195, 0]
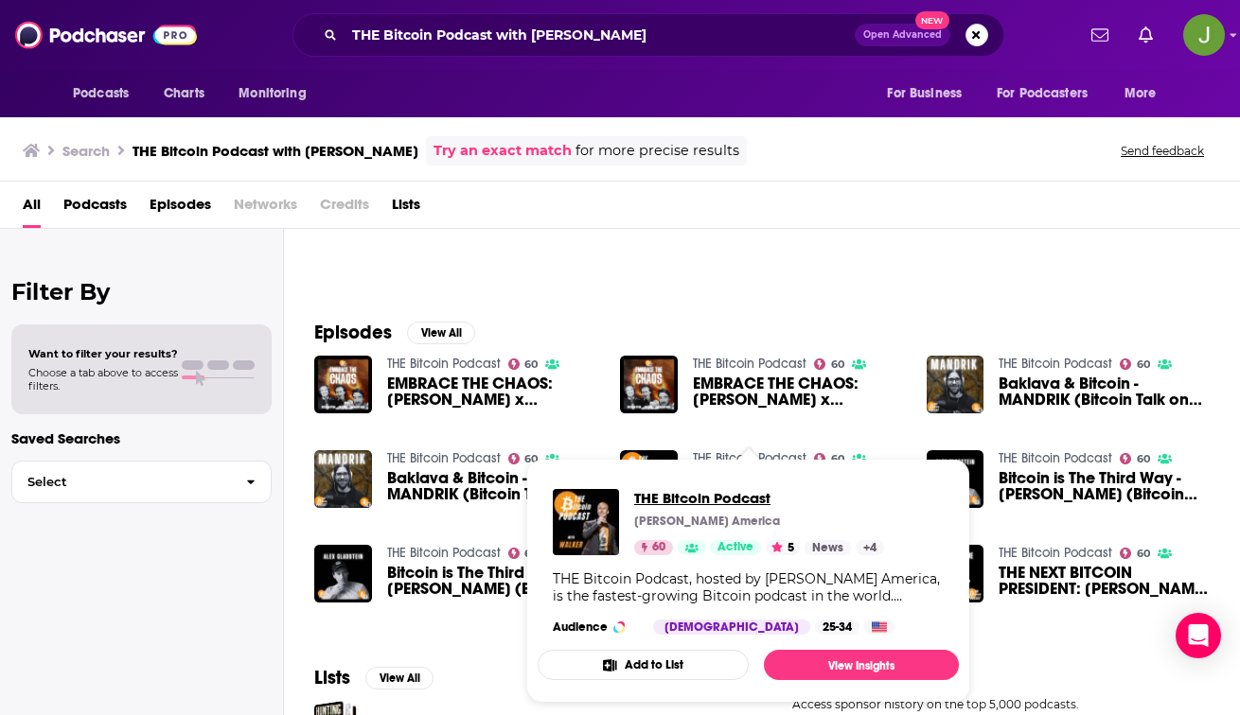
click at [659, 497] on span "THE Bitcoin Podcast" at bounding box center [759, 498] width 250 height 18
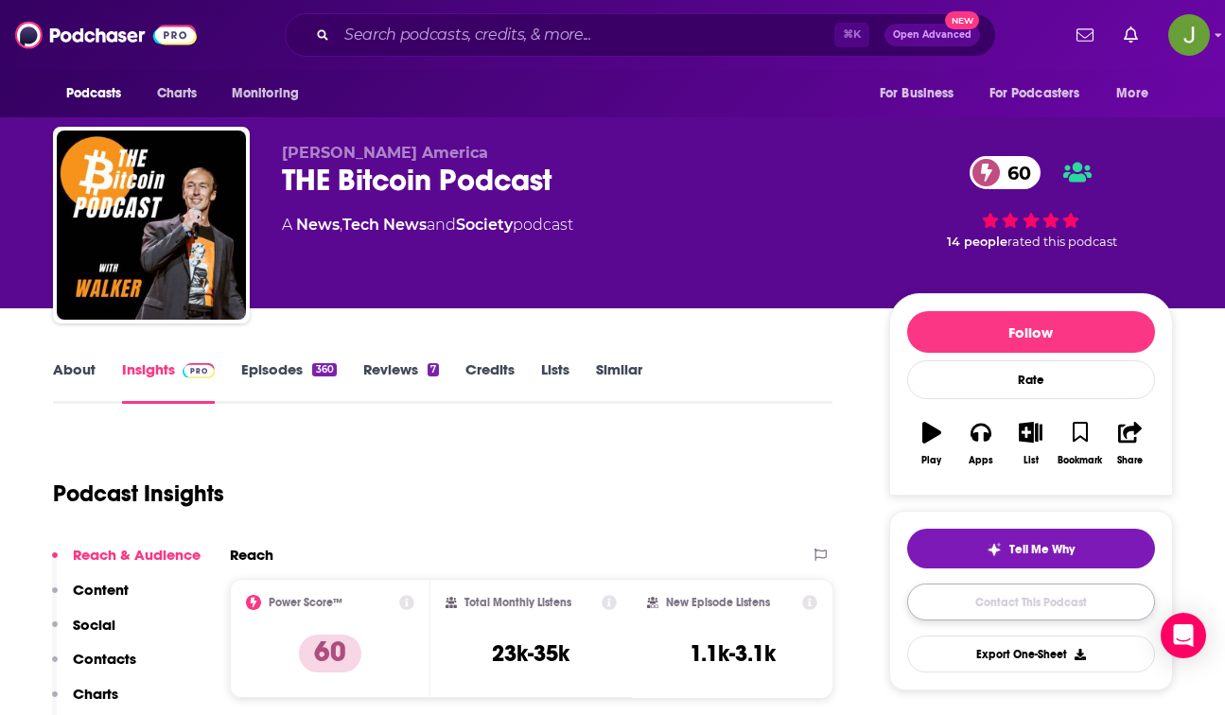
click at [1053, 612] on link "Contact This Podcast" at bounding box center [1031, 602] width 248 height 37
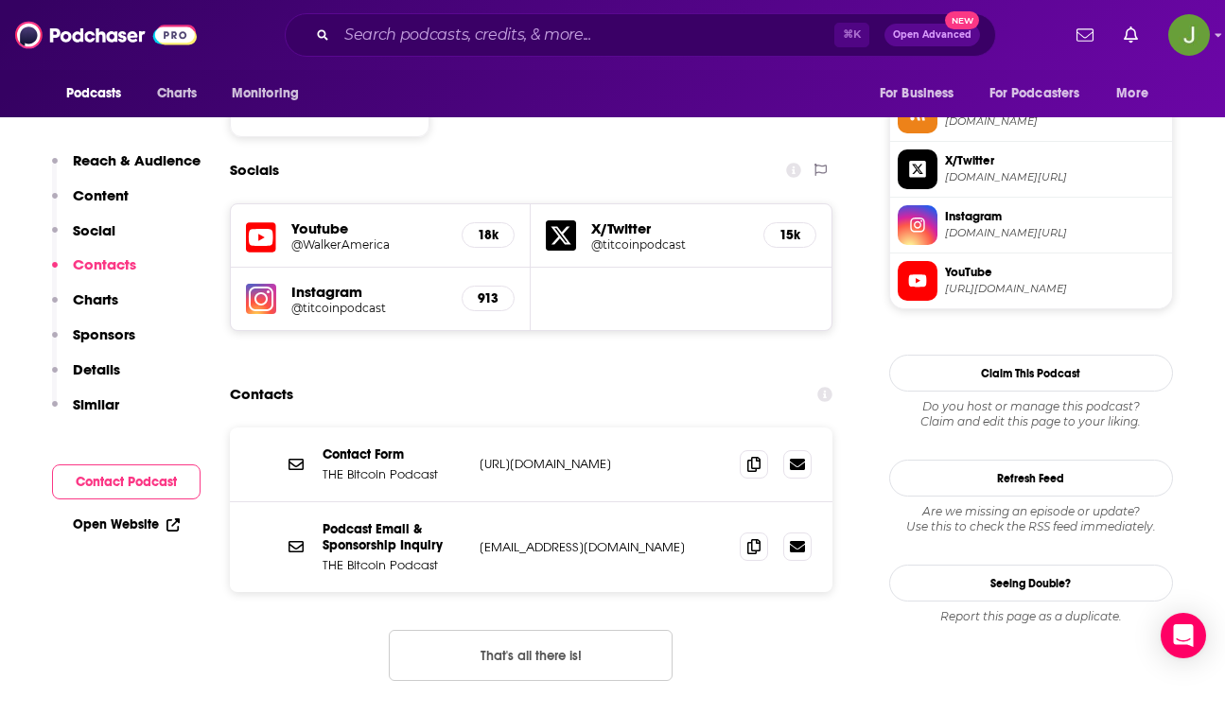
scroll to position [1568, 0]
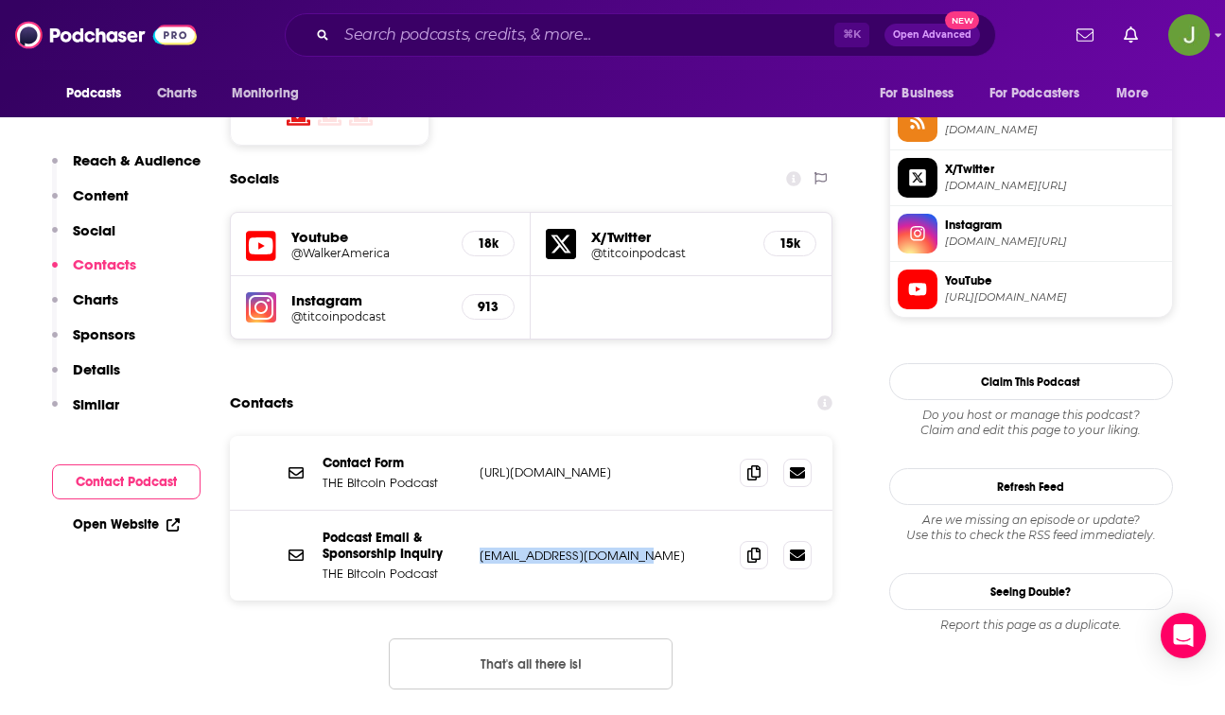
drag, startPoint x: 609, startPoint y: 446, endPoint x: 481, endPoint y: 451, distance: 128.8
click at [481, 548] on p "hello@bitcoinpodcast.net" at bounding box center [603, 556] width 246 height 16
copy p "hello@bitcoinpodcast.net"
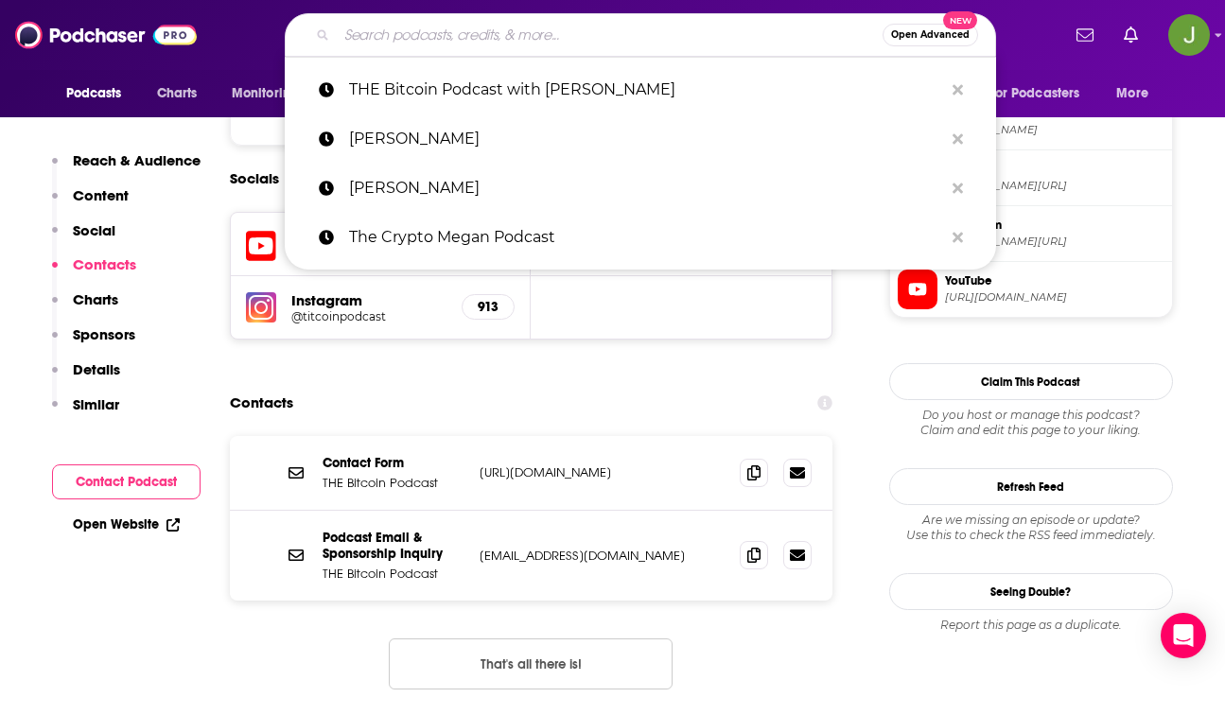
click at [447, 44] on input "Search podcasts, credits, & more..." at bounding box center [610, 35] width 546 height 30
paste input "ebola man"
type input "ebola man"
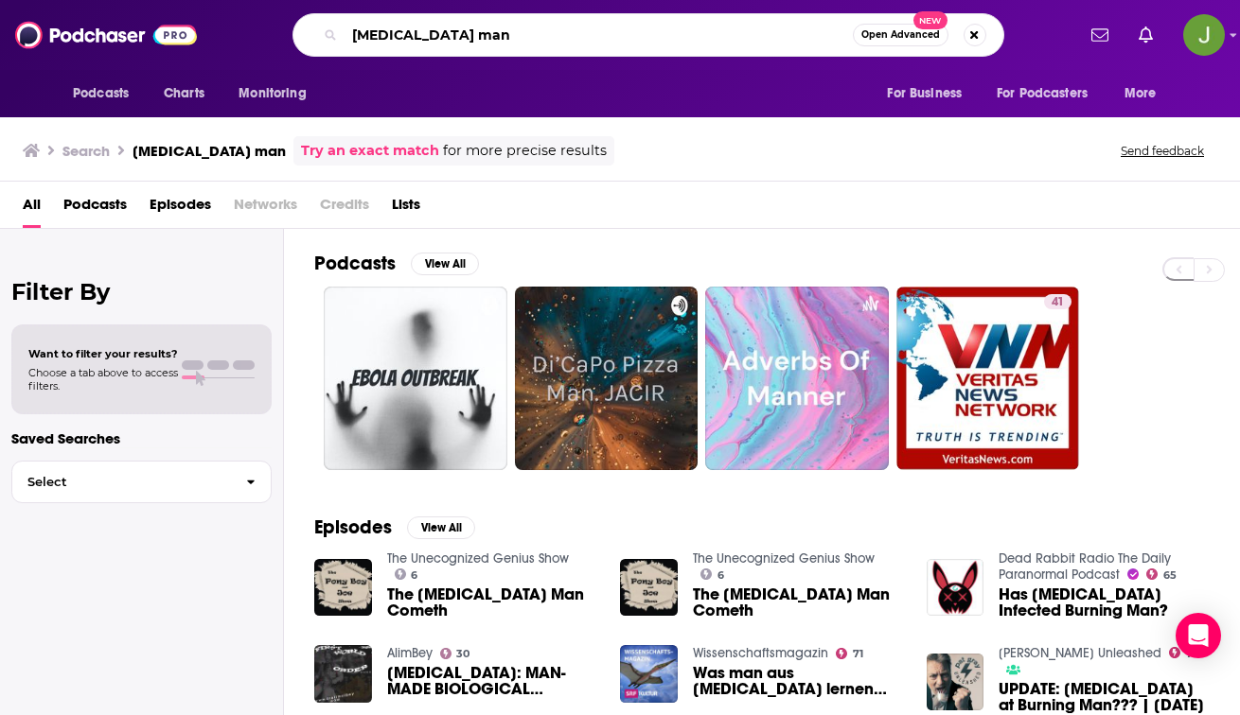
drag, startPoint x: 456, startPoint y: 41, endPoint x: 329, endPoint y: 42, distance: 126.8
click at [329, 42] on div "ebola man Open Advanced New" at bounding box center [648, 35] width 712 height 44
paste input "CyberWire Daily"
type input "CyberWire Daily"
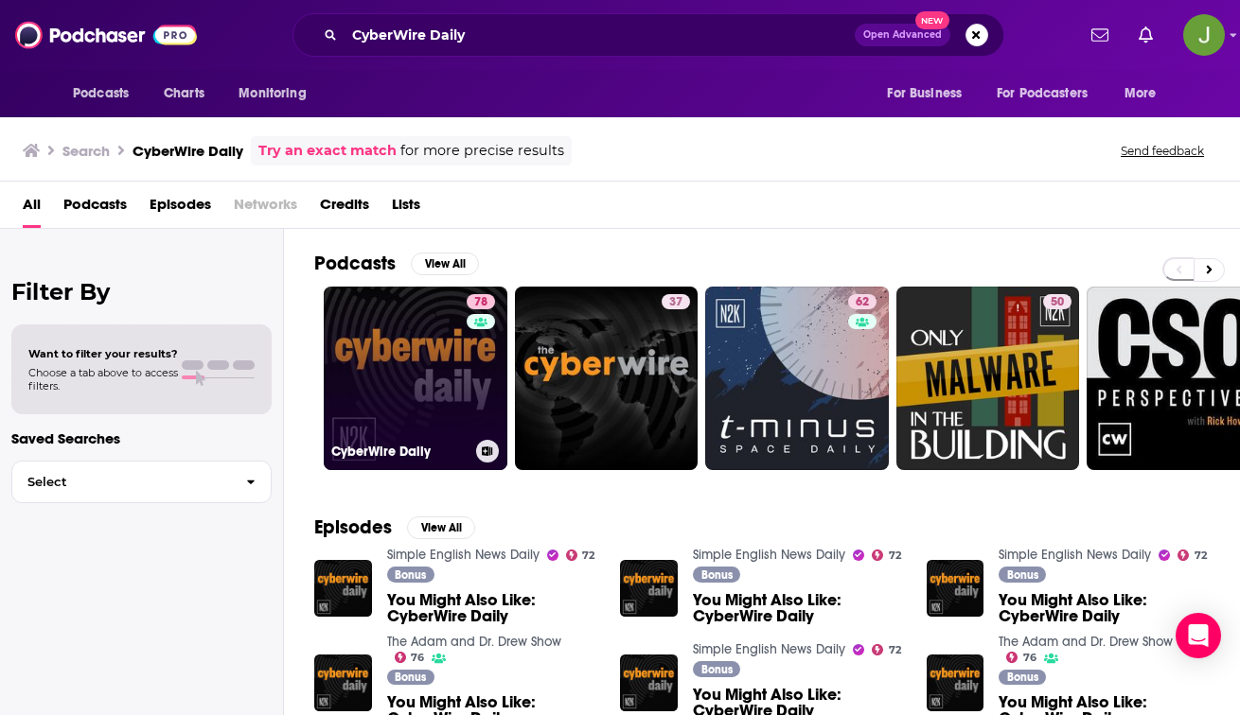
click at [433, 368] on link "78 CyberWire Daily" at bounding box center [416, 379] width 184 height 184
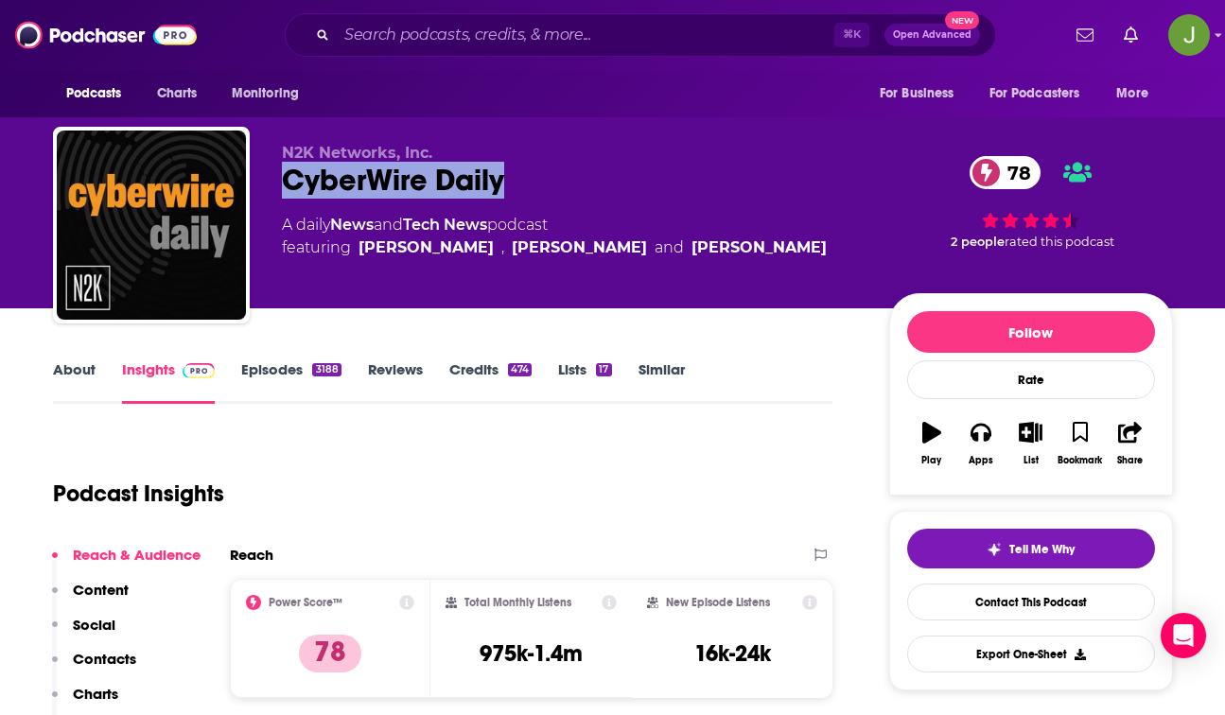
drag, startPoint x: 522, startPoint y: 182, endPoint x: 277, endPoint y: 189, distance: 245.2
click at [277, 189] on div "N2K Networks, Inc. CyberWire Daily 78 A daily News and Tech News podcast featur…" at bounding box center [613, 229] width 1120 height 204
copy h2 "CyberWire Daily"
click at [293, 365] on link "Episodes 3188" at bounding box center [290, 383] width 99 height 44
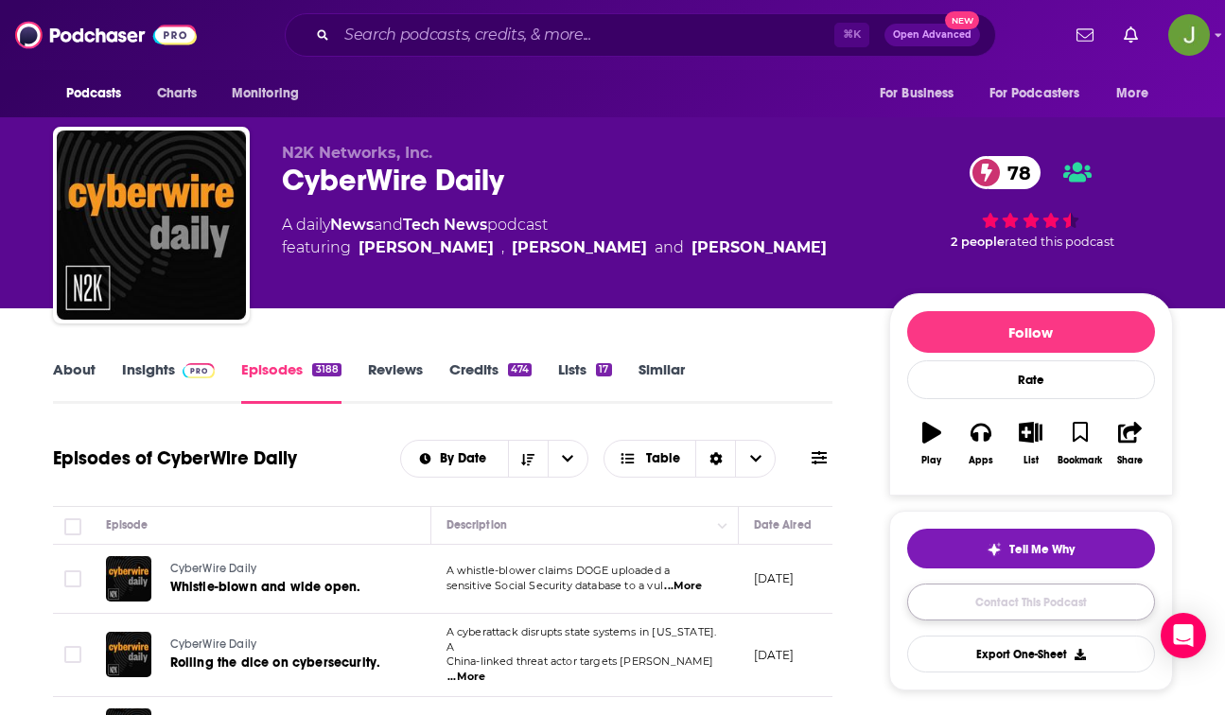
click at [1012, 607] on link "Contact This Podcast" at bounding box center [1031, 602] width 248 height 37
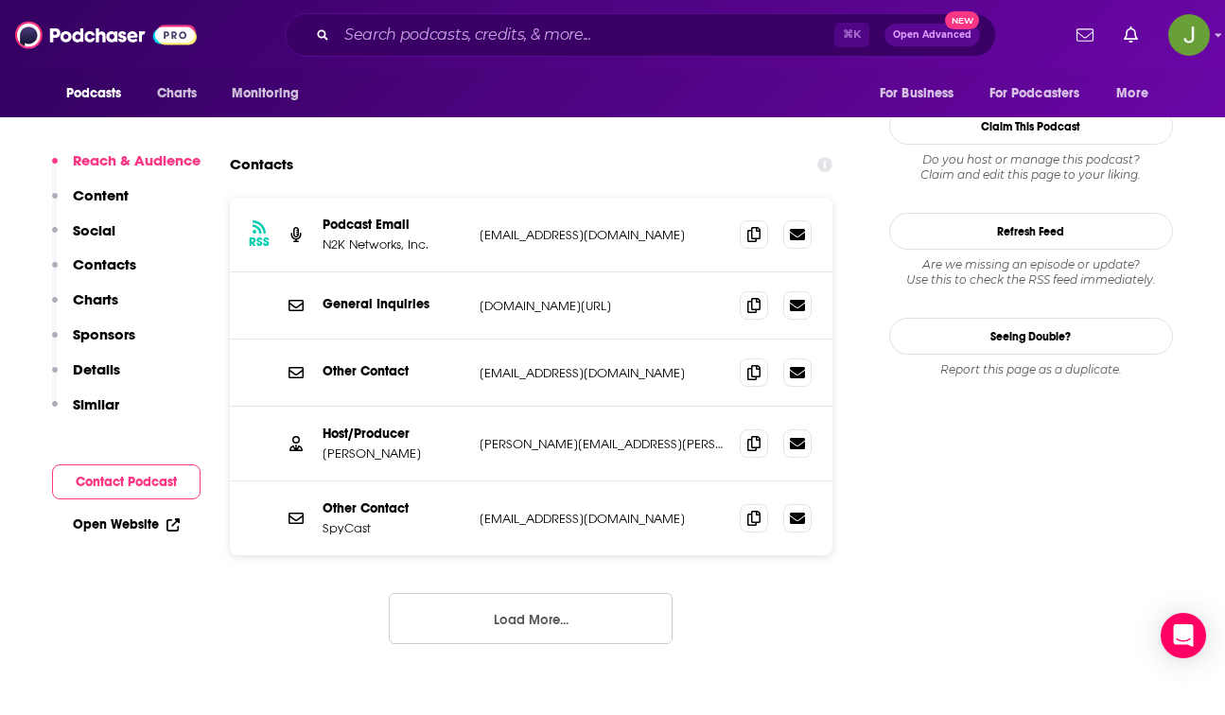
scroll to position [1813, 0]
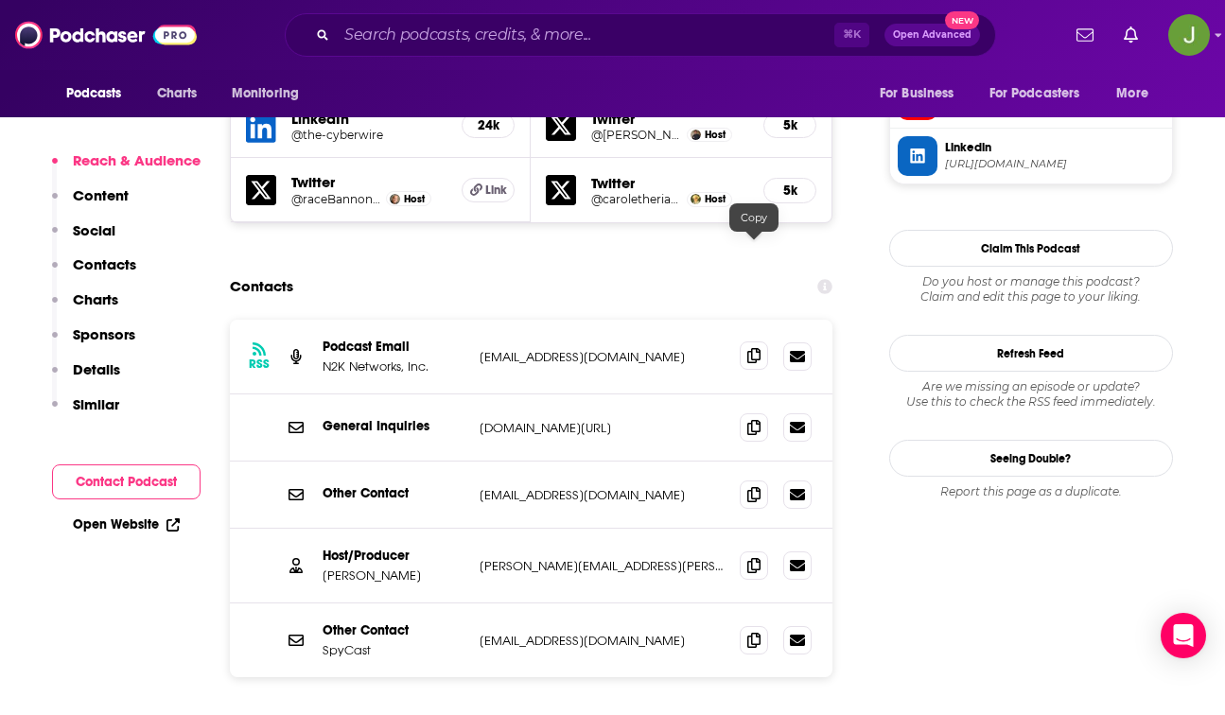
click at [767, 342] on span at bounding box center [754, 356] width 28 height 28
click at [748, 551] on span at bounding box center [754, 565] width 28 height 28
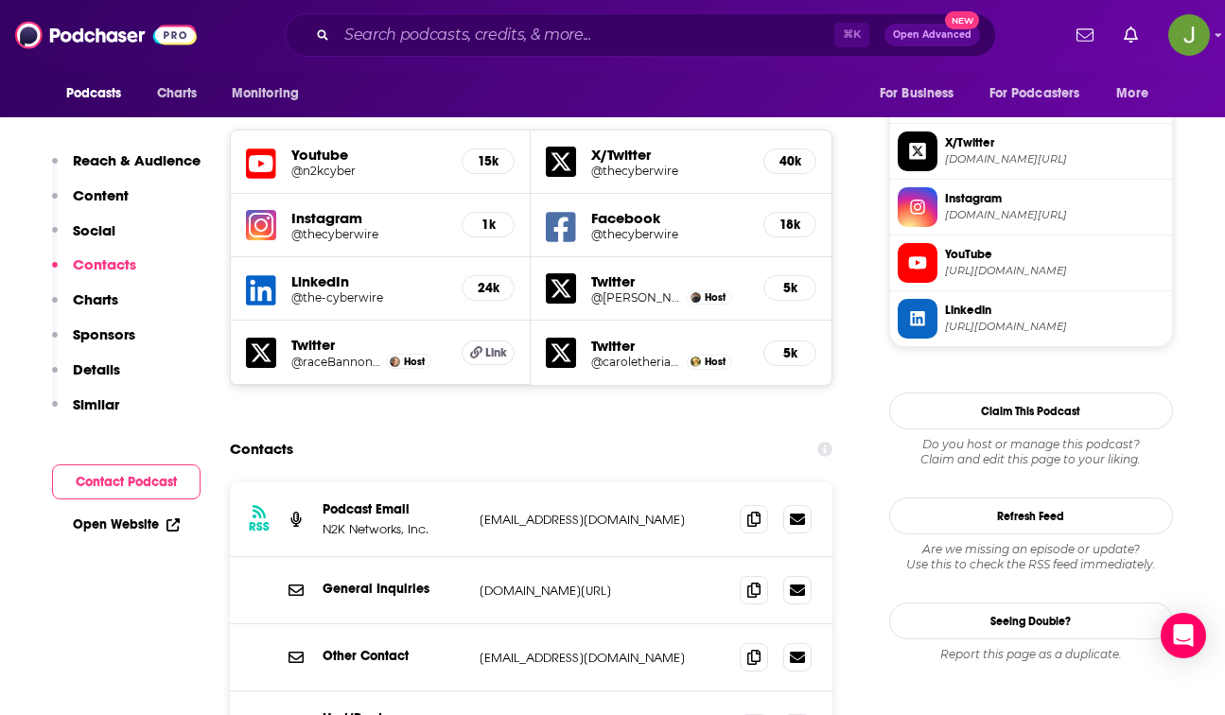
click at [941, 265] on span "YouTube https://www.youtube.com/@n2kcyber" at bounding box center [1051, 262] width 227 height 38
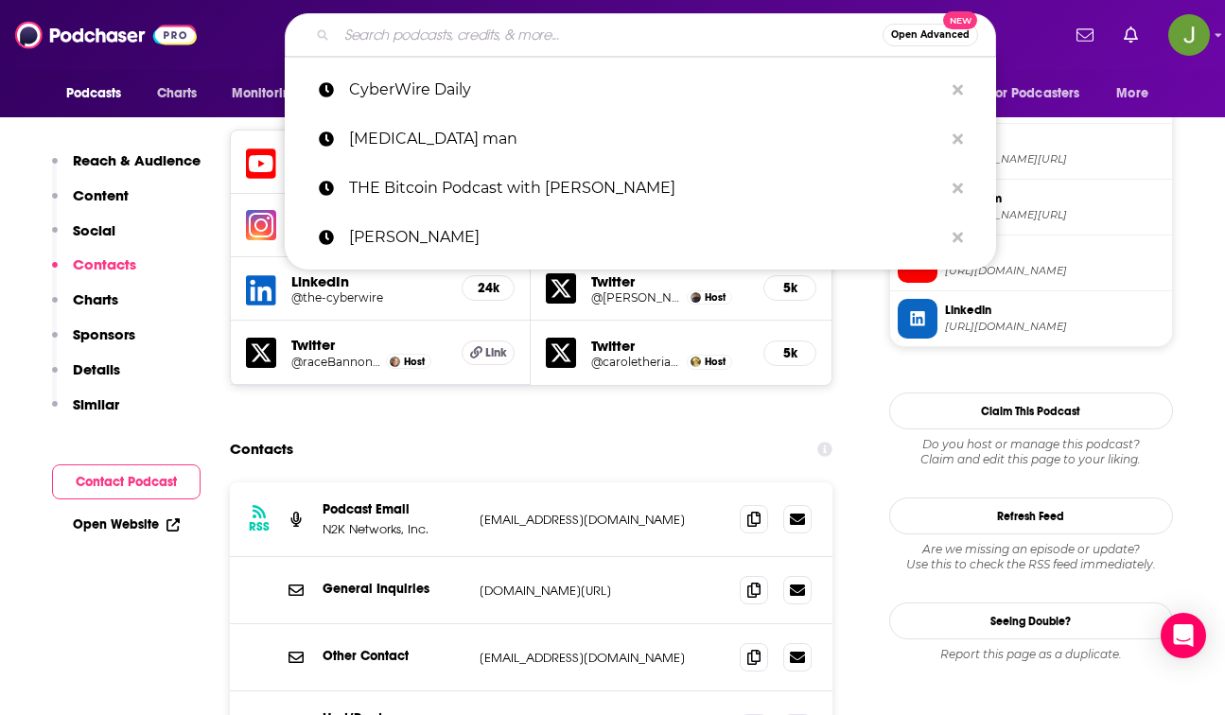
click at [531, 34] on input "Search podcasts, credits, & more..." at bounding box center [610, 35] width 546 height 30
paste input "Darknet Diaries"
type input "Darknet Diaries"
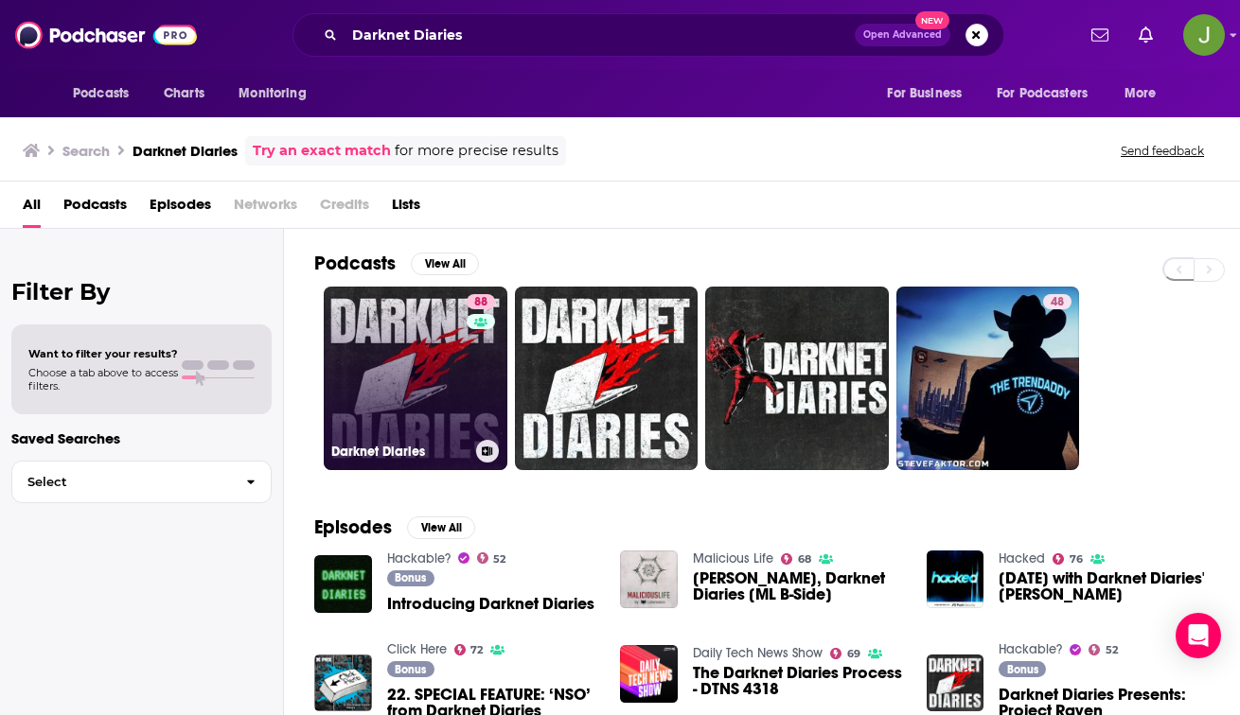
click at [451, 362] on link "88 Darknet Diaries" at bounding box center [416, 379] width 184 height 184
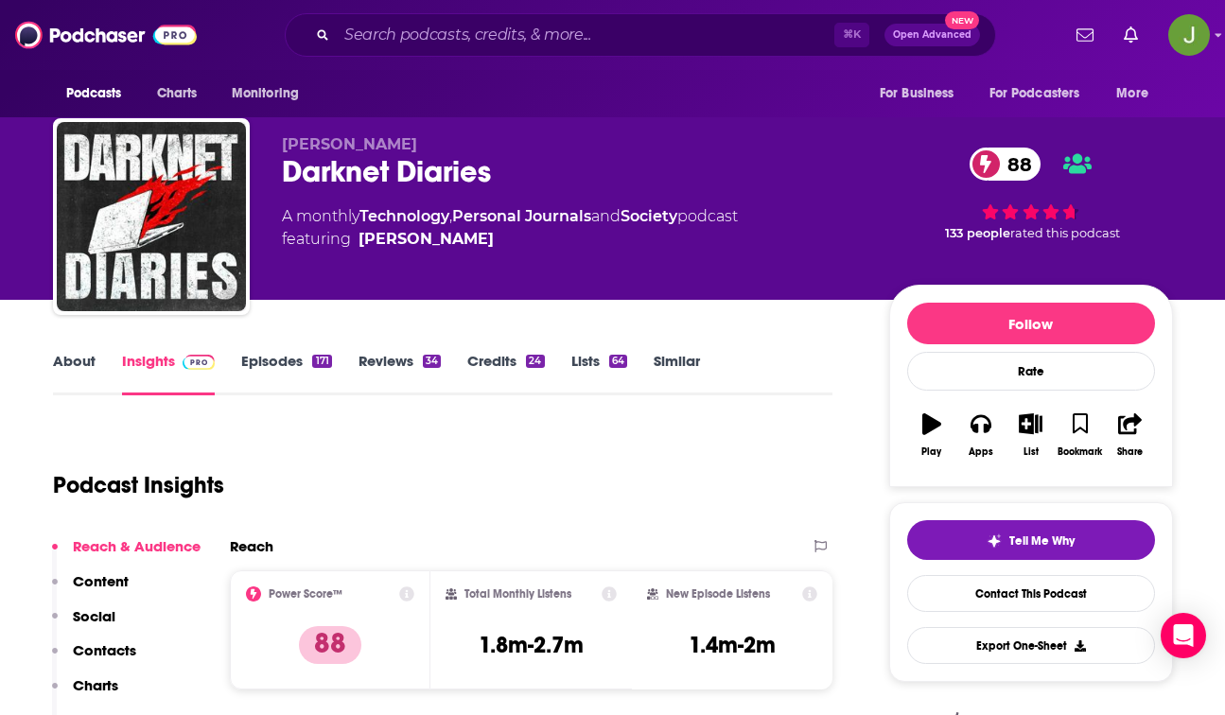
scroll to position [16, 0]
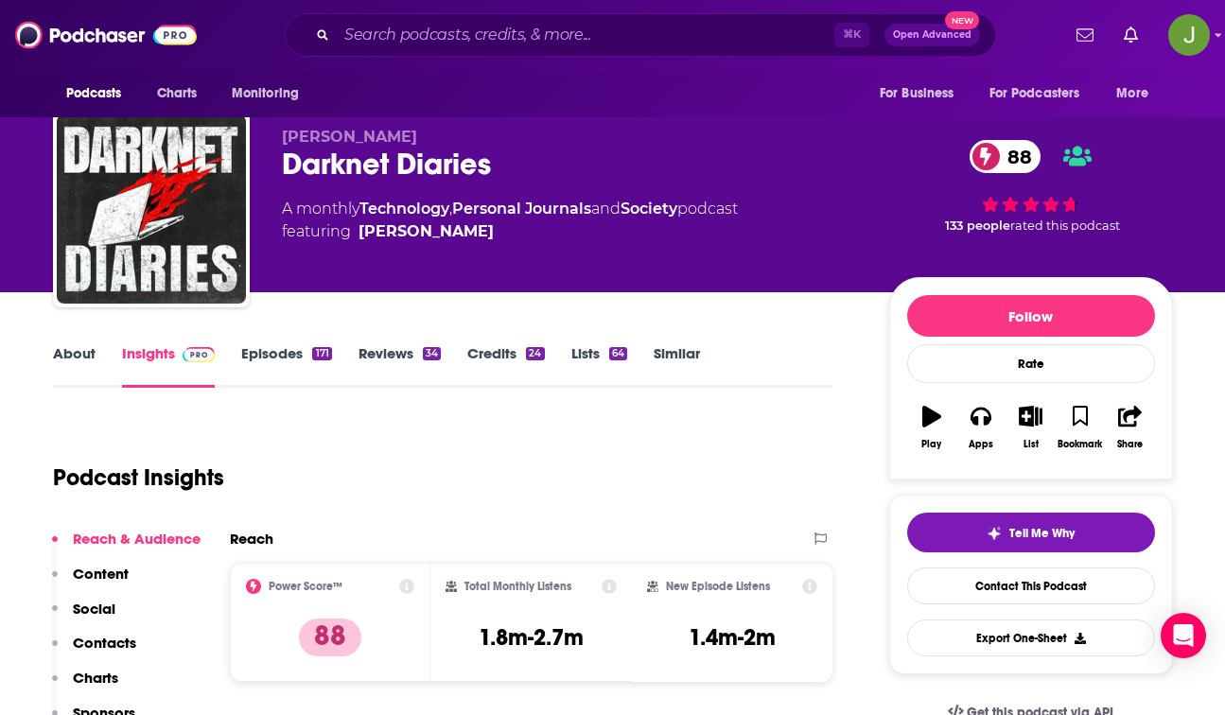
click at [293, 356] on link "Episodes 171" at bounding box center [286, 366] width 90 height 44
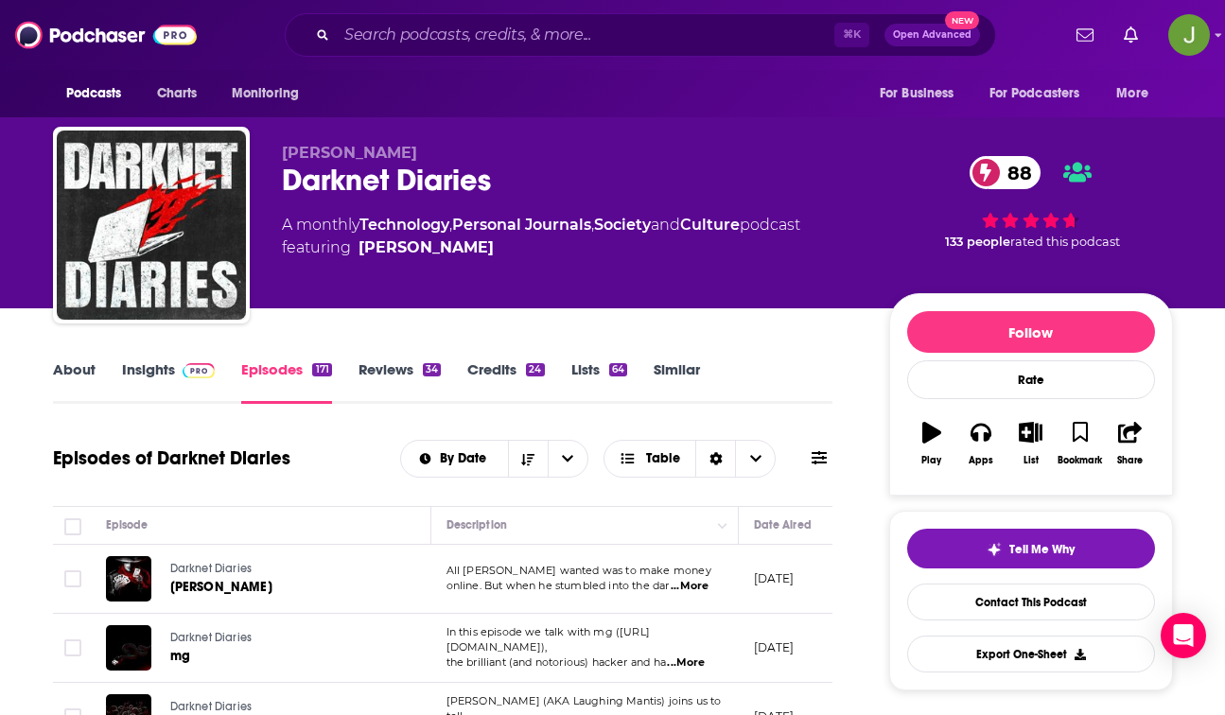
click at [454, 53] on div "⌘ K Open Advanced New" at bounding box center [641, 35] width 712 height 44
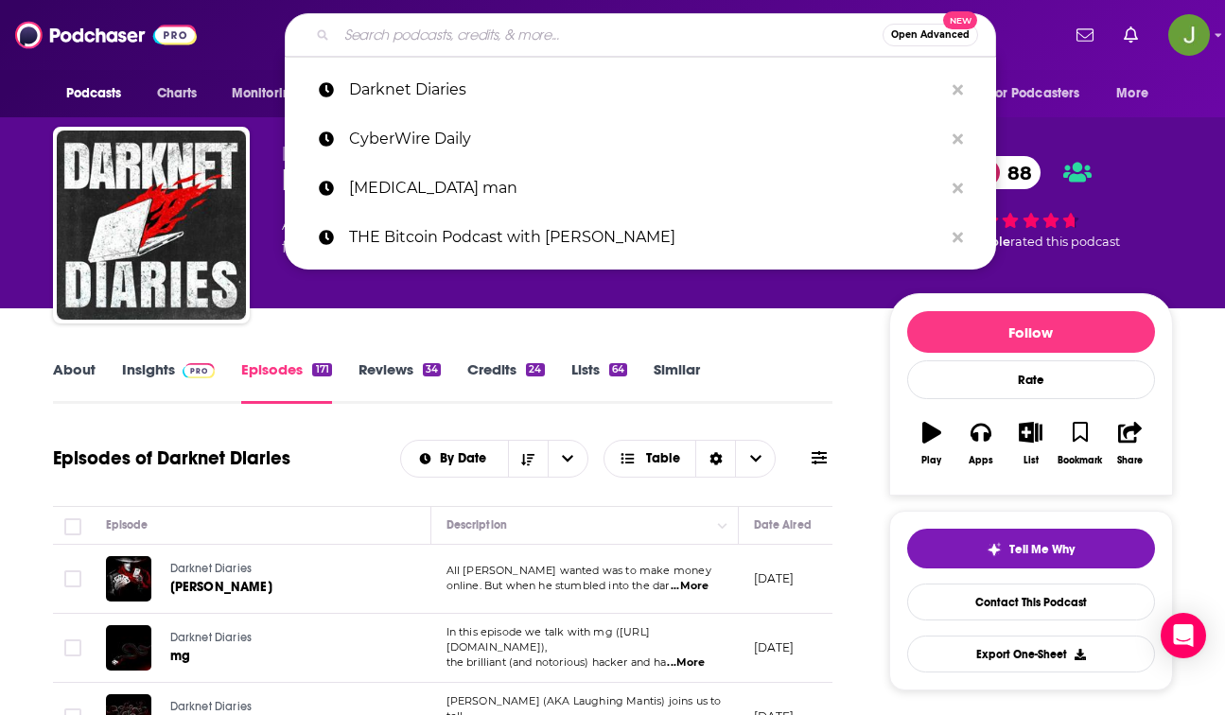
click at [454, 43] on input "Search podcasts, credits, & more..." at bounding box center [610, 35] width 546 height 30
paste input "Elliptic"
type input "Elliptic"
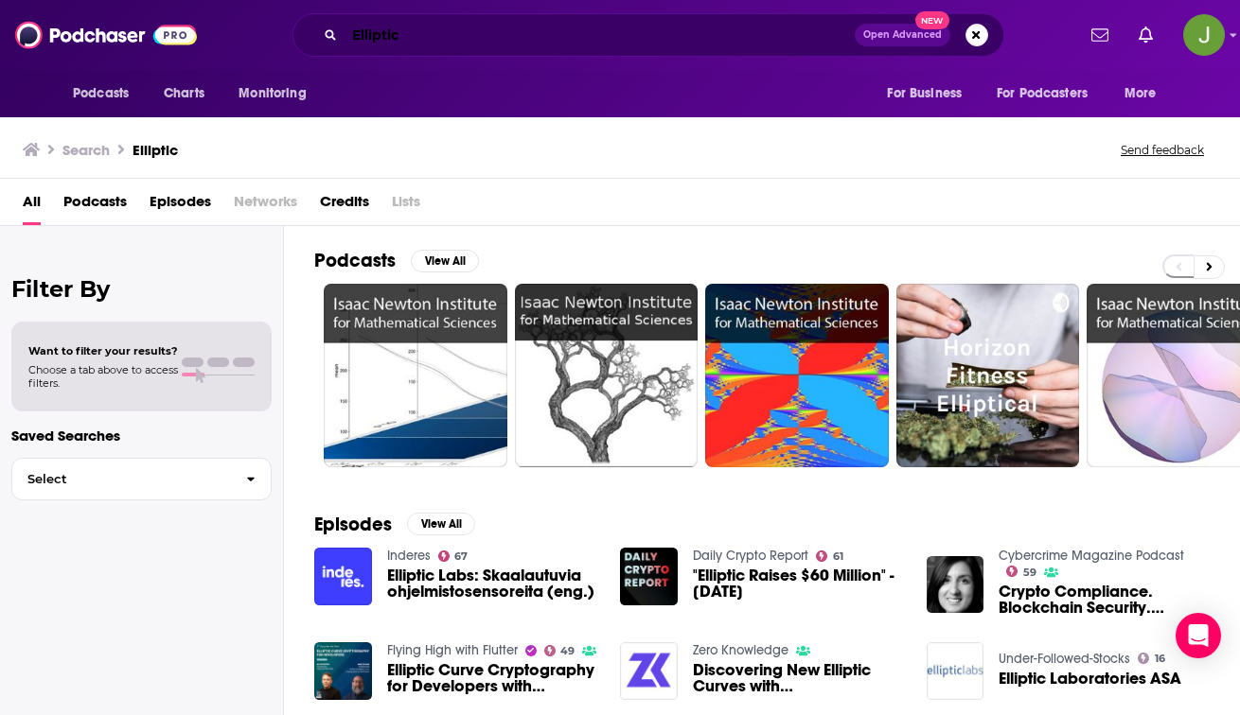
click at [449, 37] on input "Elliptic" at bounding box center [599, 35] width 510 height 30
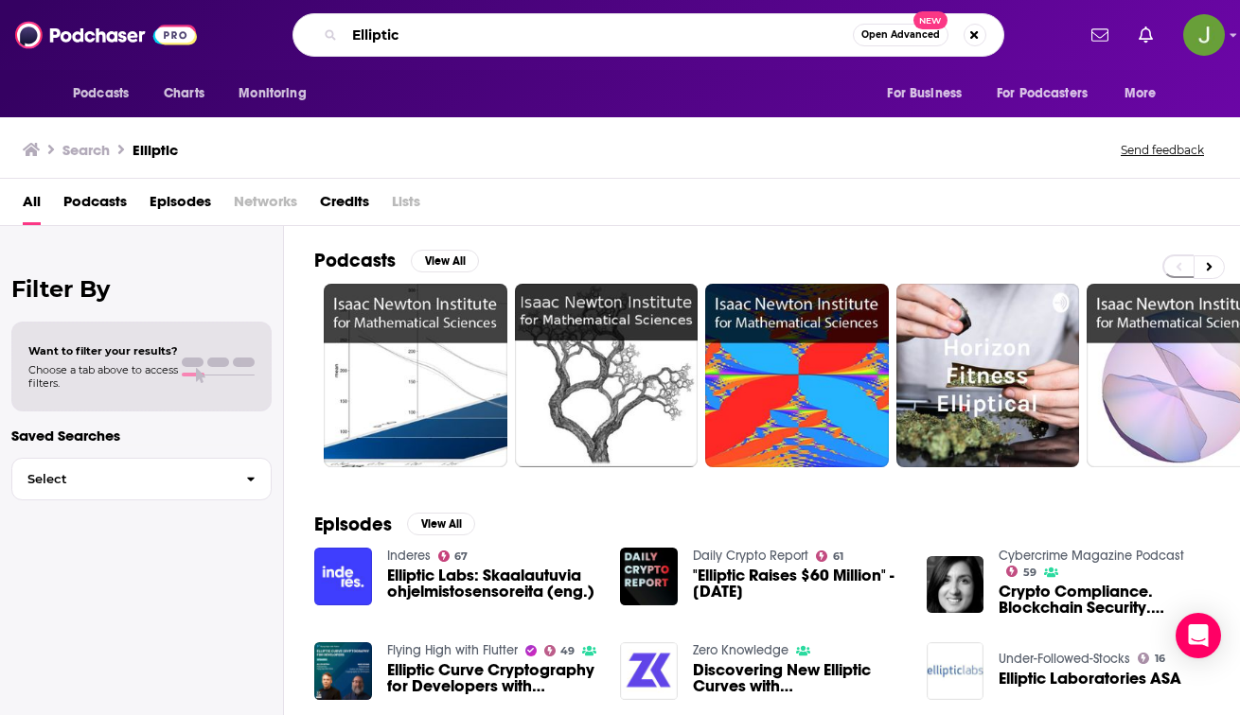
paste input "The CyberWire Daily:"
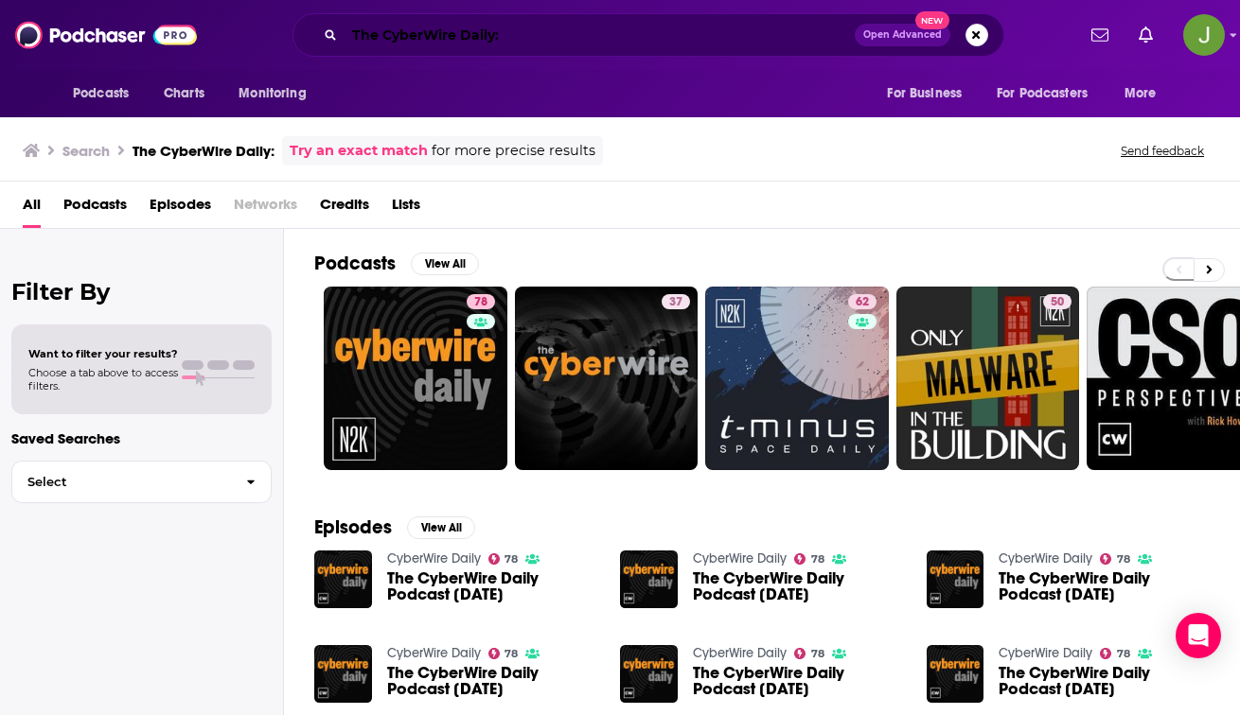
click at [522, 33] on input "The CyberWire Daily:" at bounding box center [599, 35] width 510 height 30
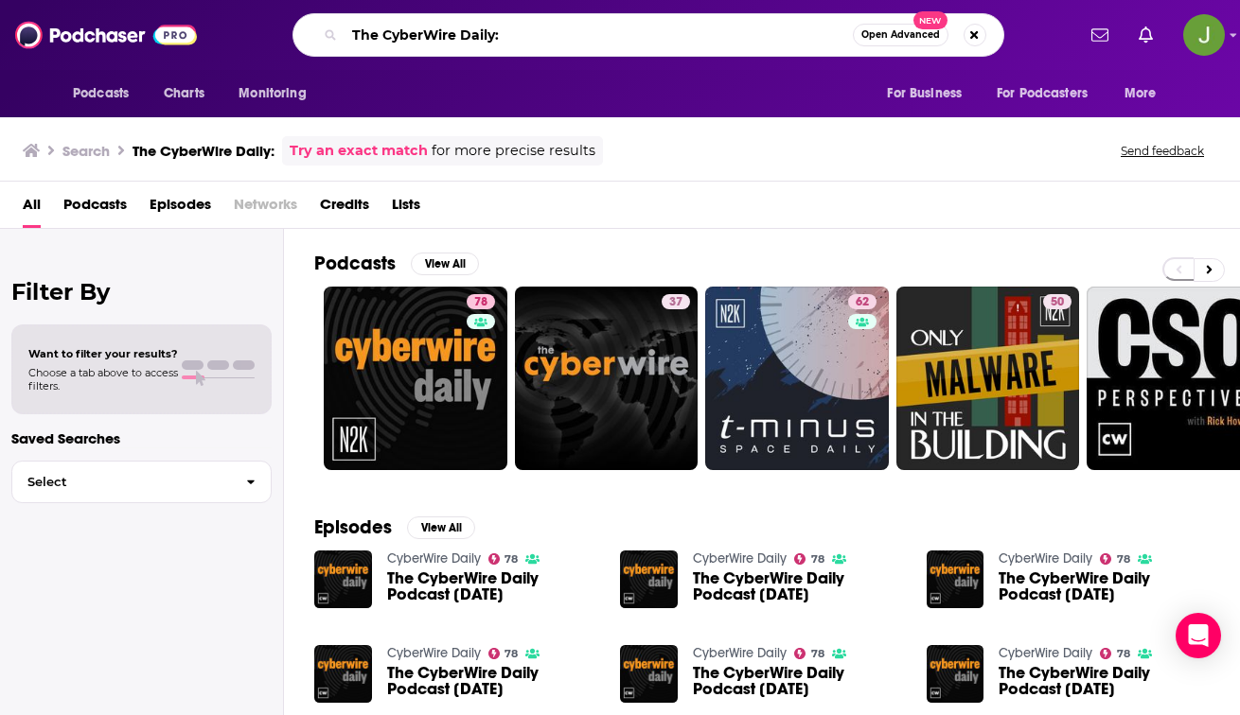
paste input "Hacked"
type input "Hacked"
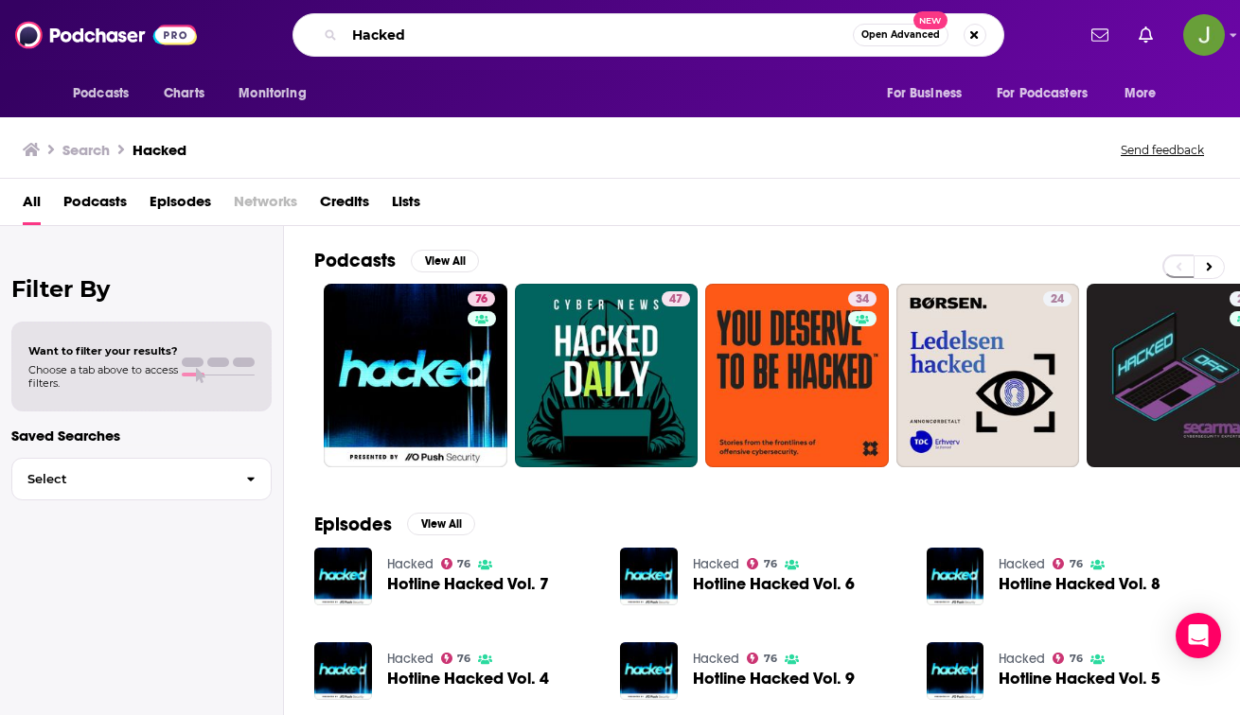
click at [436, 34] on input "Hacked" at bounding box center [598, 35] width 508 height 30
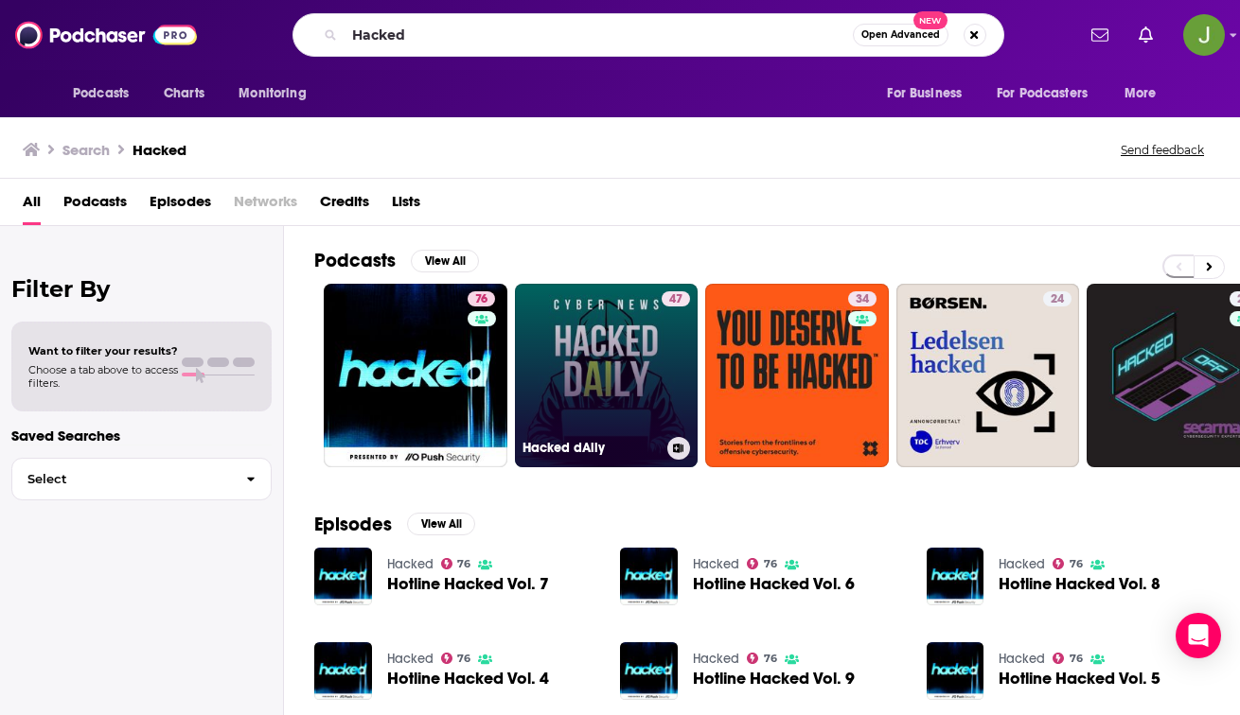
click at [614, 362] on link "47 Hacked dAily" at bounding box center [607, 376] width 184 height 184
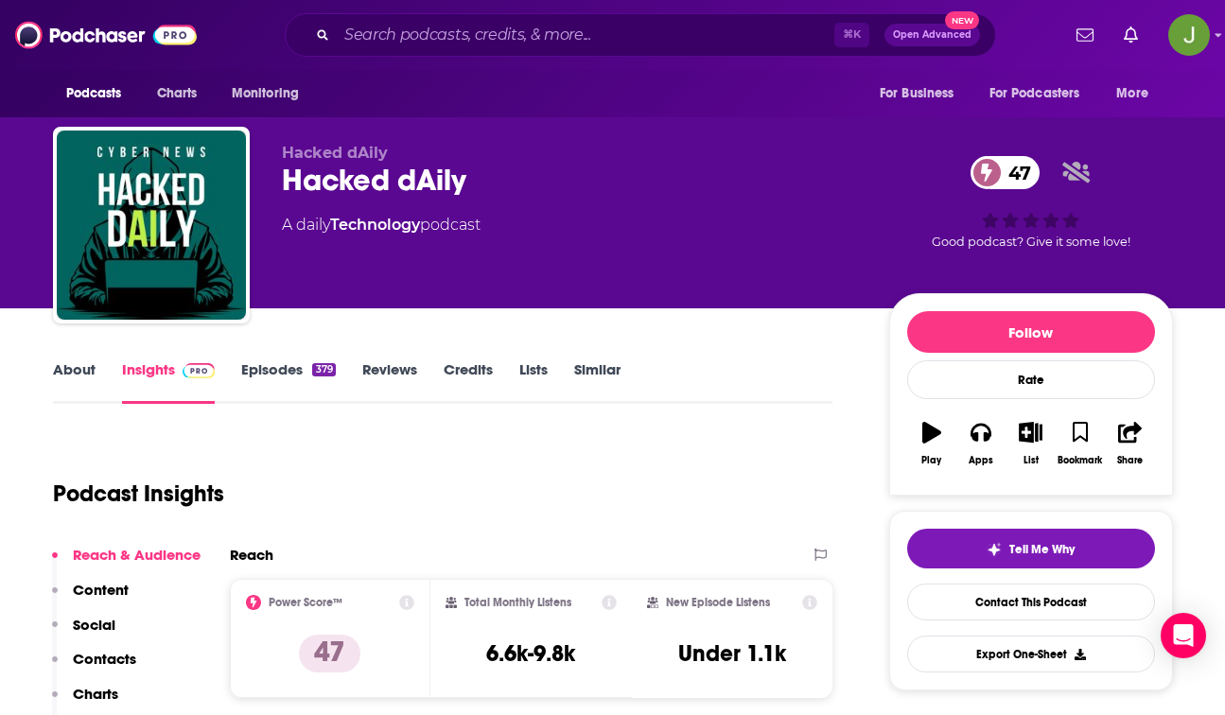
click at [259, 371] on link "Episodes 379" at bounding box center [288, 383] width 94 height 44
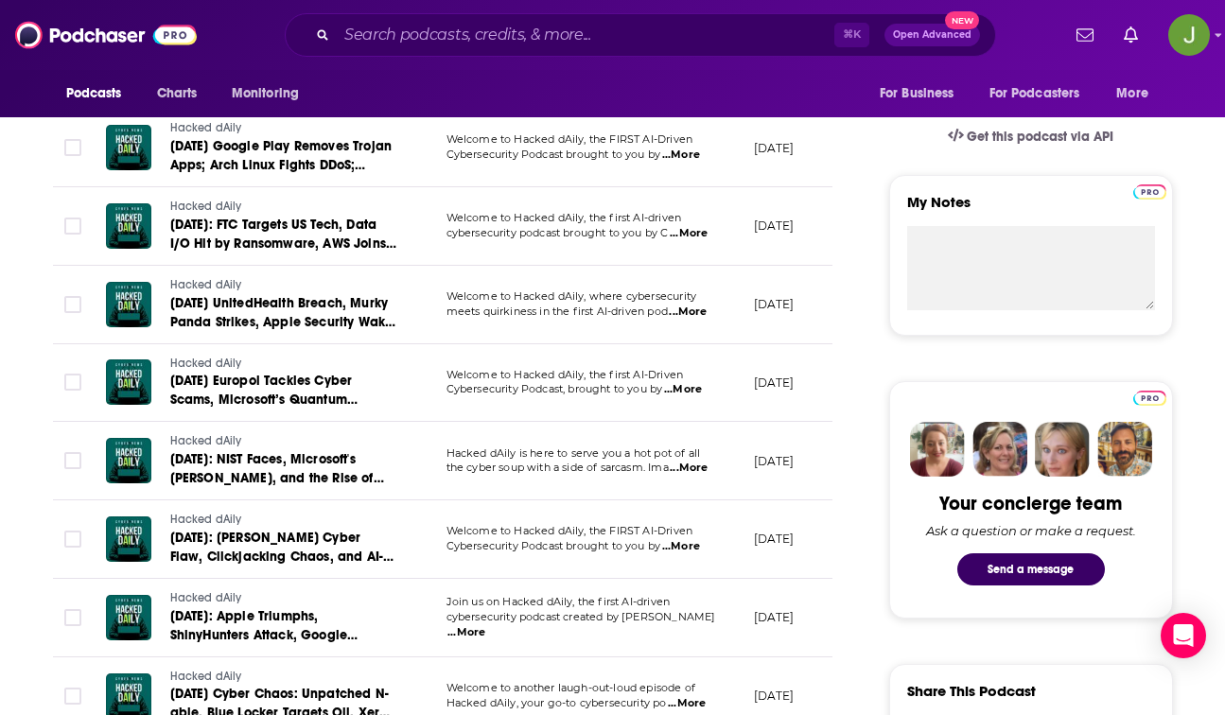
scroll to position [601, 0]
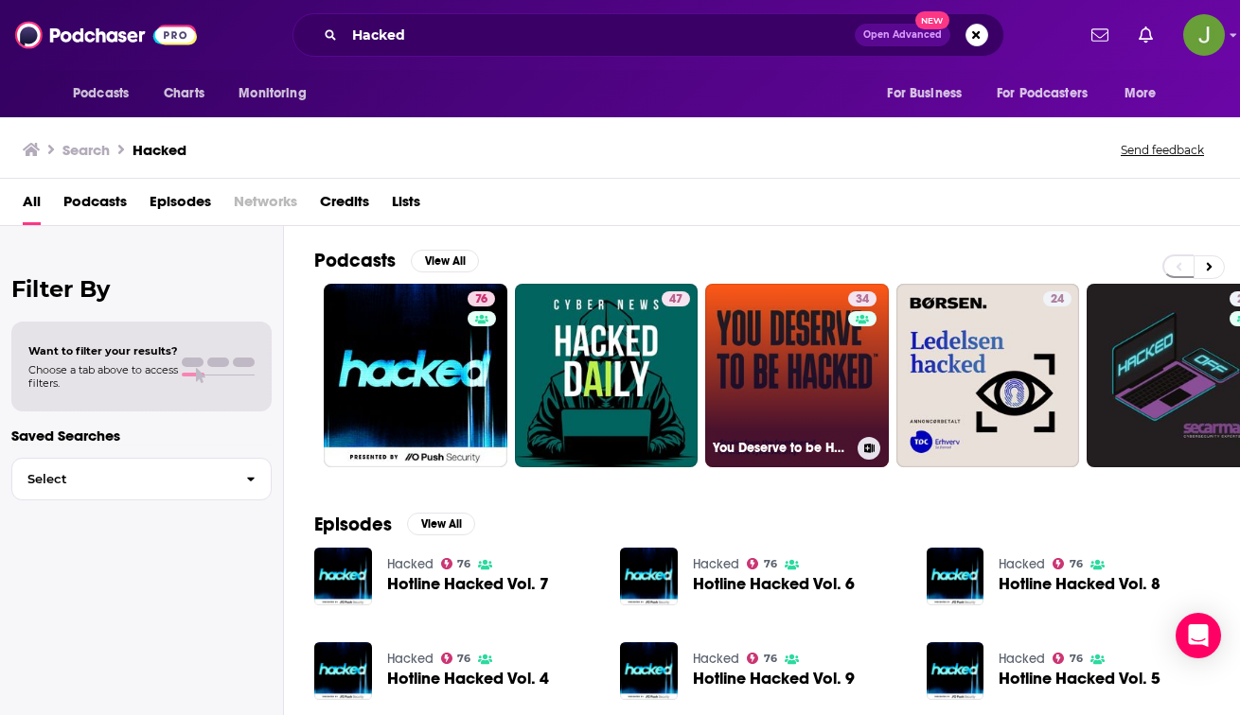
click at [774, 355] on link "34 You Deserve to be Hacked" at bounding box center [797, 376] width 184 height 184
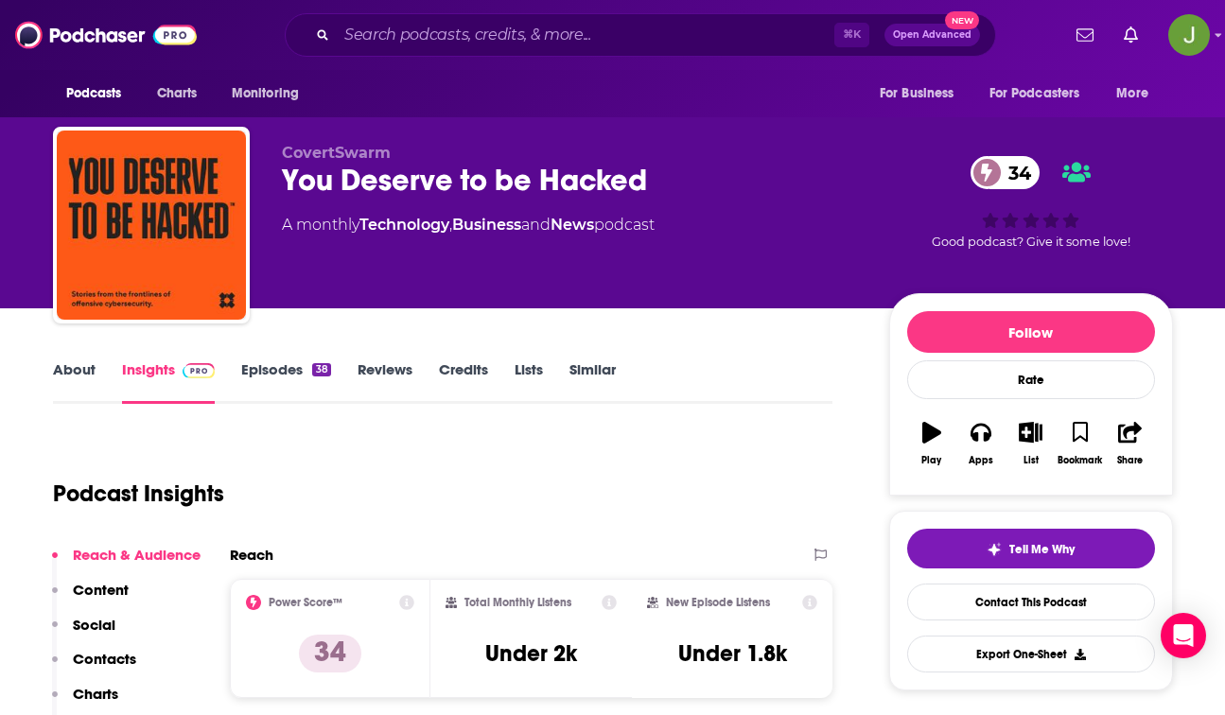
click at [271, 372] on link "Episodes 38" at bounding box center [285, 383] width 89 height 44
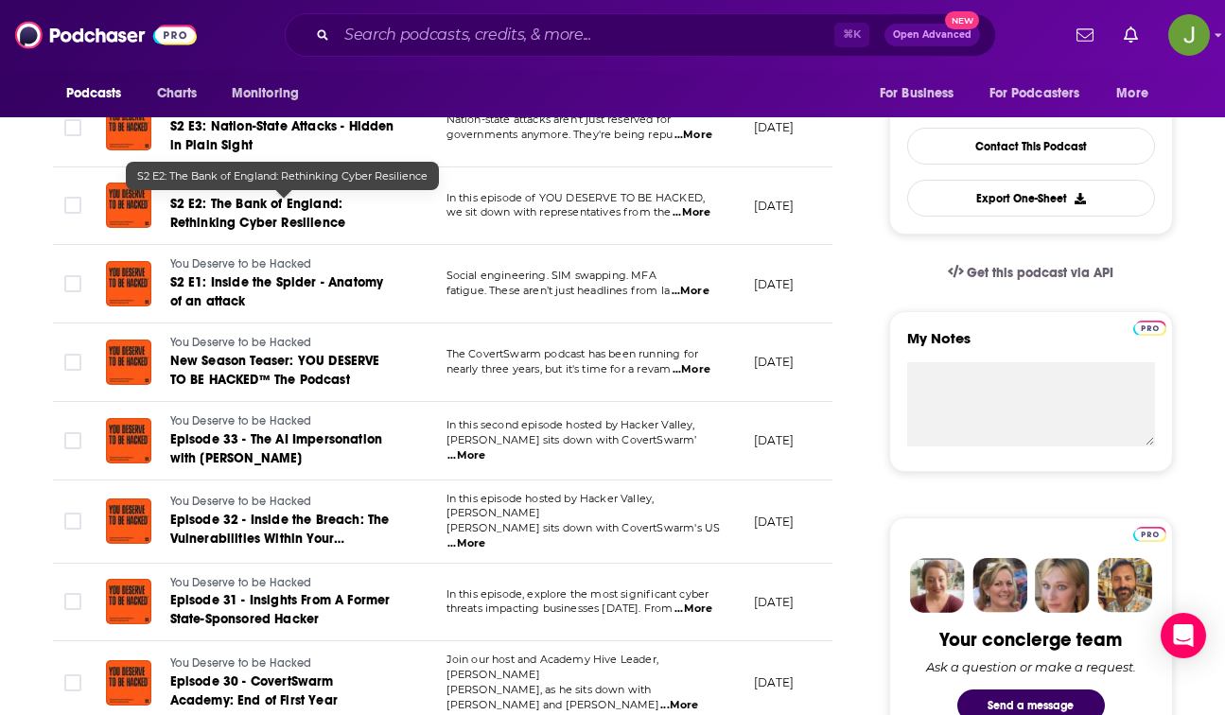
scroll to position [459, 0]
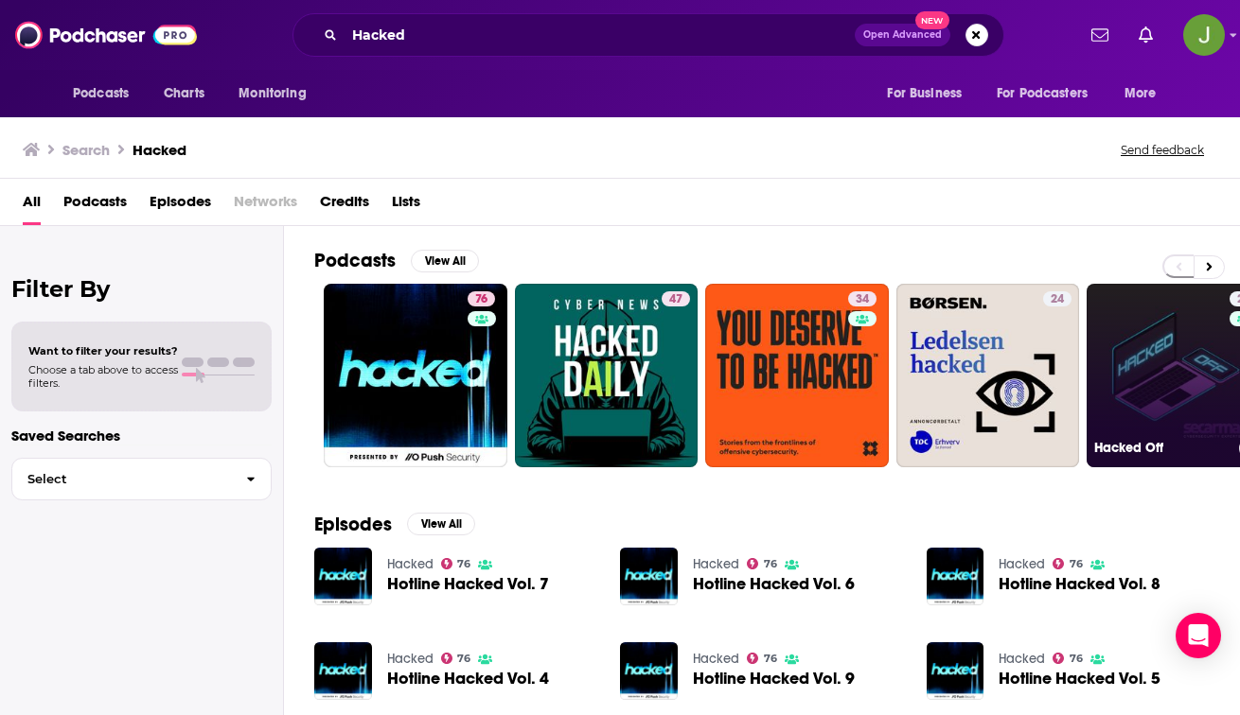
click at [1166, 381] on link "23 Hacked Off" at bounding box center [1178, 376] width 184 height 184
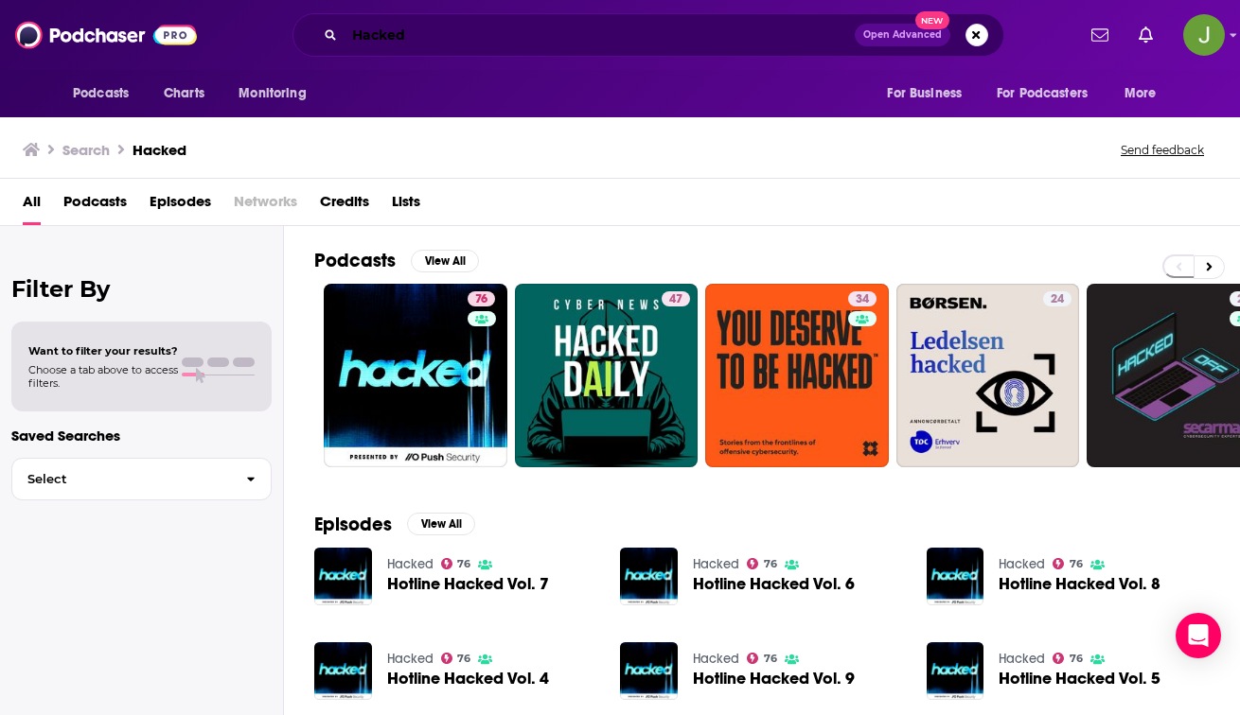
click at [460, 44] on input "Hacked" at bounding box center [599, 35] width 510 height 30
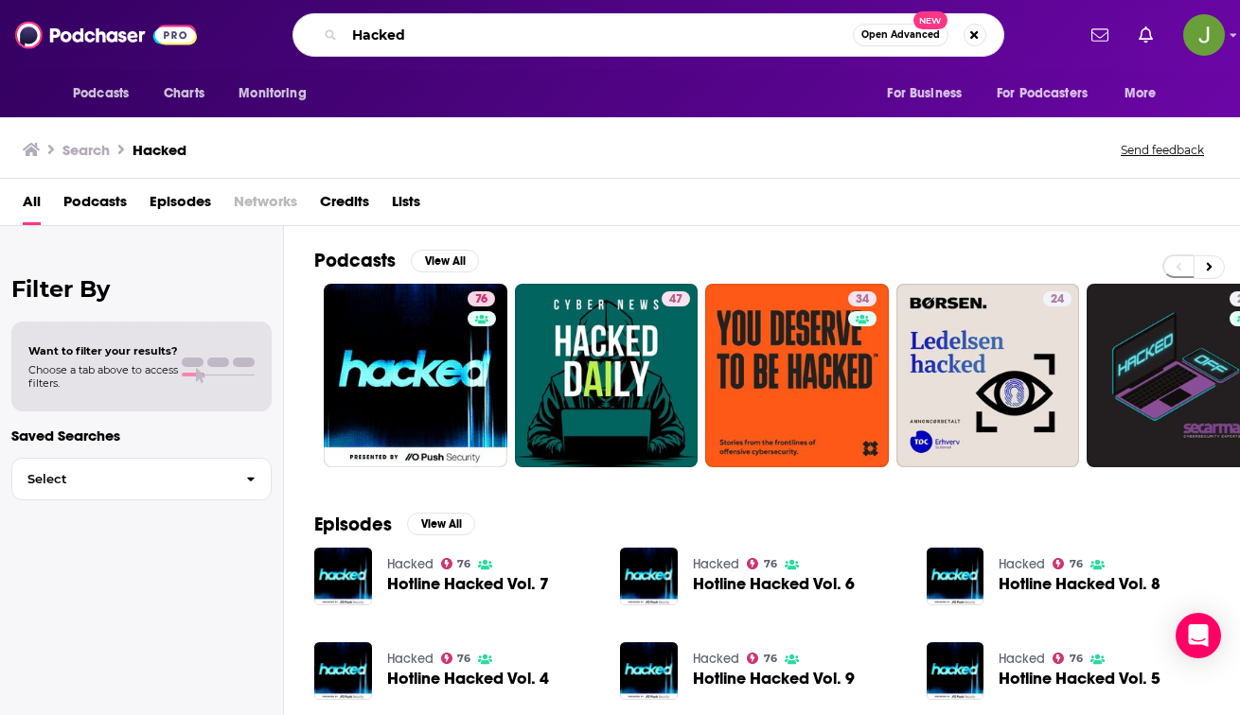
paste input "Cybersecurity (Podchaser)"
click at [607, 34] on input "Cybersecurity (Podchaser)" at bounding box center [598, 35] width 508 height 30
paste input "Security Now"
type input "Security Now"
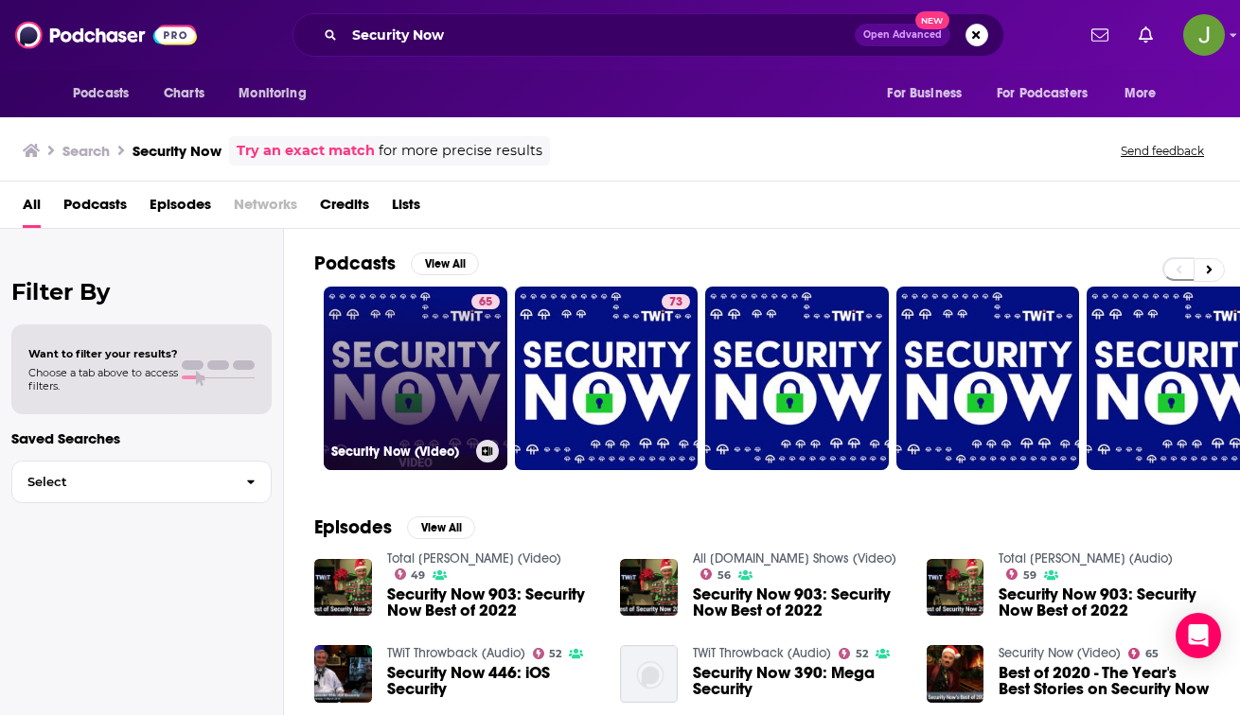
click at [425, 350] on link "65 Security Now (Video)" at bounding box center [416, 379] width 184 height 184
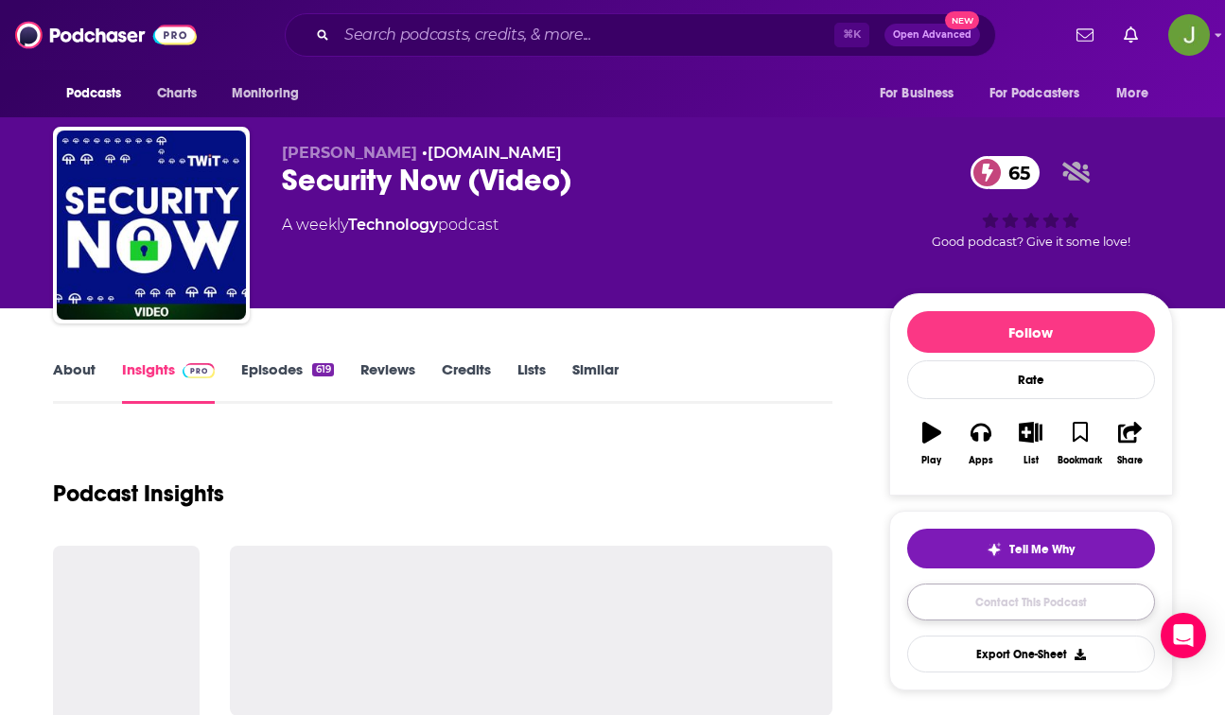
click at [983, 605] on link "Contact This Podcast" at bounding box center [1031, 602] width 248 height 37
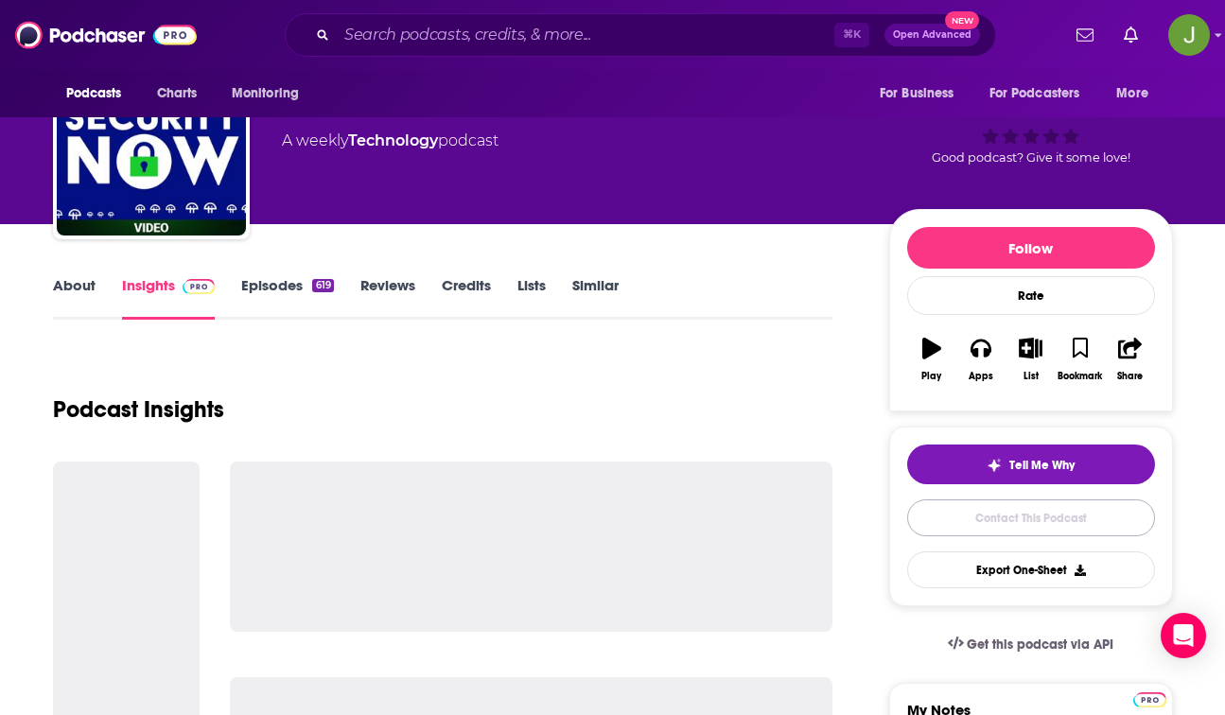
scroll to position [61, 0]
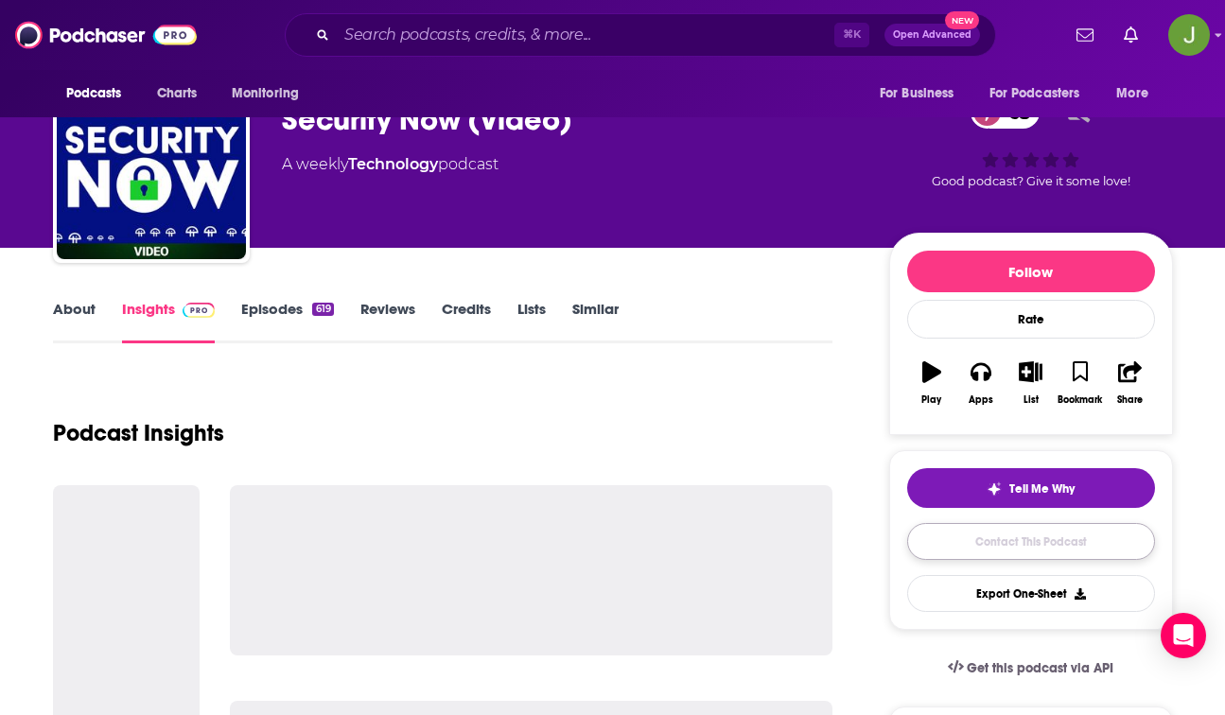
click at [1006, 550] on link "Contact This Podcast" at bounding box center [1031, 541] width 248 height 37
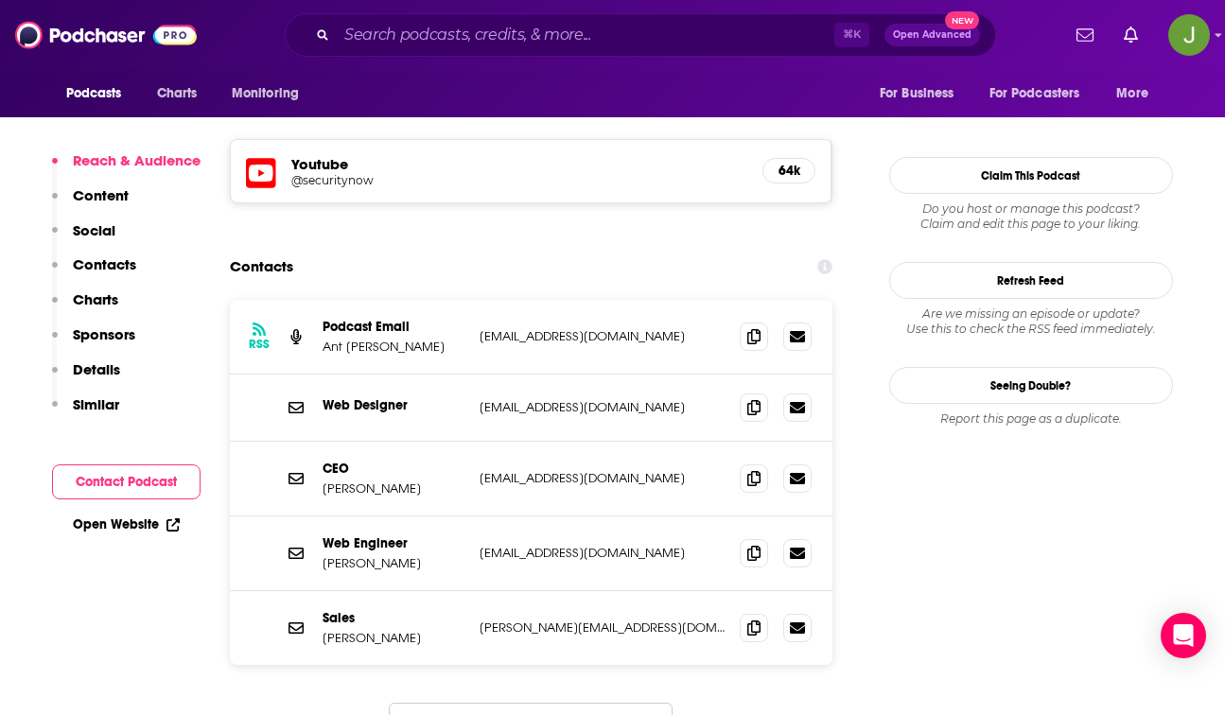
scroll to position [1636, 0]
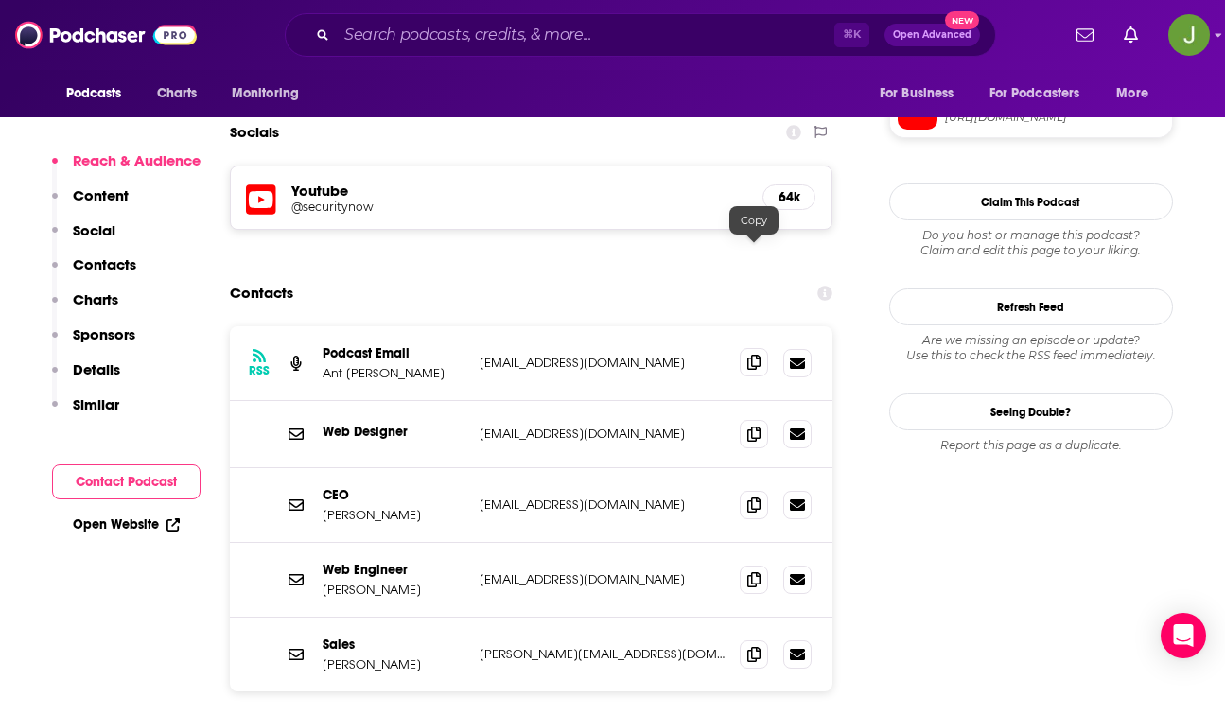
click at [756, 355] on icon at bounding box center [753, 362] width 13 height 15
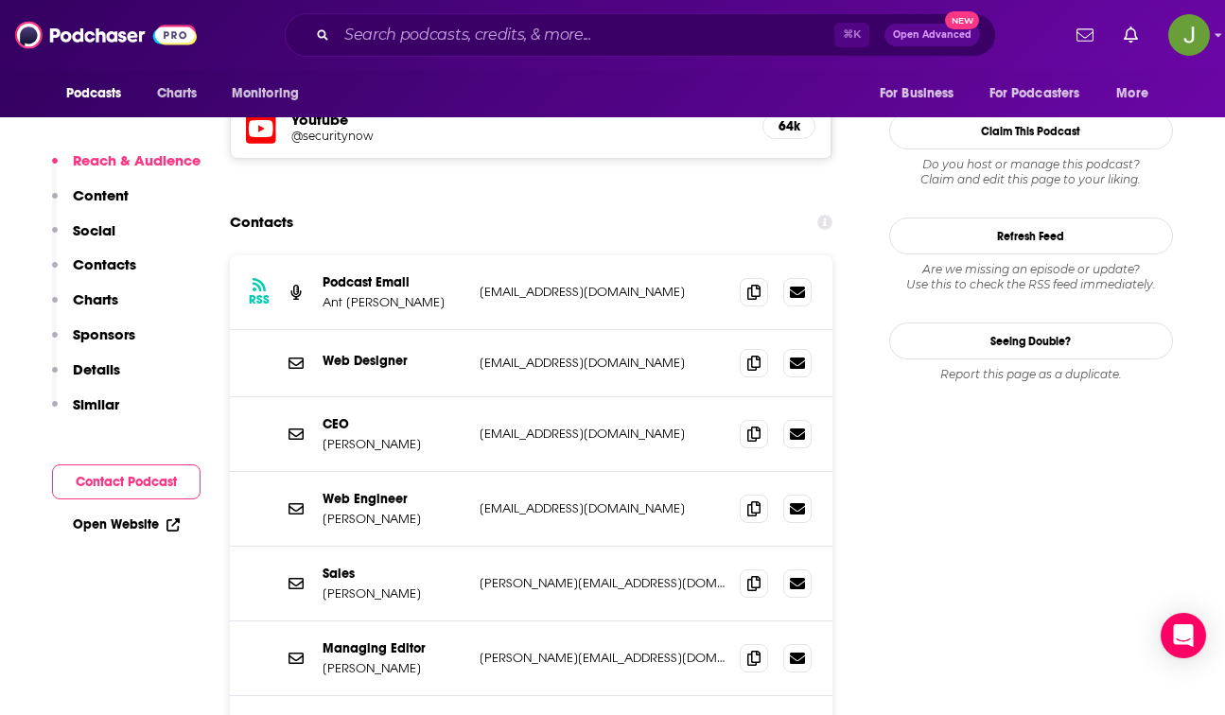
scroll to position [1703, 0]
